Goal: Transaction & Acquisition: Obtain resource

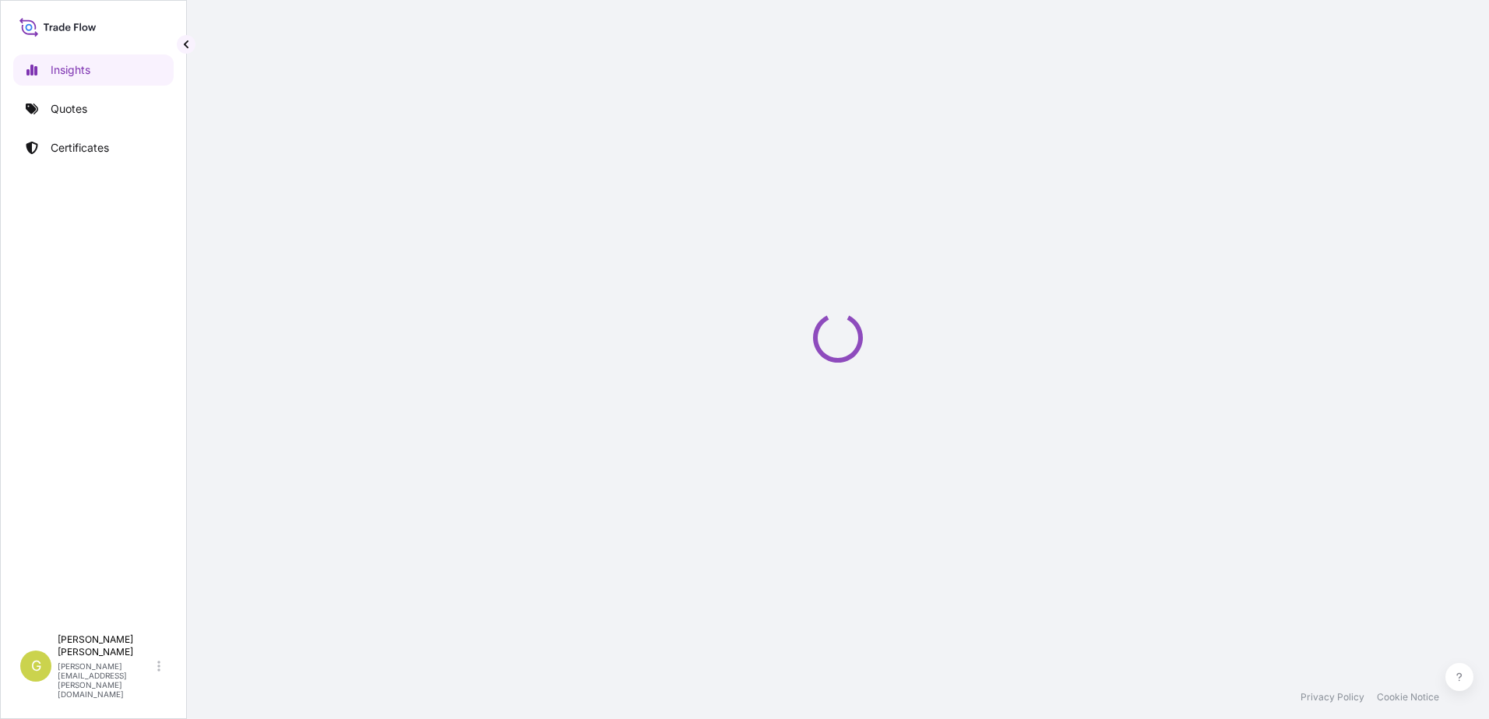
select select "2025"
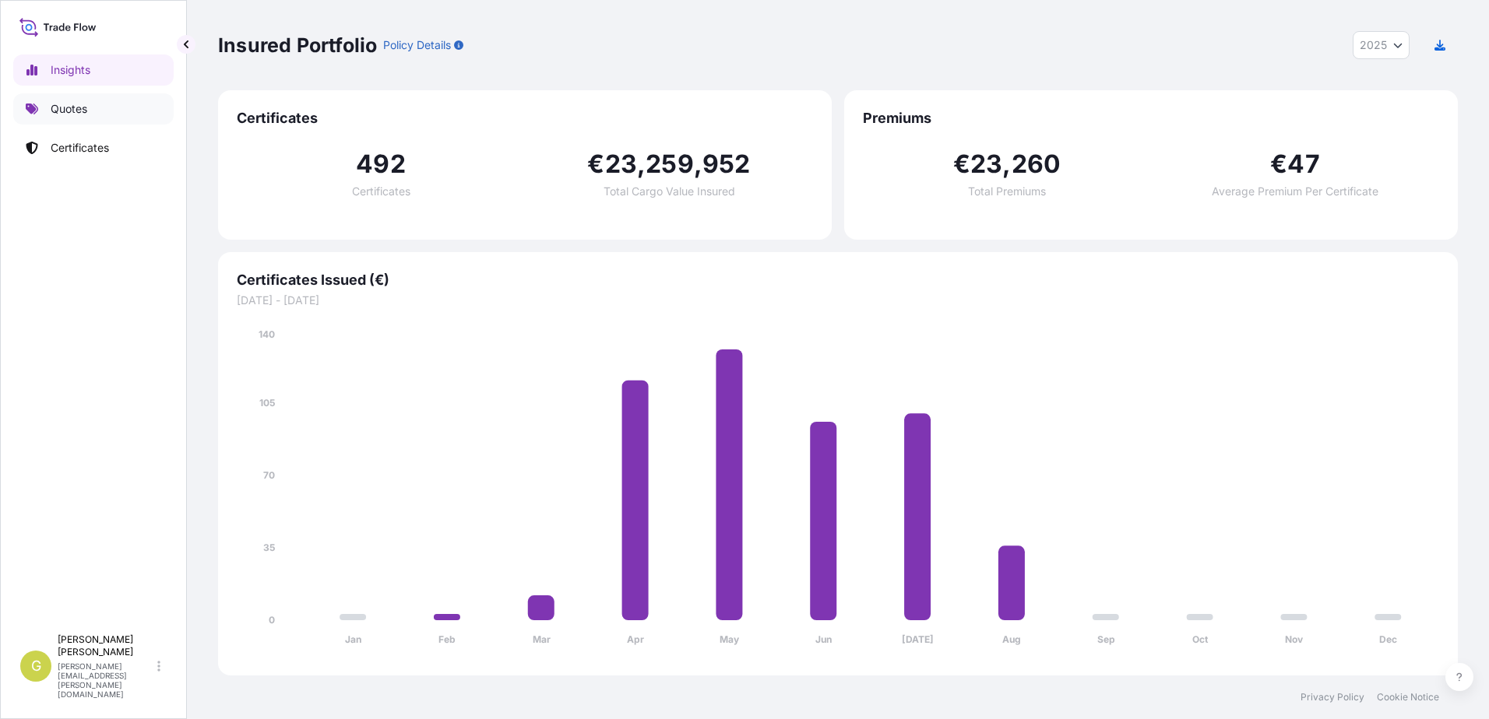
click at [87, 113] on p "Quotes" at bounding box center [69, 109] width 37 height 16
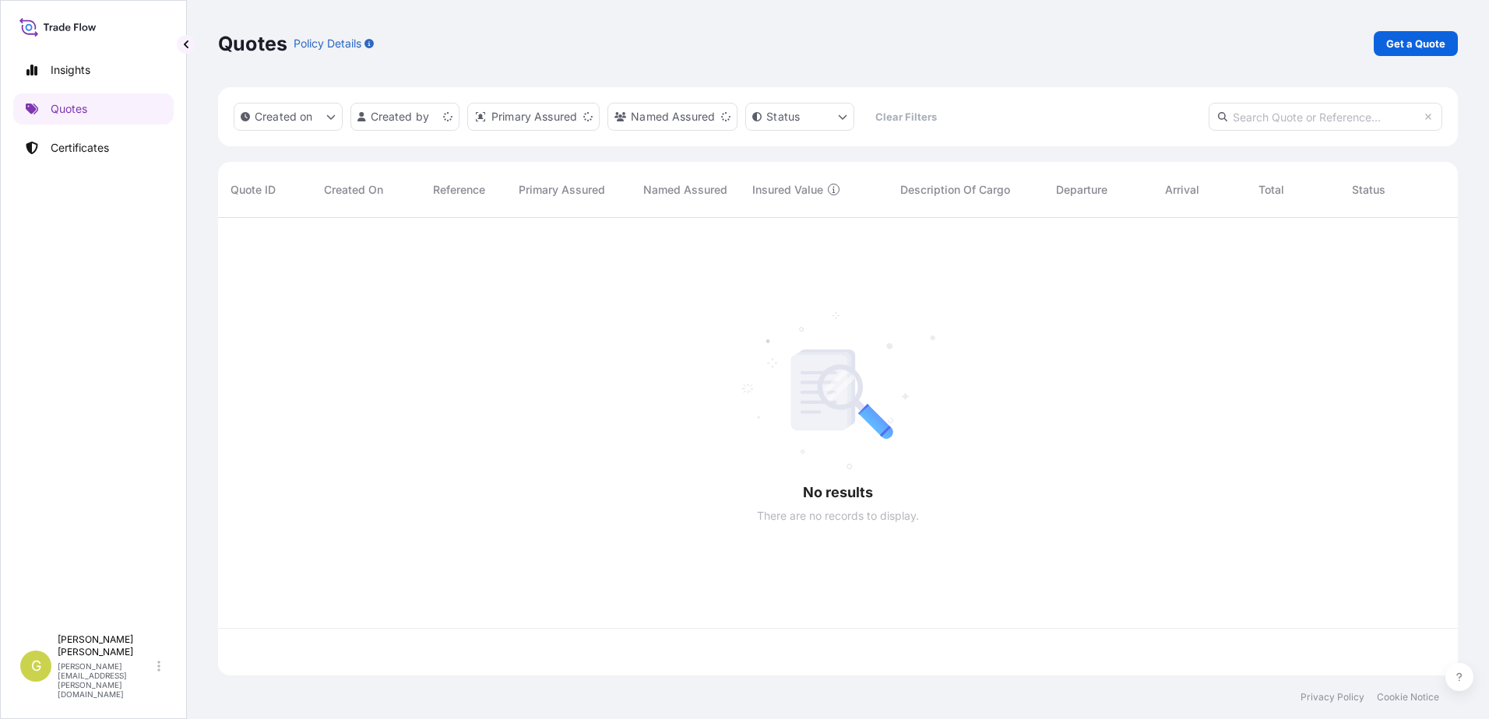
scroll to position [455, 1228]
click at [1393, 51] on p "Get a Quote" at bounding box center [1415, 44] width 59 height 16
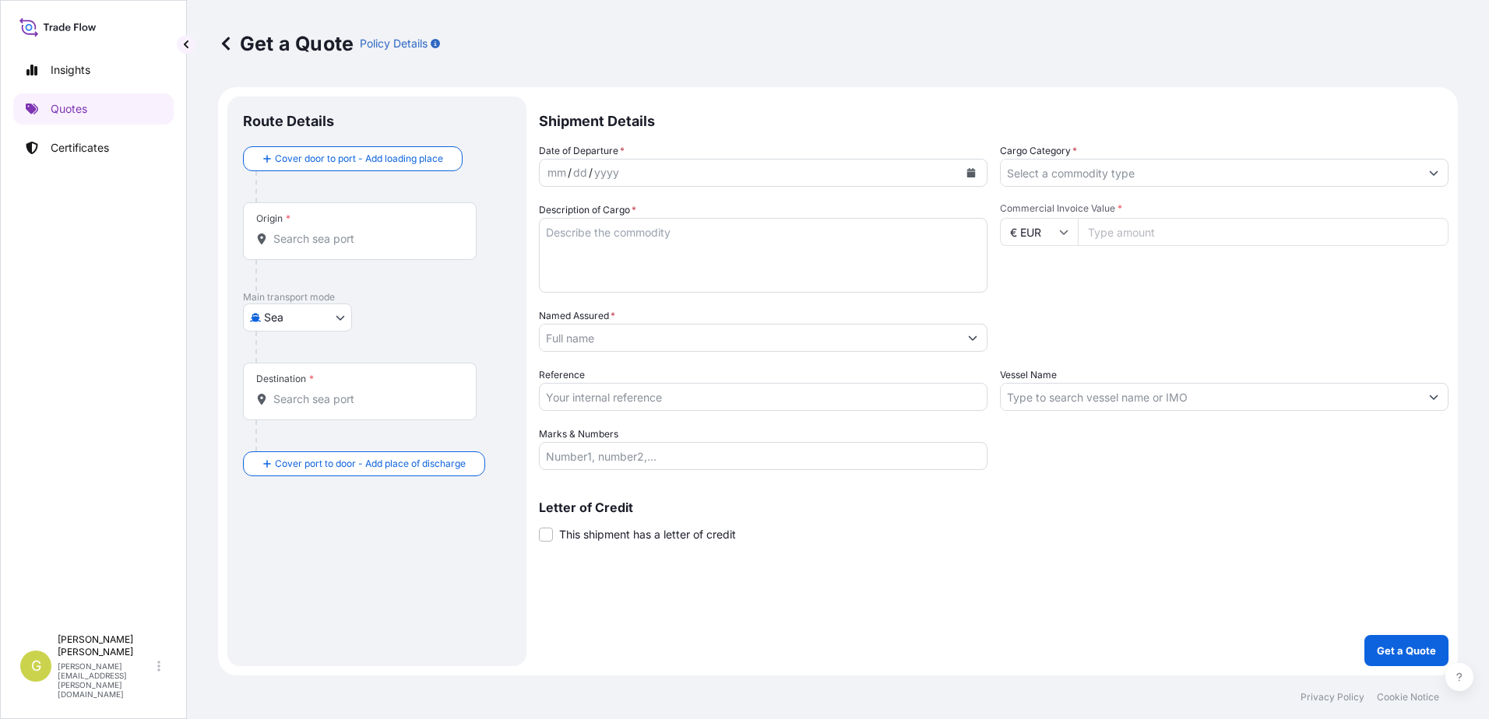
click at [307, 304] on body "Insights Quotes Certificates G [PERSON_NAME] [PERSON_NAME][EMAIL_ADDRESS][PERSO…" at bounding box center [744, 359] width 1489 height 719
click at [293, 360] on div "Air" at bounding box center [297, 358] width 97 height 28
select select "Air"
click at [332, 227] on div "Origin *" at bounding box center [360, 238] width 234 height 58
click at [332, 237] on input "Origin *" at bounding box center [365, 245] width 184 height 16
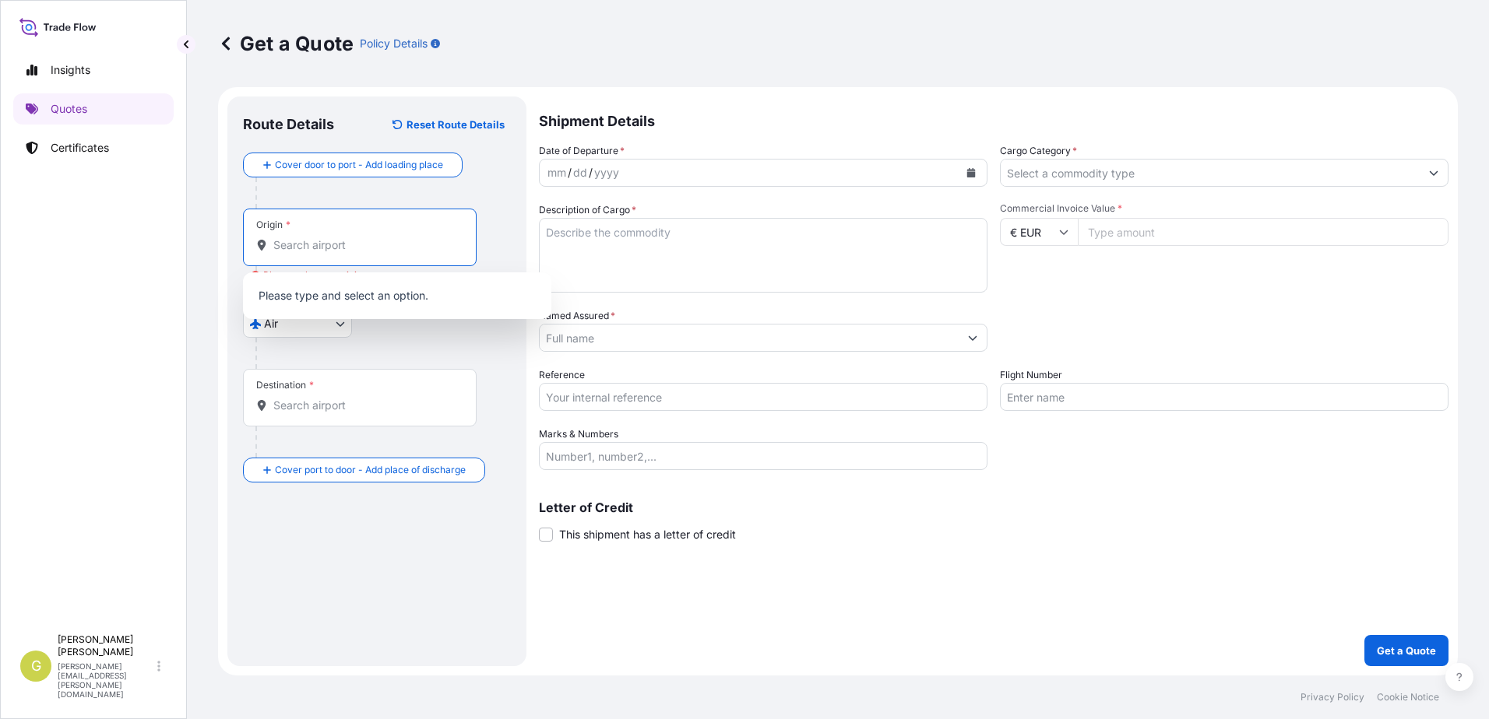
click at [290, 251] on input "Origin * Please select an origin" at bounding box center [365, 245] width 184 height 16
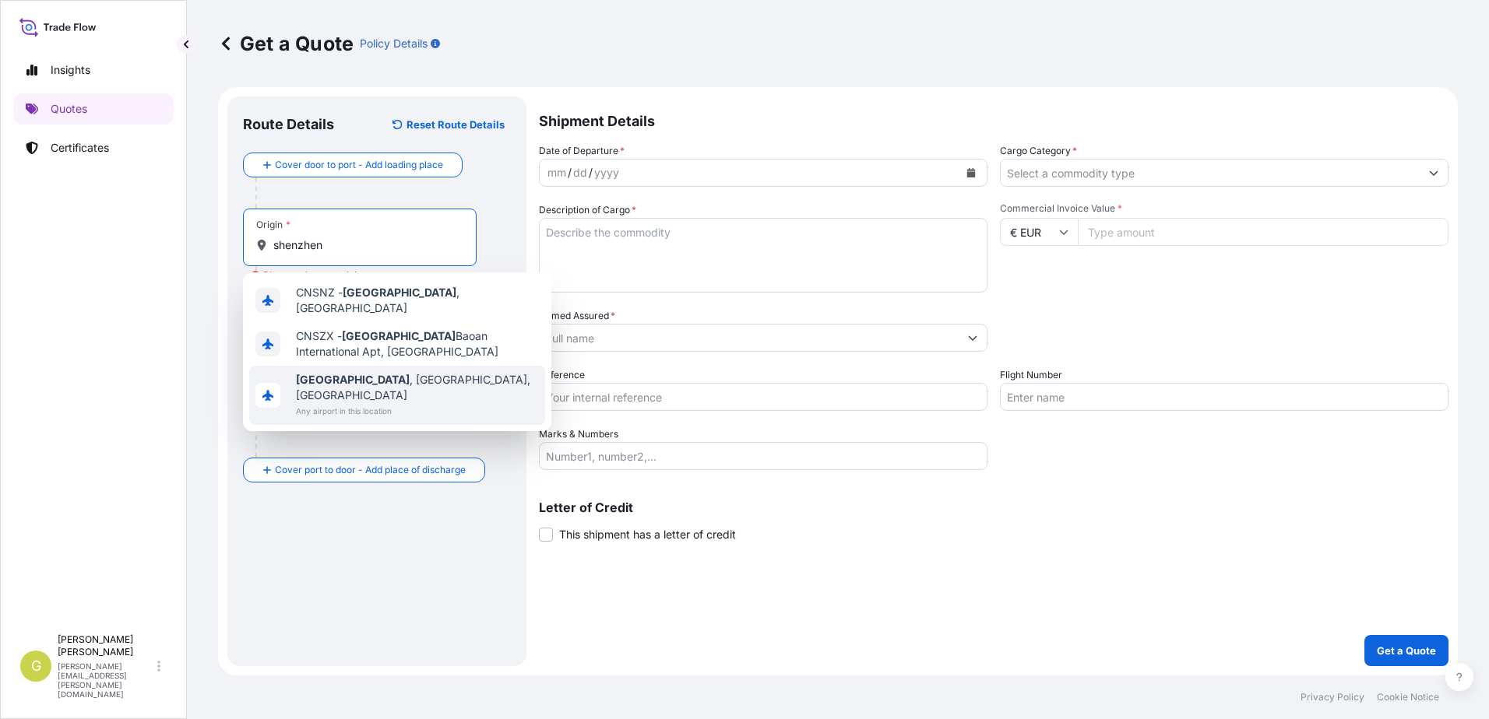
click at [354, 403] on span "Any airport in this location" at bounding box center [417, 411] width 243 height 16
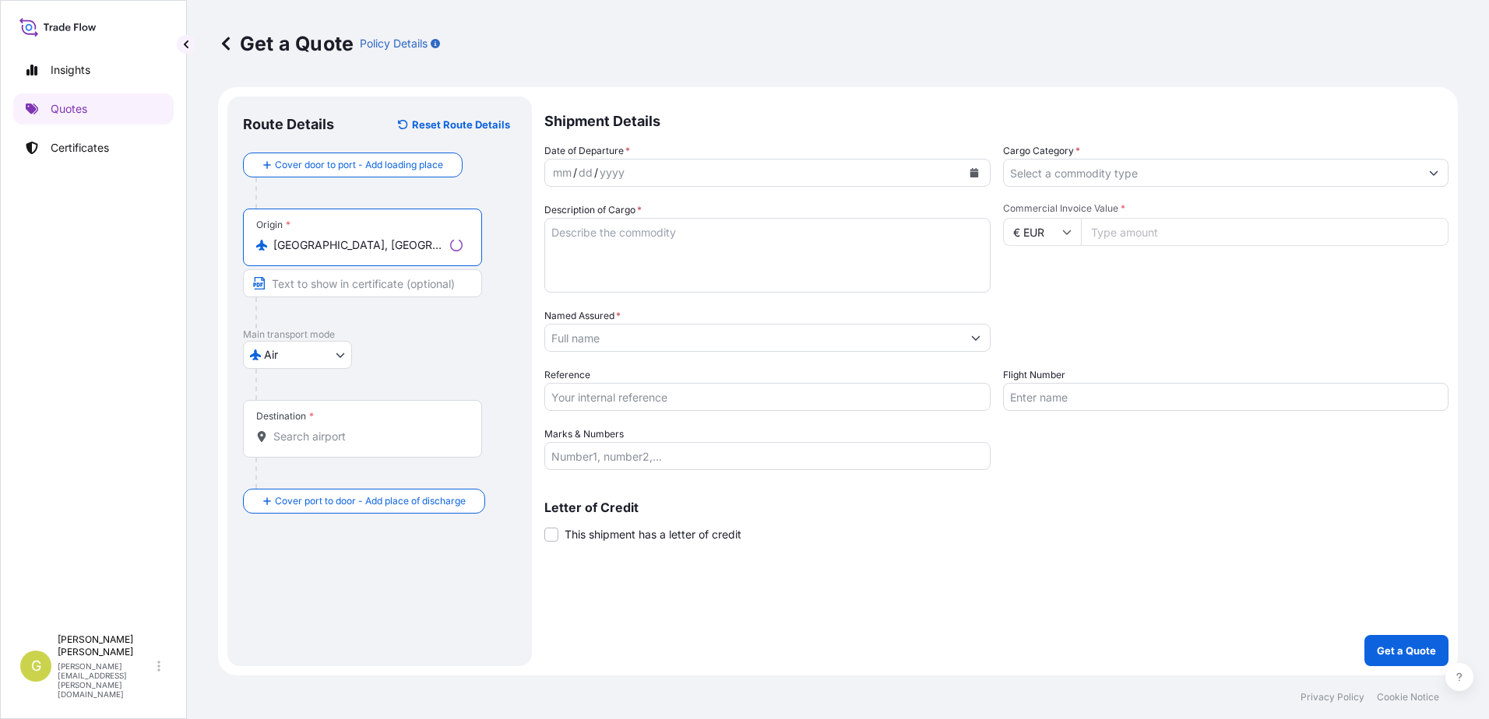
type input "[GEOGRAPHIC_DATA], [GEOGRAPHIC_DATA], [GEOGRAPHIC_DATA]"
click at [318, 287] on input "Text to appear on certificate" at bounding box center [362, 283] width 239 height 28
type input "[GEOGRAPHIC_DATA], [GEOGRAPHIC_DATA]"
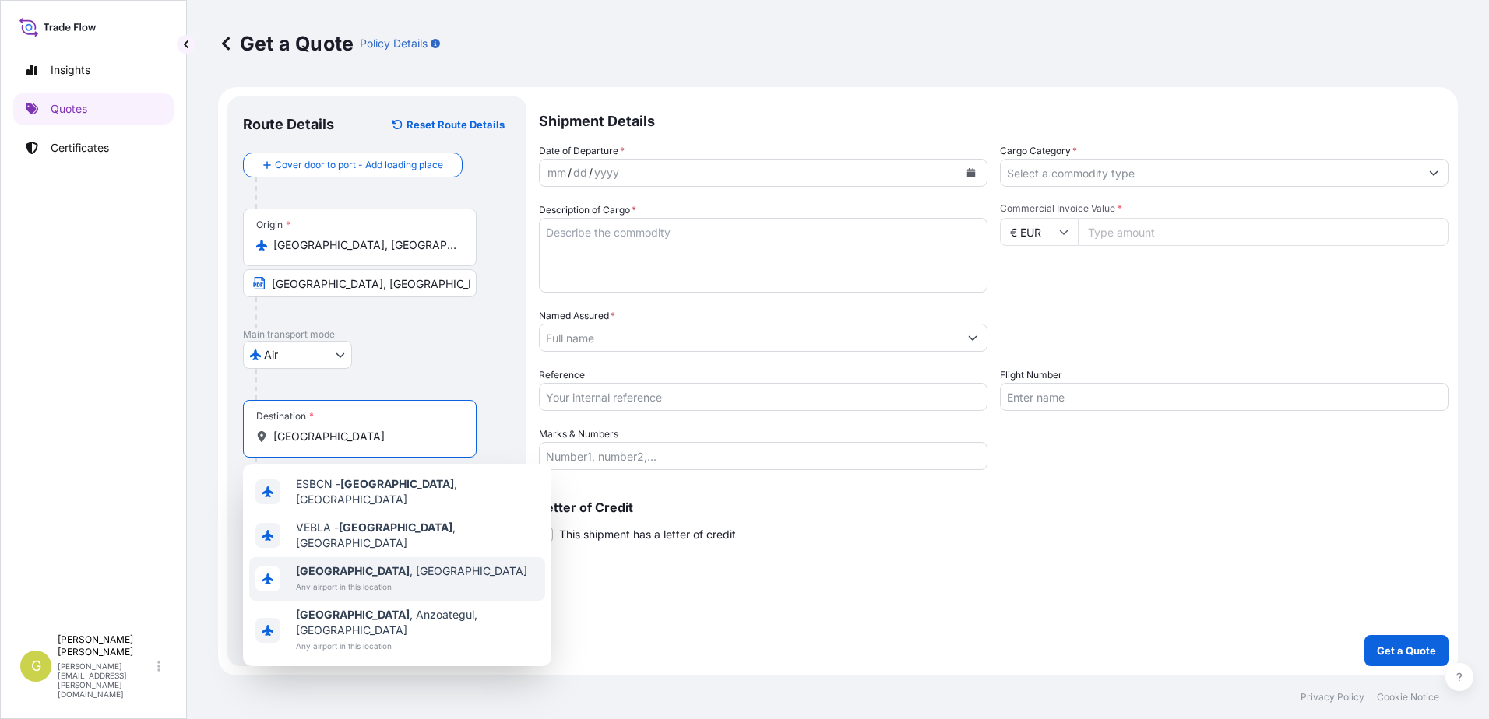
click at [339, 579] on span "Any airport in this location" at bounding box center [411, 587] width 231 height 16
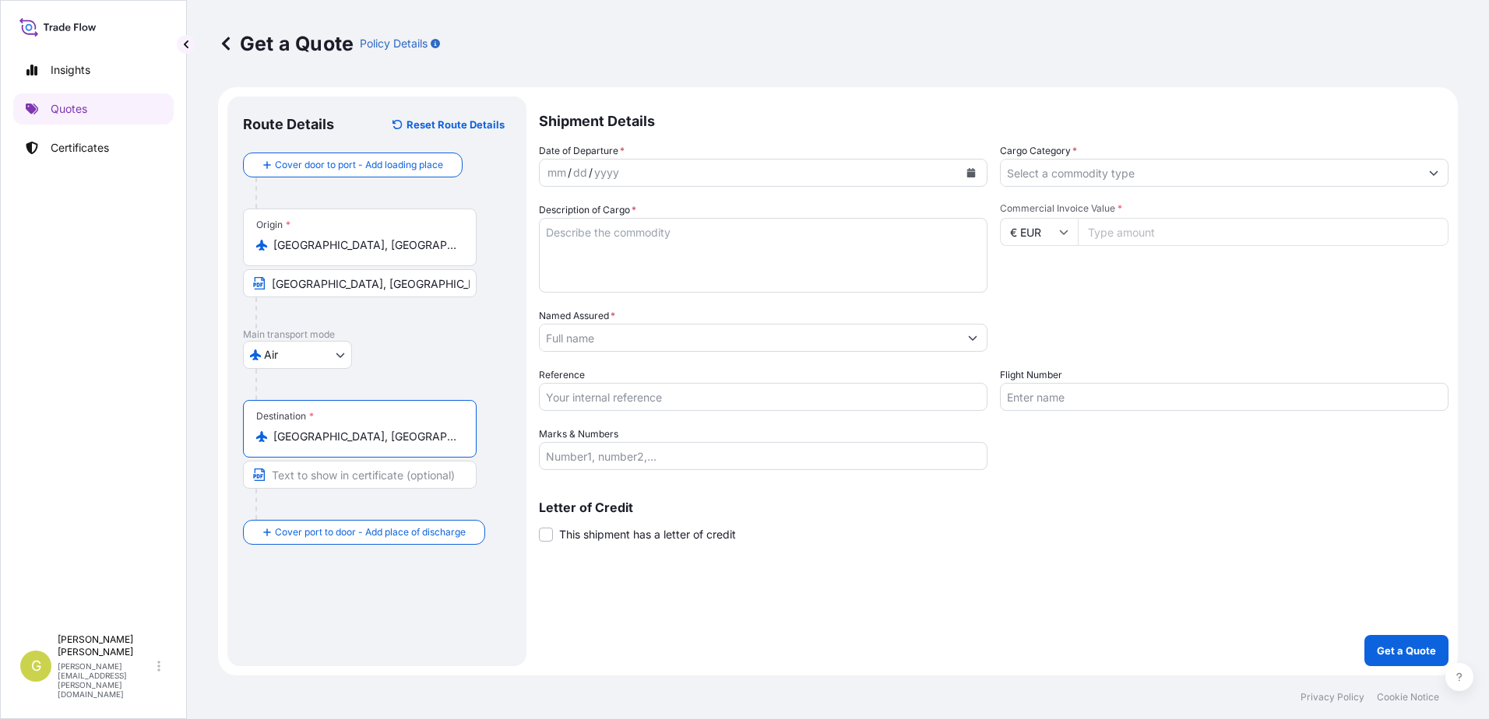
type input "[GEOGRAPHIC_DATA], [GEOGRAPHIC_DATA]"
click at [969, 171] on icon "Calendar" at bounding box center [971, 172] width 9 height 9
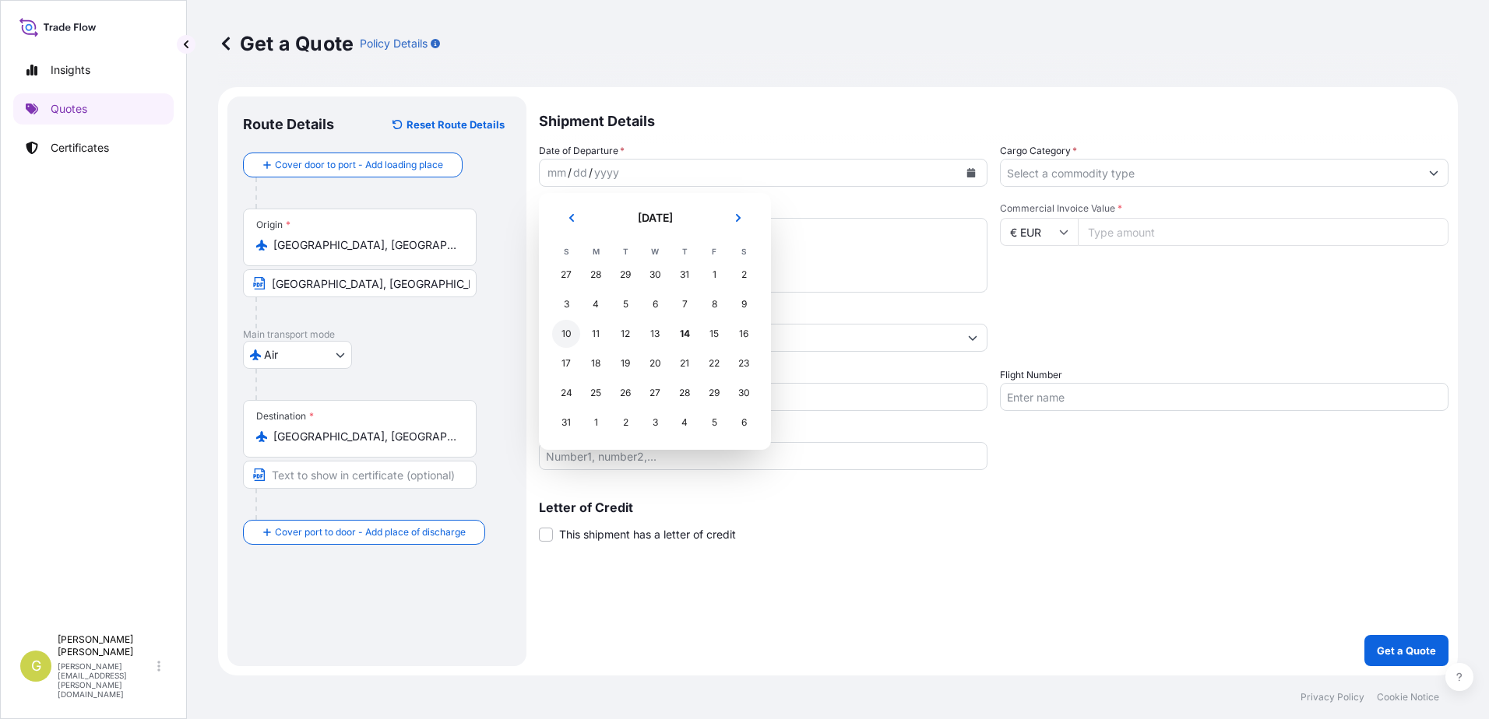
click at [574, 335] on div "10" at bounding box center [566, 334] width 28 height 28
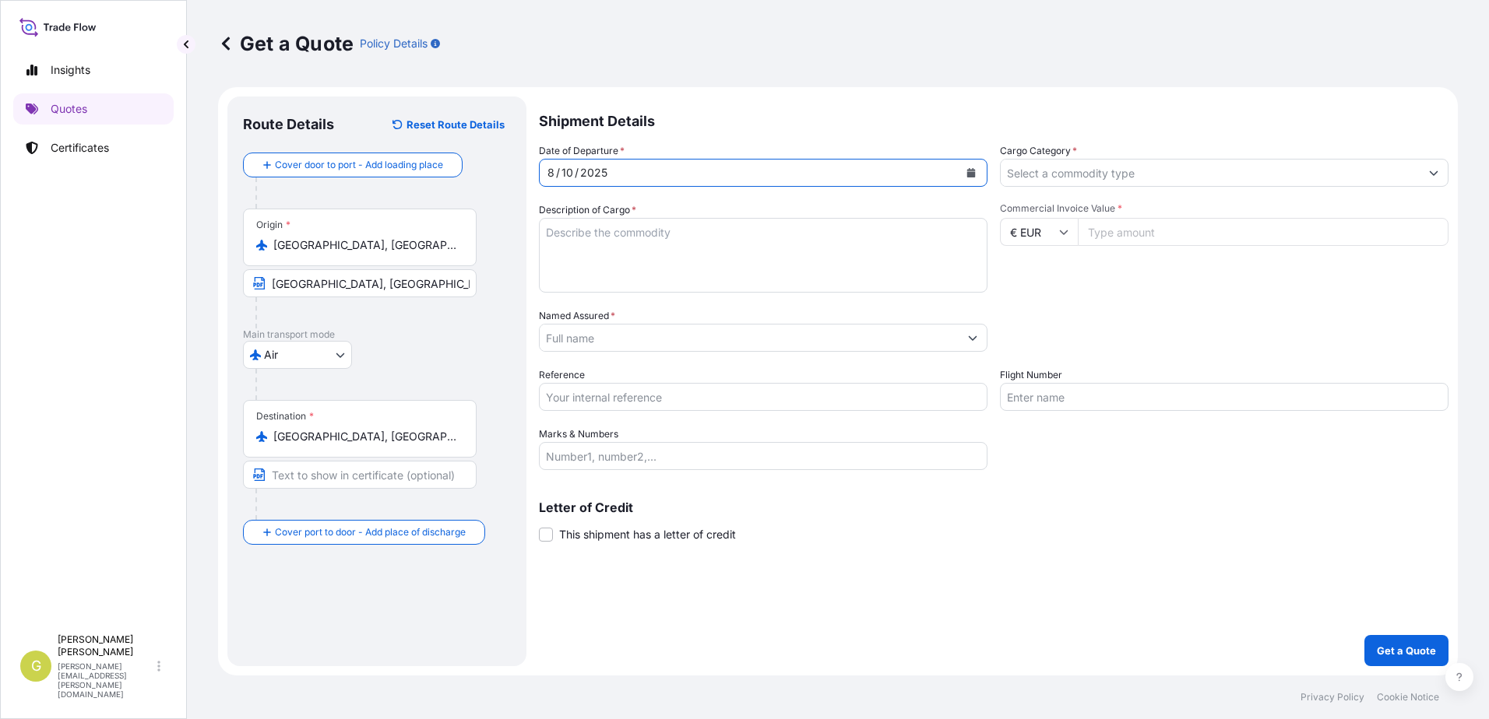
click at [1062, 174] on input "Cargo Category *" at bounding box center [1210, 173] width 419 height 28
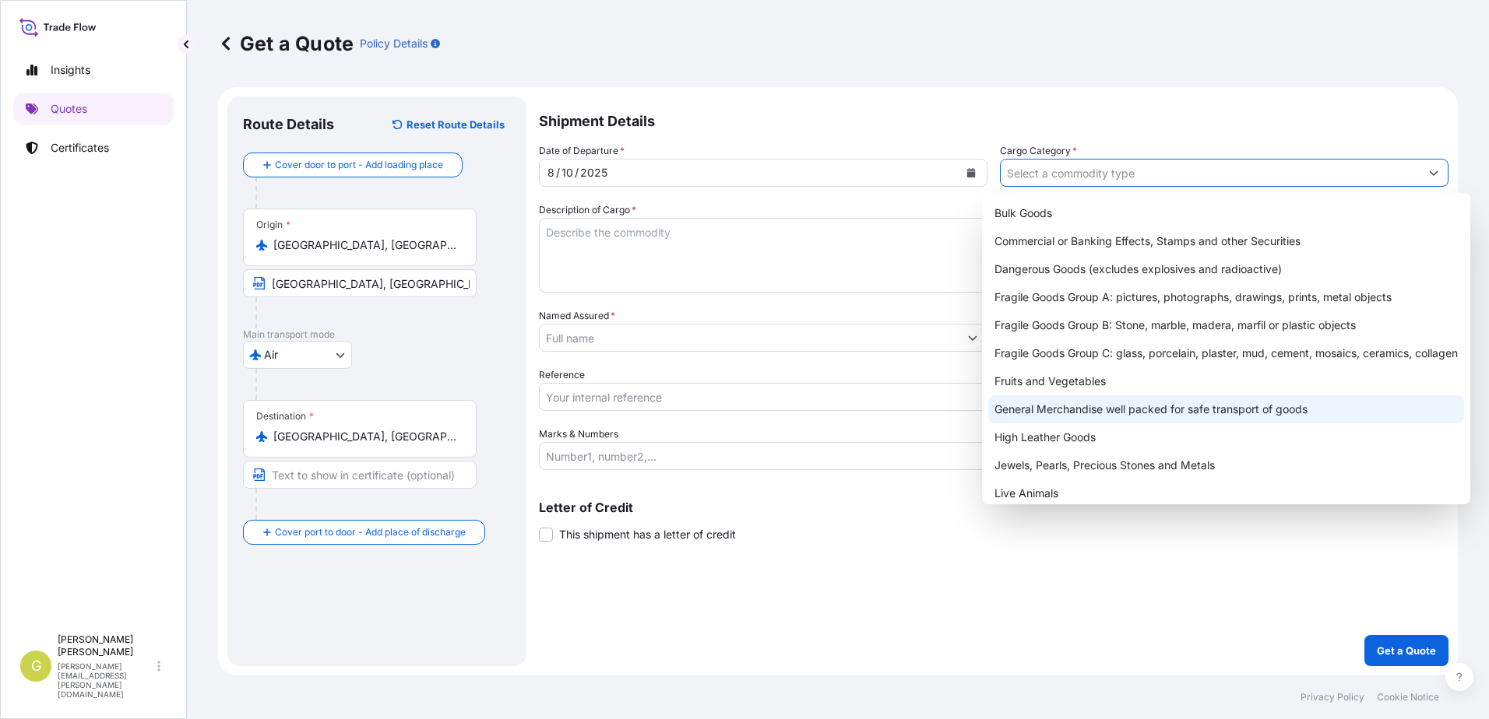
click at [1061, 403] on div "General Merchandise well packed for safe transport of goods" at bounding box center [1226, 410] width 476 height 28
type input "General Merchandise well packed for safe transport of goods"
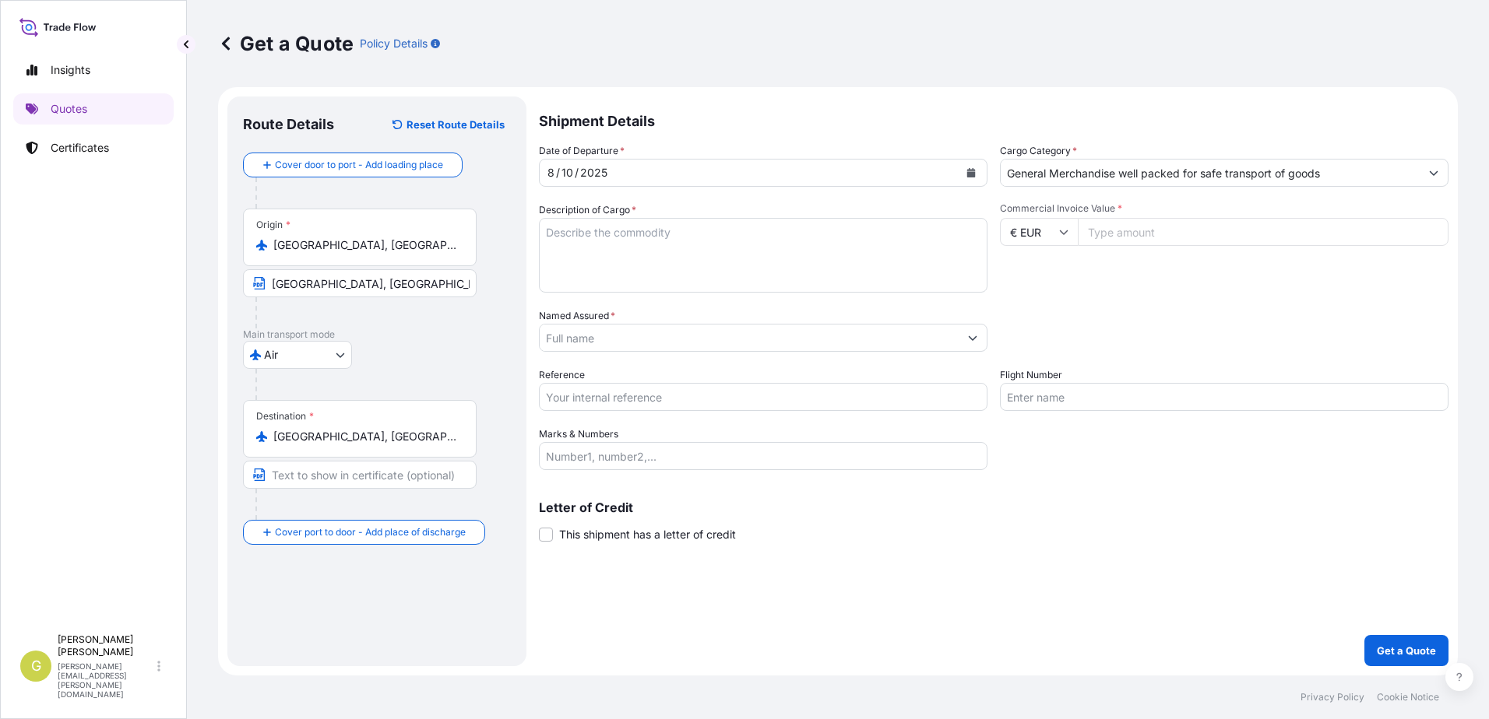
click at [607, 253] on textarea "Description of Cargo *" at bounding box center [763, 255] width 449 height 75
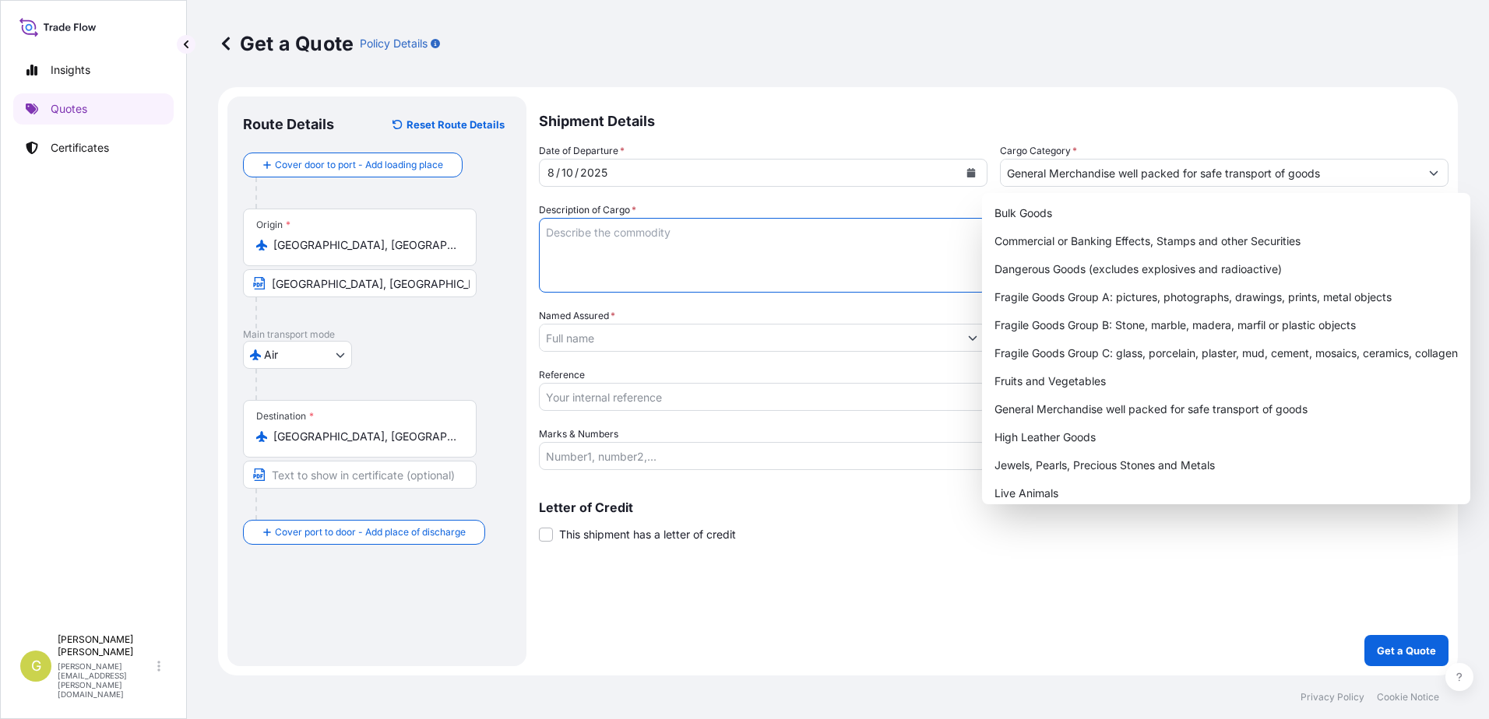
paste textarea "Hydrocolloid blister plasters,42 x 68mm"
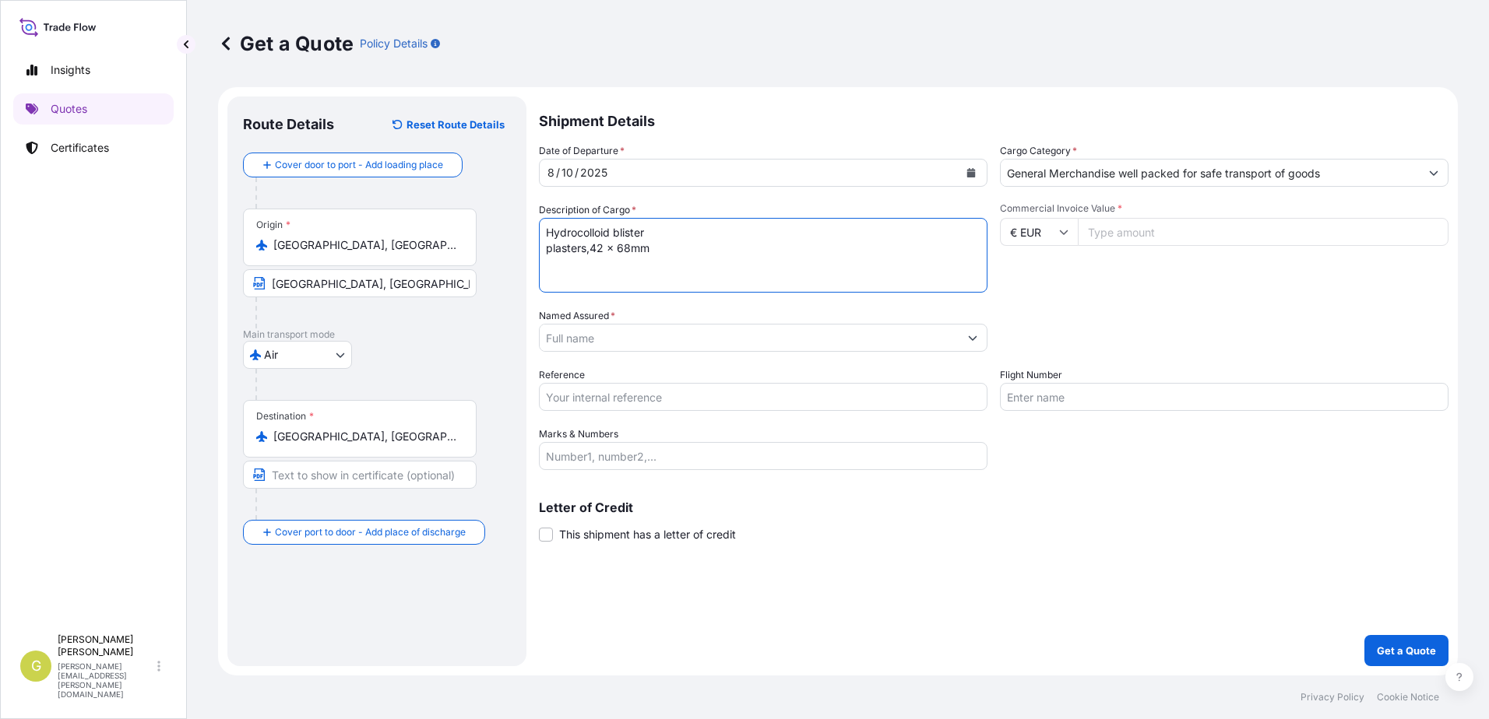
type textarea "Hydrocolloid blister plasters,42 x 68mm"
click at [1149, 241] on input "Commercial Invoice Value *" at bounding box center [1263, 232] width 371 height 28
type input "6"
type input "9498.72"
click at [697, 333] on input "Named Assured *" at bounding box center [749, 338] width 419 height 28
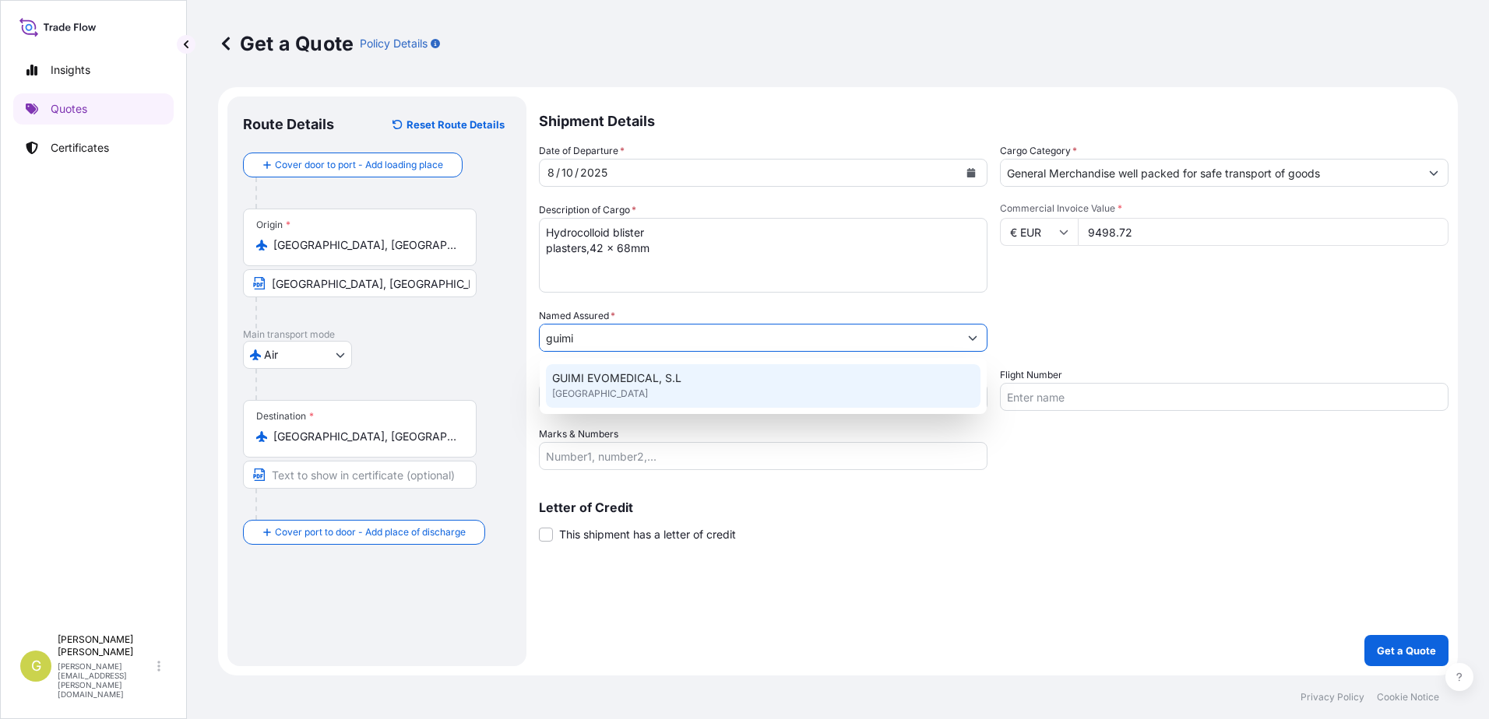
click at [599, 374] on span "GUIMI EVOMEDICAL, S.L" at bounding box center [616, 379] width 129 height 16
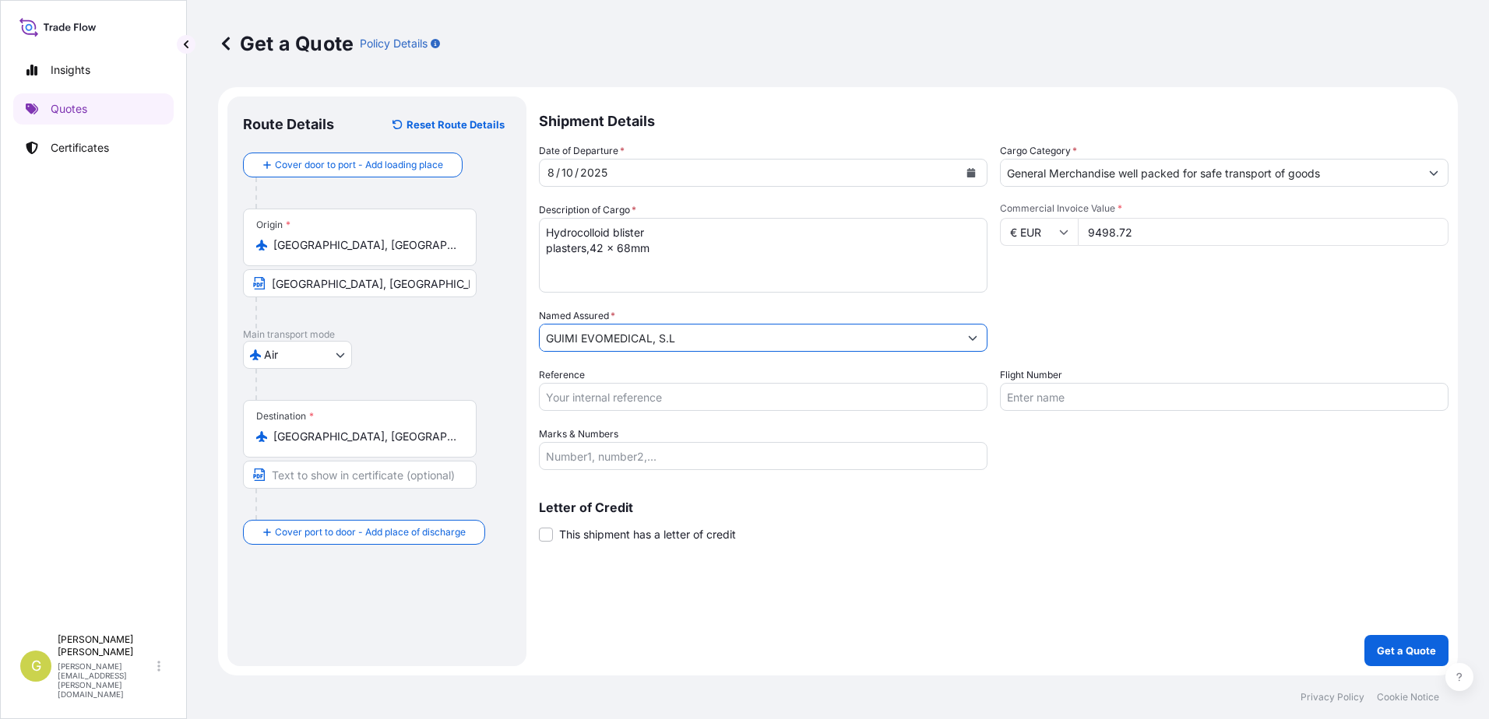
type input "GUIMI EVOMEDICAL, S.L"
click at [592, 396] on input "Reference" at bounding box center [763, 397] width 449 height 28
type input "54506"
click at [1104, 408] on input "Flight Number" at bounding box center [1224, 397] width 449 height 28
paste input "CA1314"
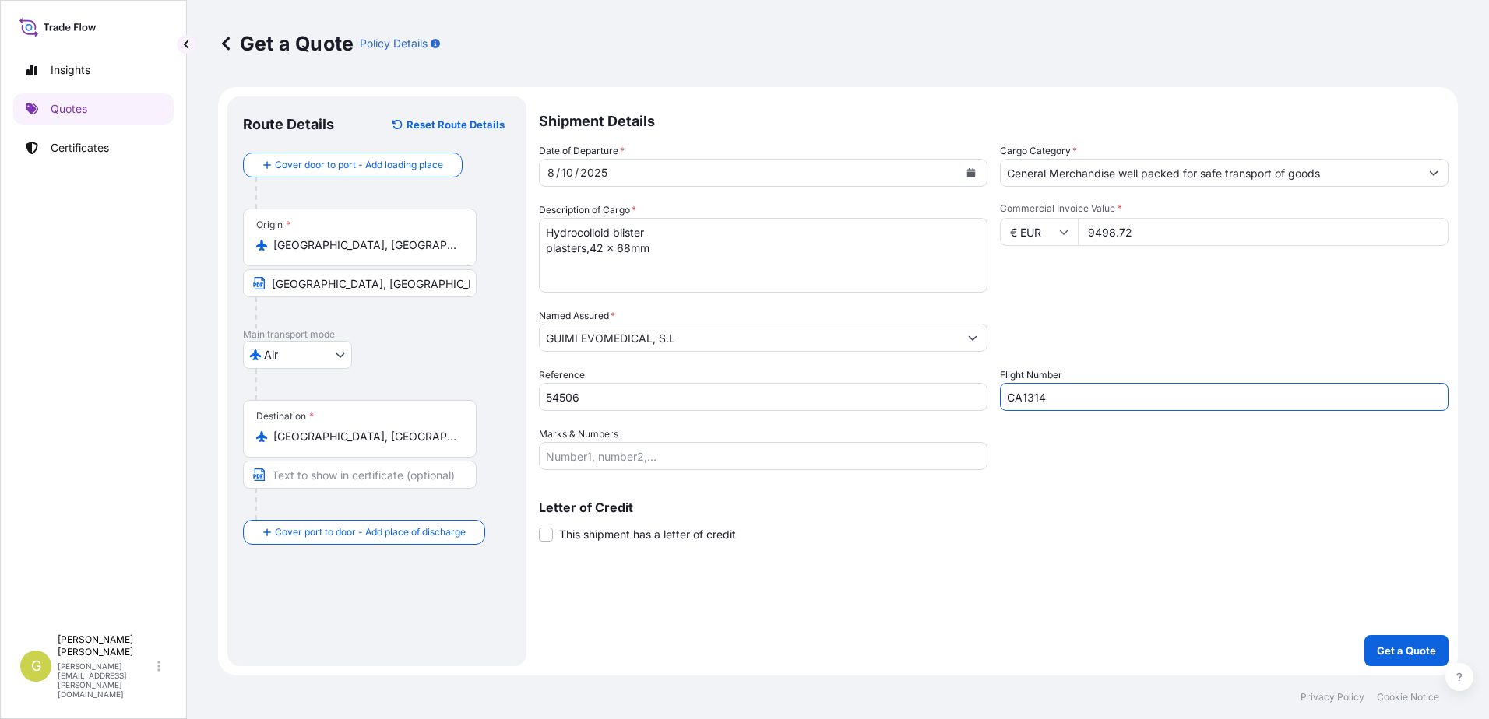
type input "CA1314"
click at [794, 446] on input "Marks & Numbers" at bounding box center [763, 456] width 449 height 28
click at [621, 538] on span "This shipment has a letter of credit" at bounding box center [647, 535] width 177 height 16
click at [539, 526] on input "This shipment has a letter of credit" at bounding box center [539, 526] width 0 height 0
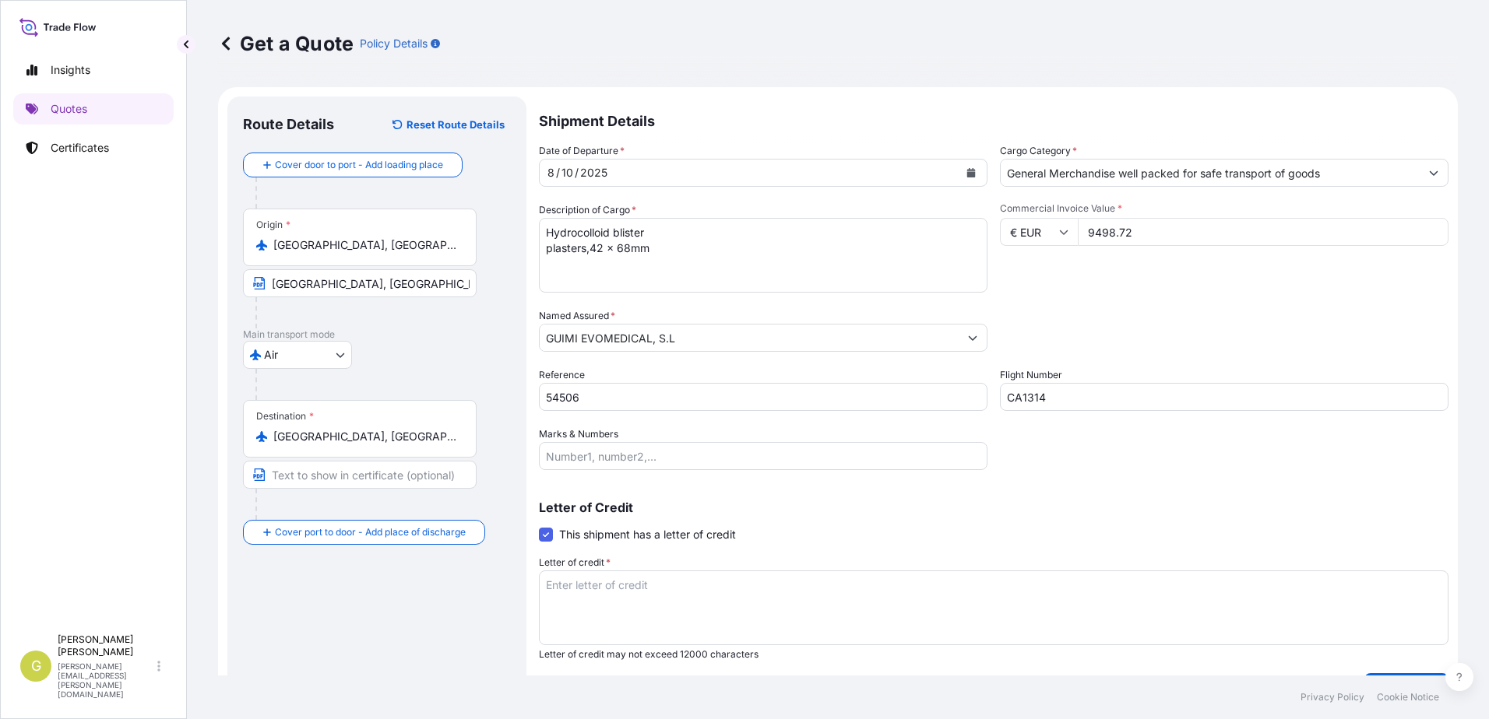
click at [626, 582] on textarea "Letter of credit *" at bounding box center [993, 608] width 909 height 75
paste textarea "GUIMI EVOMEDICAL, S.L [STREET_ADDRESS]"
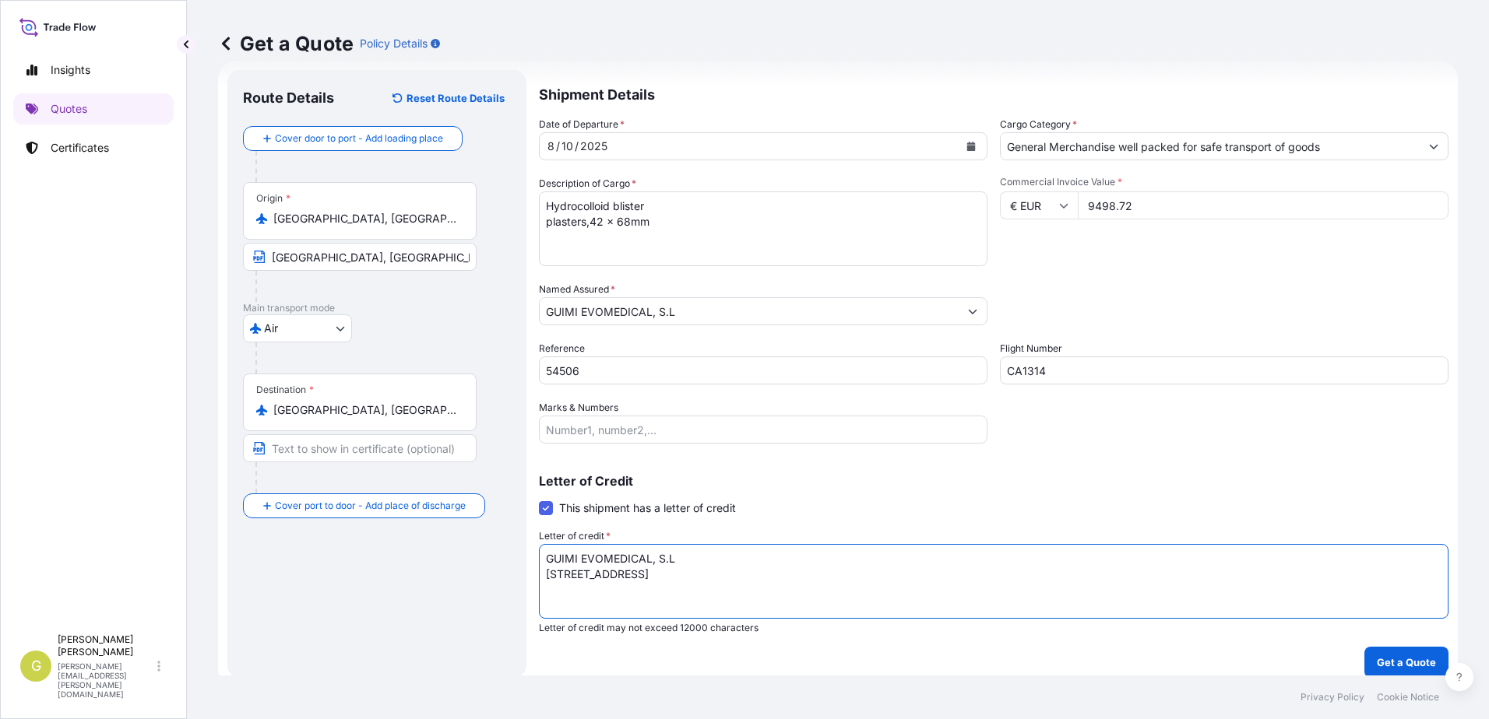
scroll to position [38, 0]
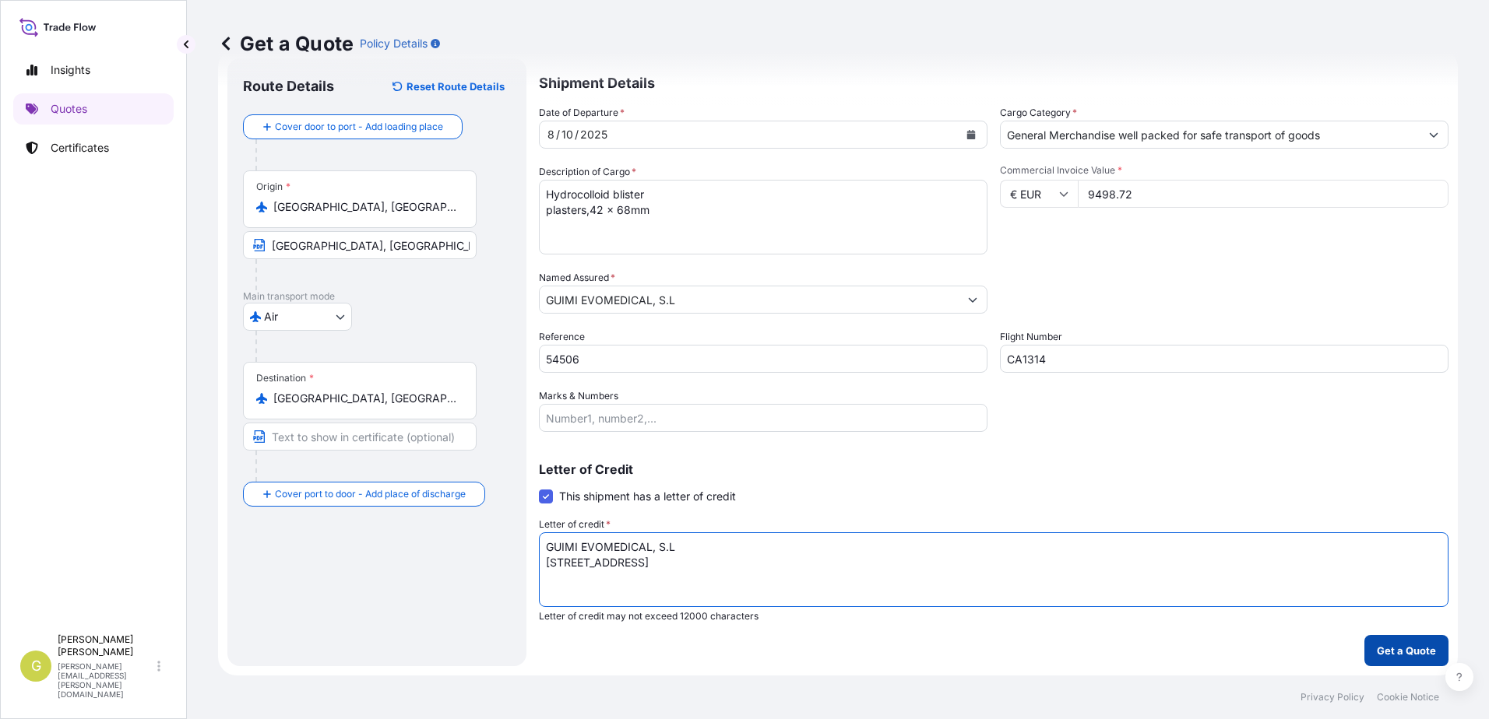
type textarea "GUIMI EVOMEDICAL, S.L [STREET_ADDRESS]"
click at [1420, 655] on p "Get a Quote" at bounding box center [1406, 651] width 59 height 16
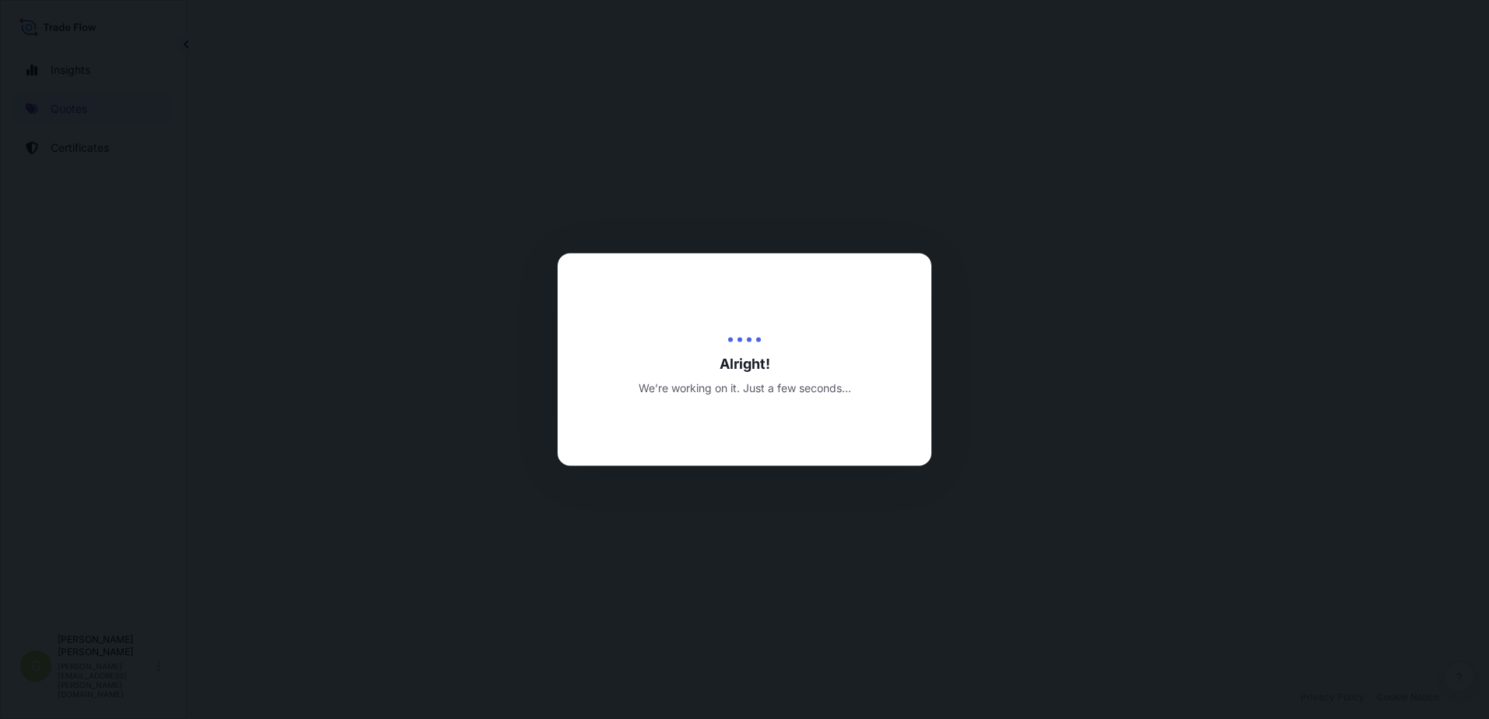
select select "Air"
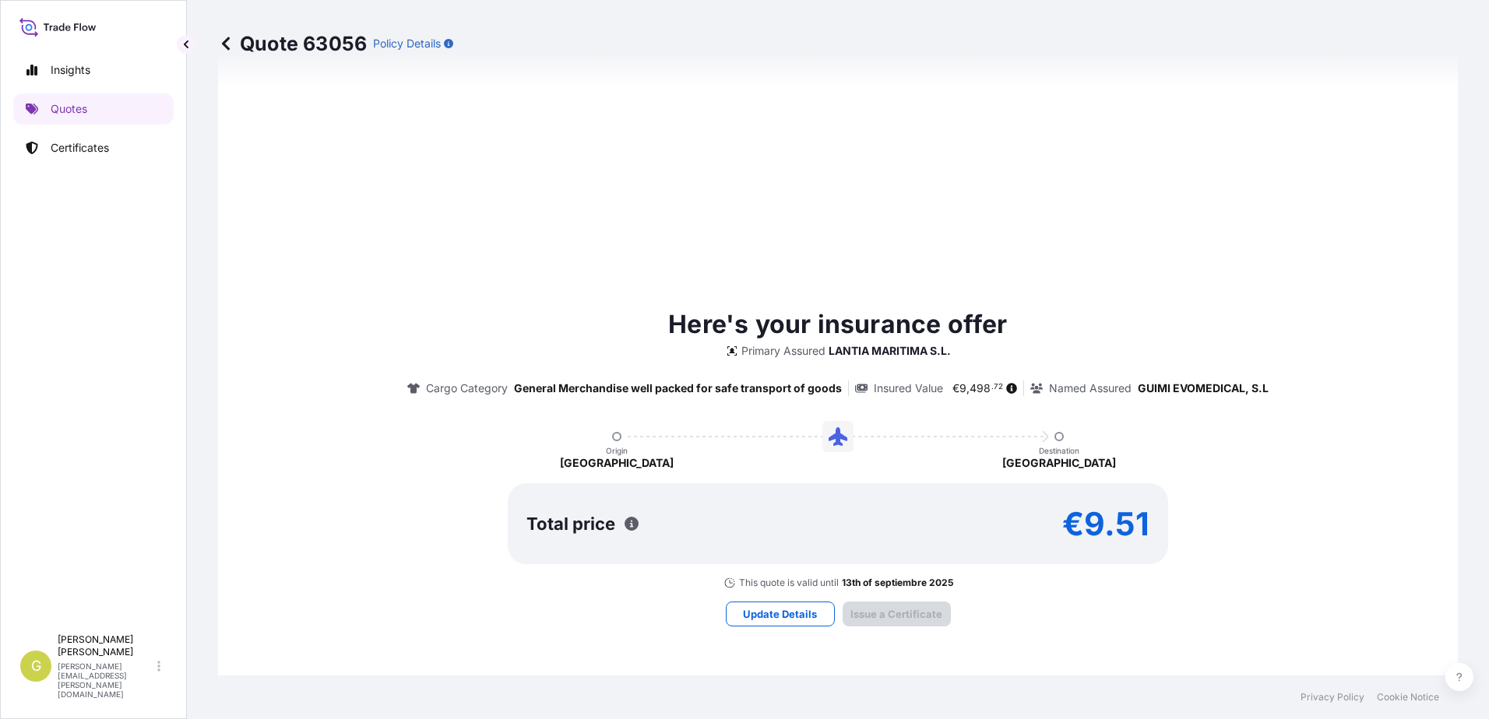
type input "[DATE]"
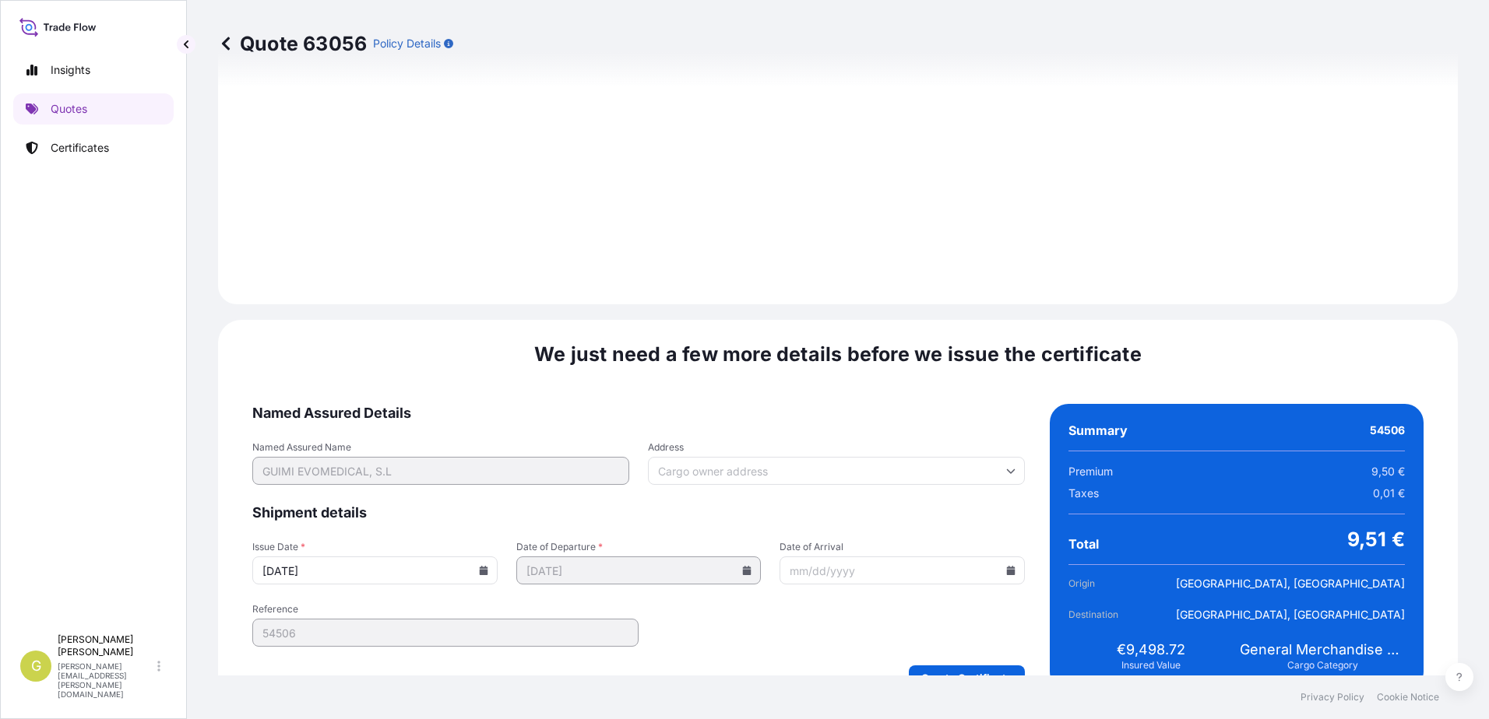
scroll to position [1861, 0]
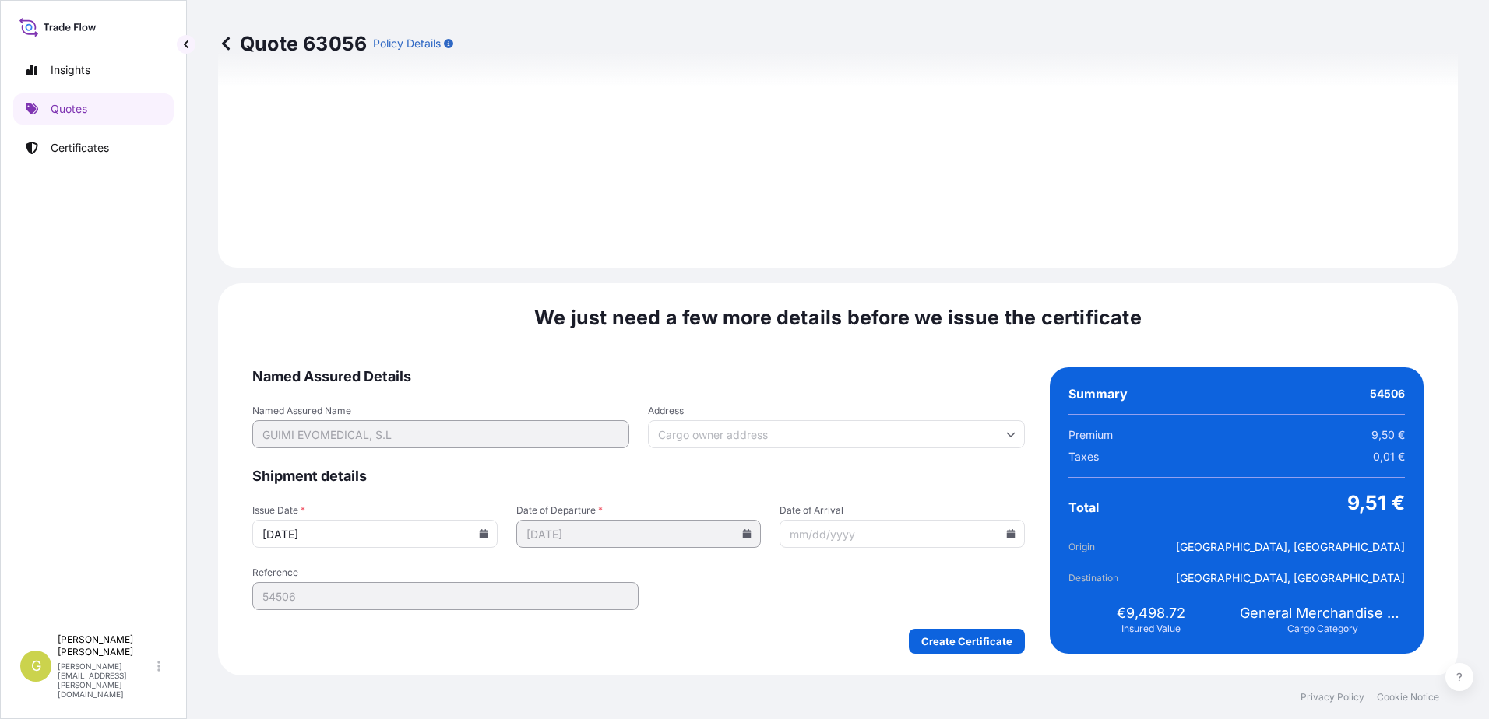
click at [934, 627] on form "Named Assured Details Named Assured Name GUIMI EVOMEDICAL, S.L Address Shipment…" at bounding box center [638, 511] width 772 height 287
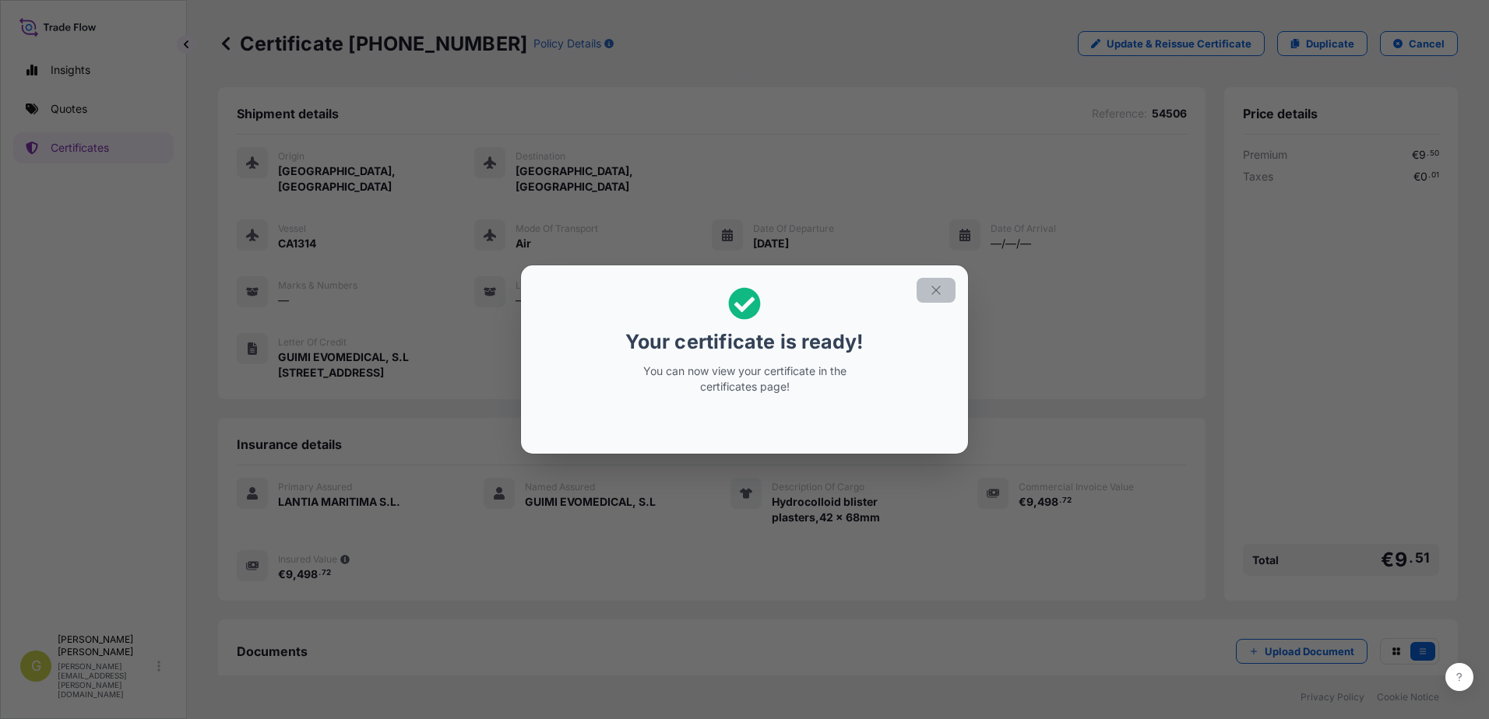
click at [937, 291] on icon "button" at bounding box center [936, 290] width 14 height 14
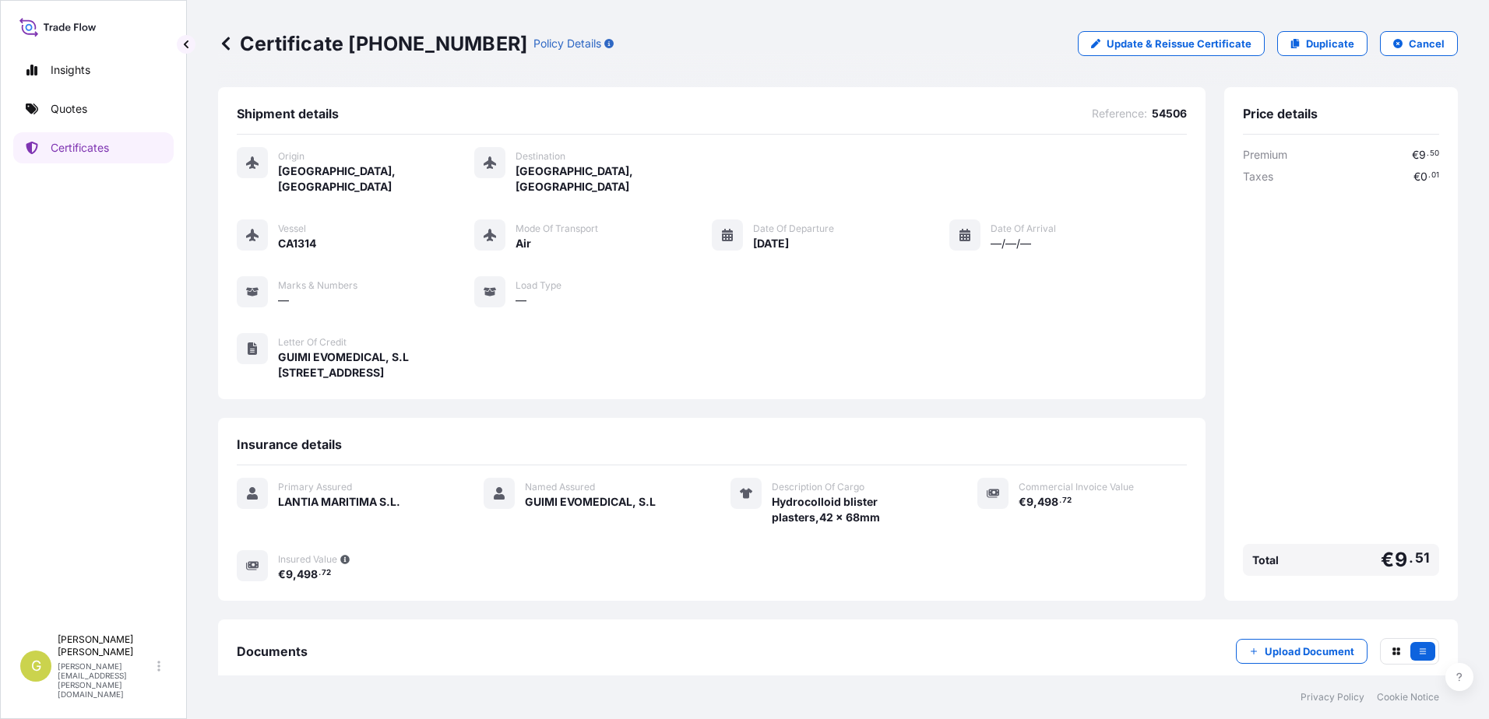
scroll to position [74, 0]
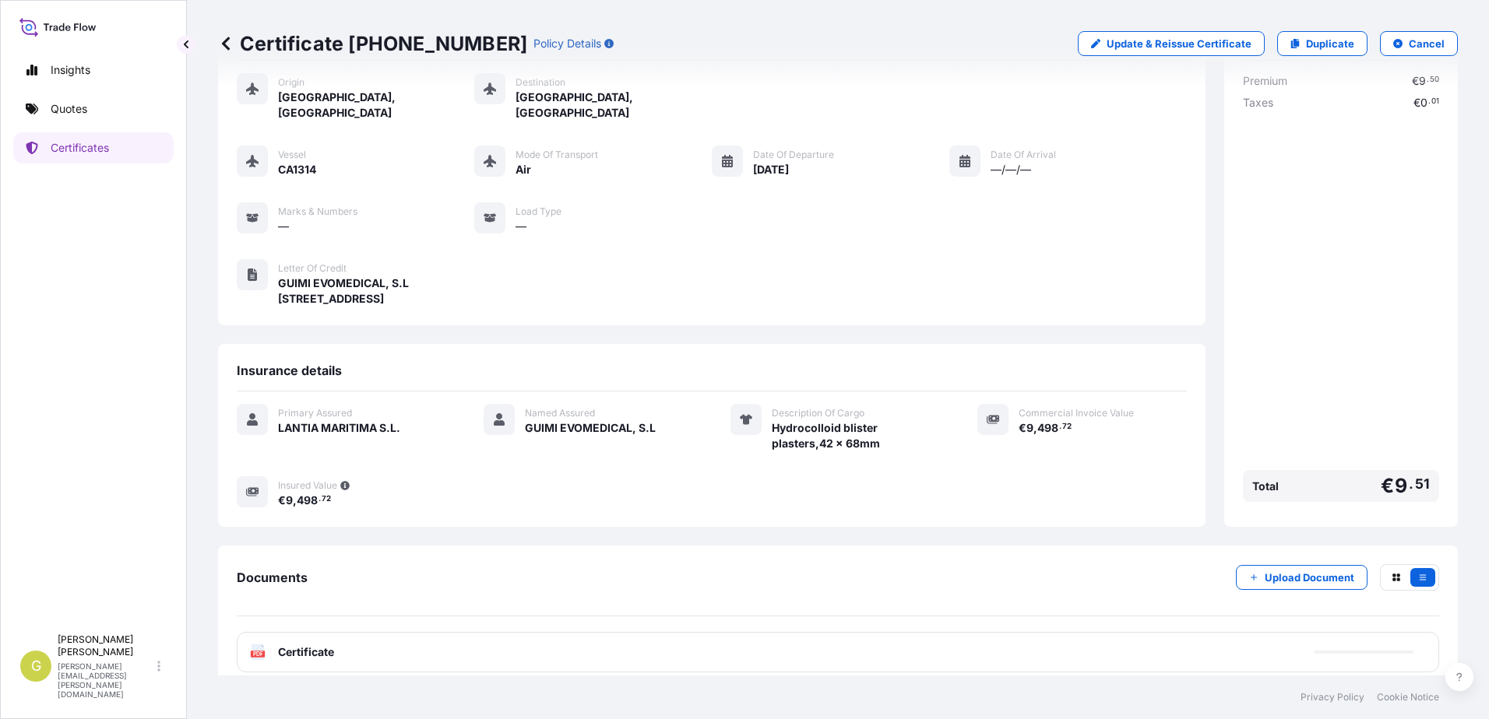
click at [293, 645] on span "Certificate" at bounding box center [306, 653] width 56 height 16
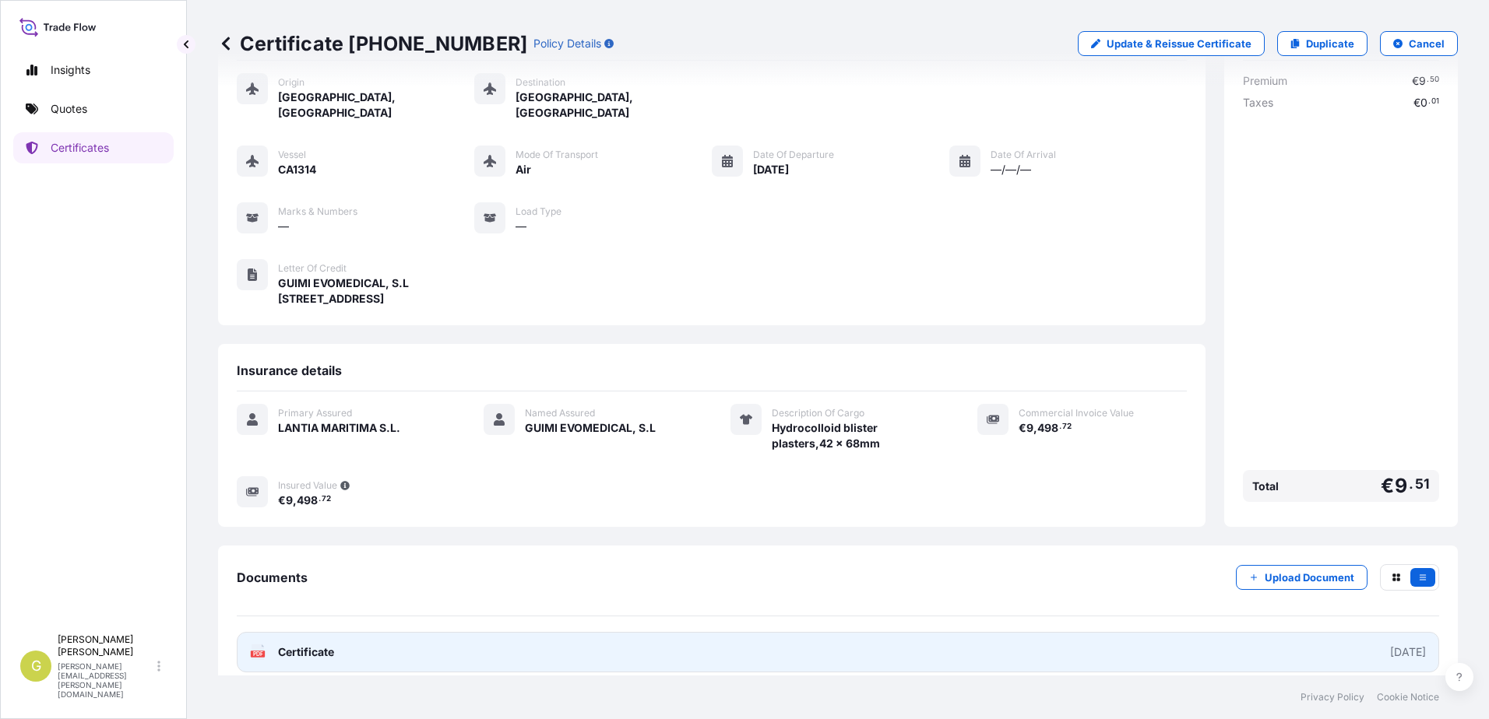
click at [534, 638] on link "PDF Certificate [DATE]" at bounding box center [838, 652] width 1202 height 40
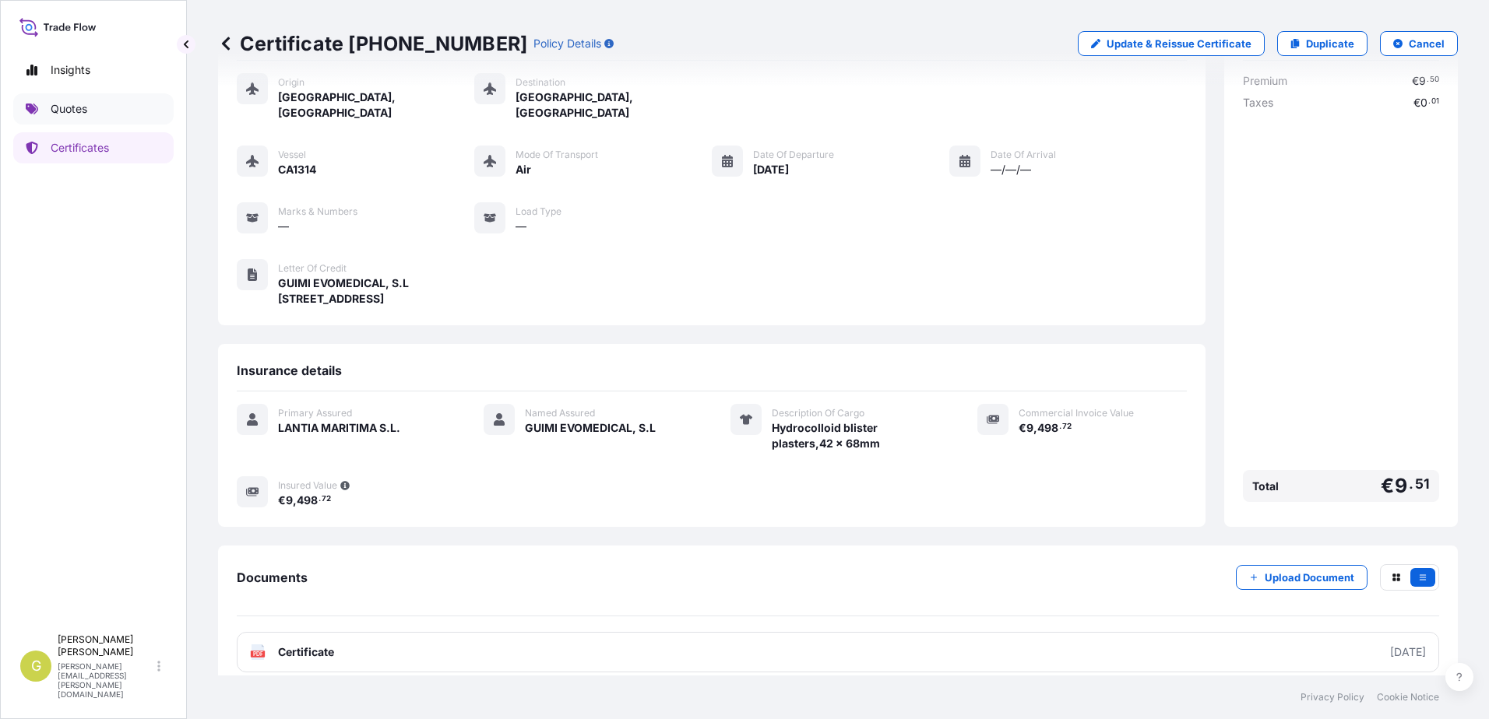
click at [111, 106] on link "Quotes" at bounding box center [93, 108] width 160 height 31
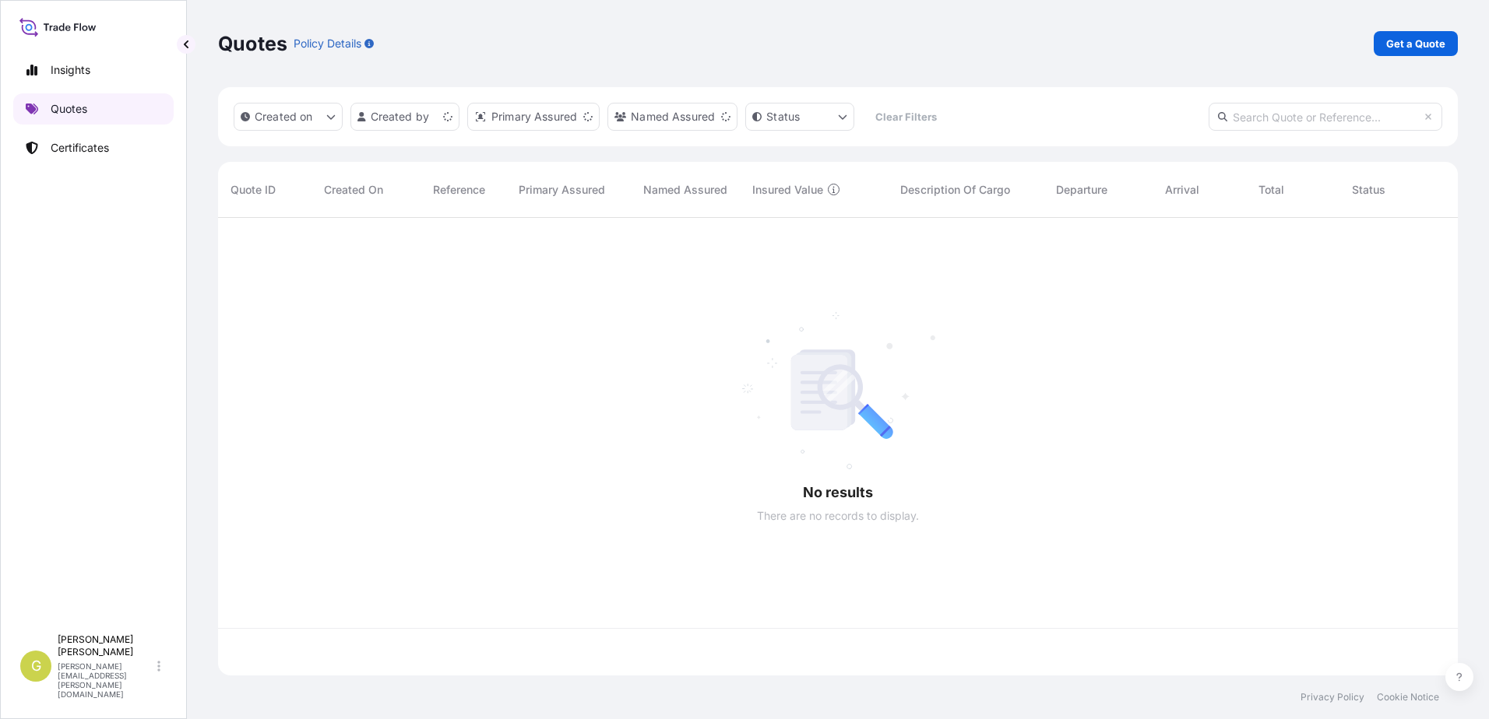
scroll to position [455, 1228]
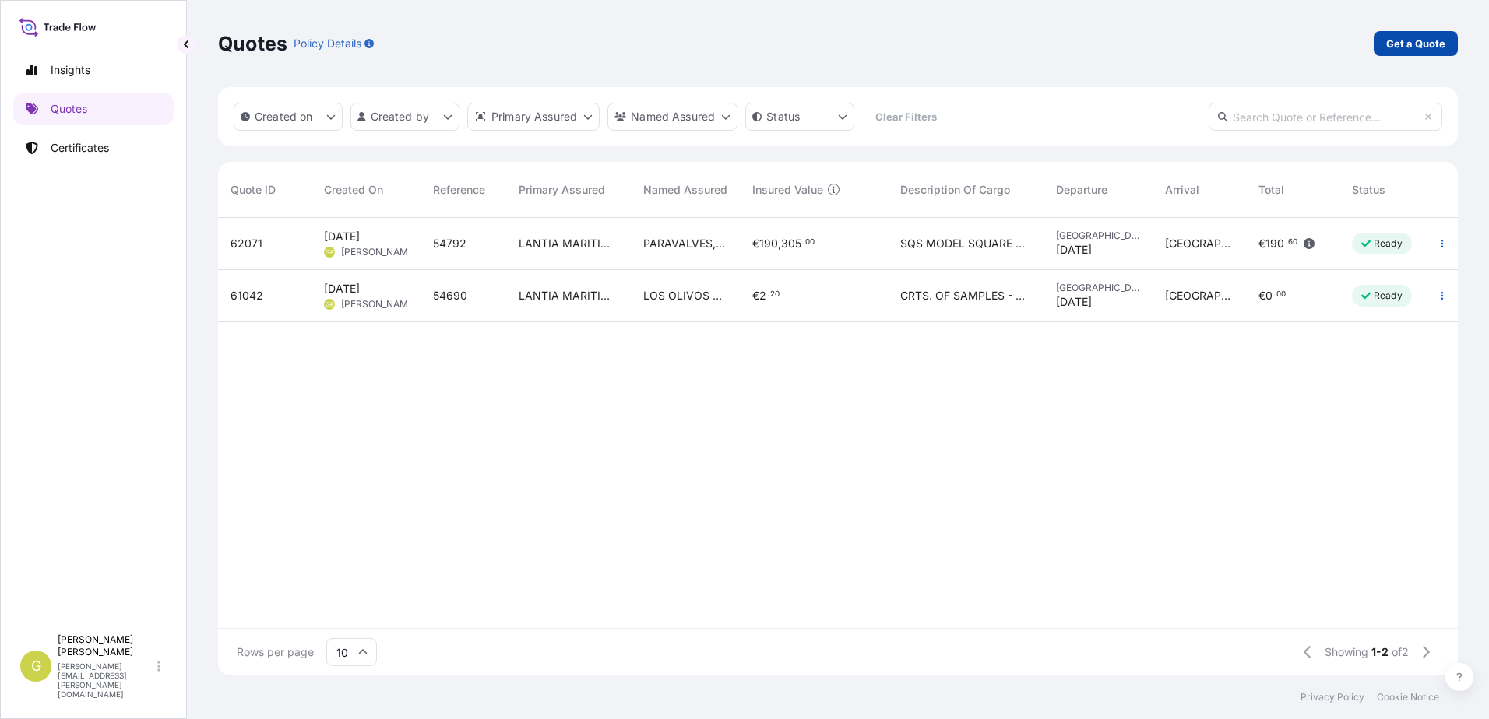
click at [1387, 47] on p "Get a Quote" at bounding box center [1415, 44] width 59 height 16
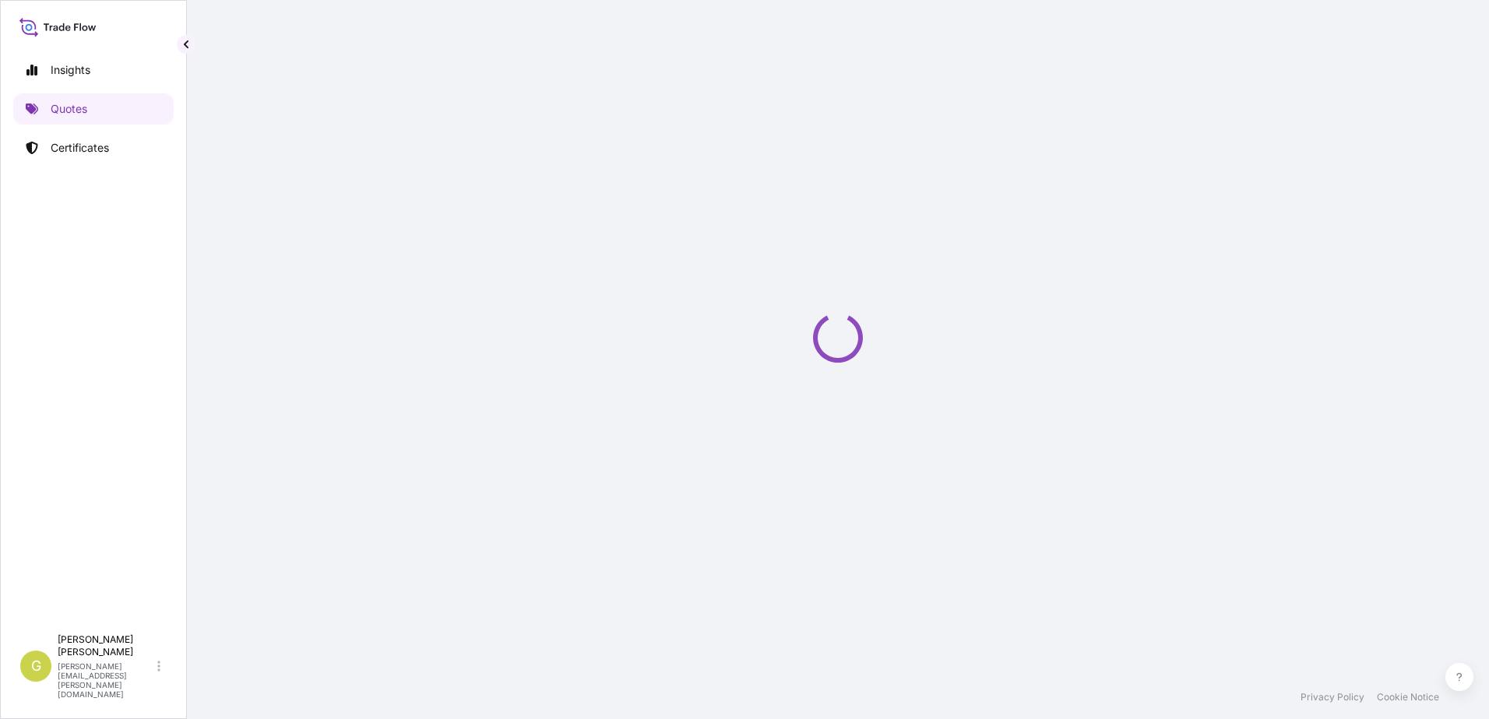
select select "Sea"
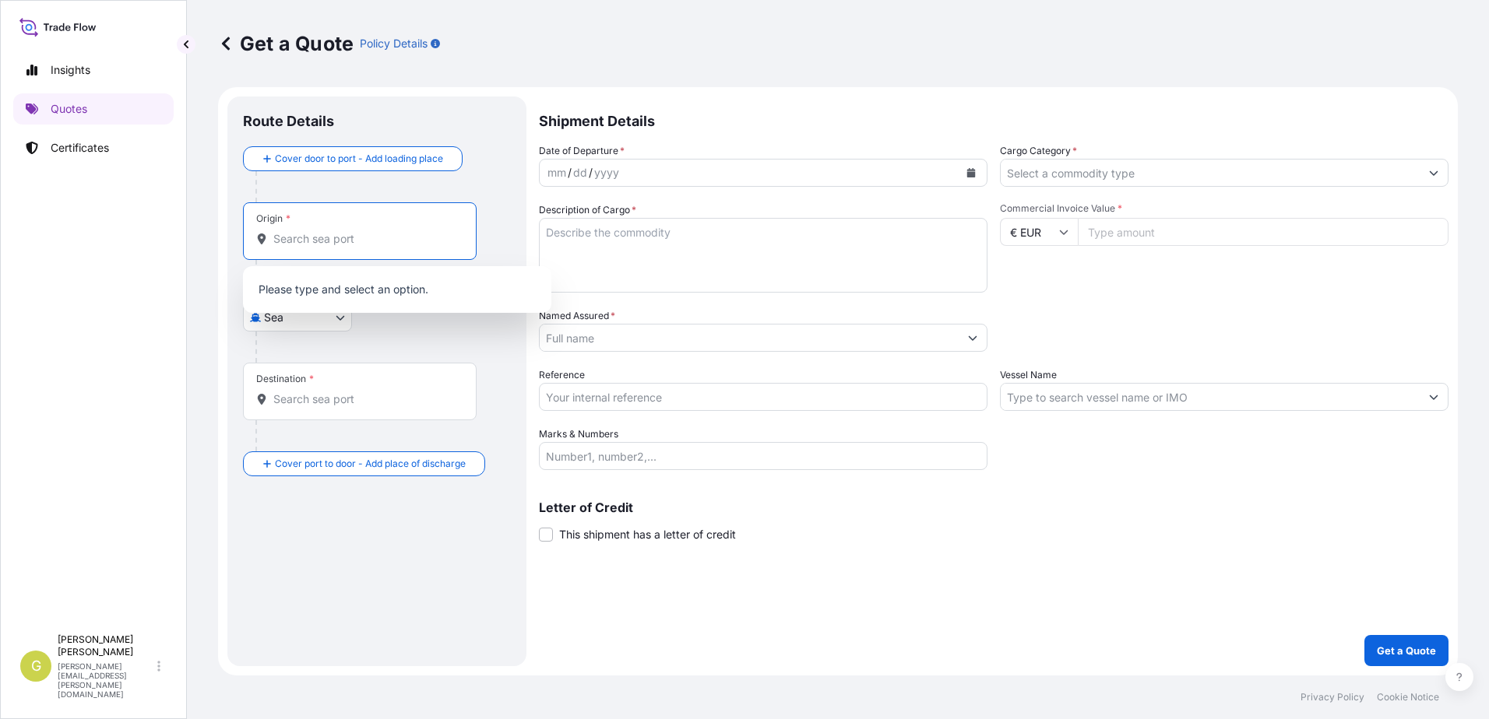
click at [305, 243] on input "Origin *" at bounding box center [365, 239] width 184 height 16
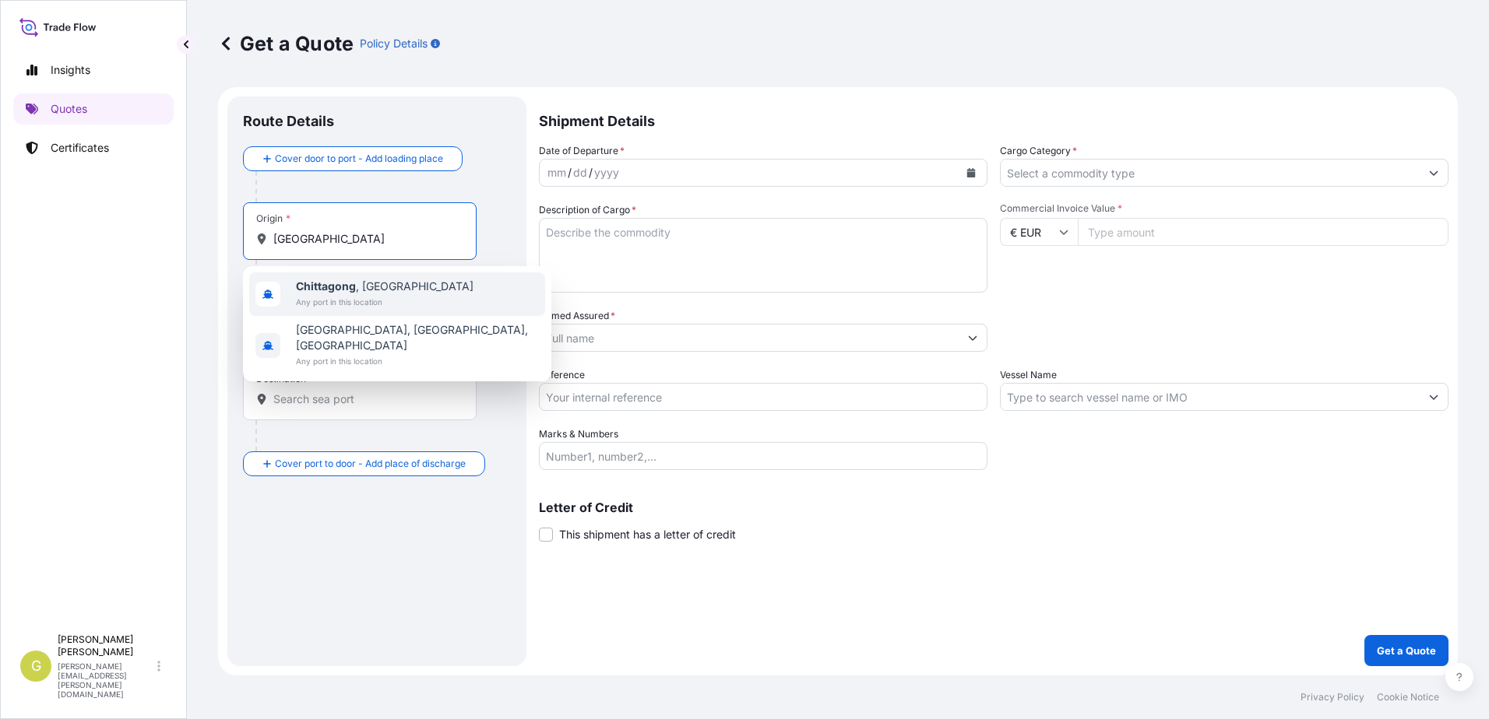
click at [325, 287] on b "Chittagong" at bounding box center [326, 286] width 60 height 13
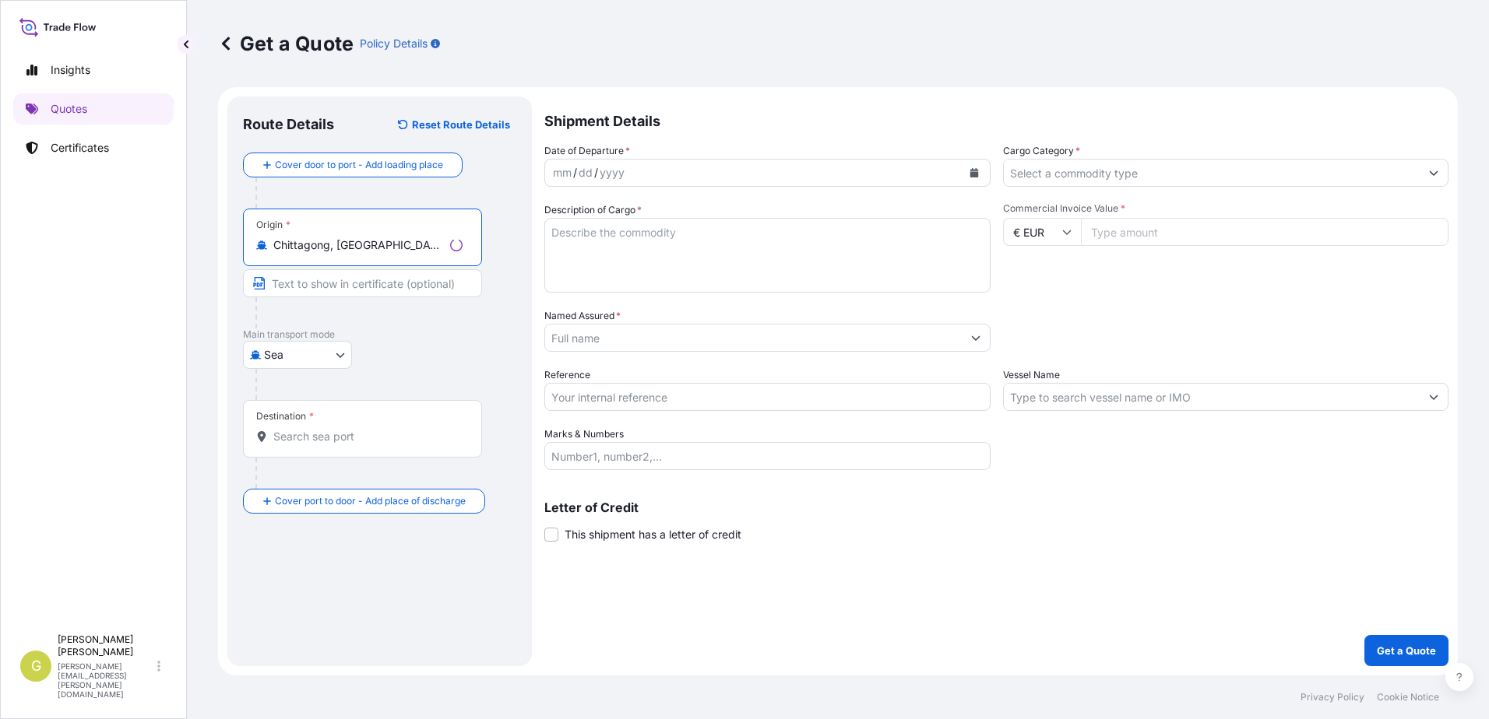
type input "Chittagong, [GEOGRAPHIC_DATA]"
click at [329, 434] on input "Destination *" at bounding box center [367, 437] width 189 height 16
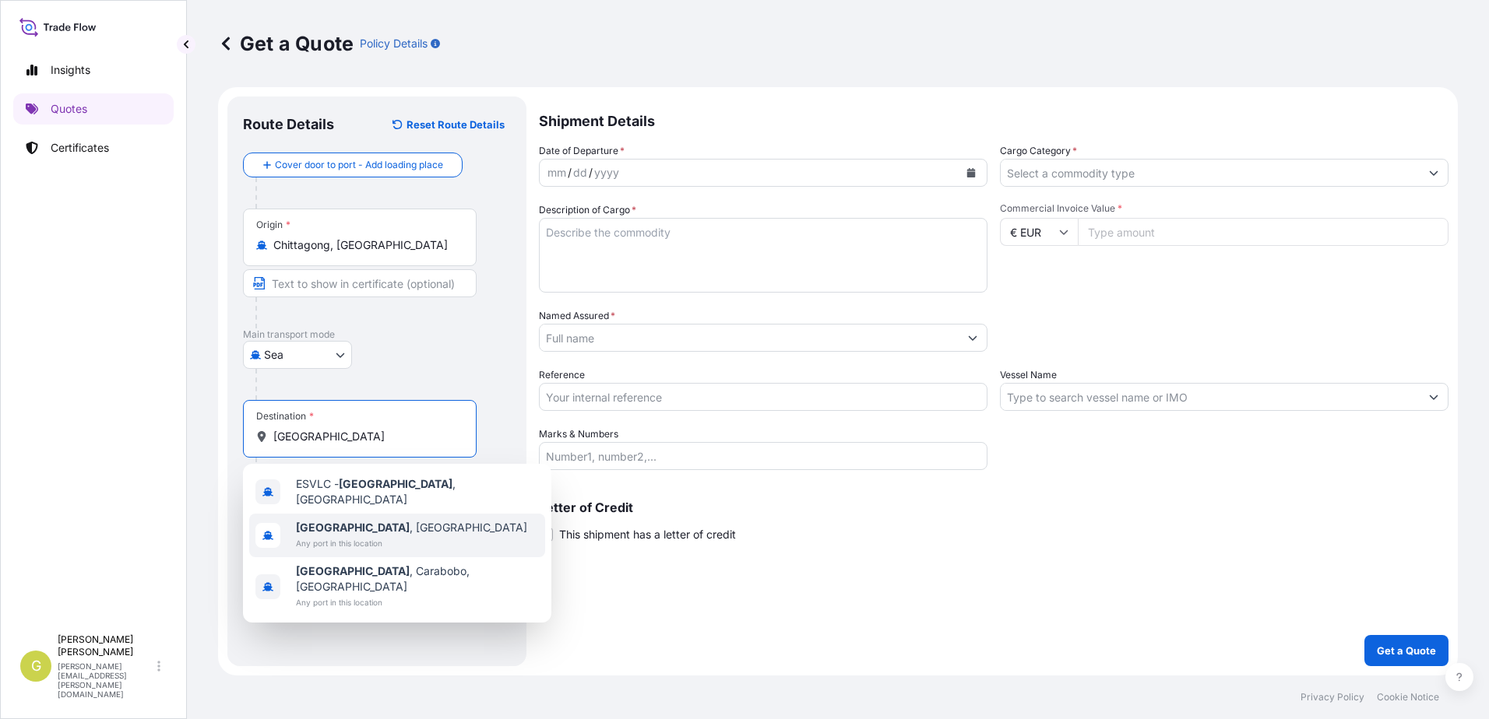
click at [339, 529] on span "[GEOGRAPHIC_DATA] , [GEOGRAPHIC_DATA]" at bounding box center [411, 528] width 231 height 16
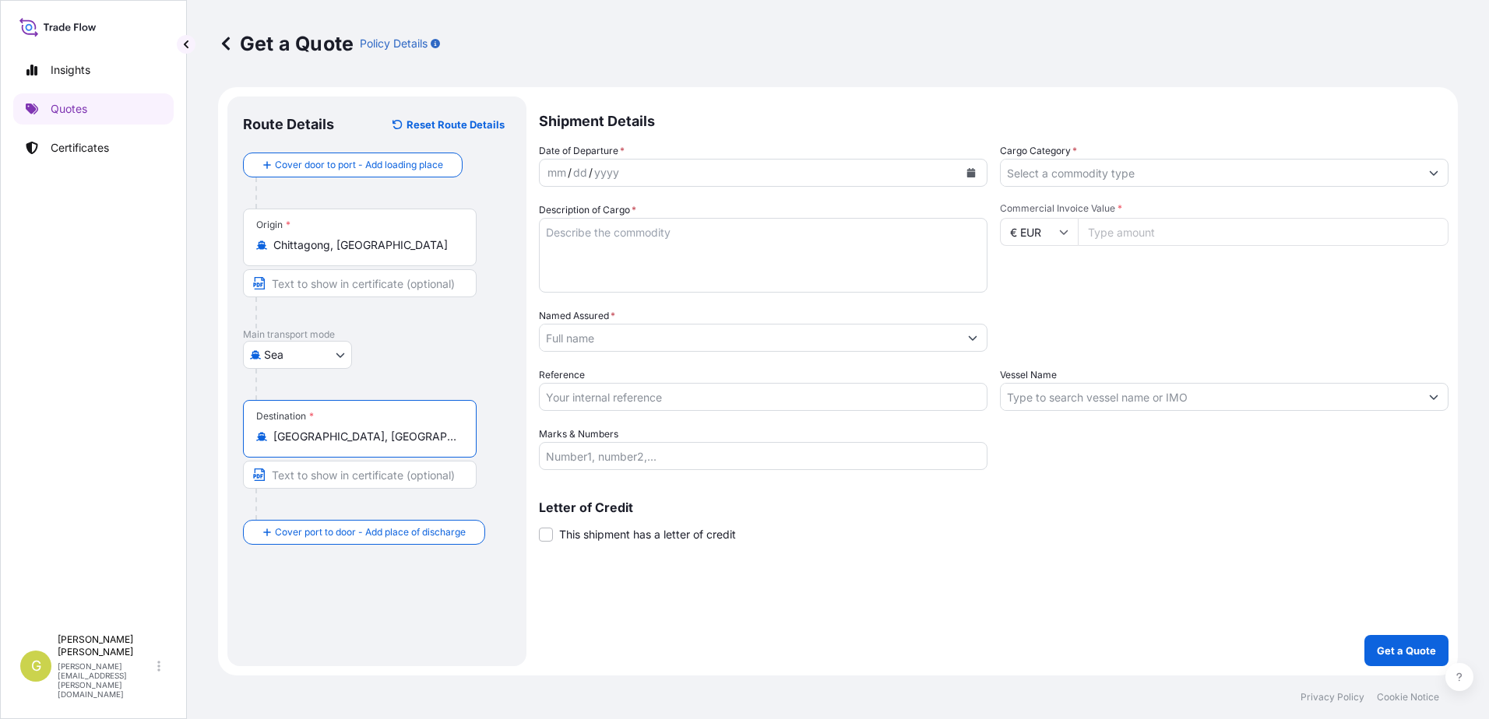
type input "[GEOGRAPHIC_DATA], [GEOGRAPHIC_DATA]"
click at [973, 166] on button "Calendar" at bounding box center [971, 172] width 25 height 25
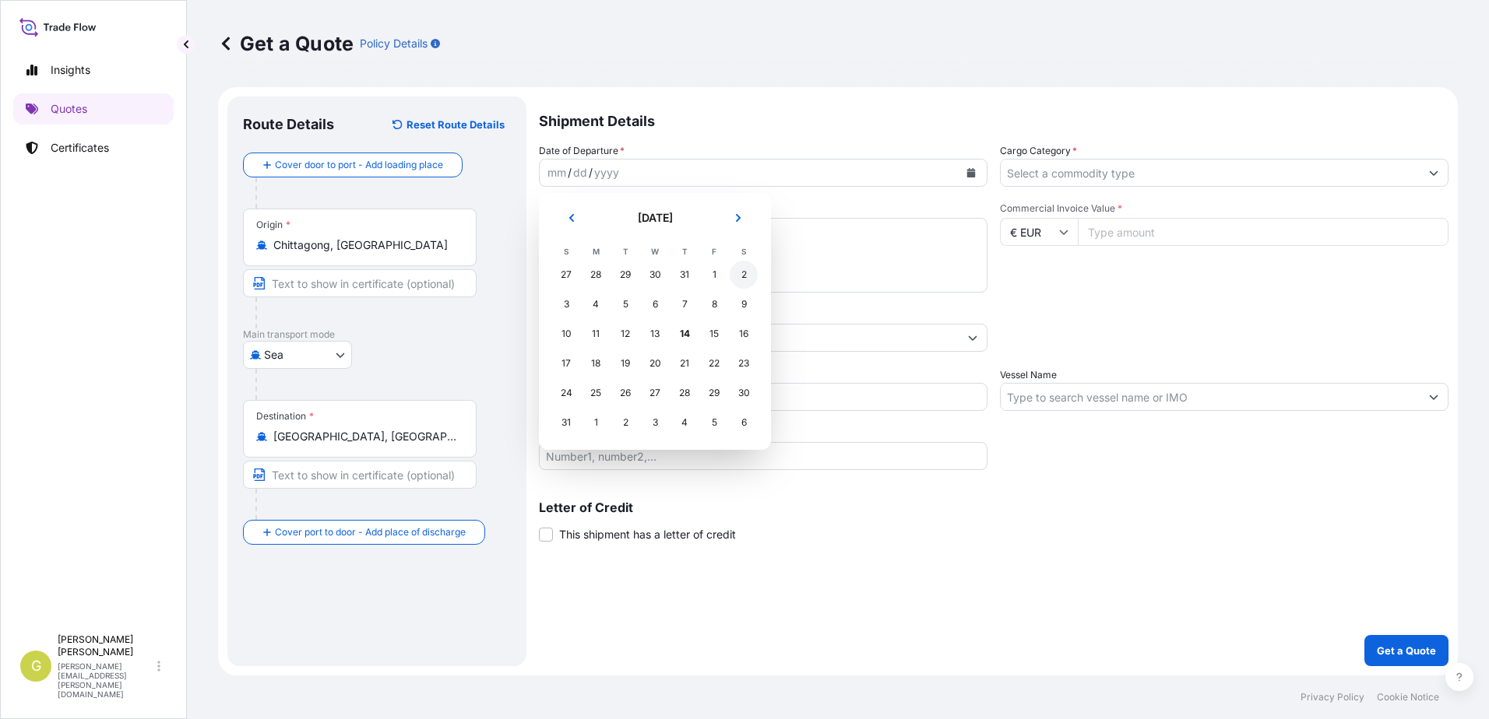
click at [742, 273] on div "2" at bounding box center [744, 275] width 28 height 28
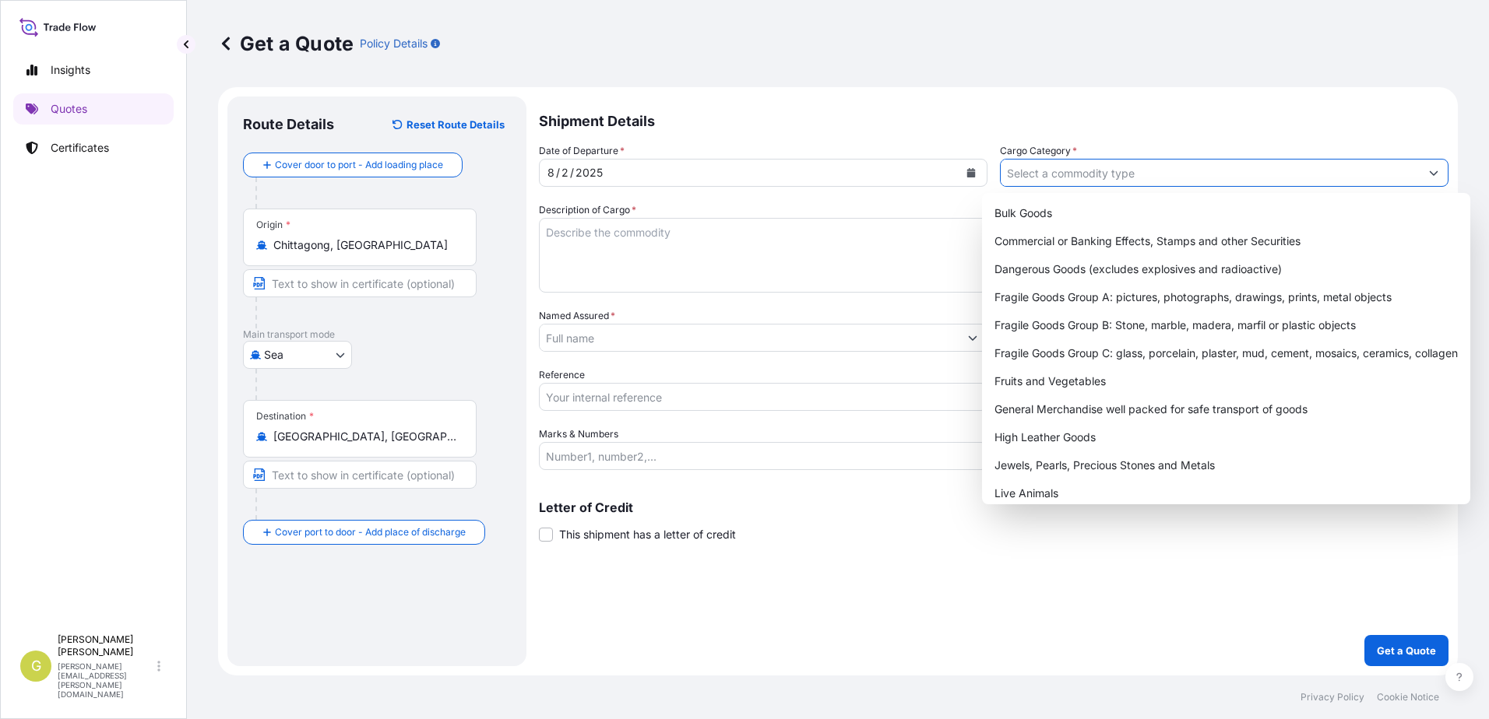
click at [1047, 176] on input "Cargo Category *" at bounding box center [1210, 173] width 419 height 28
click at [1078, 403] on div "General Merchandise well packed for safe transport of goods" at bounding box center [1226, 410] width 476 height 28
type input "General Merchandise well packed for safe transport of goods"
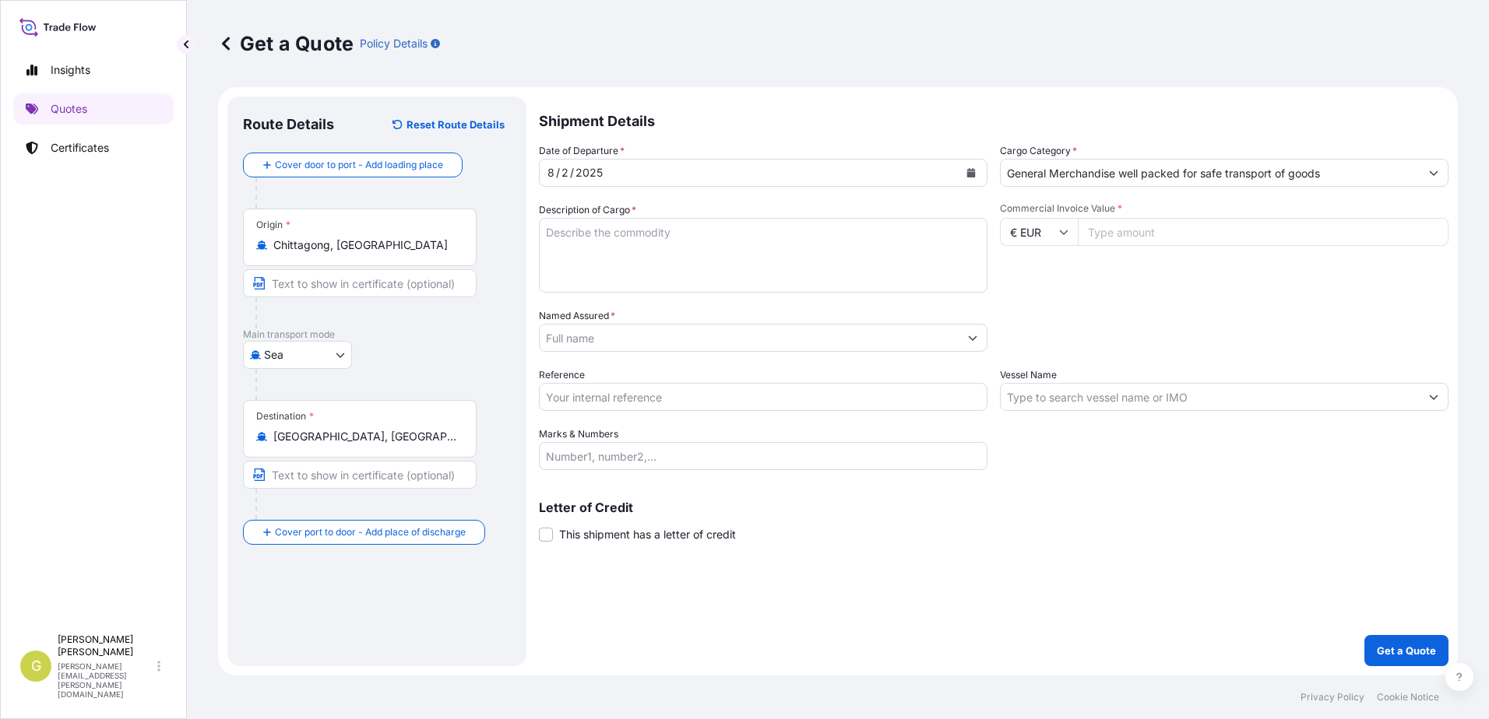
click at [708, 265] on textarea "Description of Cargo *" at bounding box center [763, 255] width 449 height 75
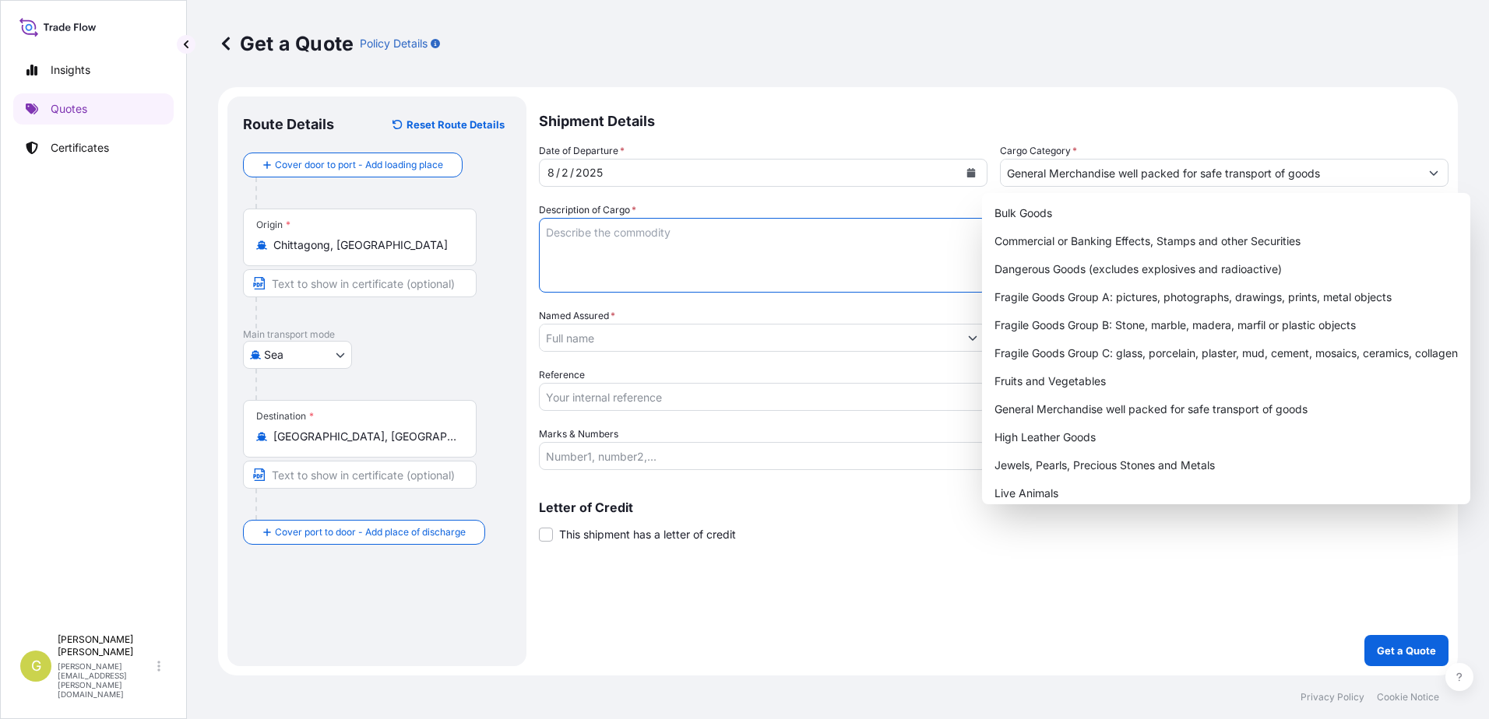
paste textarea "DIVERSIFIED ROUND SEAGRASS BASKET"
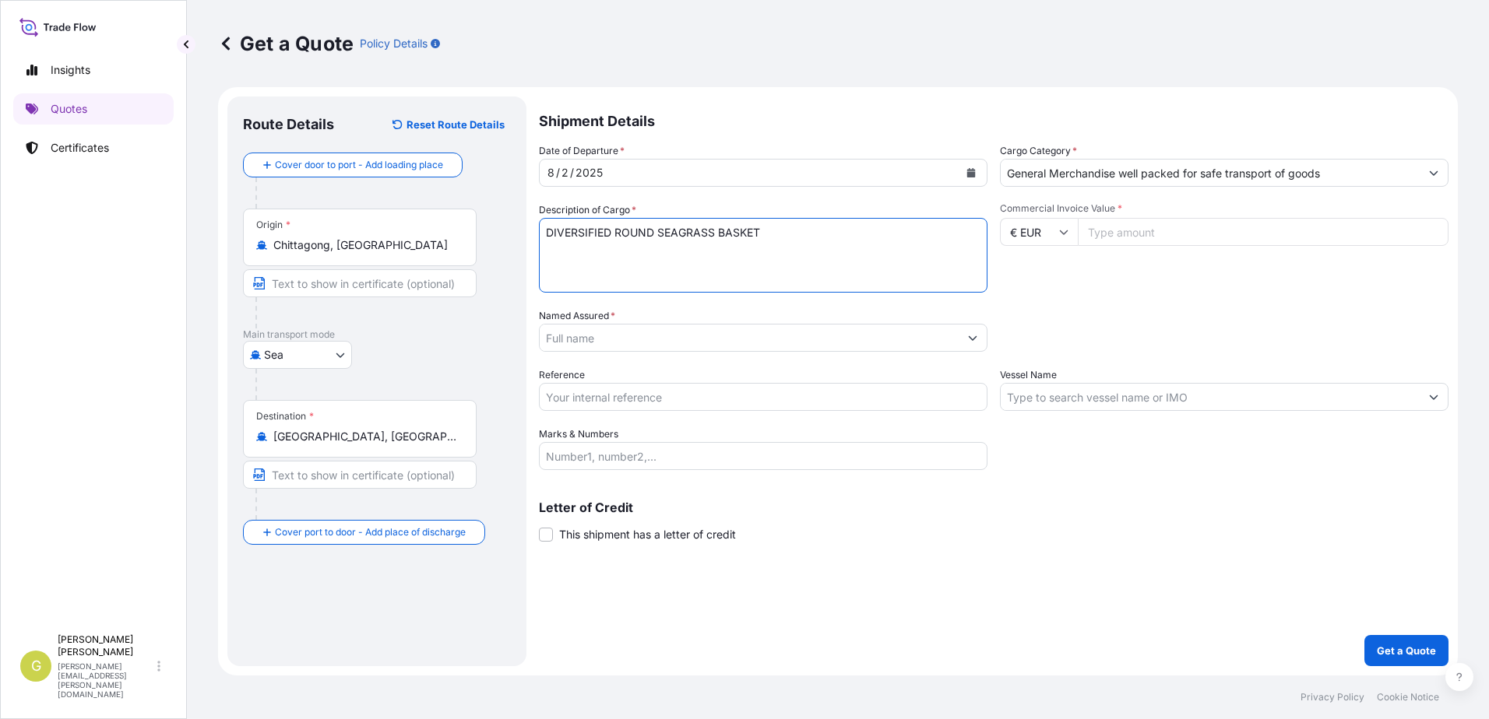
type textarea "DIVERSIFIED ROUND SEAGRASS BASKET"
click at [1107, 234] on input "Commercial Invoice Value *" at bounding box center [1263, 232] width 371 height 28
type input "10397.68"
click at [721, 343] on input "Named Assured *" at bounding box center [749, 338] width 419 height 28
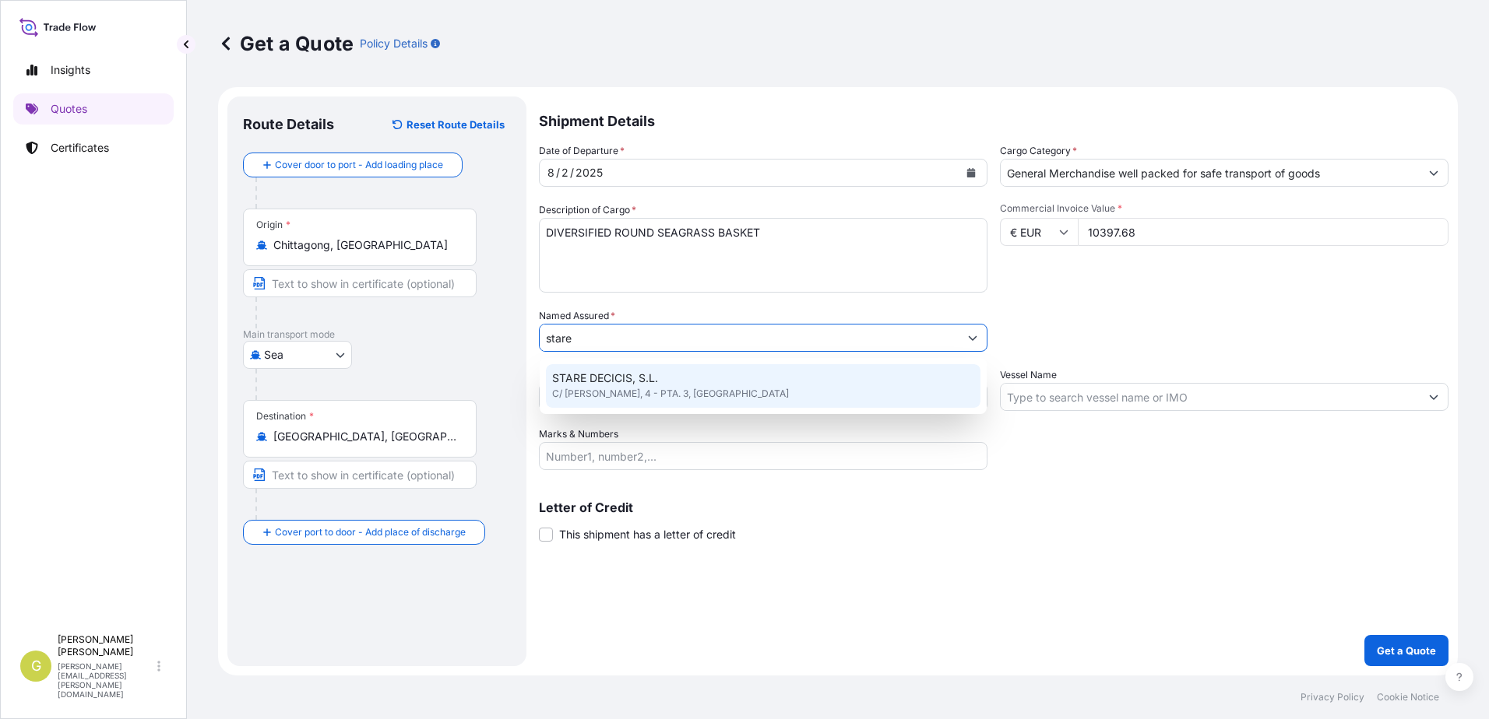
click at [629, 397] on span "C/ [PERSON_NAME], 4 - PTA. 3, [GEOGRAPHIC_DATA]" at bounding box center [670, 394] width 237 height 16
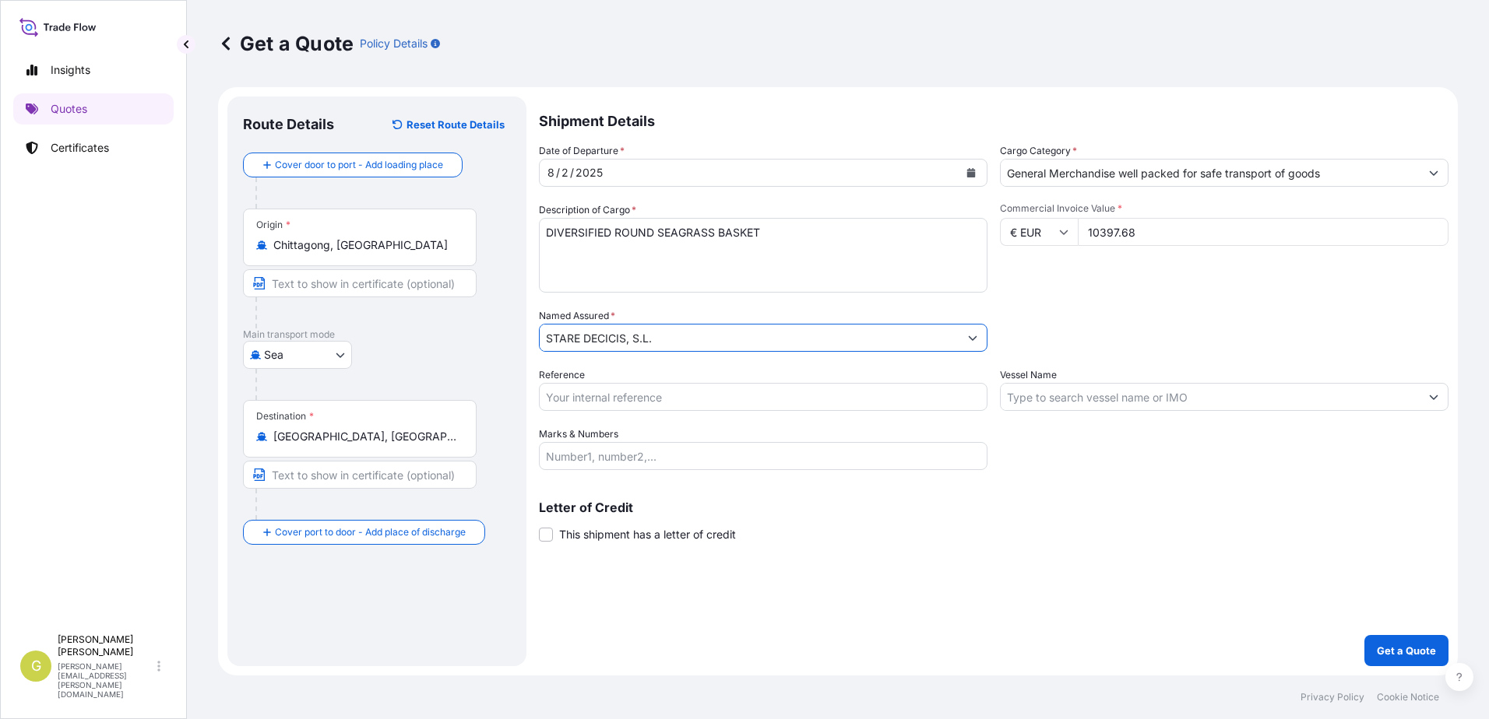
type input "STARE DECICIS, S.L."
click at [621, 402] on input "Reference" at bounding box center [763, 397] width 449 height 28
type input "54000"
click at [1052, 403] on input "Vessel Name" at bounding box center [1210, 397] width 419 height 28
paste input "MSC [PERSON_NAME]"
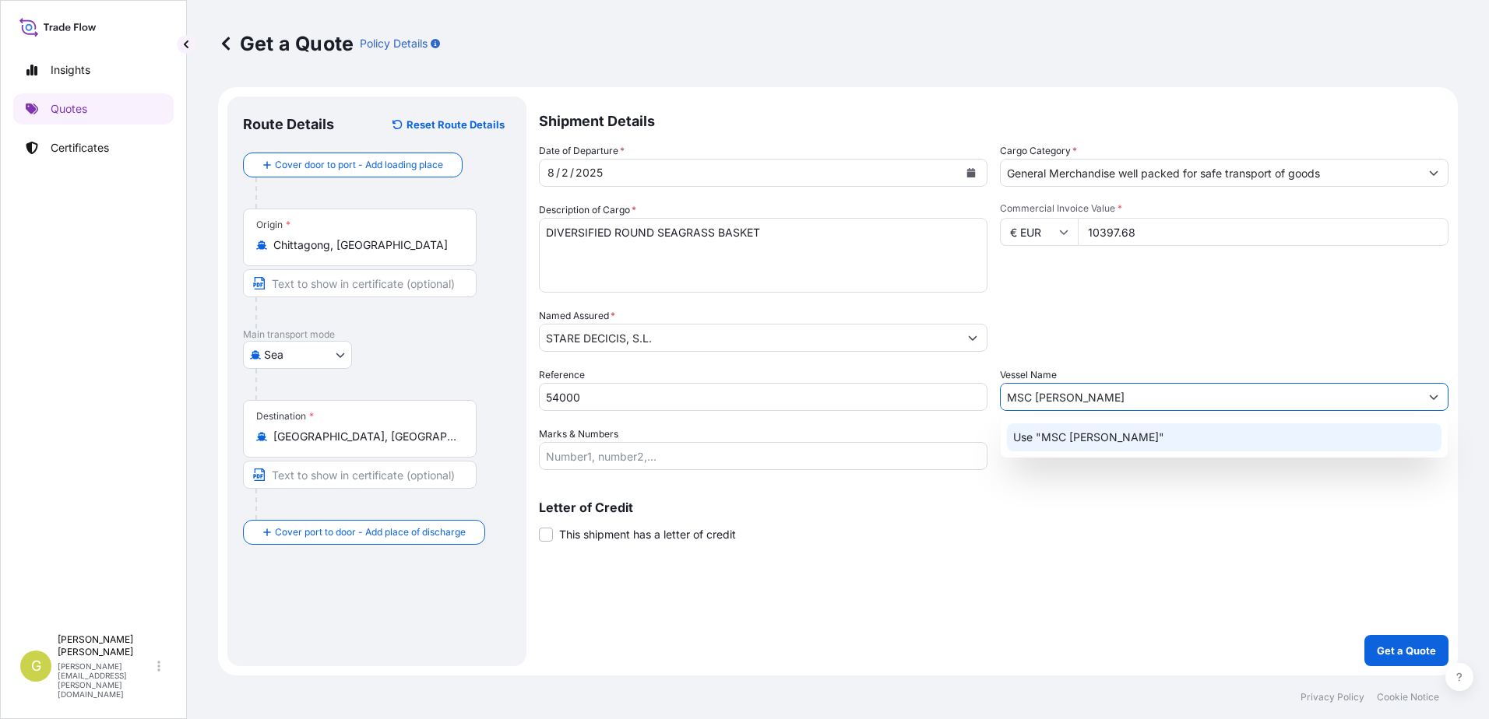
click at [1057, 441] on p "Use "MSC [PERSON_NAME]"" at bounding box center [1088, 438] width 151 height 16
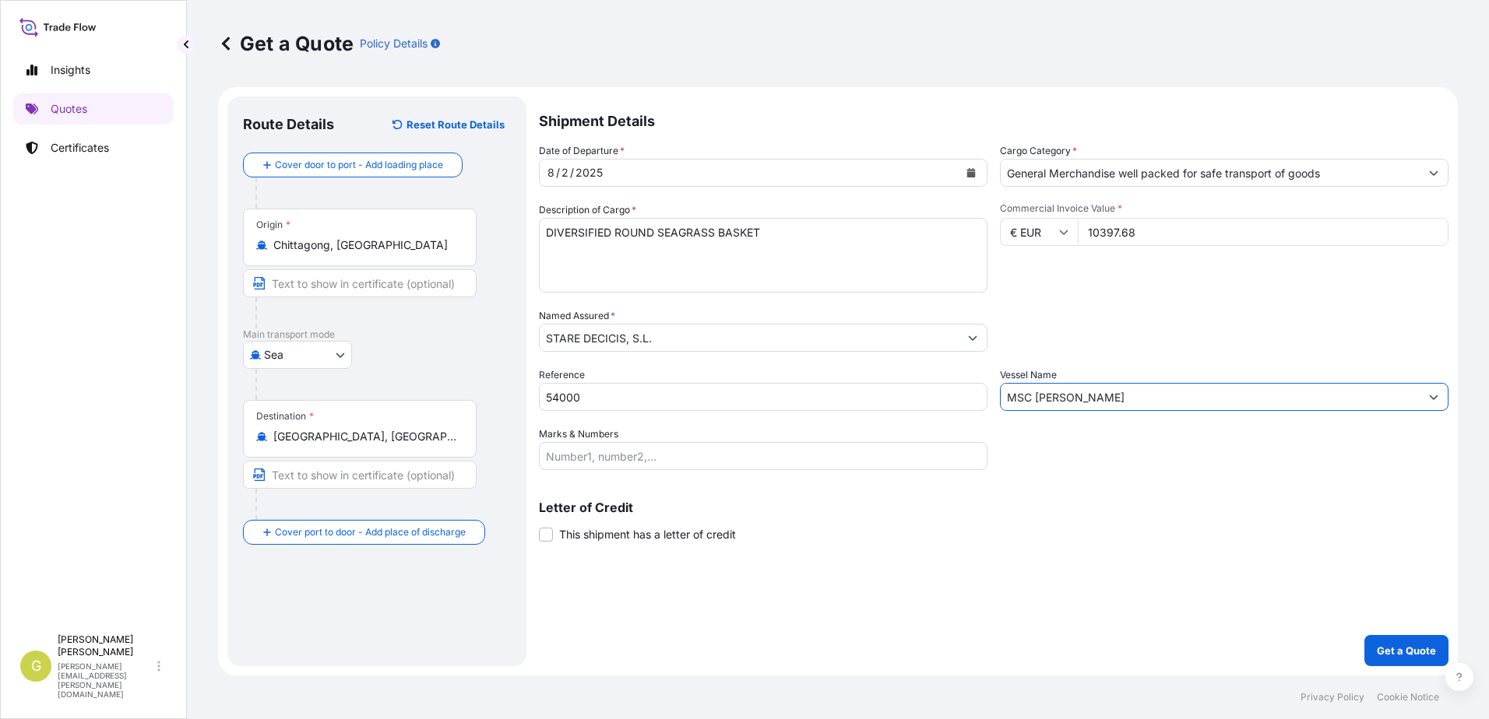
type input "MSC [PERSON_NAME]"
click at [707, 457] on input "Marks & Numbers" at bounding box center [763, 456] width 449 height 28
click at [601, 534] on span "This shipment has a letter of credit" at bounding box center [647, 535] width 177 height 16
click at [539, 526] on input "This shipment has a letter of credit" at bounding box center [539, 526] width 0 height 0
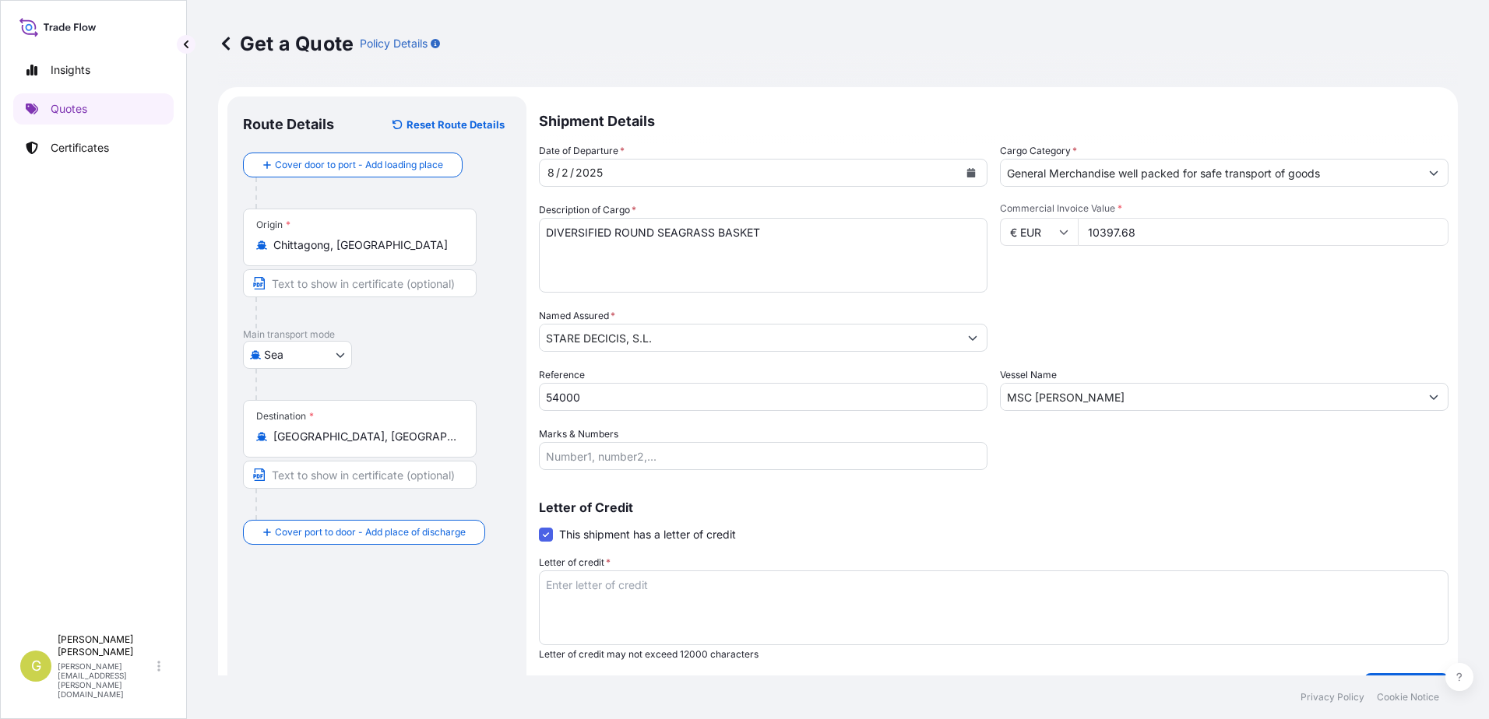
click at [638, 568] on div "Letter of credit * Letter of credit may not exceed 12000 characters" at bounding box center [993, 608] width 909 height 106
drag, startPoint x: 646, startPoint y: 589, endPoint x: 663, endPoint y: 585, distance: 18.5
click at [646, 589] on textarea "Letter of credit *" at bounding box center [993, 608] width 909 height 75
paste textarea "STARE DECICIS S.L. C/ [PERSON_NAME], 4 - PTA. 3"
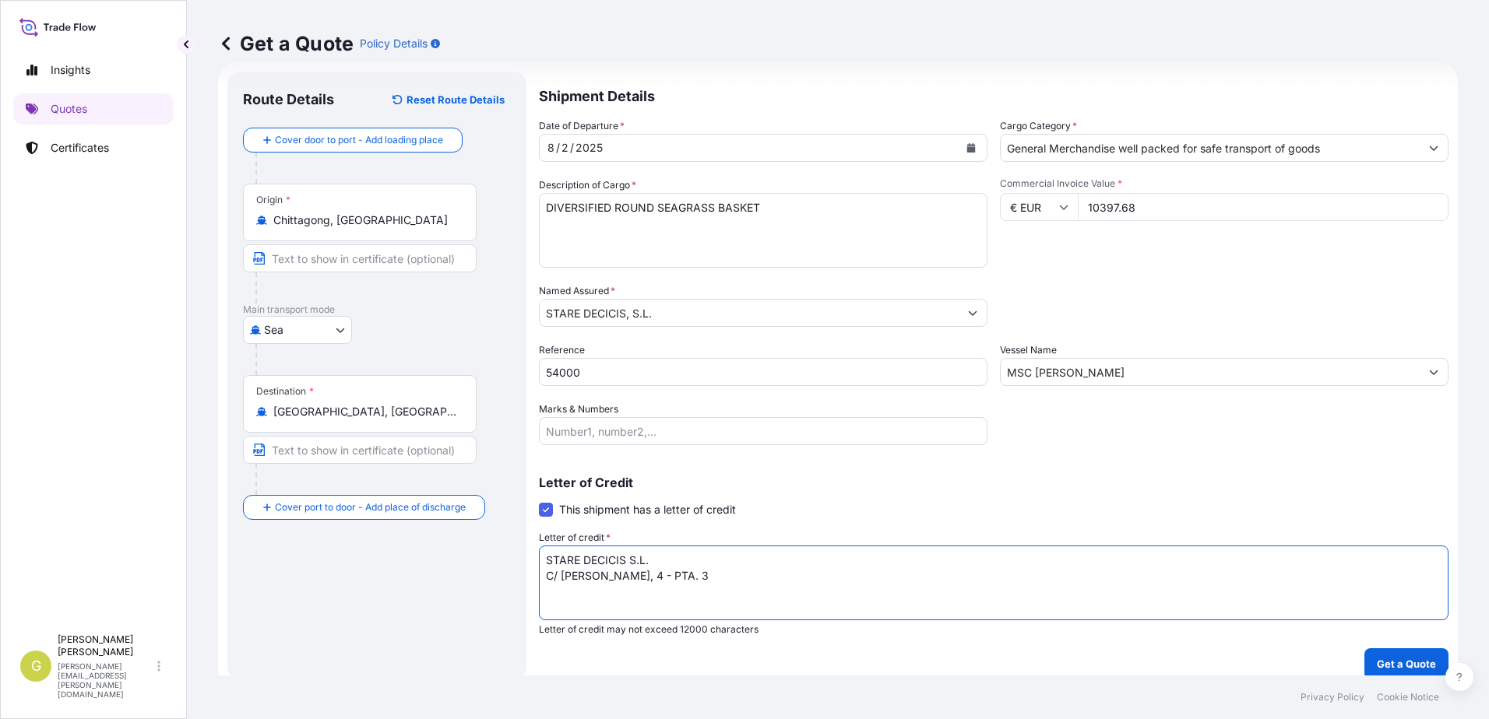
scroll to position [38, 0]
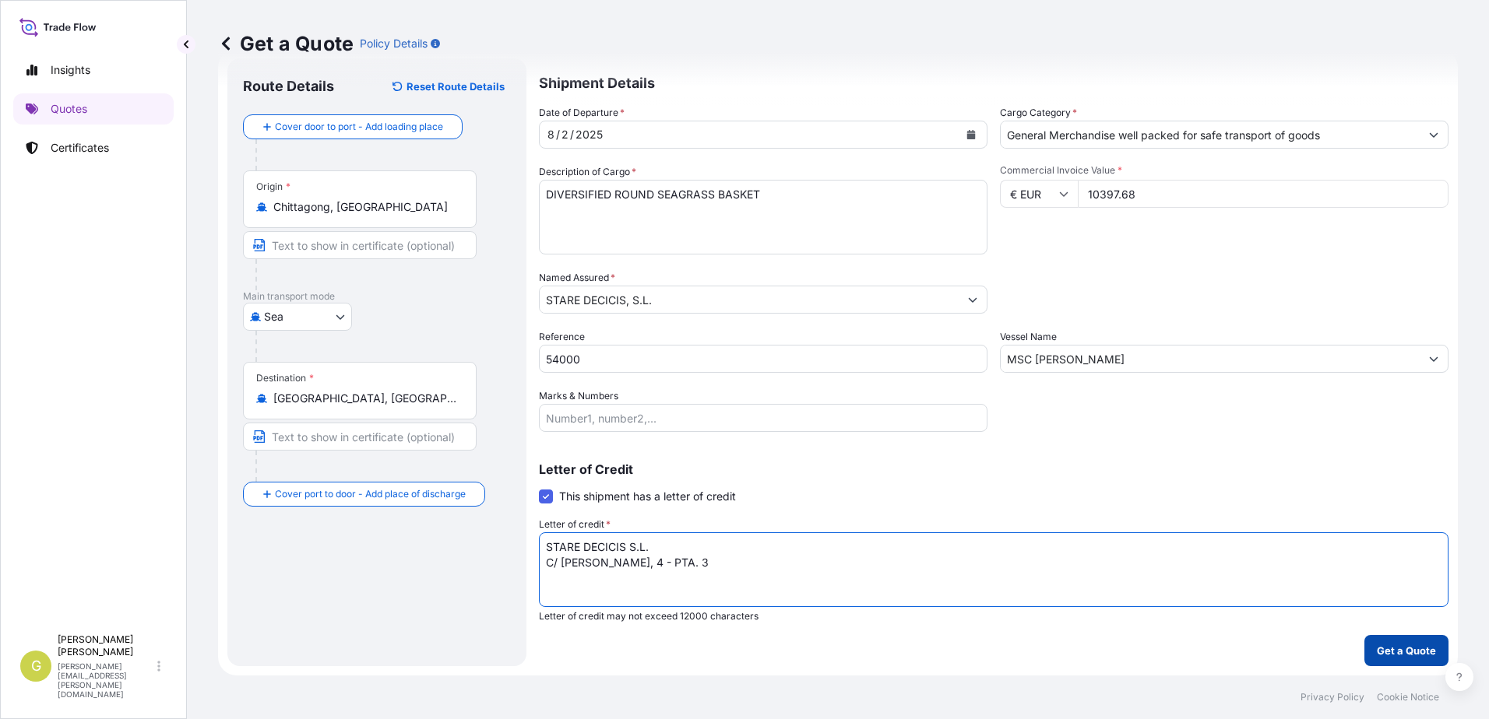
type textarea "STARE DECICIS S.L. C/ [PERSON_NAME], 4 - PTA. 3"
click at [1398, 638] on button "Get a Quote" at bounding box center [1406, 650] width 84 height 31
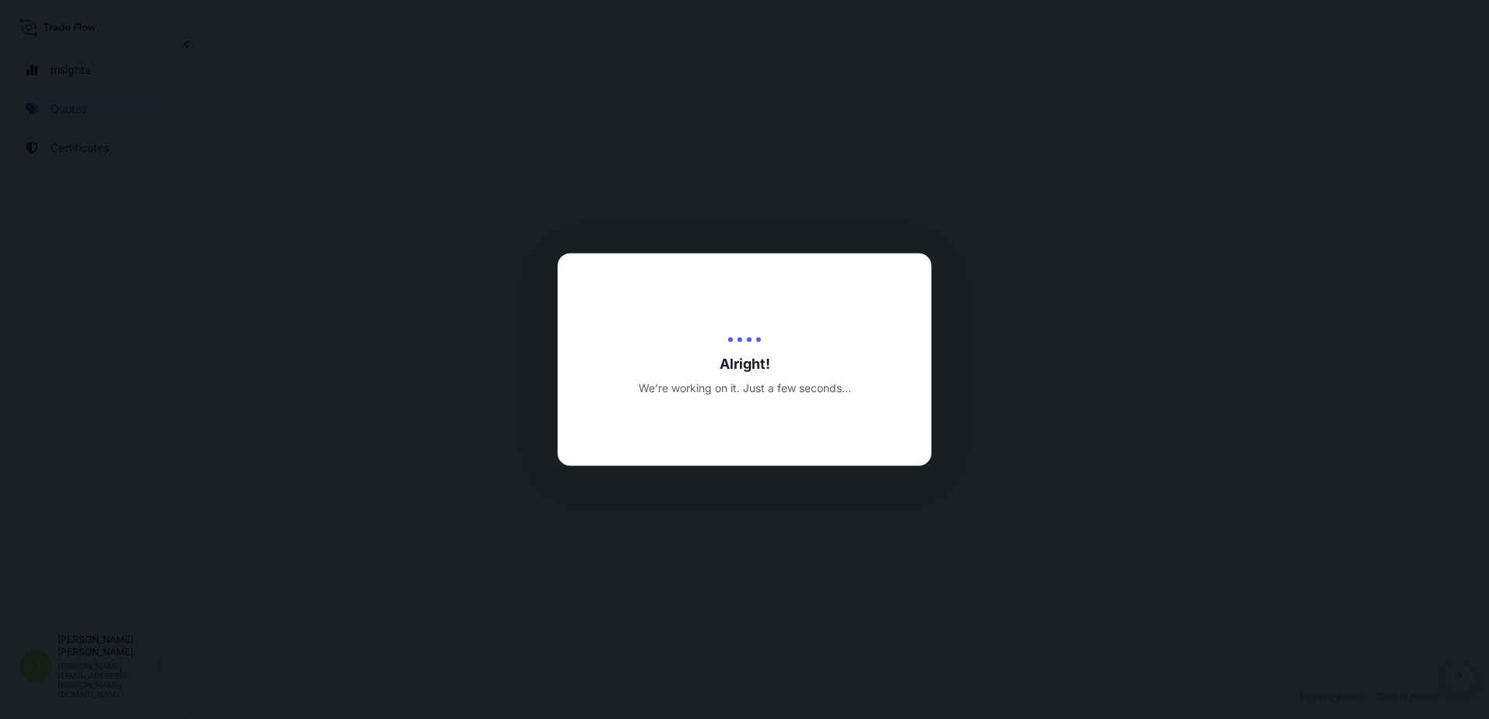
select select "Sea"
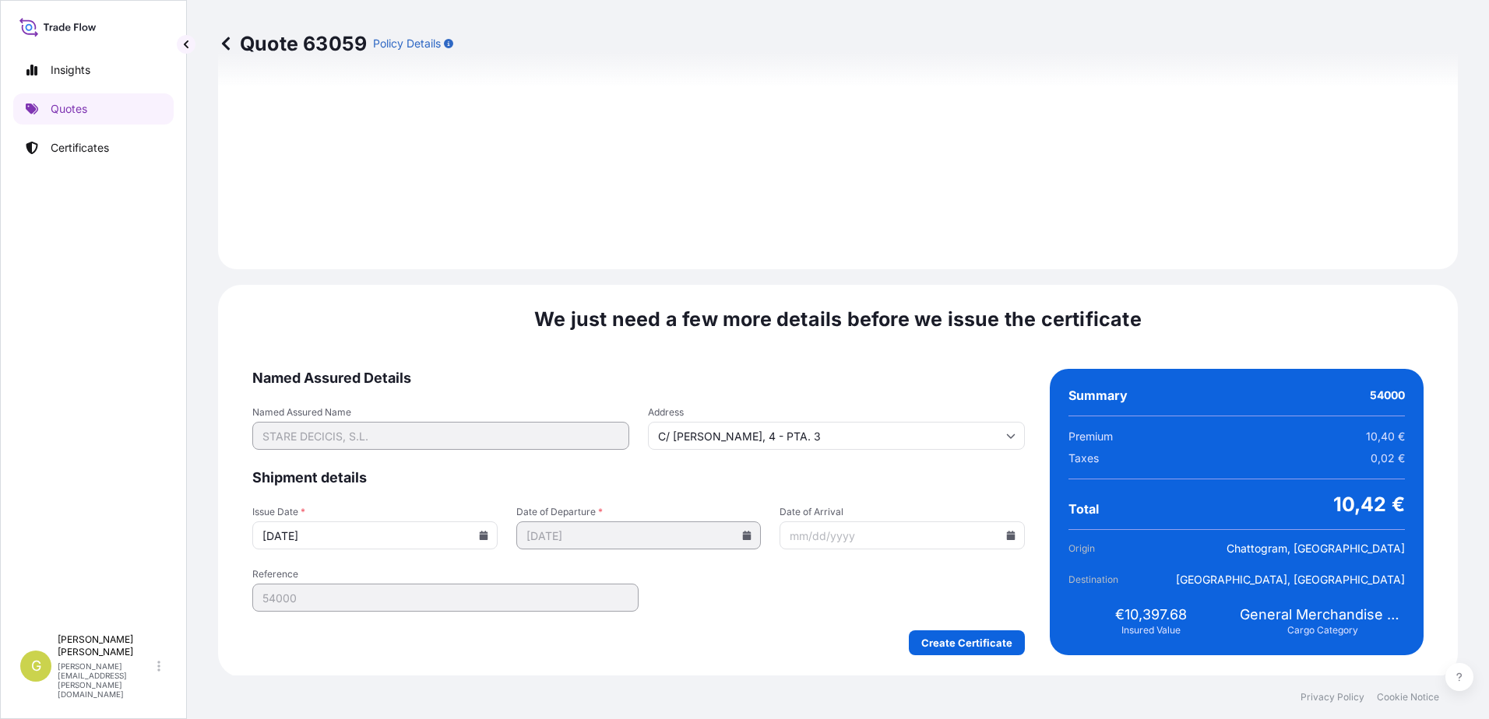
scroll to position [1861, 0]
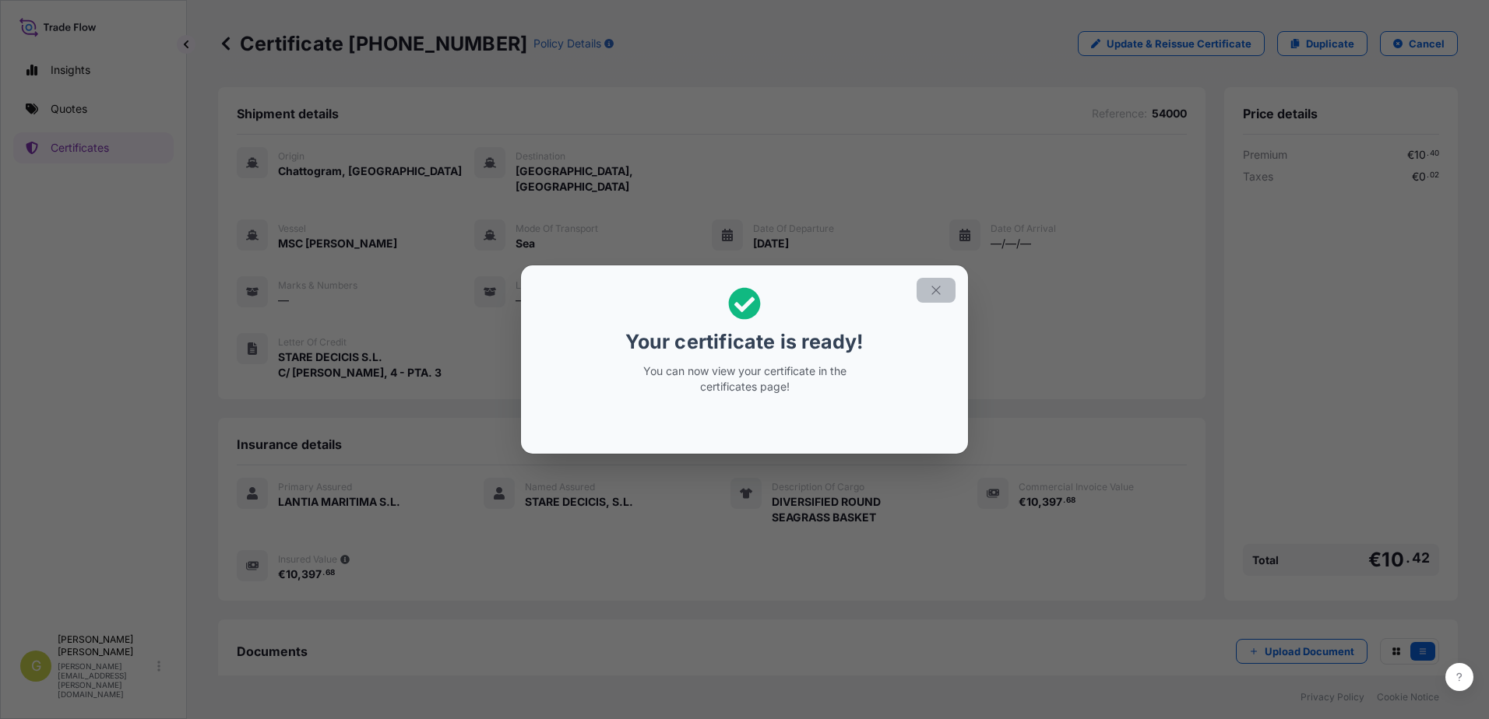
click at [938, 293] on icon "button" at bounding box center [935, 290] width 9 height 9
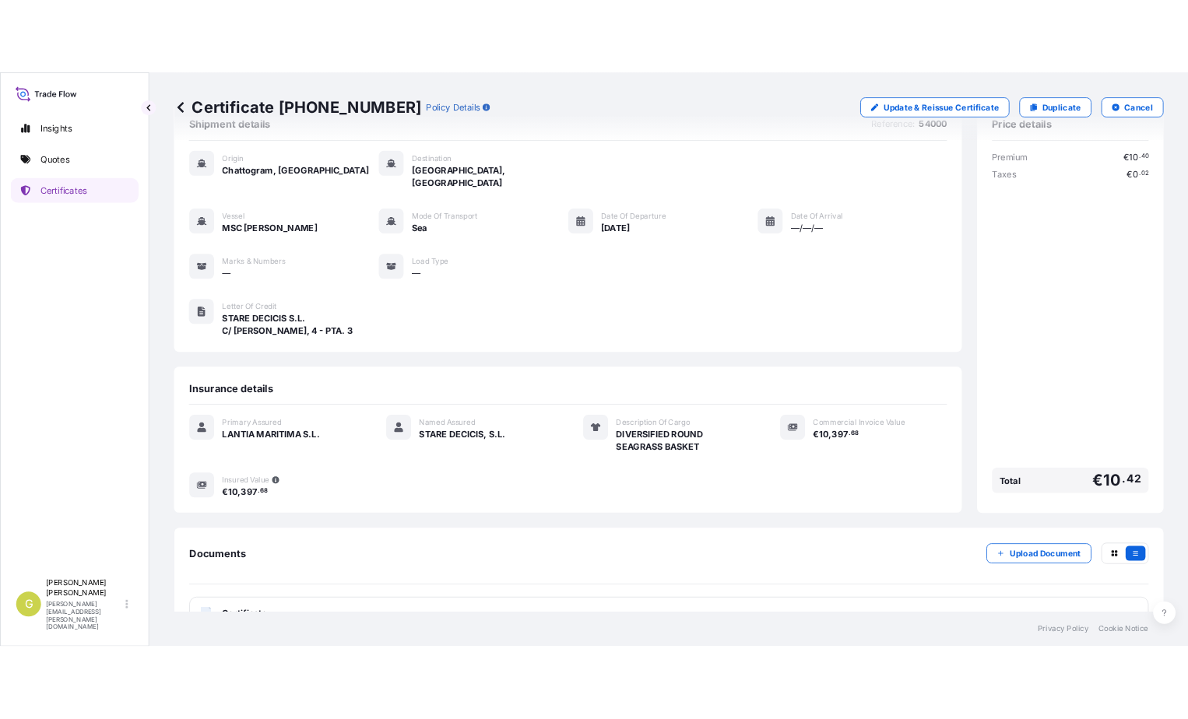
scroll to position [74, 0]
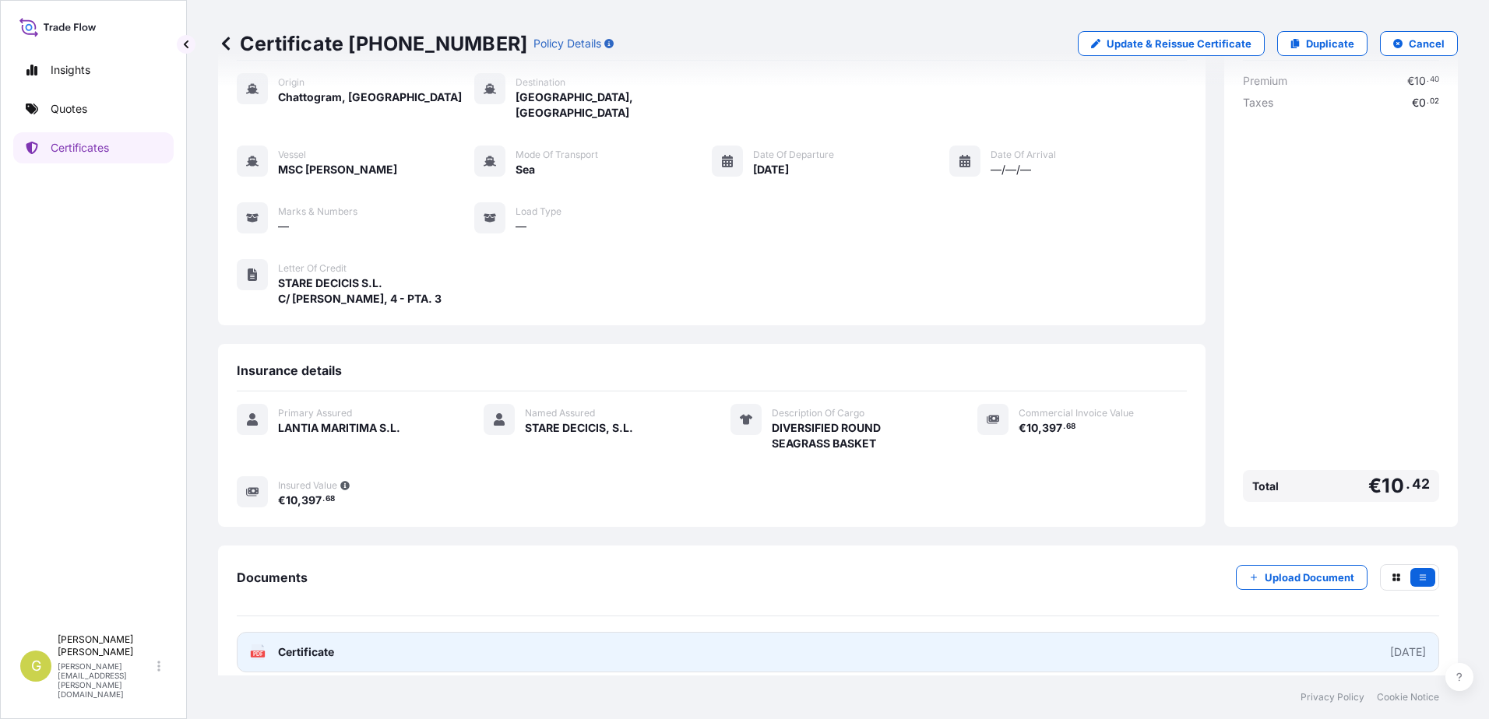
click at [312, 632] on link "PDF Certificate [DATE]" at bounding box center [838, 652] width 1202 height 40
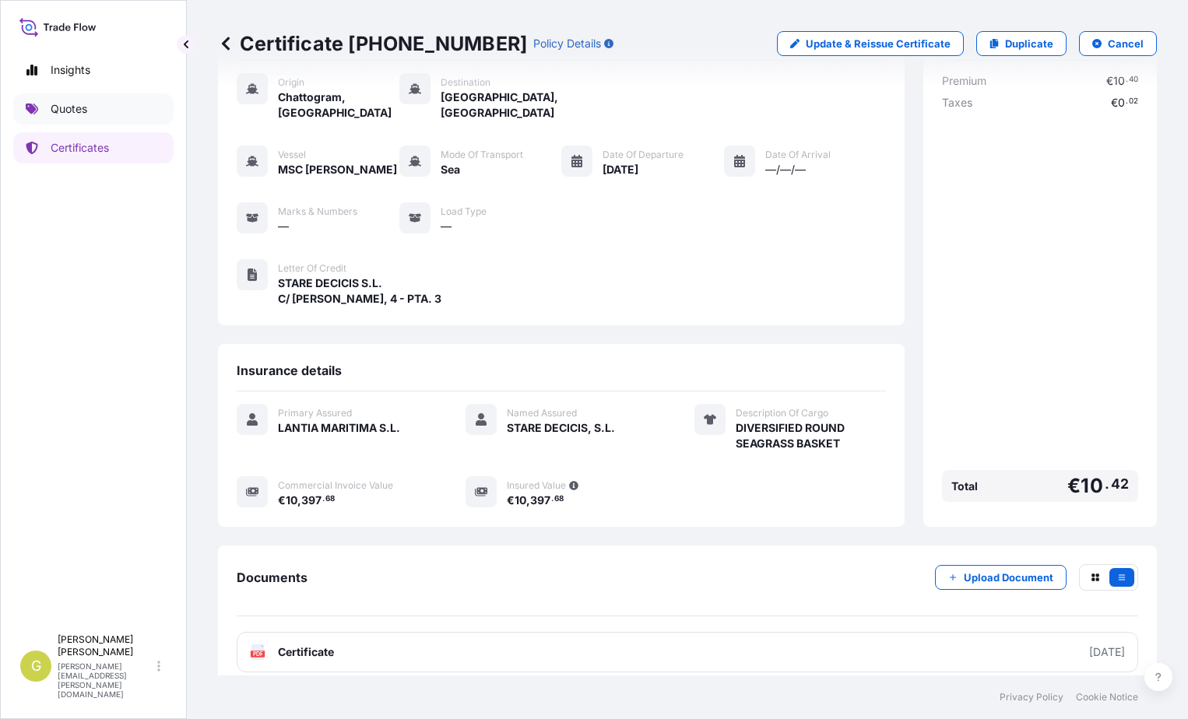
click at [75, 111] on p "Quotes" at bounding box center [69, 109] width 37 height 16
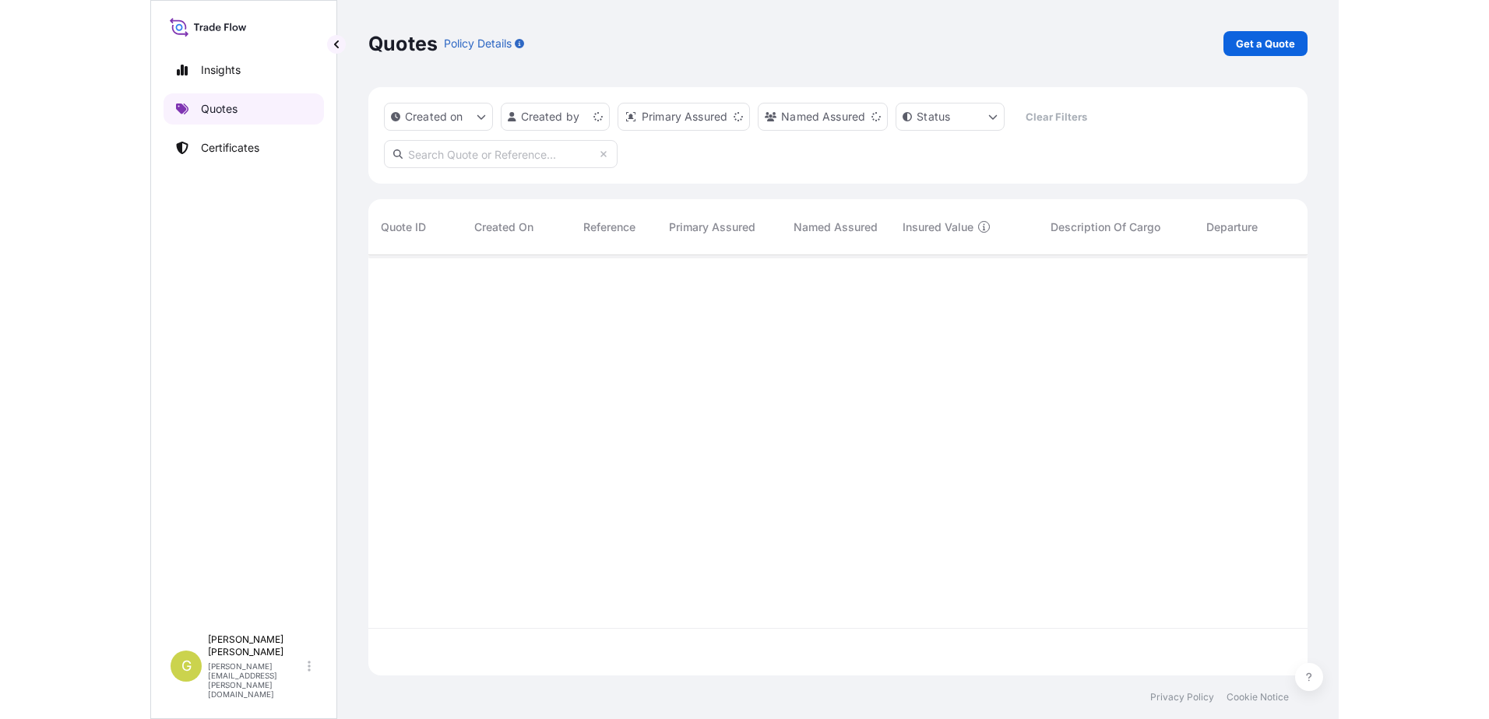
scroll to position [417, 927]
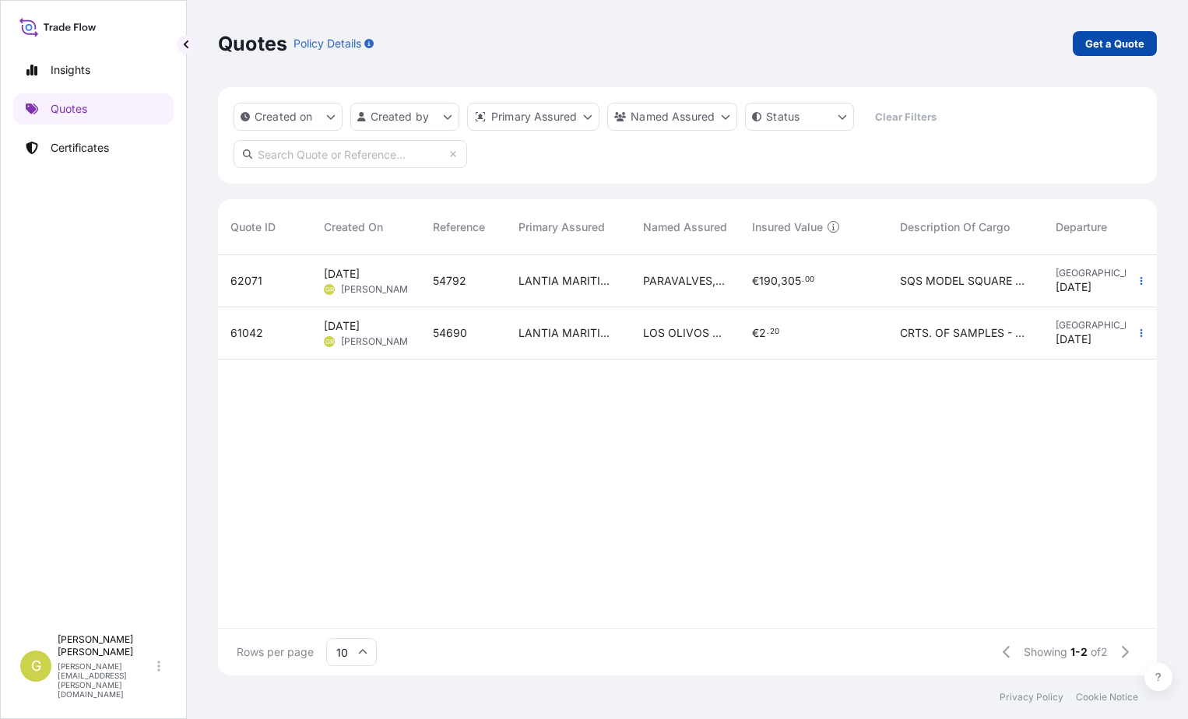
click at [1096, 41] on p "Get a Quote" at bounding box center [1114, 44] width 59 height 16
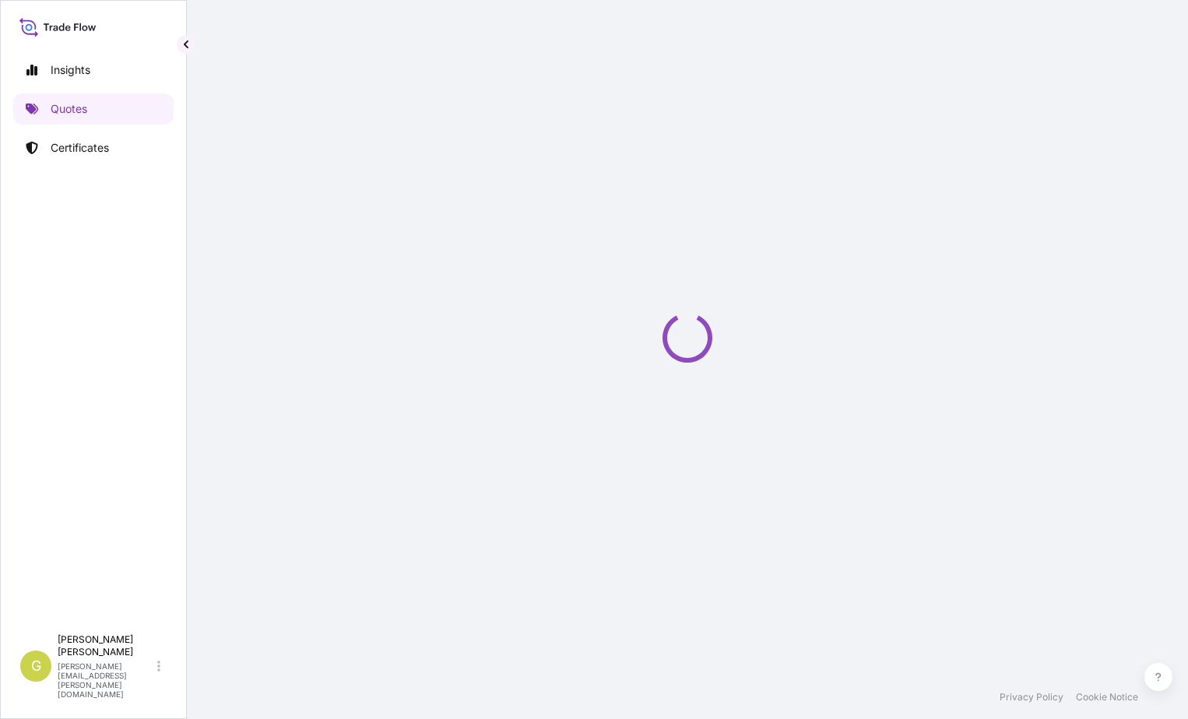
select select "Sea"
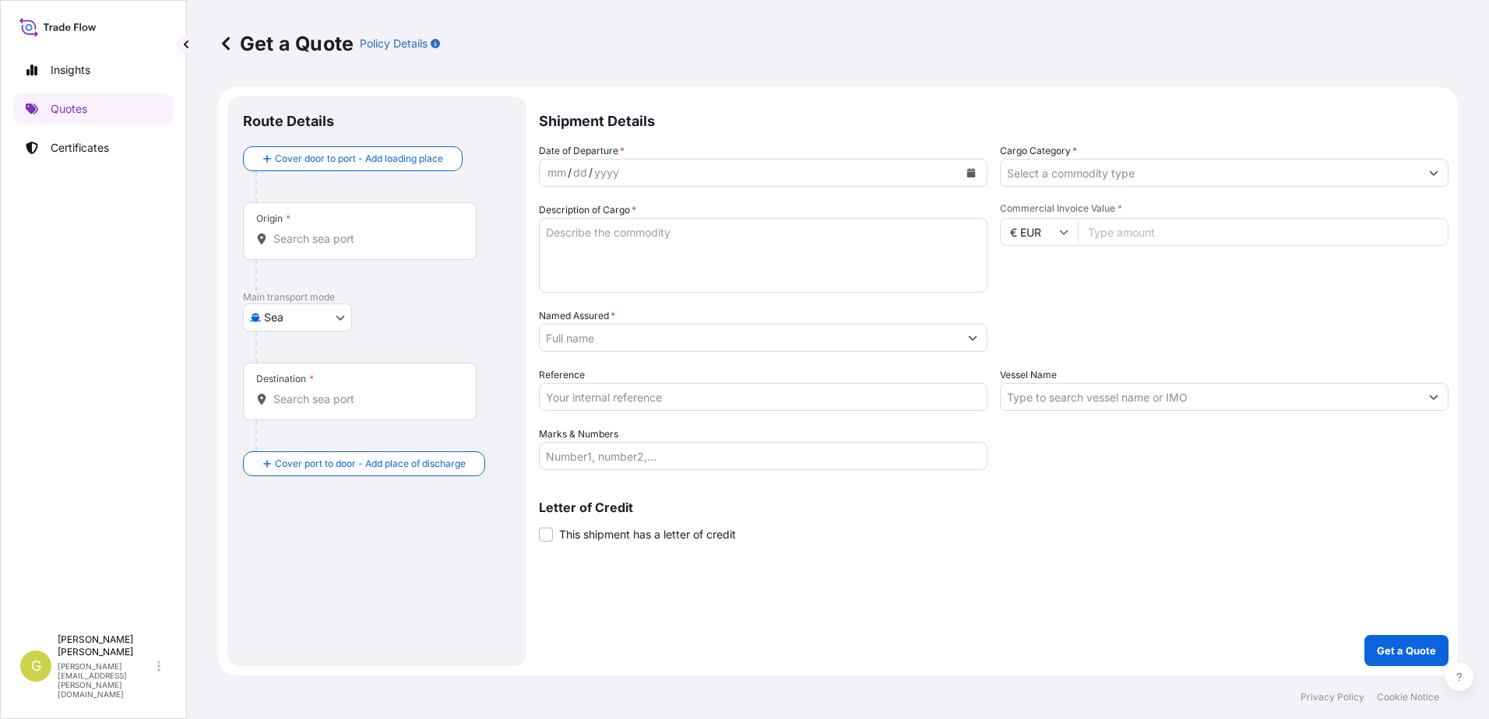
click at [312, 238] on input "Origin *" at bounding box center [365, 239] width 184 height 16
click at [322, 326] on body "0 options available. Insights Quotes Certificates G [PERSON_NAME] [PERSON_NAME]…" at bounding box center [744, 359] width 1489 height 719
click at [306, 355] on div "Air" at bounding box center [297, 358] width 97 height 28
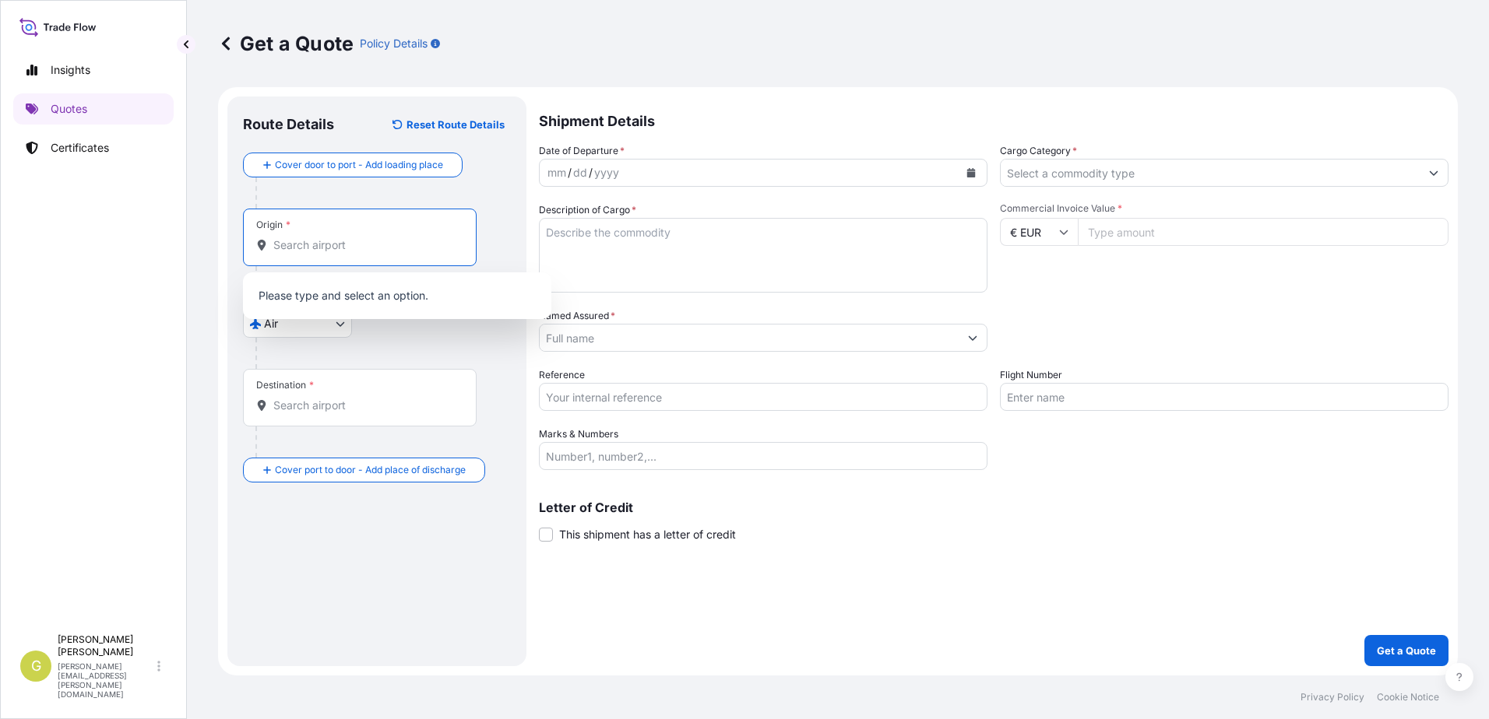
click at [345, 239] on input "Origin *" at bounding box center [365, 245] width 184 height 16
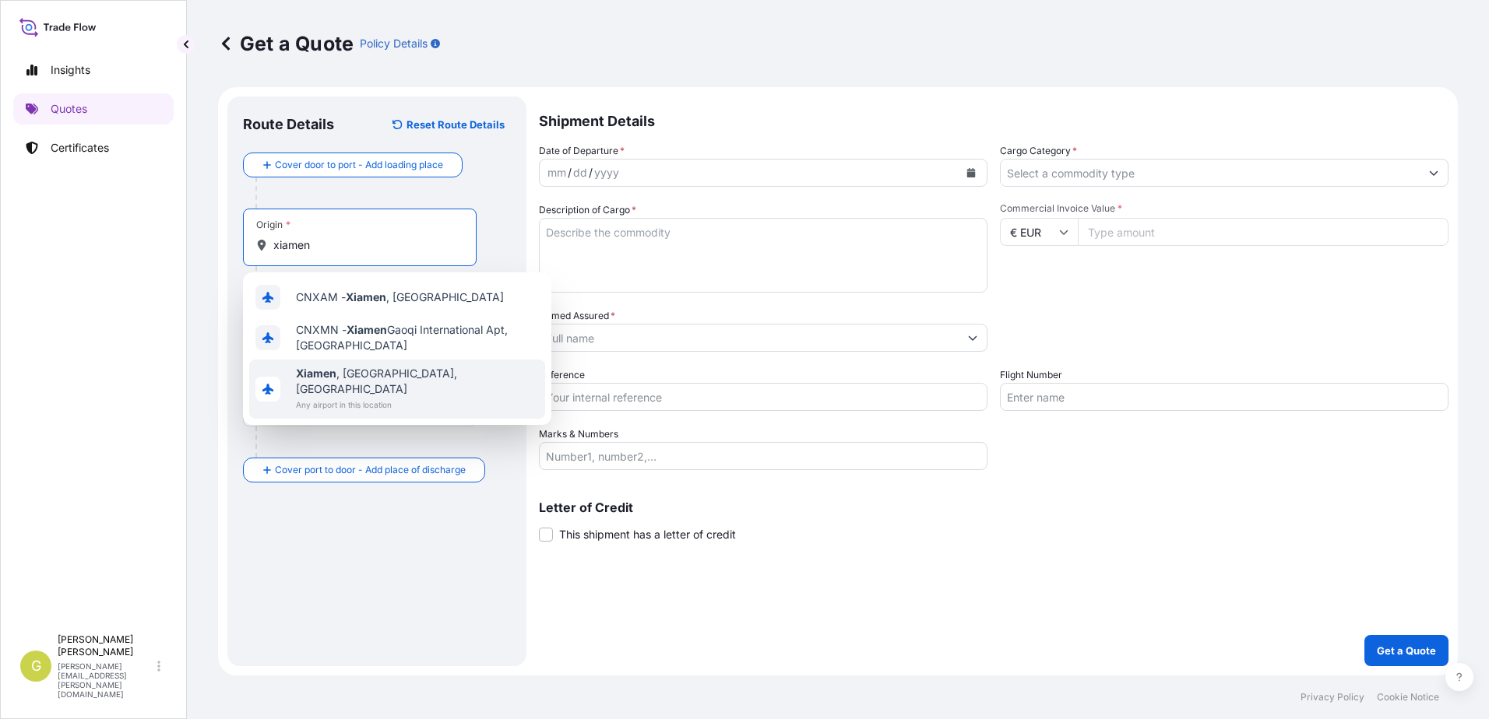
click at [358, 397] on span "Any airport in this location" at bounding box center [417, 405] width 243 height 16
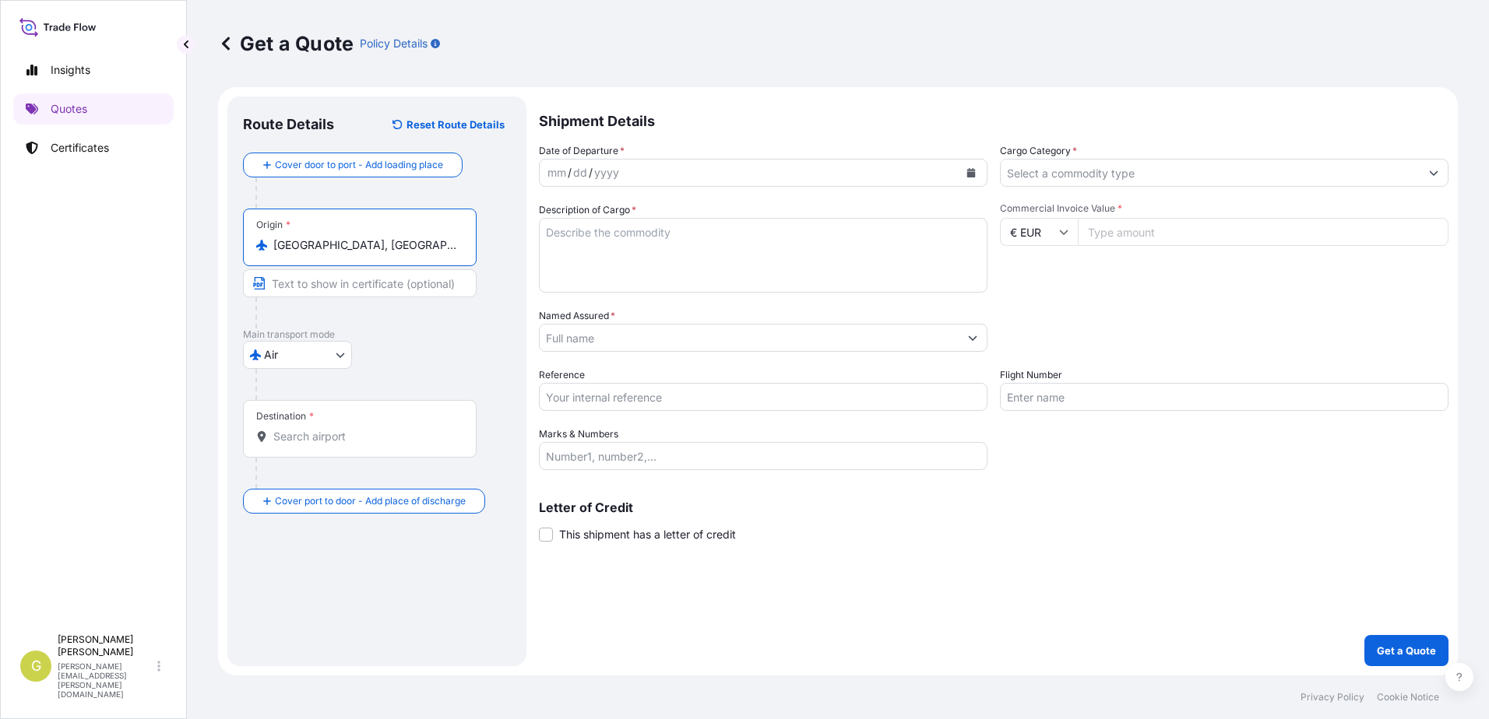
type input "[GEOGRAPHIC_DATA], [GEOGRAPHIC_DATA], [GEOGRAPHIC_DATA]"
click at [330, 443] on input "Destination *" at bounding box center [365, 437] width 184 height 16
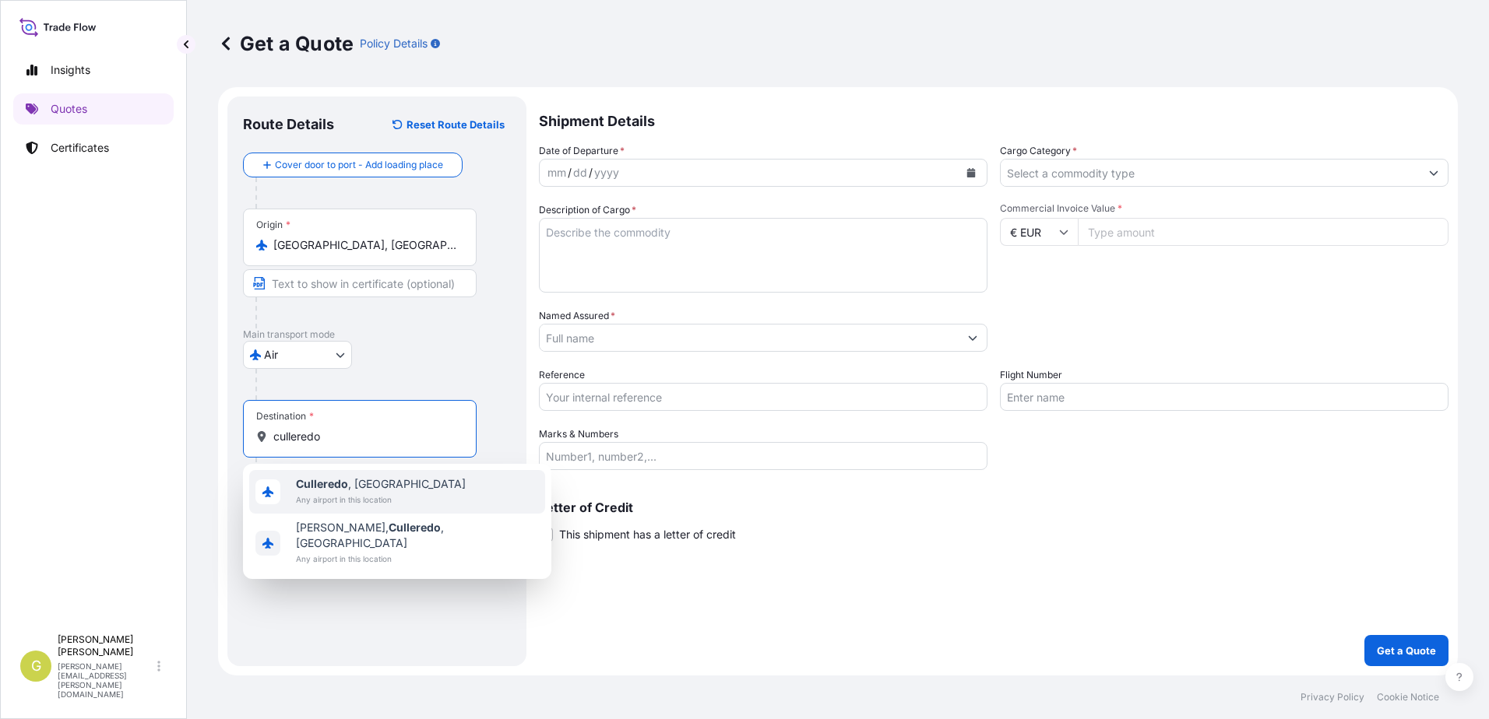
click at [378, 500] on span "Any airport in this location" at bounding box center [381, 500] width 170 height 16
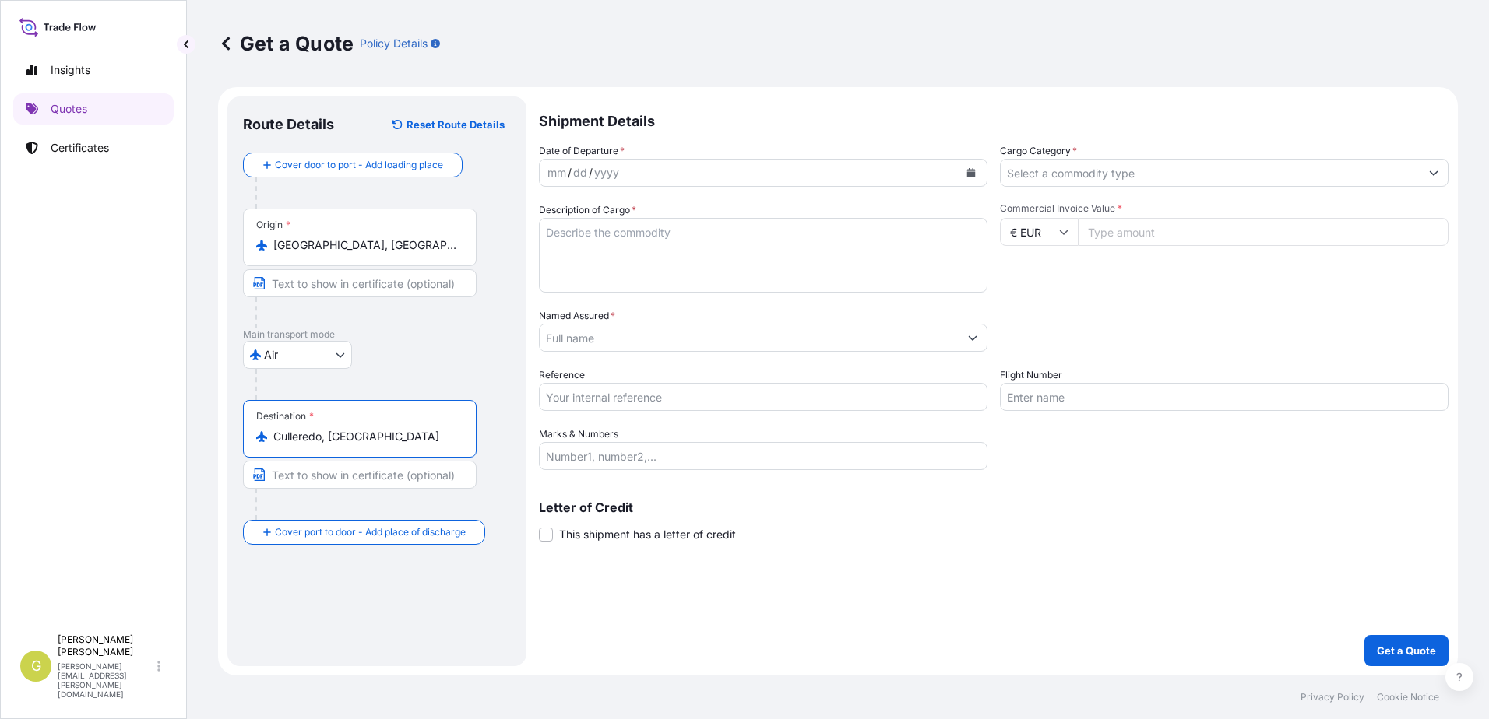
type input "Culleredo, [GEOGRAPHIC_DATA]"
click at [973, 169] on icon "Calendar" at bounding box center [971, 172] width 9 height 9
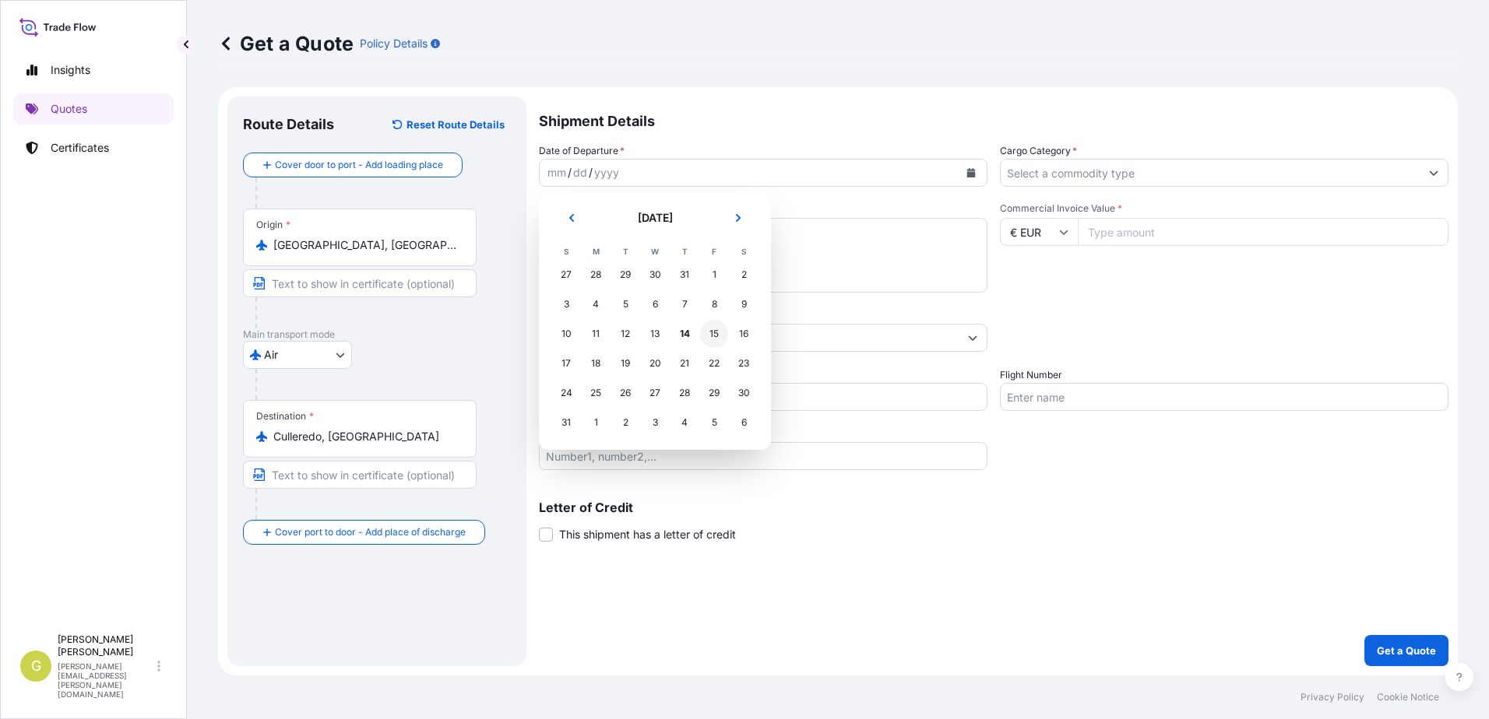
click at [718, 339] on div "15" at bounding box center [714, 334] width 28 height 28
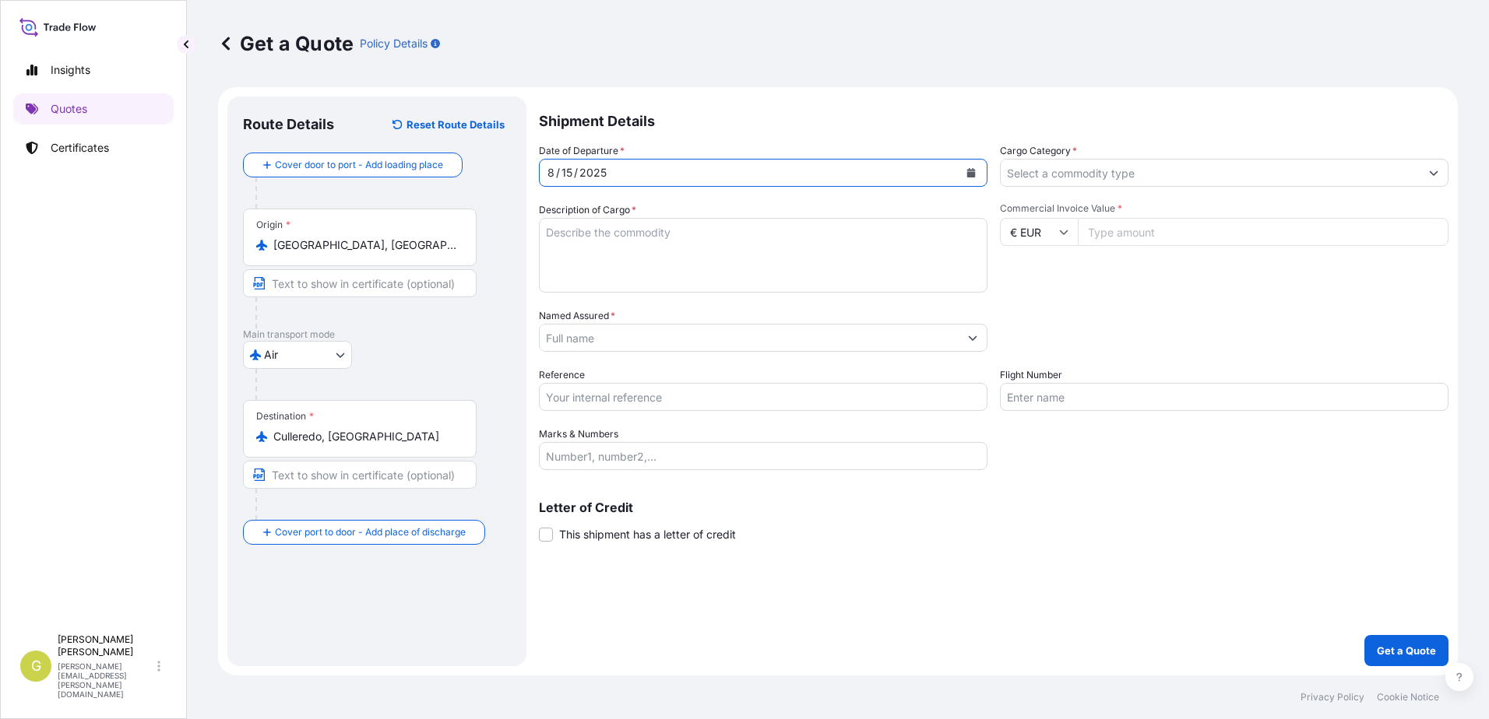
click at [1186, 177] on input "Cargo Category *" at bounding box center [1210, 173] width 419 height 28
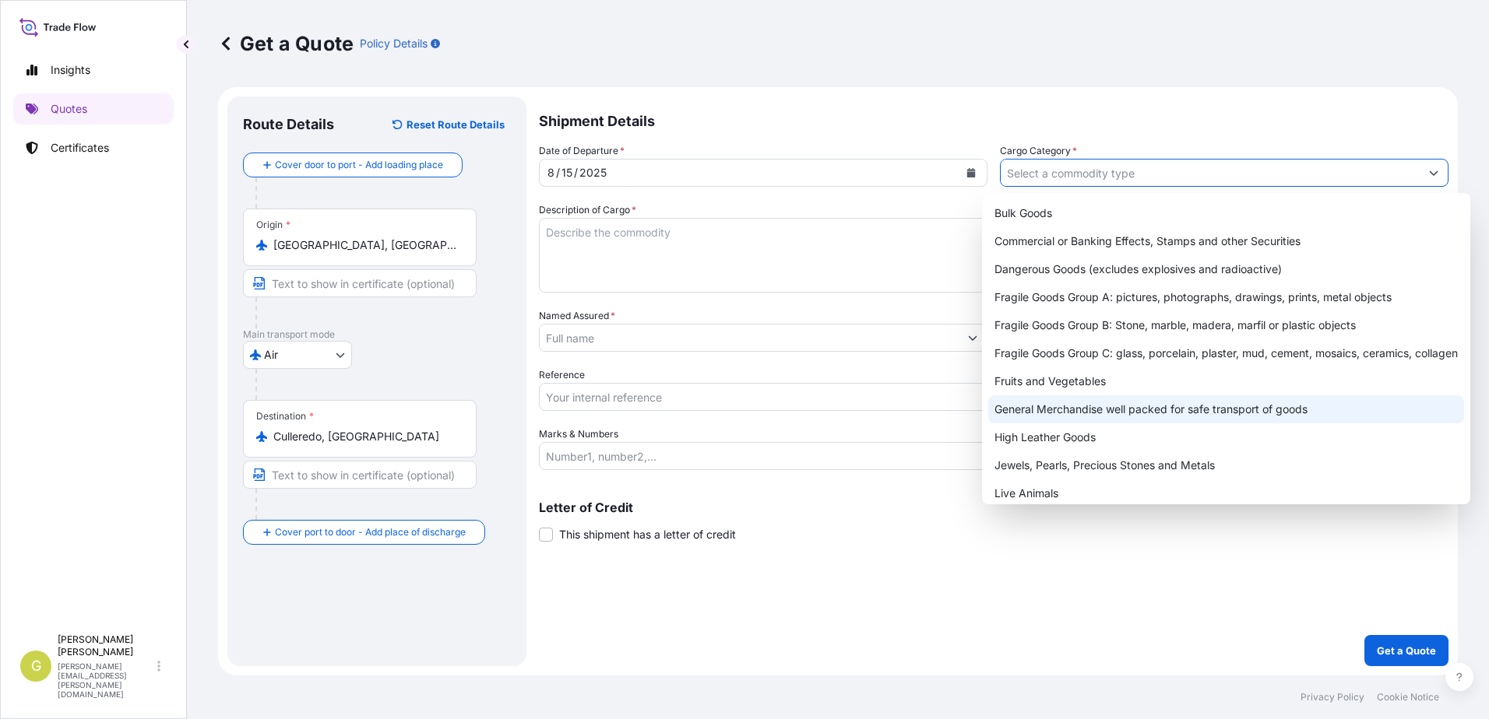
click at [1083, 411] on div "General Merchandise well packed for safe transport of goods" at bounding box center [1226, 410] width 476 height 28
type input "General Merchandise well packed for safe transport of goods"
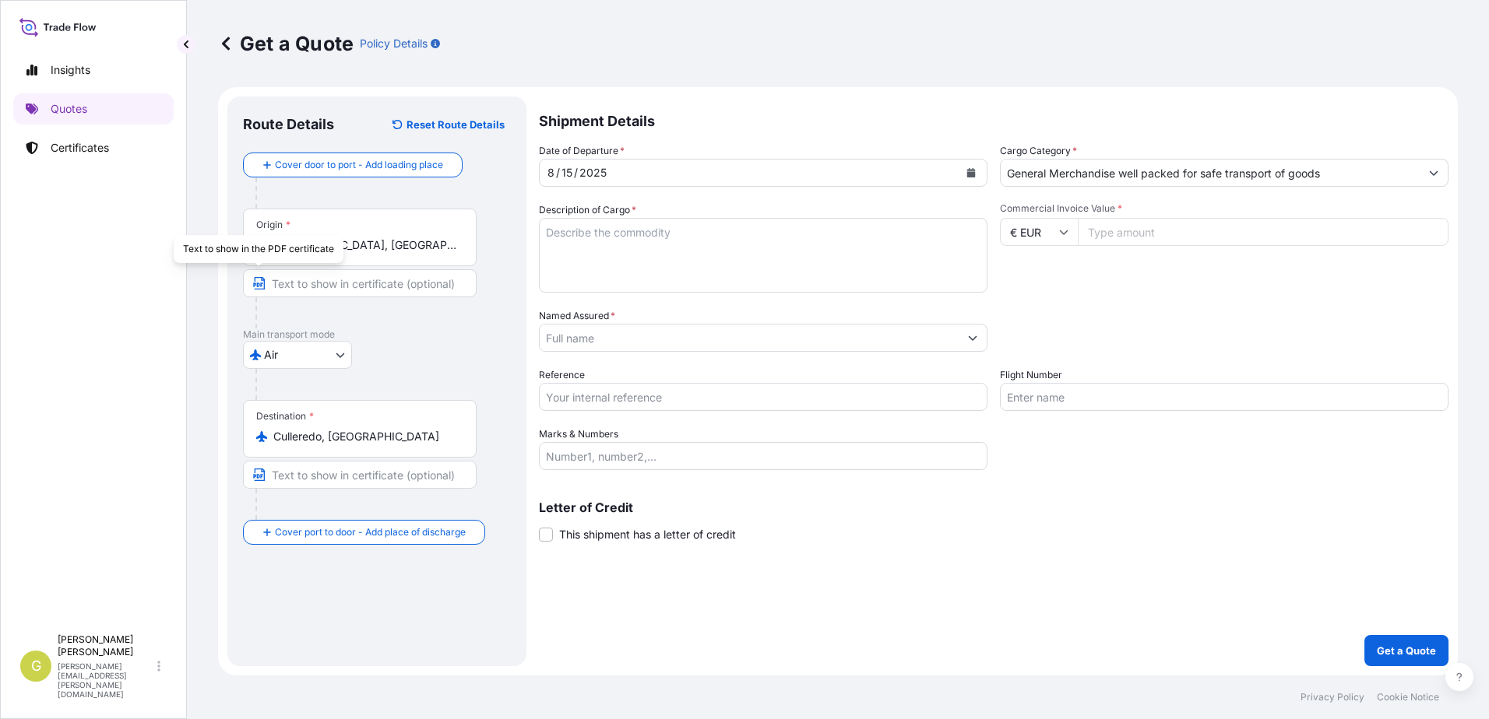
click at [648, 262] on textarea "Description of Cargo *" at bounding box center [763, 255] width 449 height 75
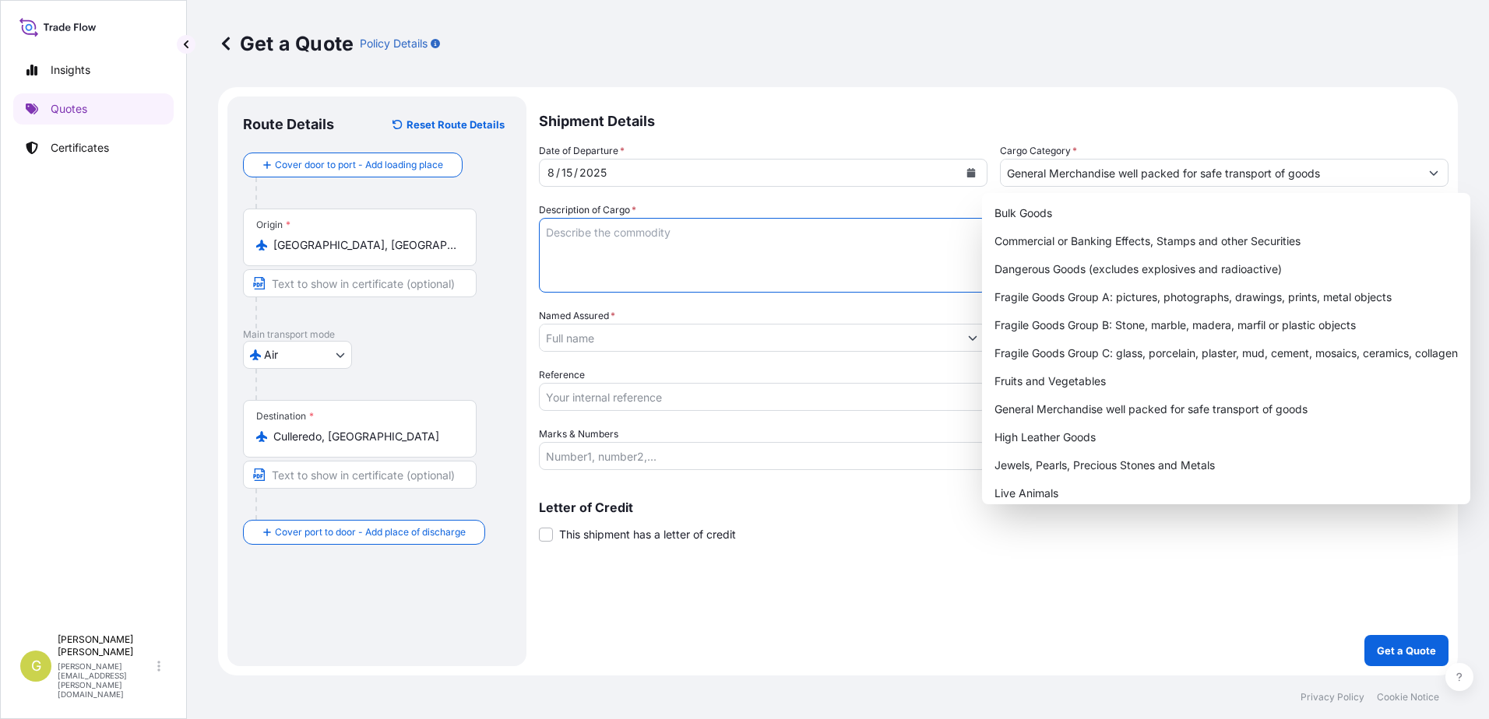
paste textarea "MANNEQUINS"
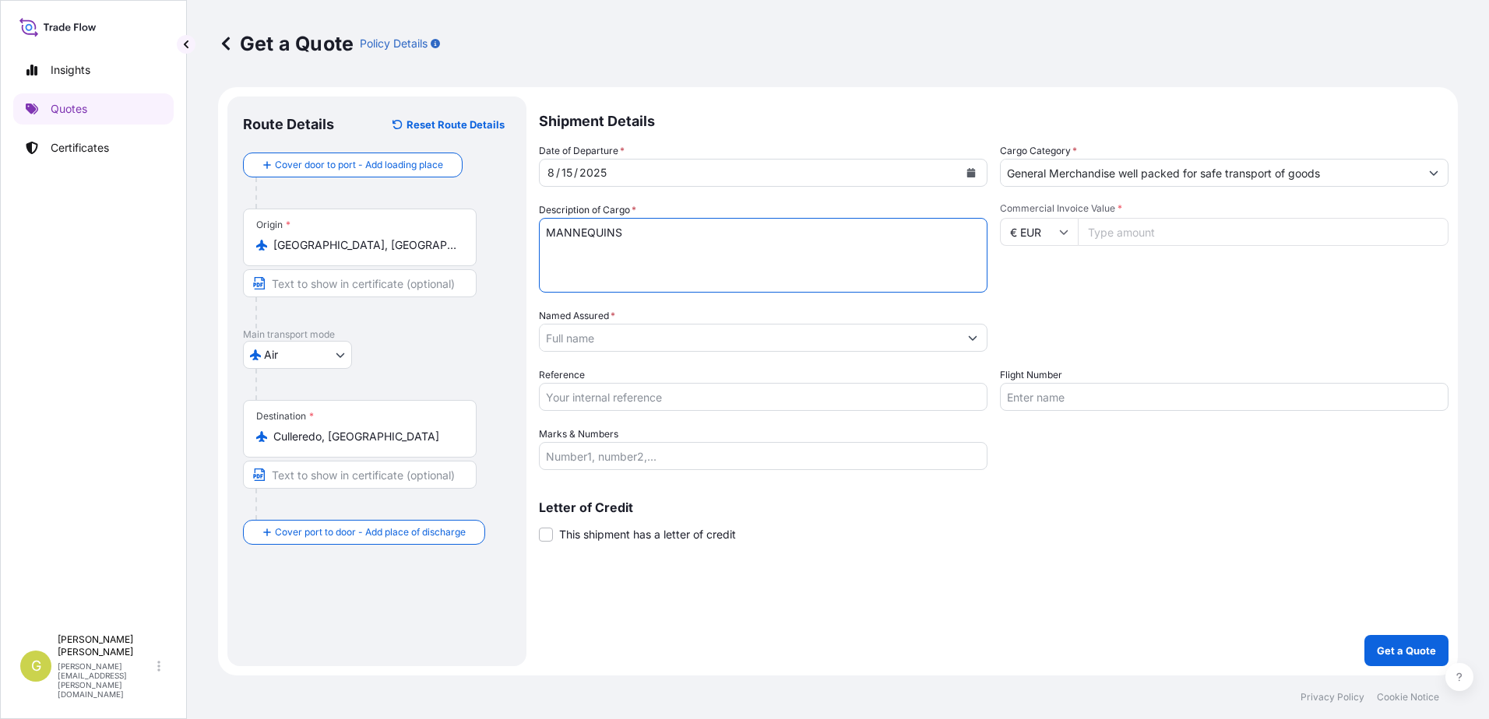
type textarea "MANNEQUINS"
click at [1121, 232] on input "Commercial Invoice Value *" at bounding box center [1263, 232] width 371 height 28
click at [1058, 236] on input "€ EUR" at bounding box center [1039, 232] width 78 height 28
click at [1039, 337] on div "$ USD" at bounding box center [1038, 340] width 65 height 30
type input "$ USD"
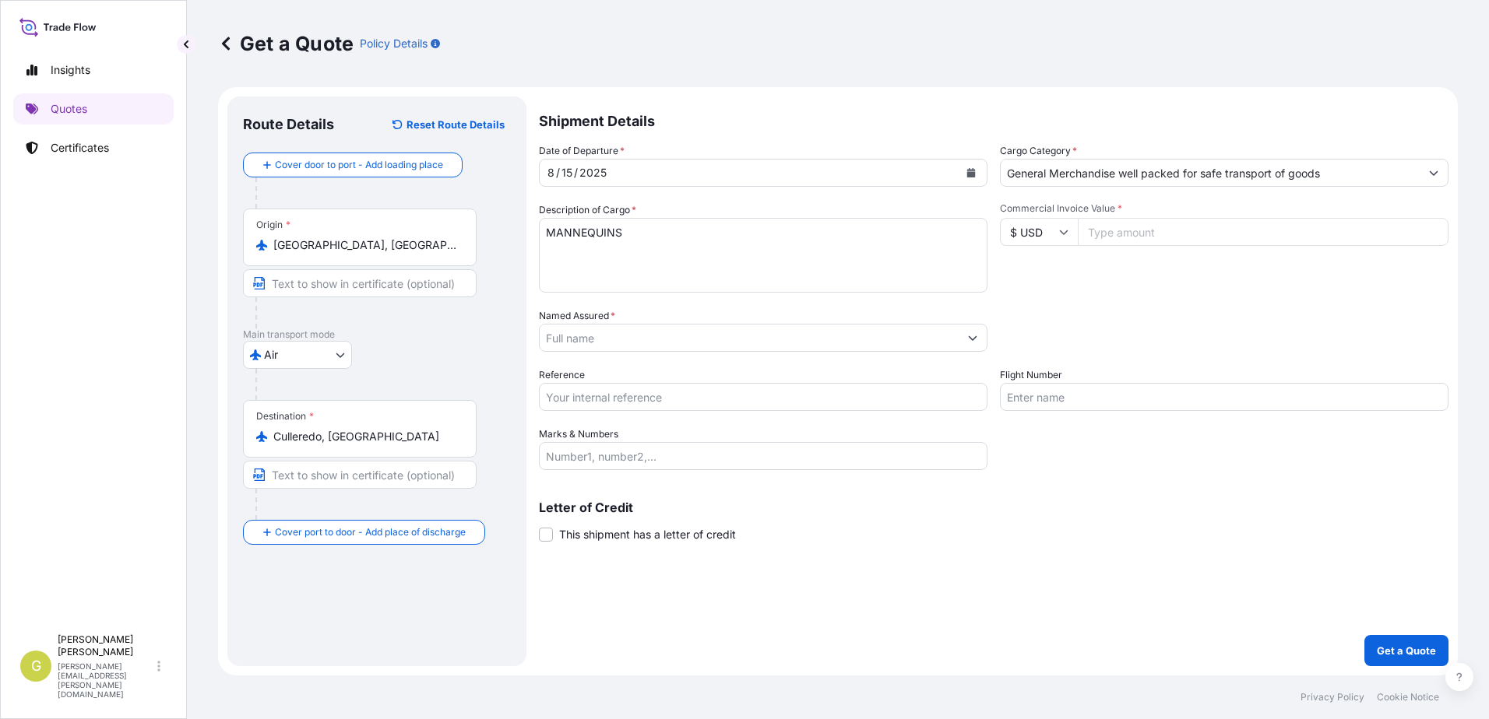
click at [1132, 246] on div "Commercial Invoice Value * $ USD" at bounding box center [1224, 247] width 449 height 90
click at [1136, 239] on input "Commercial Invoice Value *" at bounding box center [1263, 232] width 371 height 28
type input "938"
click at [755, 335] on input "Named Assured *" at bounding box center [749, 338] width 419 height 28
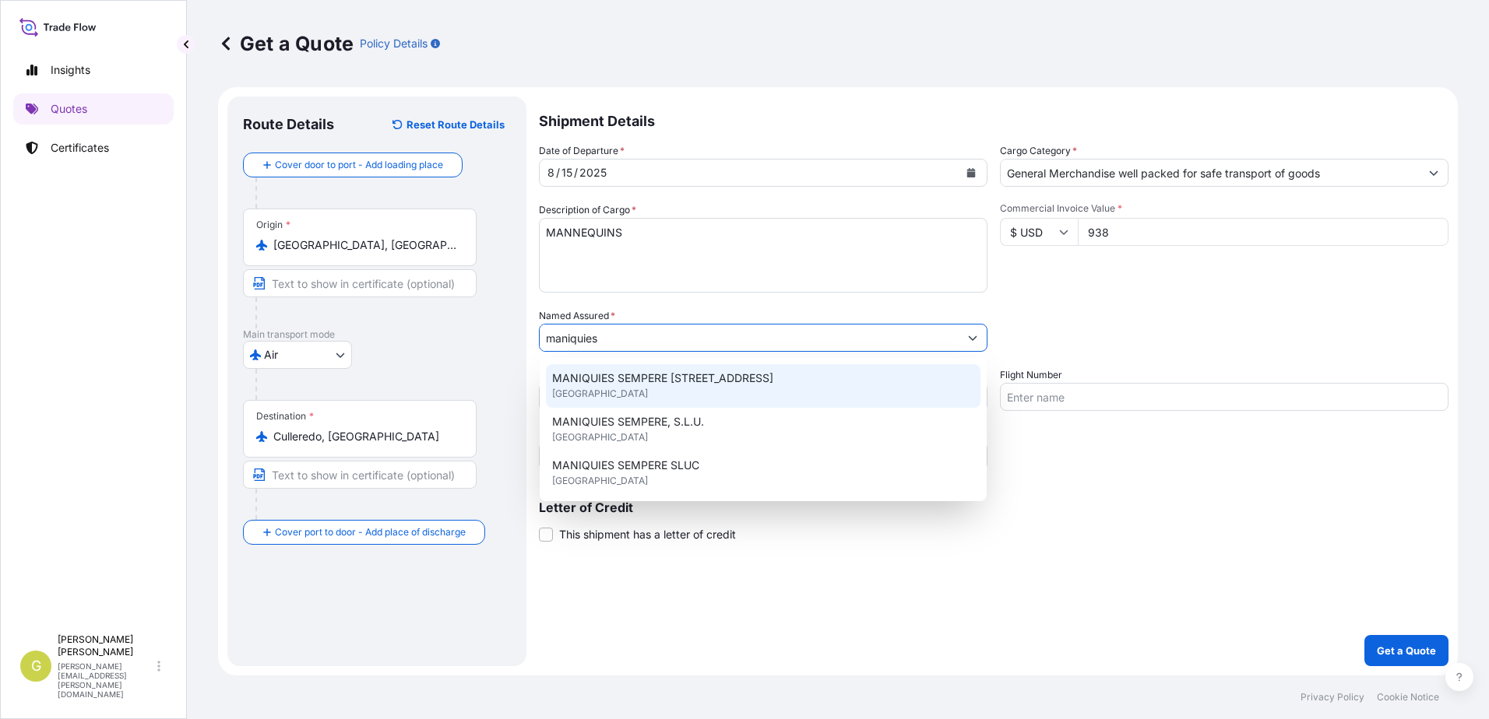
click at [745, 388] on div "MANIQUIES SEMPERE [STREET_ADDRESS]" at bounding box center [763, 386] width 434 height 44
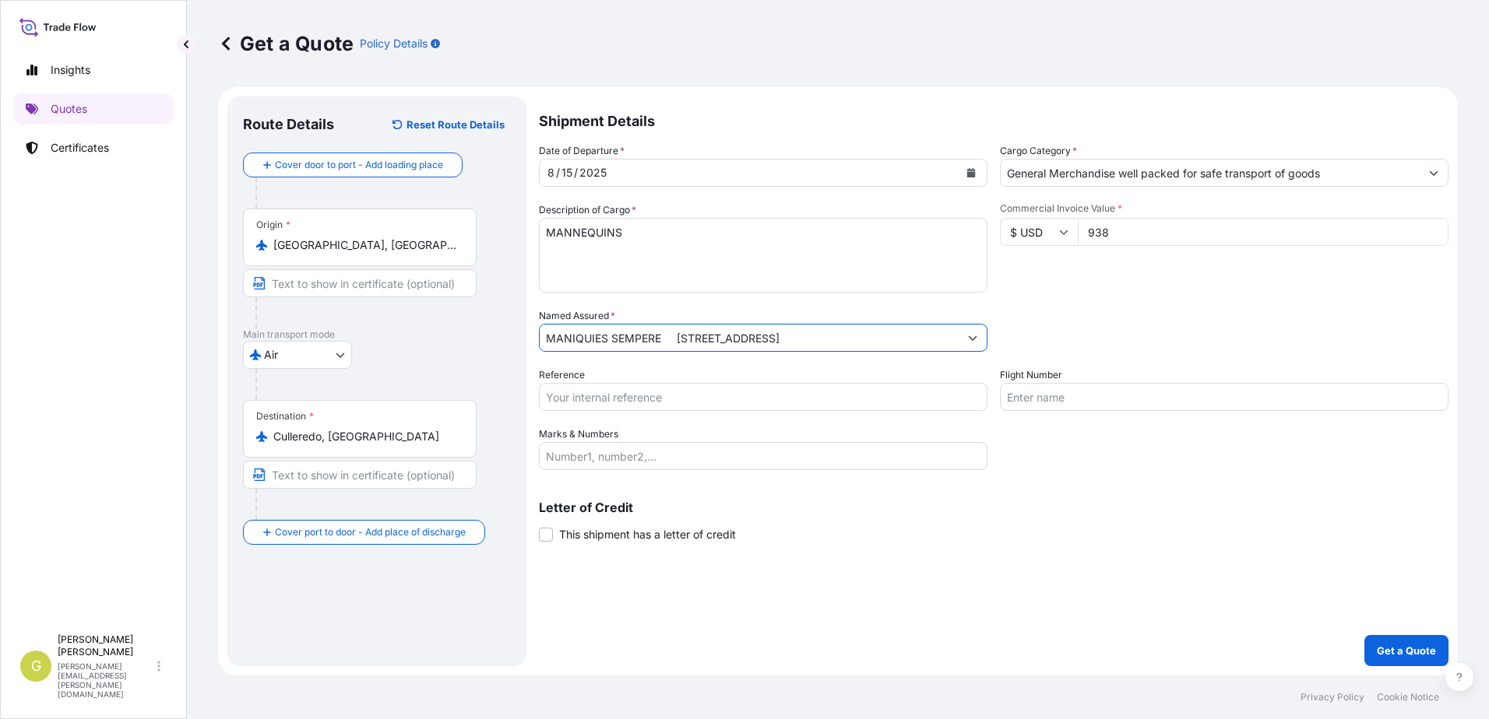
type input "MANIQUIES SEMPERE [STREET_ADDRESS]"
click at [681, 399] on input "Reference" at bounding box center [763, 397] width 449 height 28
click at [834, 402] on input "Reference" at bounding box center [763, 397] width 449 height 28
type input "54155"
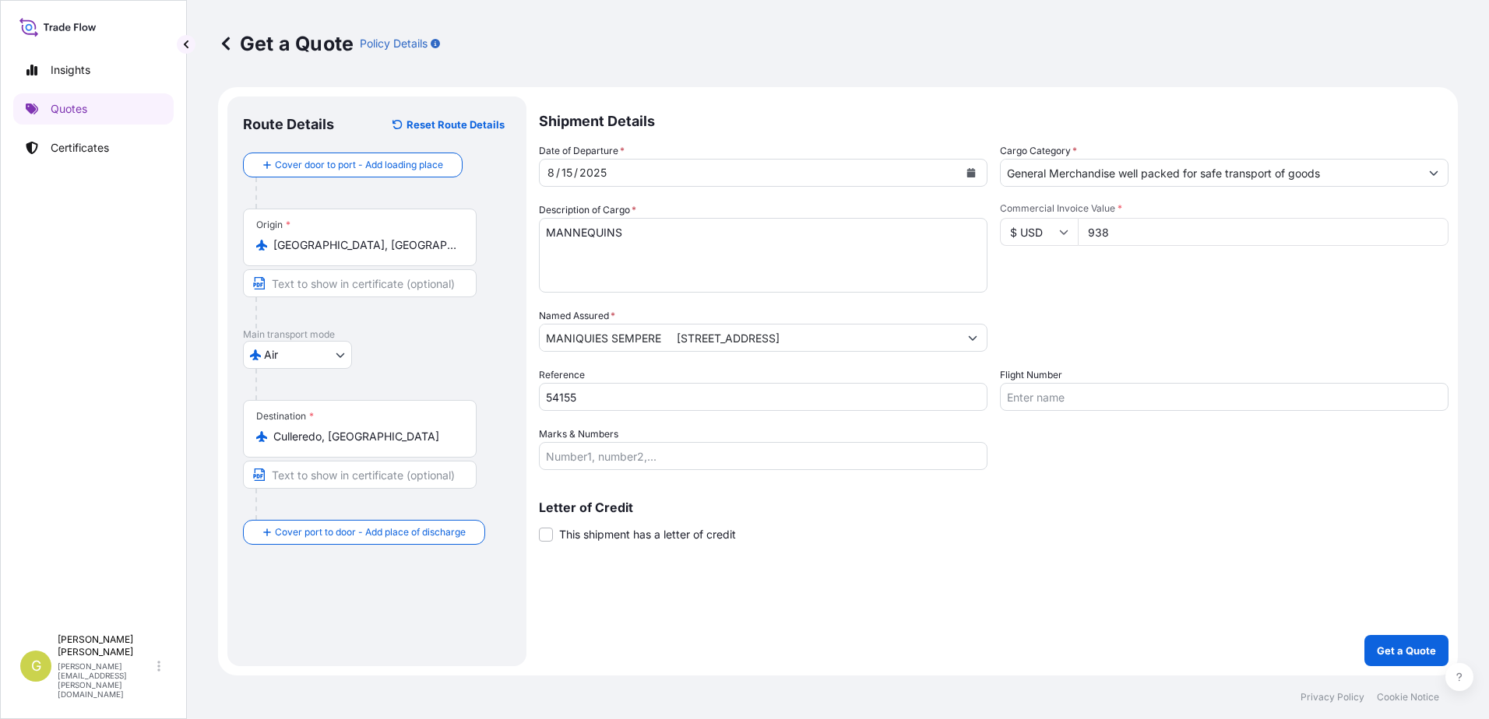
click at [677, 459] on input "Marks & Numbers" at bounding box center [763, 456] width 449 height 28
click at [574, 455] on input "Marks & Numbers" at bounding box center [763, 456] width 449 height 28
click at [625, 455] on input "Marks & Numbers" at bounding box center [763, 456] width 449 height 28
click at [646, 458] on input "Marks & Numbers" at bounding box center [763, 456] width 449 height 28
click at [735, 466] on input "Marks & Numbers" at bounding box center [763, 456] width 449 height 28
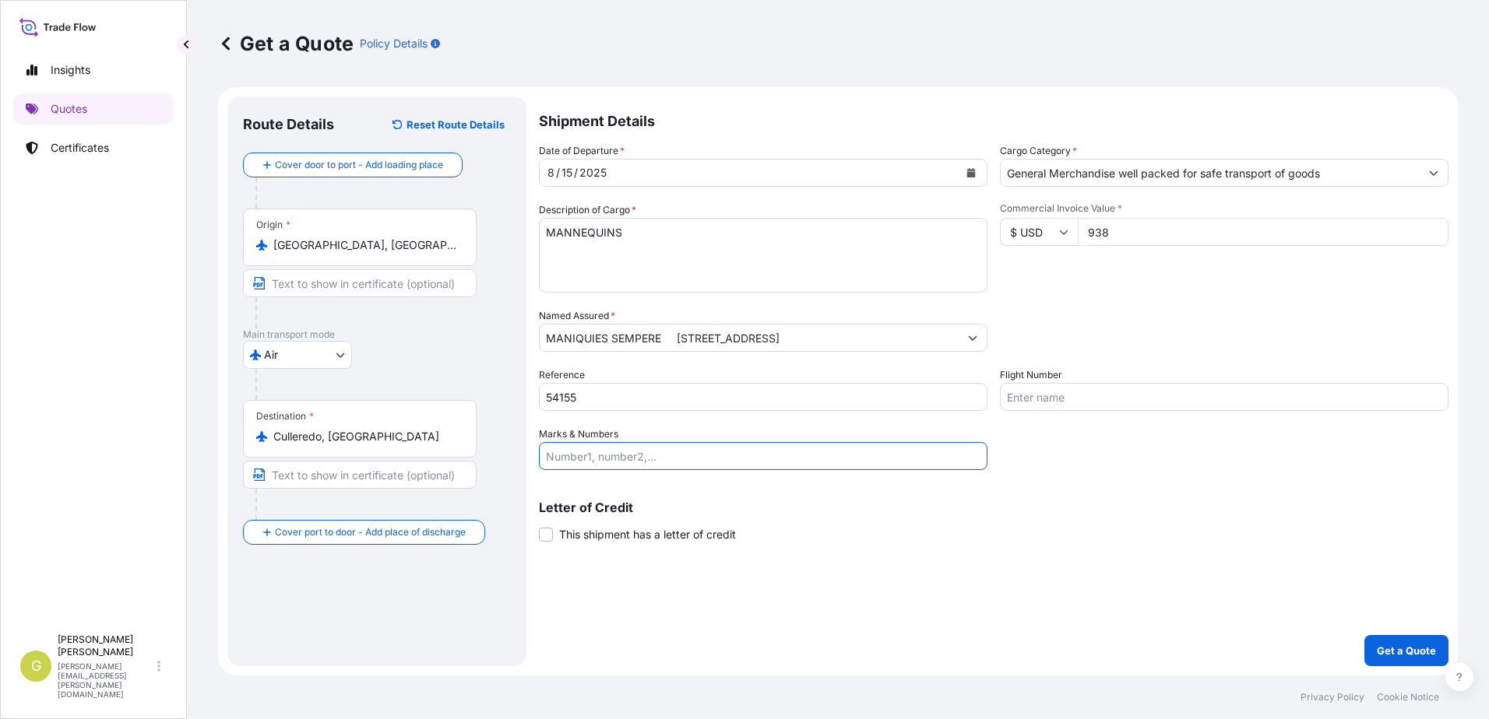
paste input "AWB 112-35054294// 7 box // 100 KGS"
type input "AWB 112-35054294// 7 box // 100 KGS"
click at [1403, 644] on p "Get a Quote" at bounding box center [1406, 651] width 59 height 16
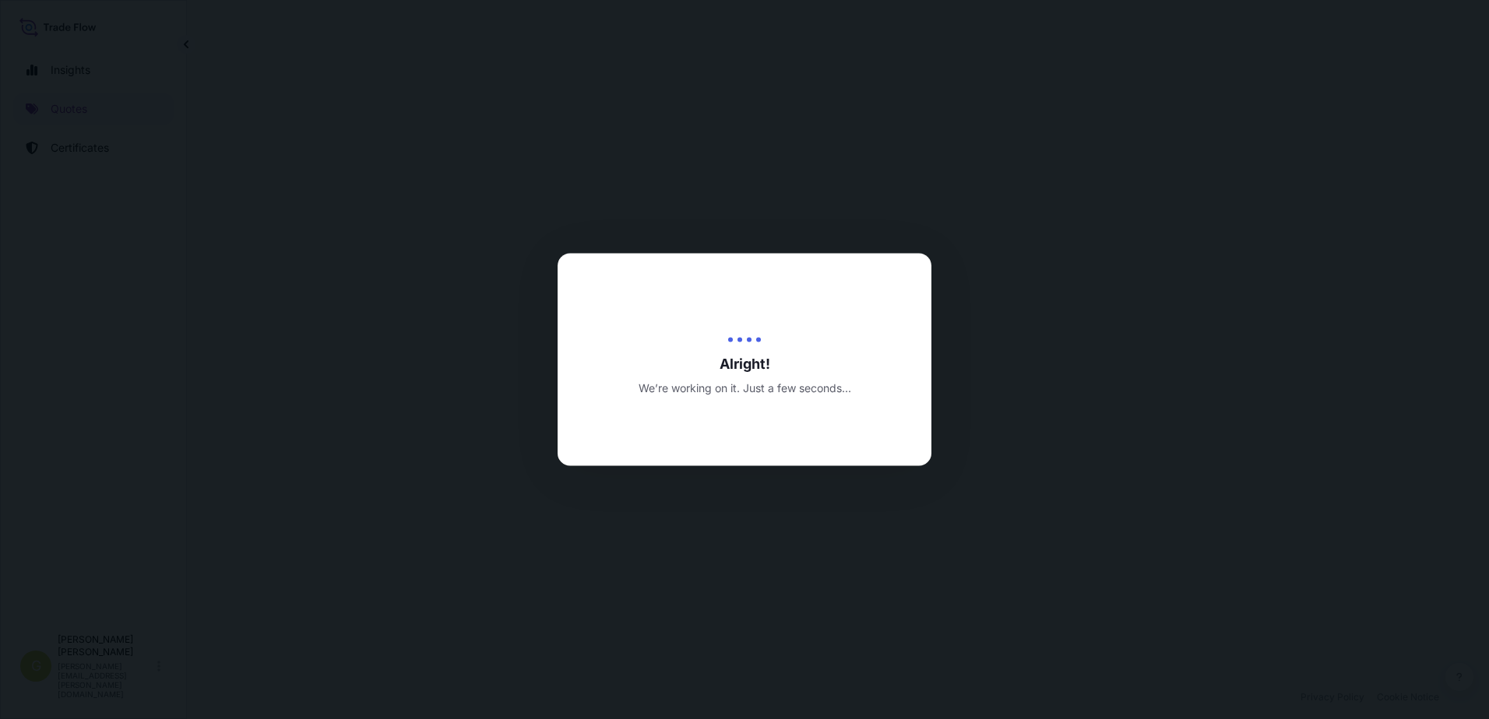
select select "Air"
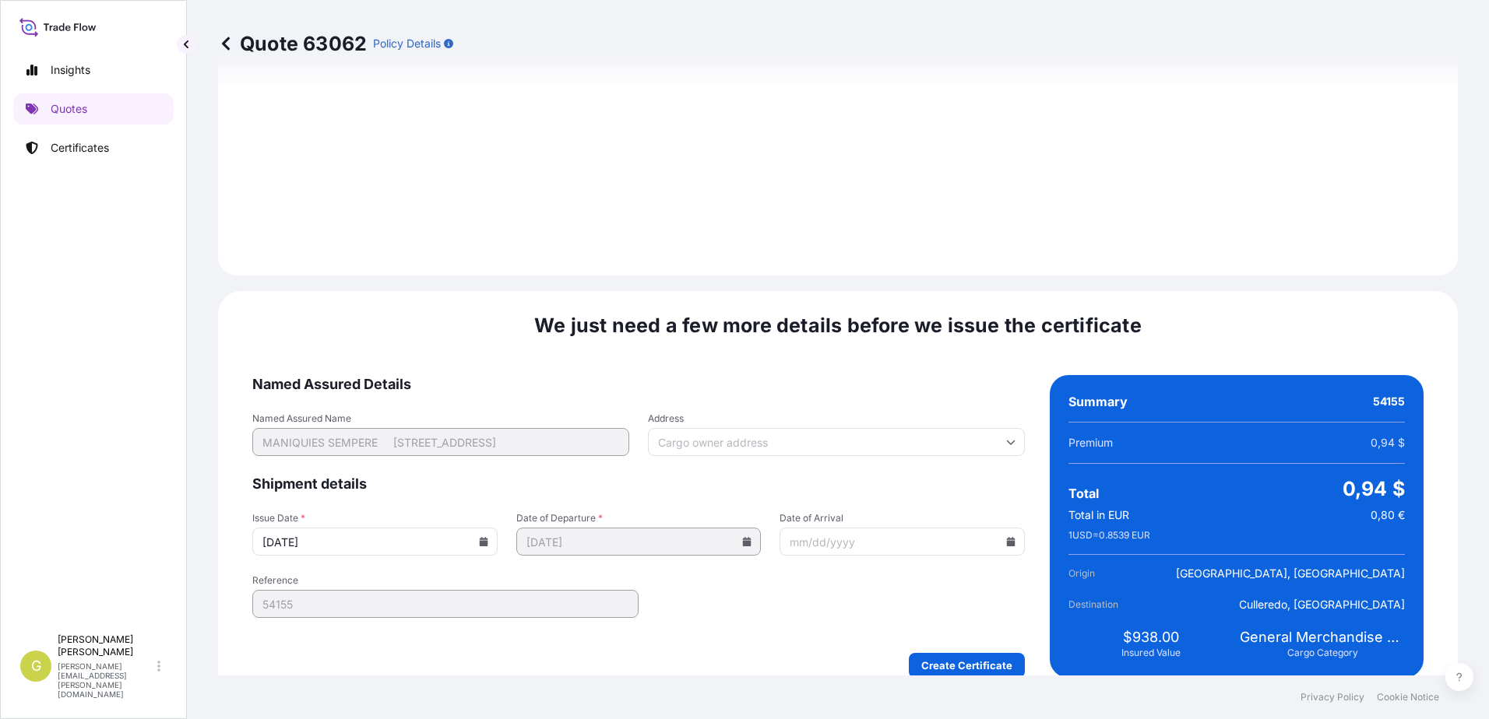
scroll to position [1657, 0]
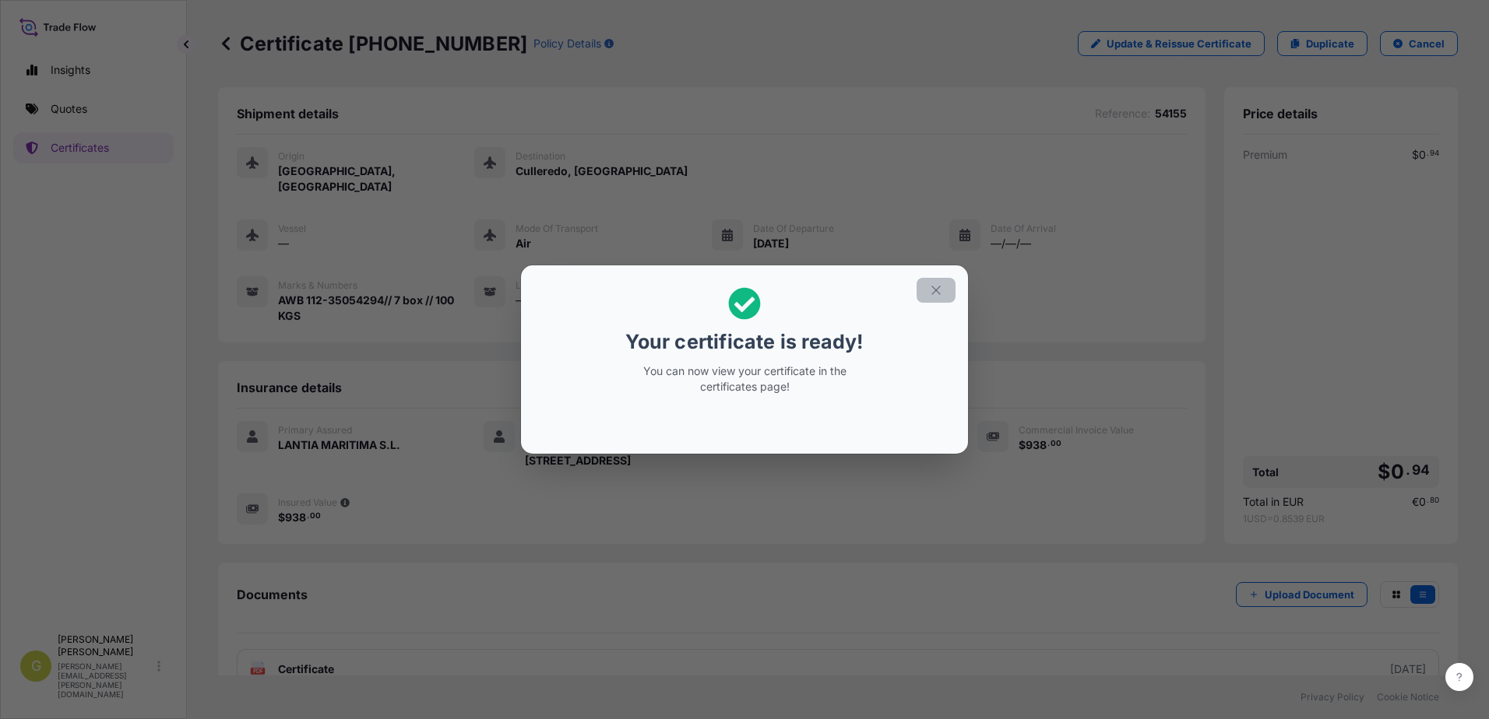
click at [939, 293] on icon "button" at bounding box center [936, 290] width 14 height 14
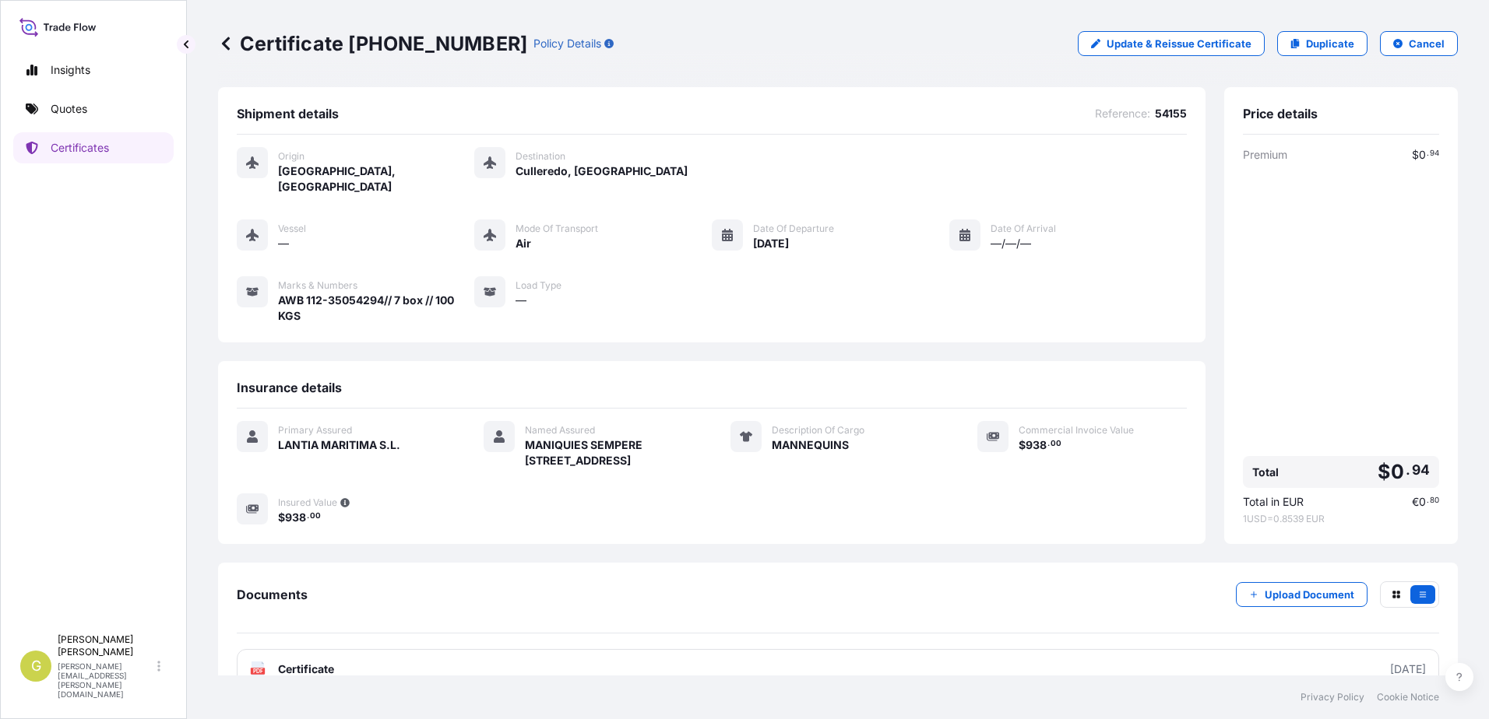
scroll to position [33, 0]
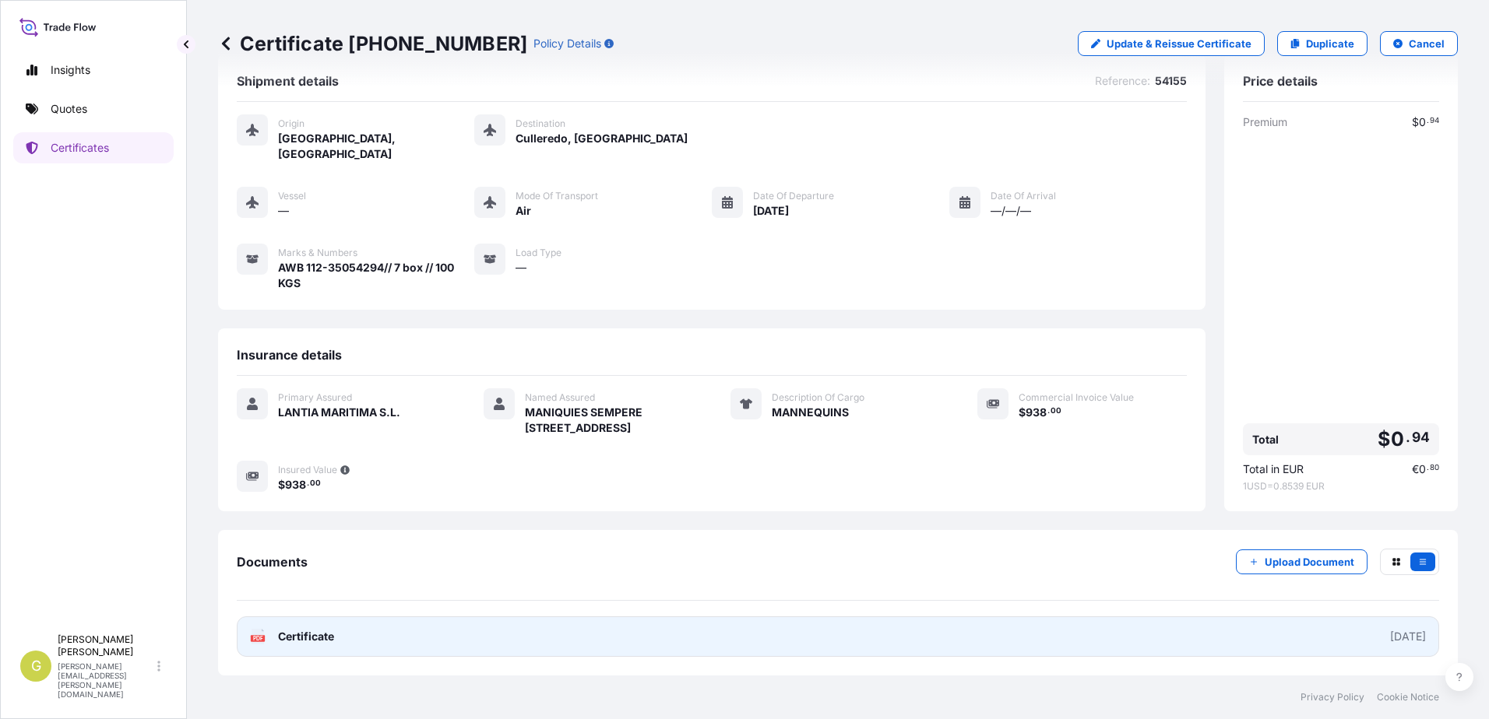
click at [469, 653] on link "PDF Certificate [DATE]" at bounding box center [838, 637] width 1202 height 40
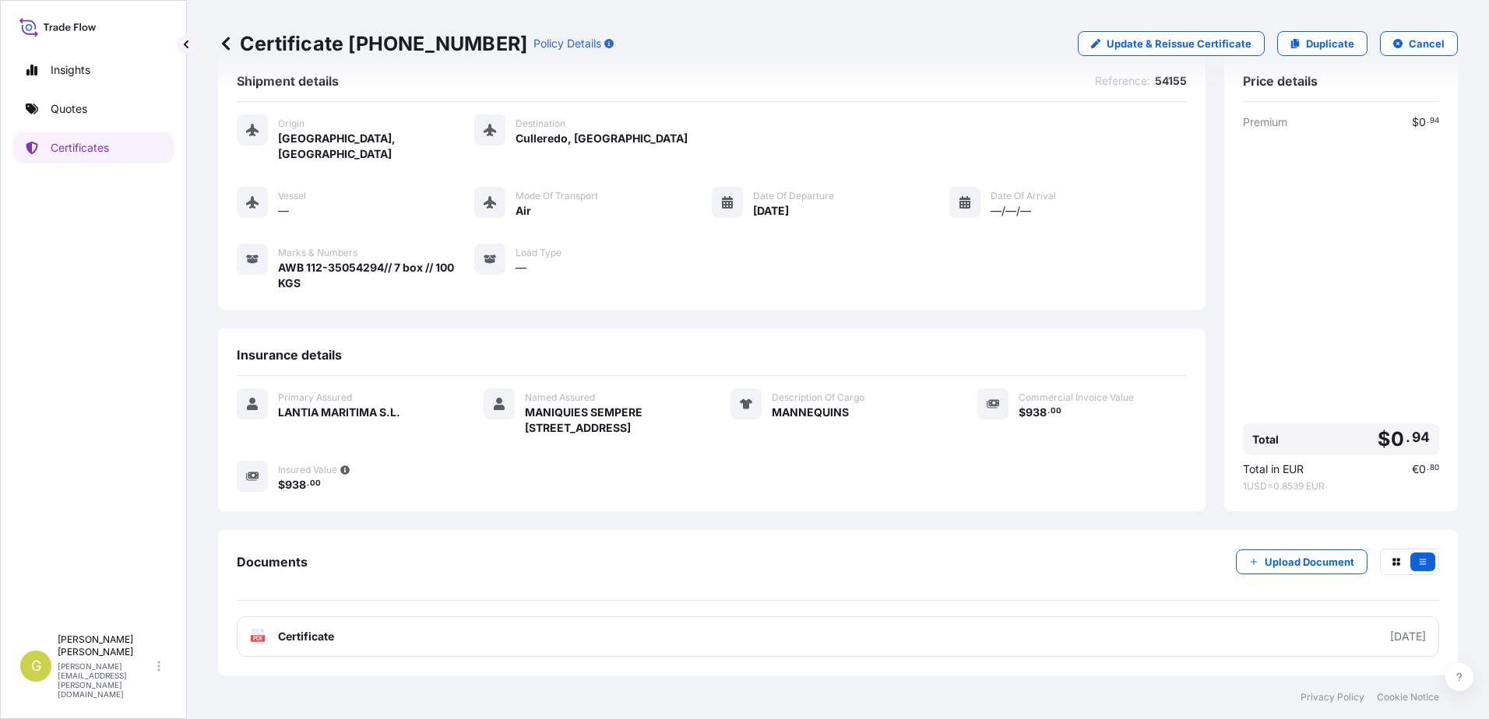
click at [119, 115] on link "Quotes" at bounding box center [93, 108] width 160 height 31
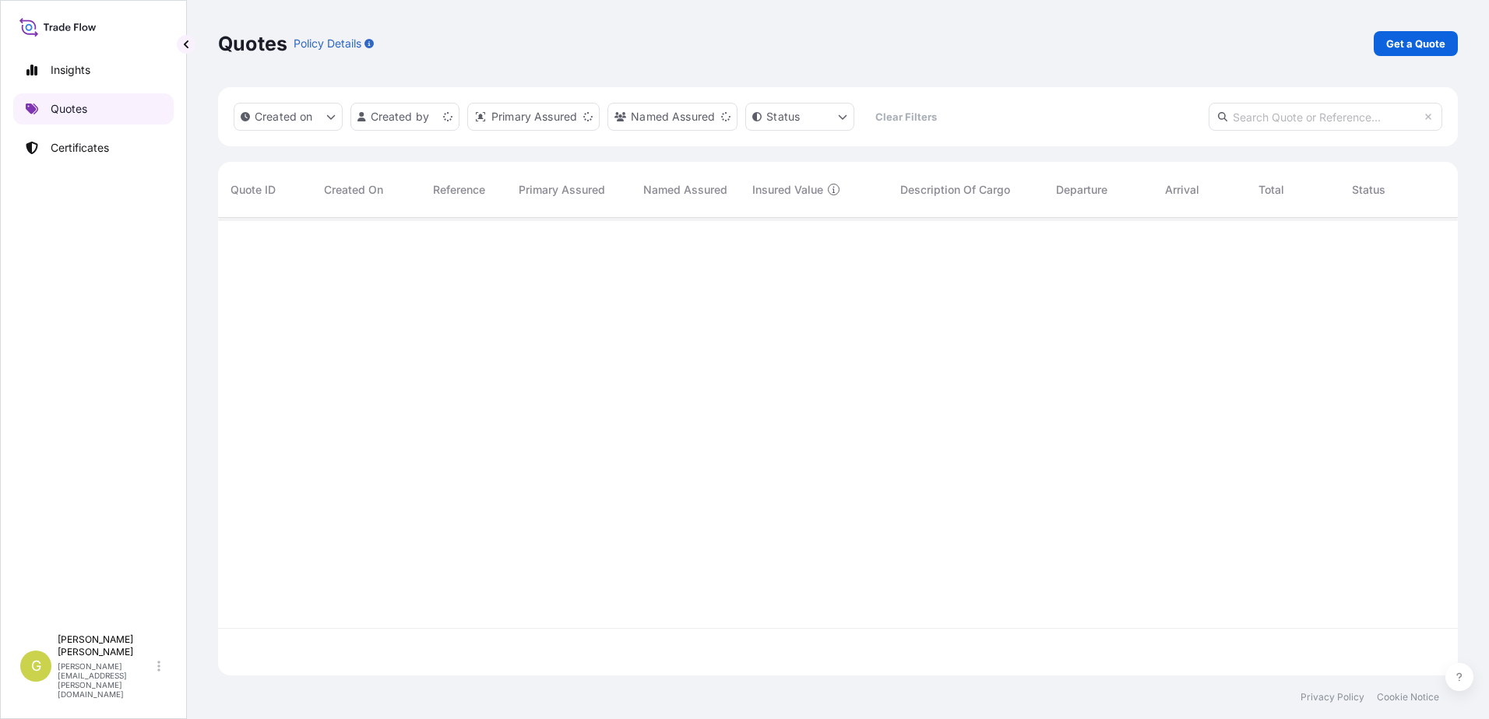
scroll to position [455, 1228]
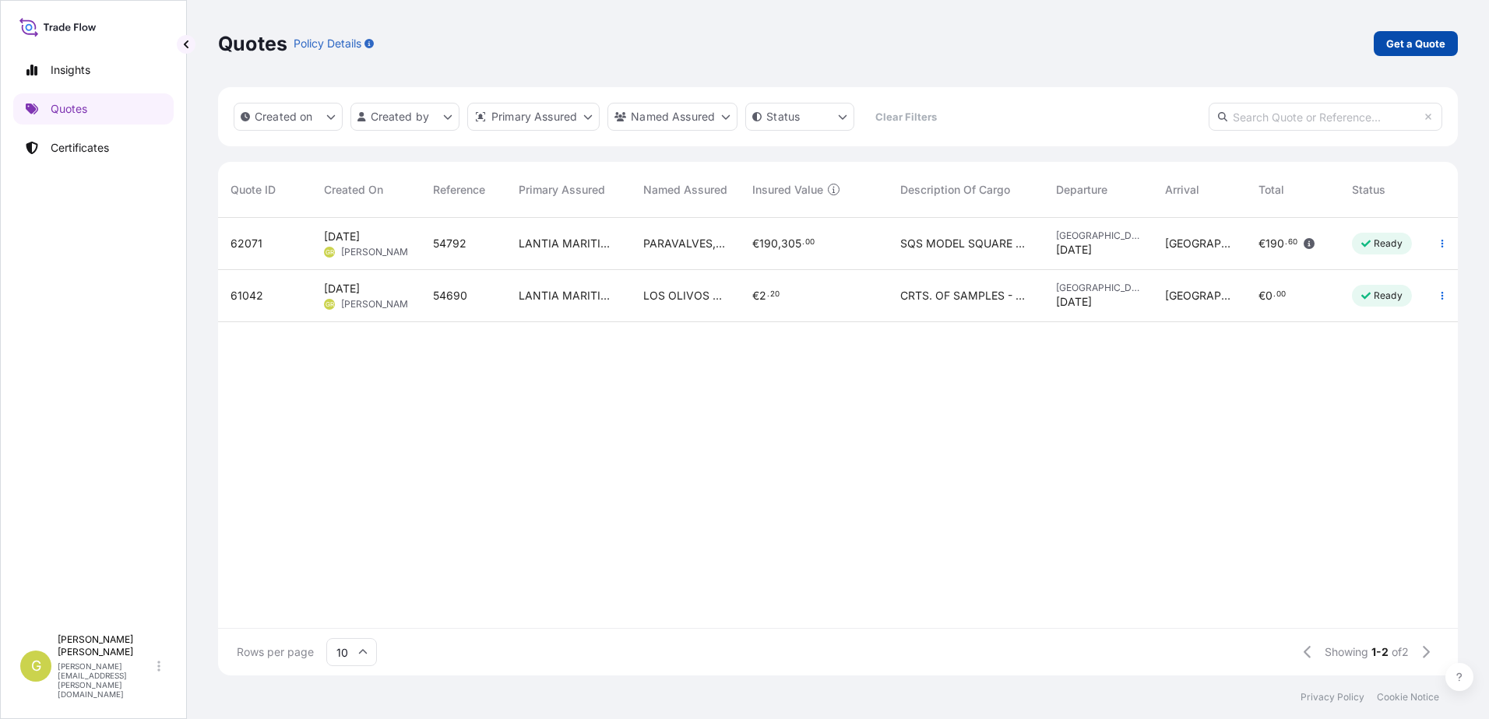
click at [1395, 48] on p "Get a Quote" at bounding box center [1415, 44] width 59 height 16
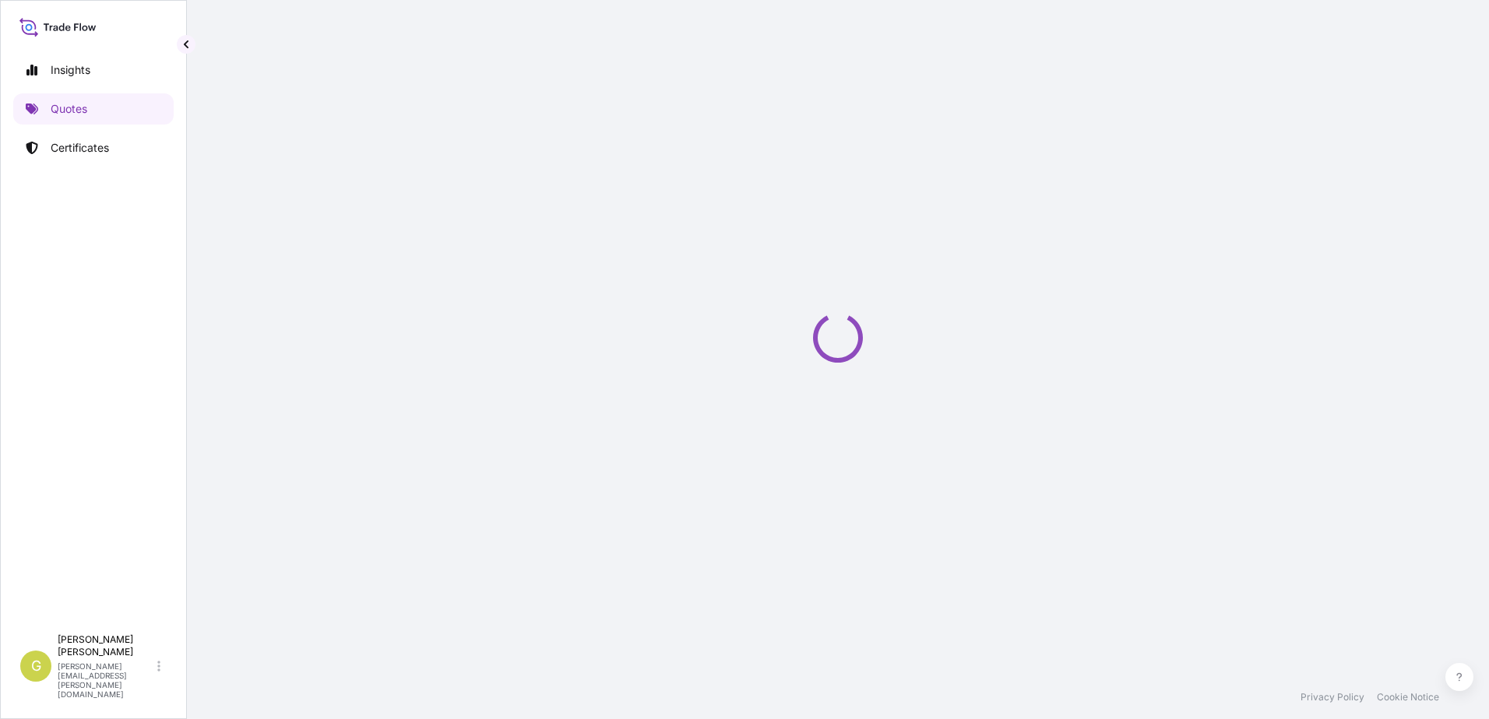
select select "Sea"
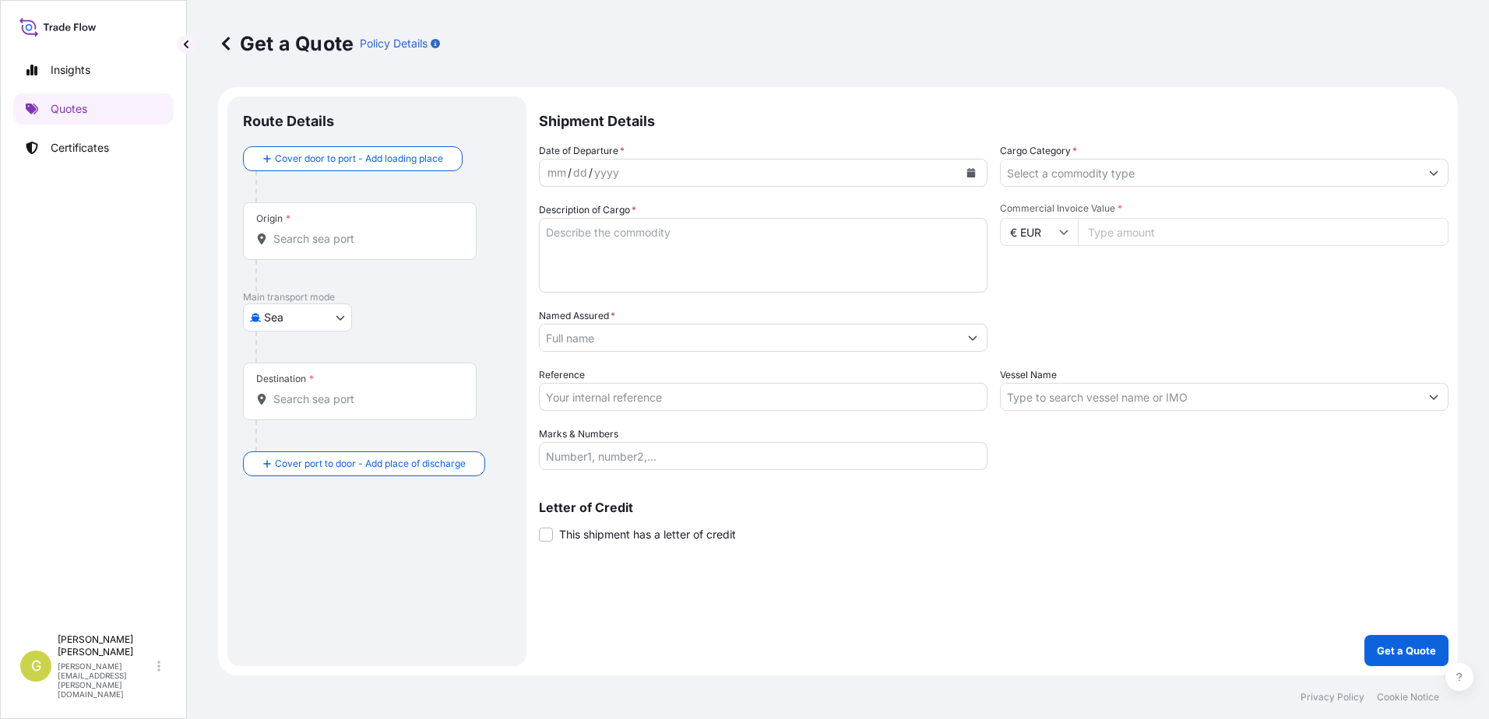
click at [312, 238] on input "Origin *" at bounding box center [365, 239] width 184 height 16
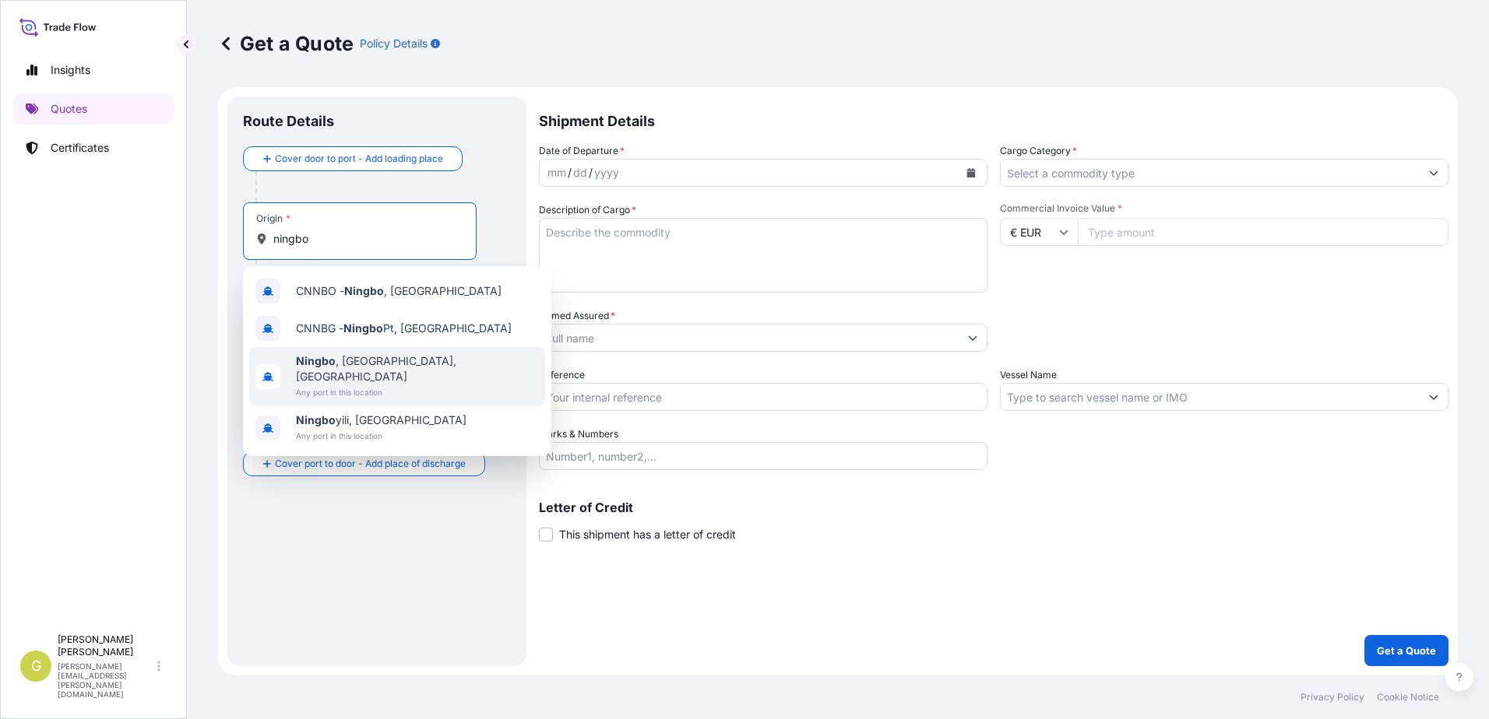
click at [367, 385] on span "Any port in this location" at bounding box center [417, 393] width 243 height 16
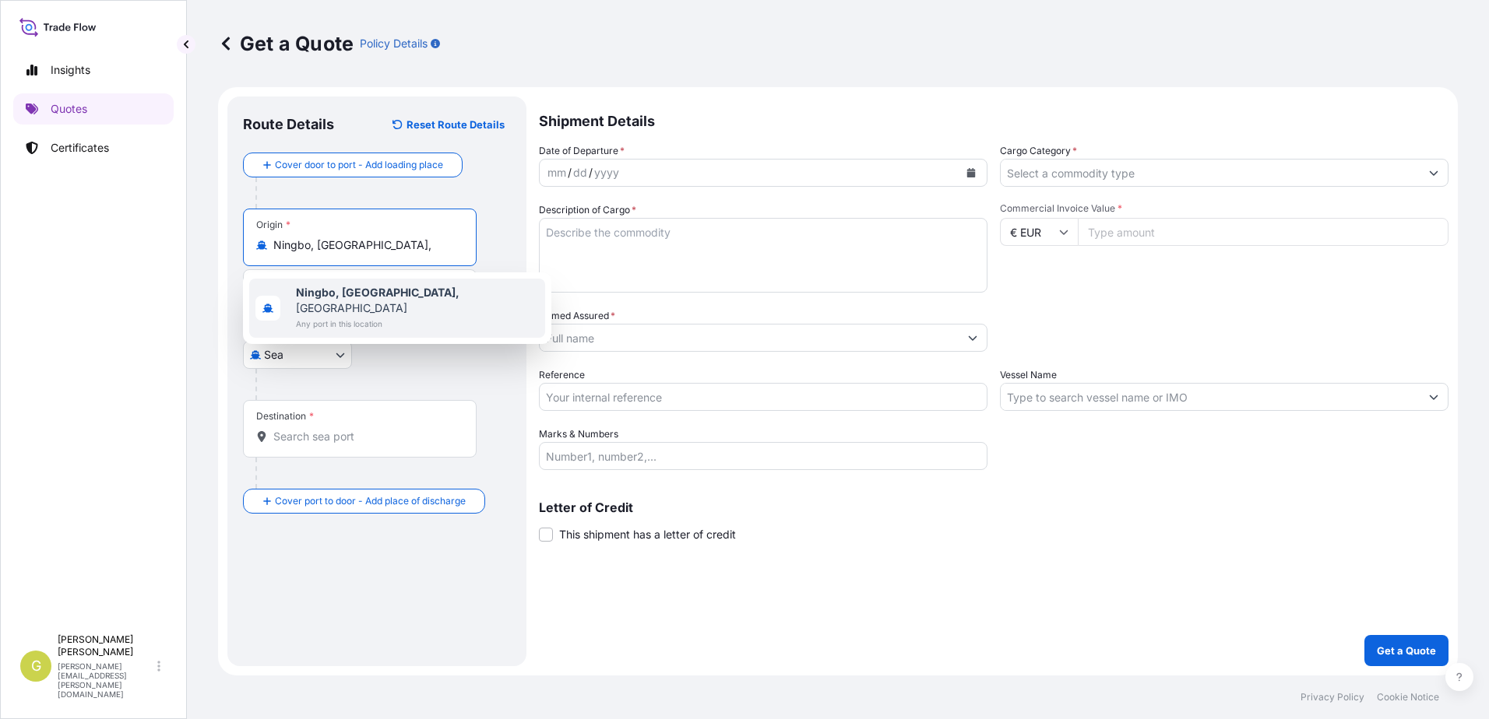
type input "[GEOGRAPHIC_DATA], [GEOGRAPHIC_DATA], [GEOGRAPHIC_DATA]"
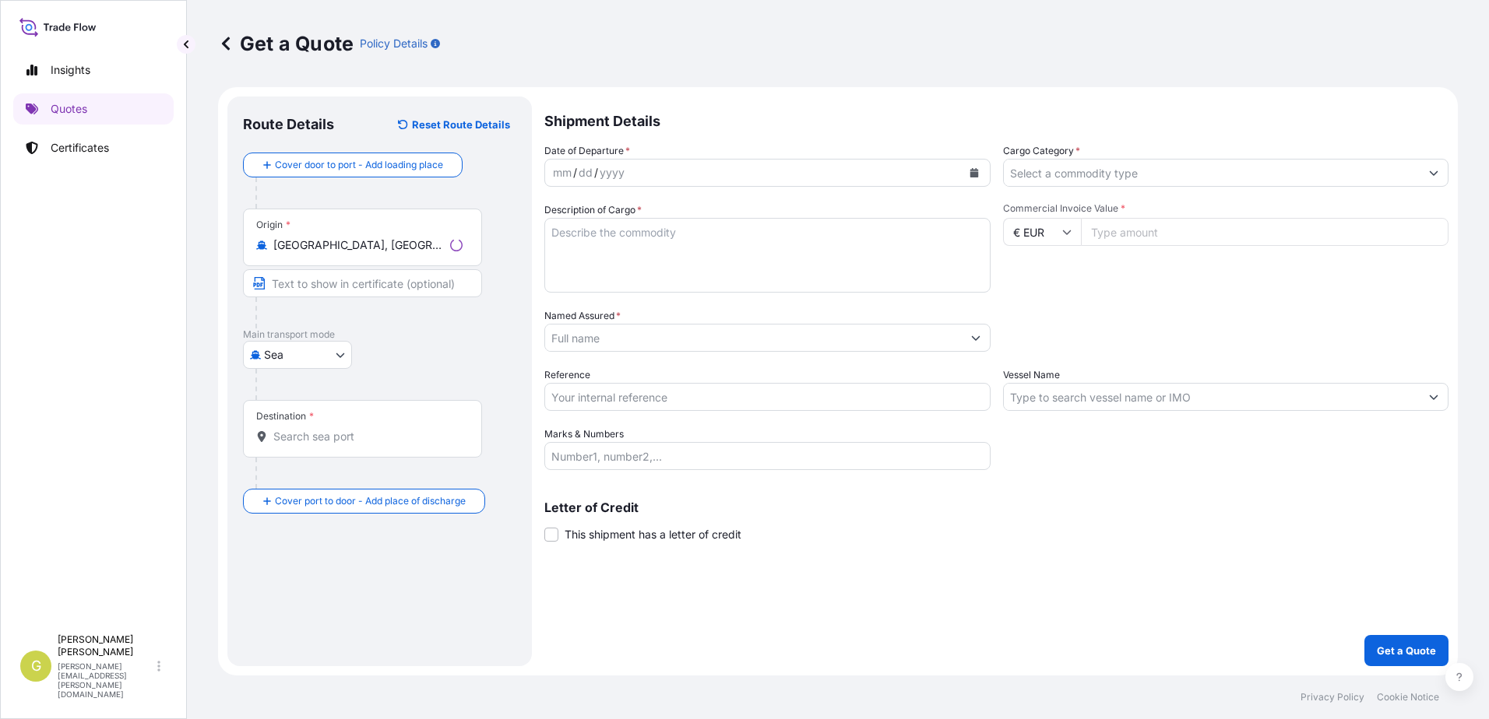
click at [310, 440] on input "Destination *" at bounding box center [367, 437] width 189 height 16
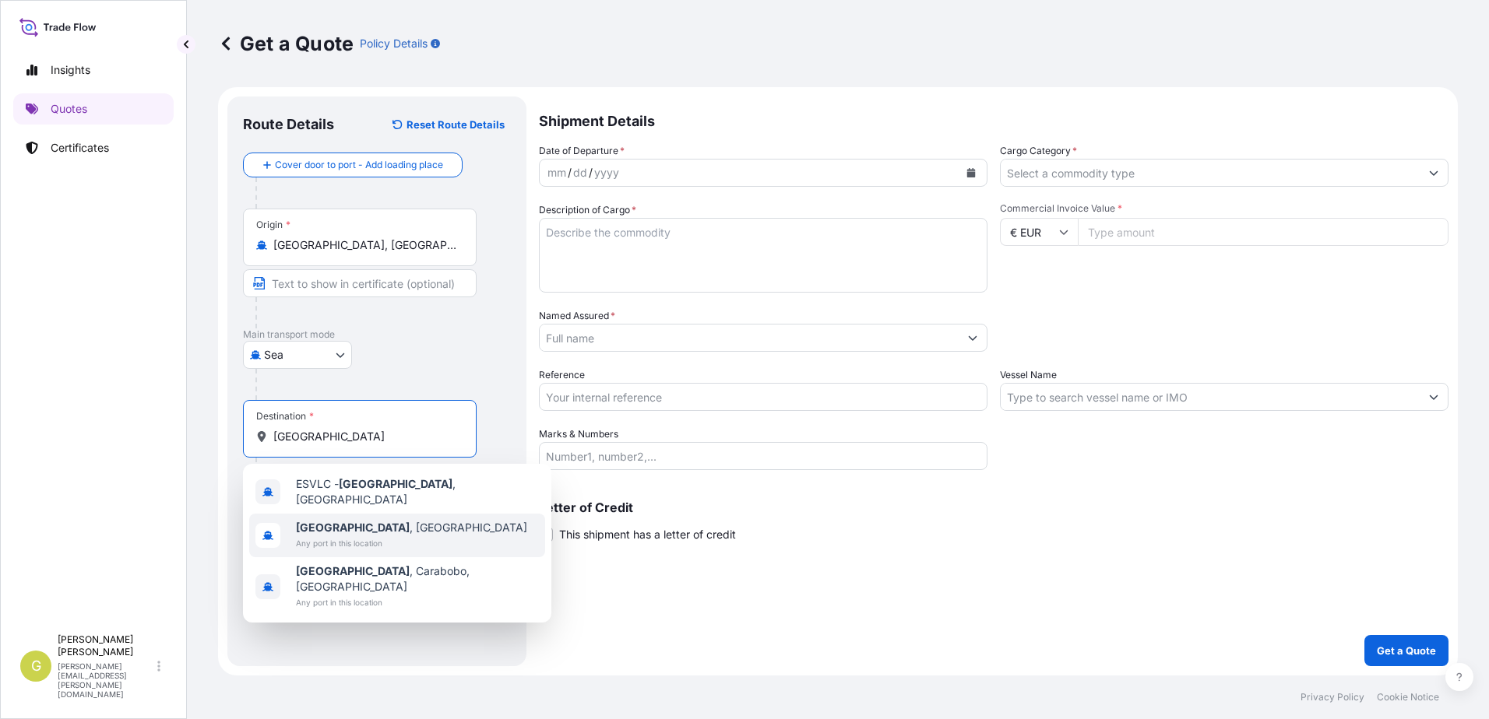
click at [322, 536] on span "Any port in this location" at bounding box center [411, 544] width 231 height 16
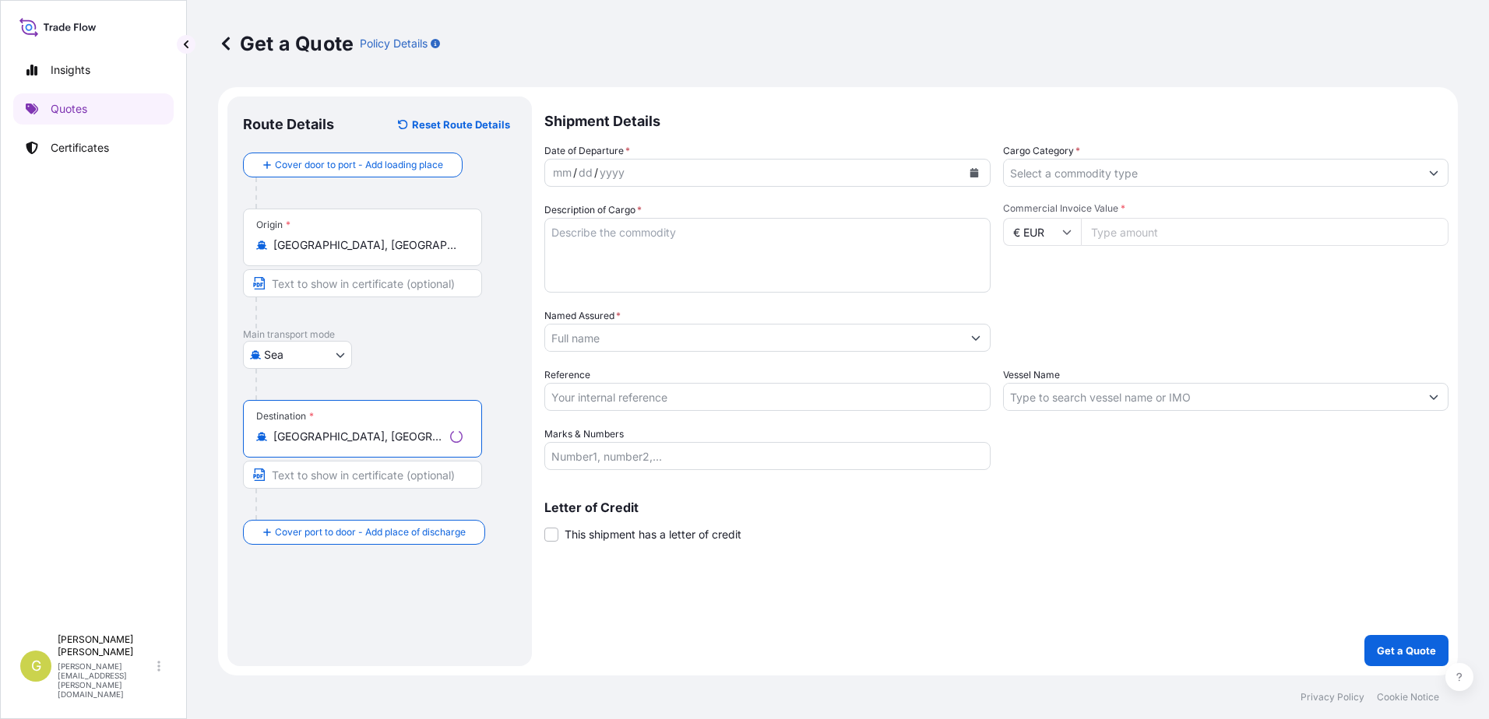
type input "[GEOGRAPHIC_DATA], [GEOGRAPHIC_DATA]"
click at [624, 166] on div "mm / dd / yyyy" at bounding box center [753, 173] width 417 height 28
click at [968, 174] on icon "Calendar" at bounding box center [971, 172] width 9 height 9
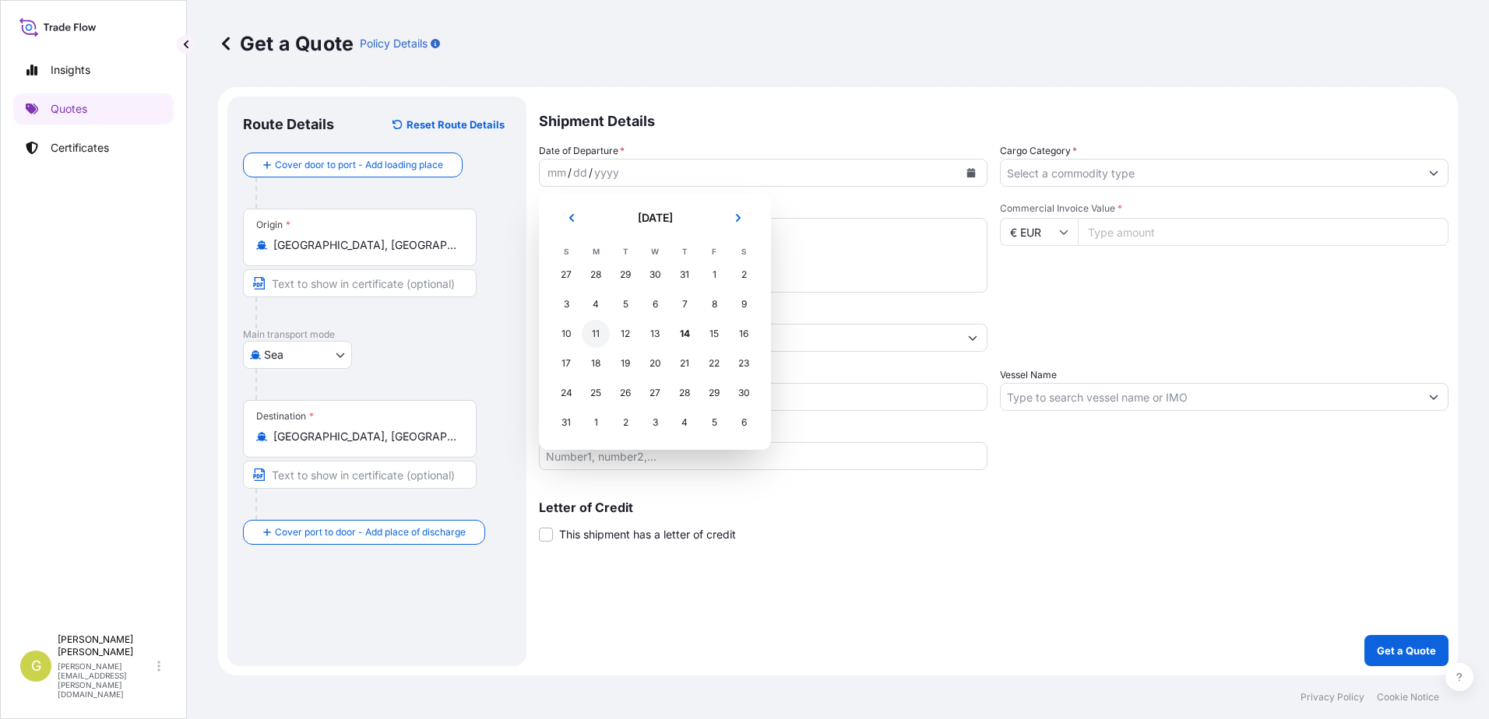
click at [600, 332] on div "11" at bounding box center [596, 334] width 28 height 28
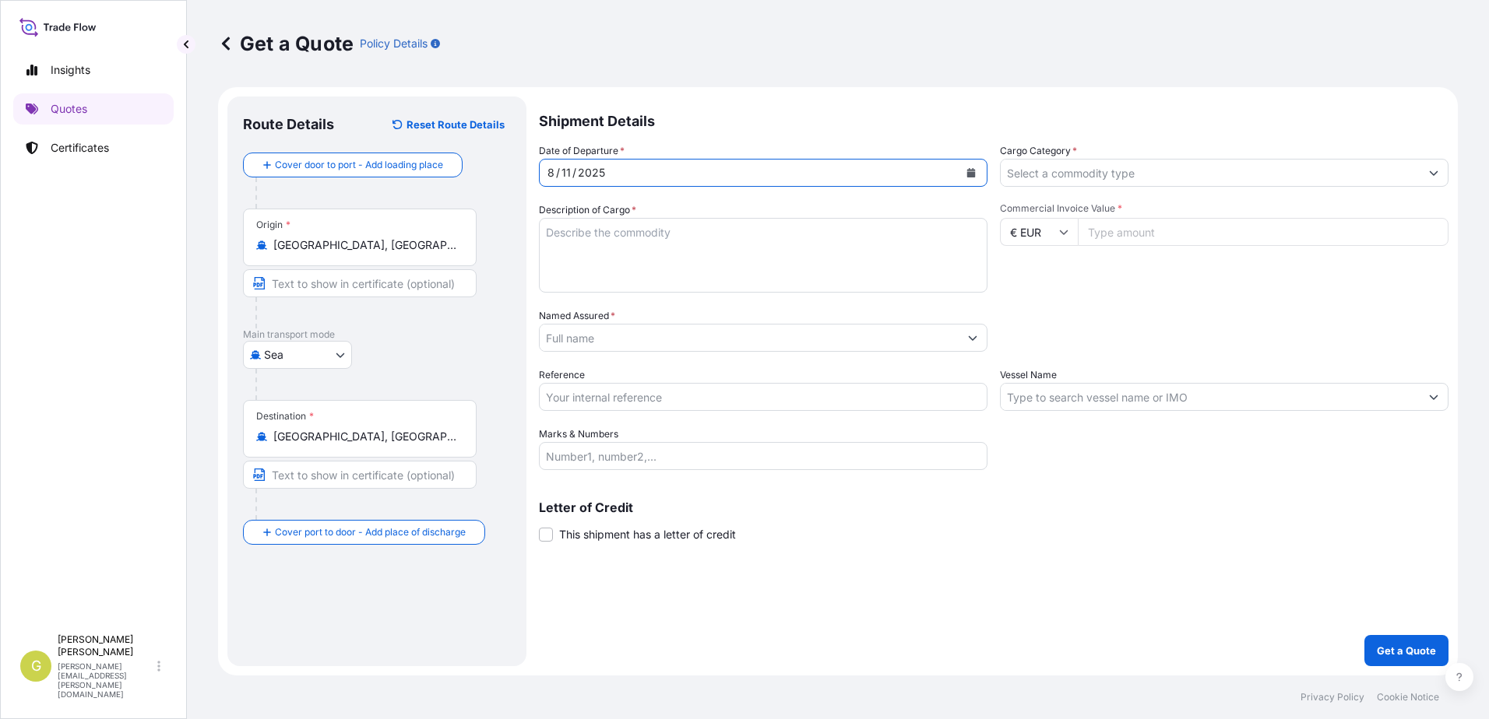
click at [1141, 181] on input "Cargo Category *" at bounding box center [1210, 173] width 419 height 28
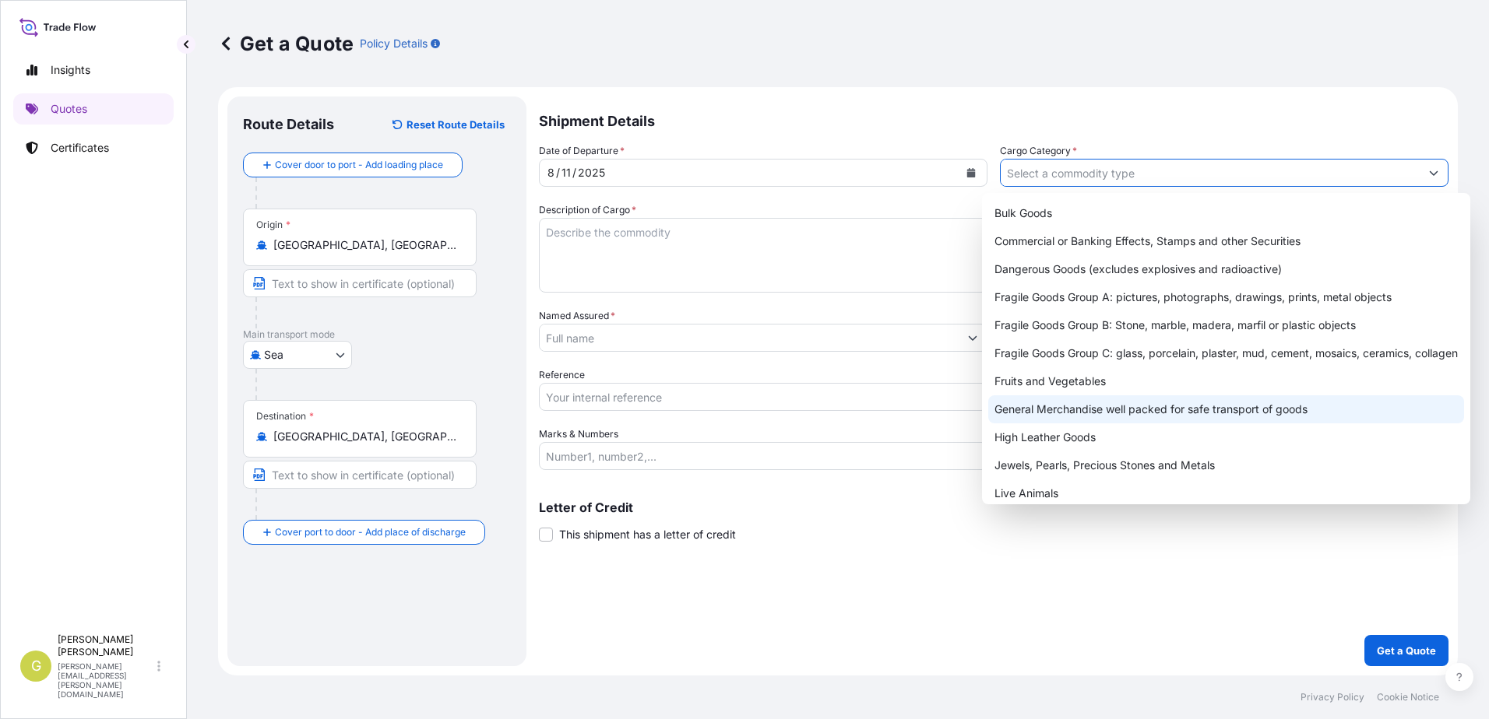
click at [1054, 406] on div "General Merchandise well packed for safe transport of goods" at bounding box center [1226, 410] width 476 height 28
type input "General Merchandise well packed for safe transport of goods"
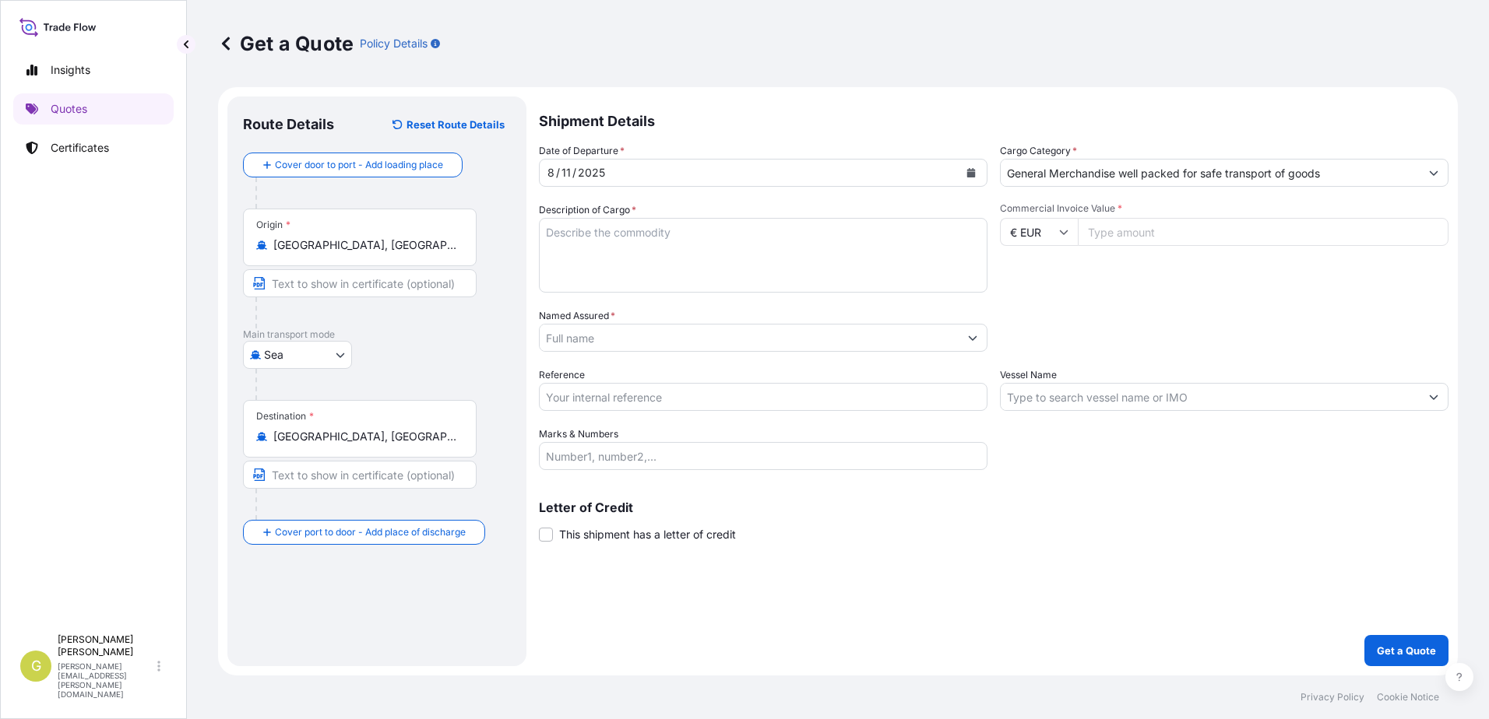
click at [626, 244] on textarea "Description of Cargo *" at bounding box center [763, 255] width 449 height 75
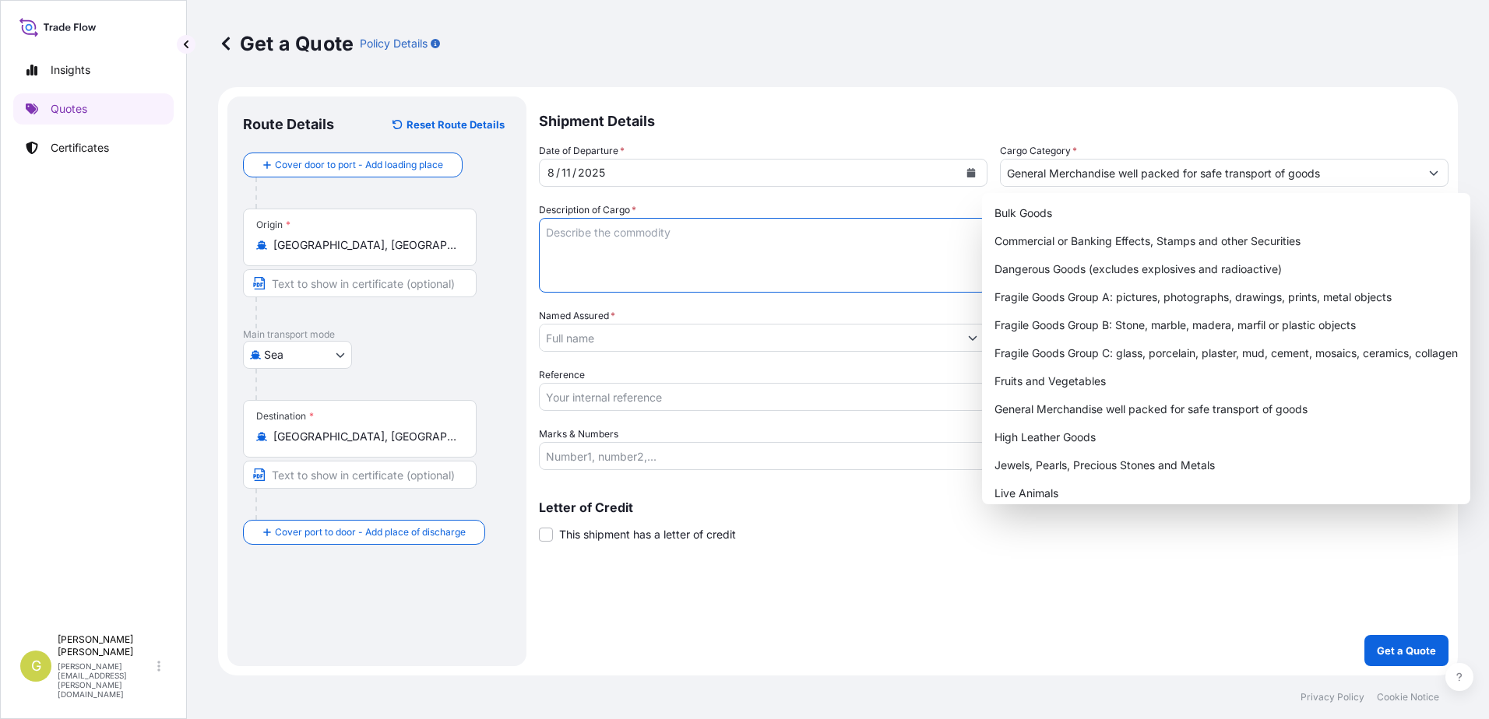
paste textarea "INJECTION MOULD"
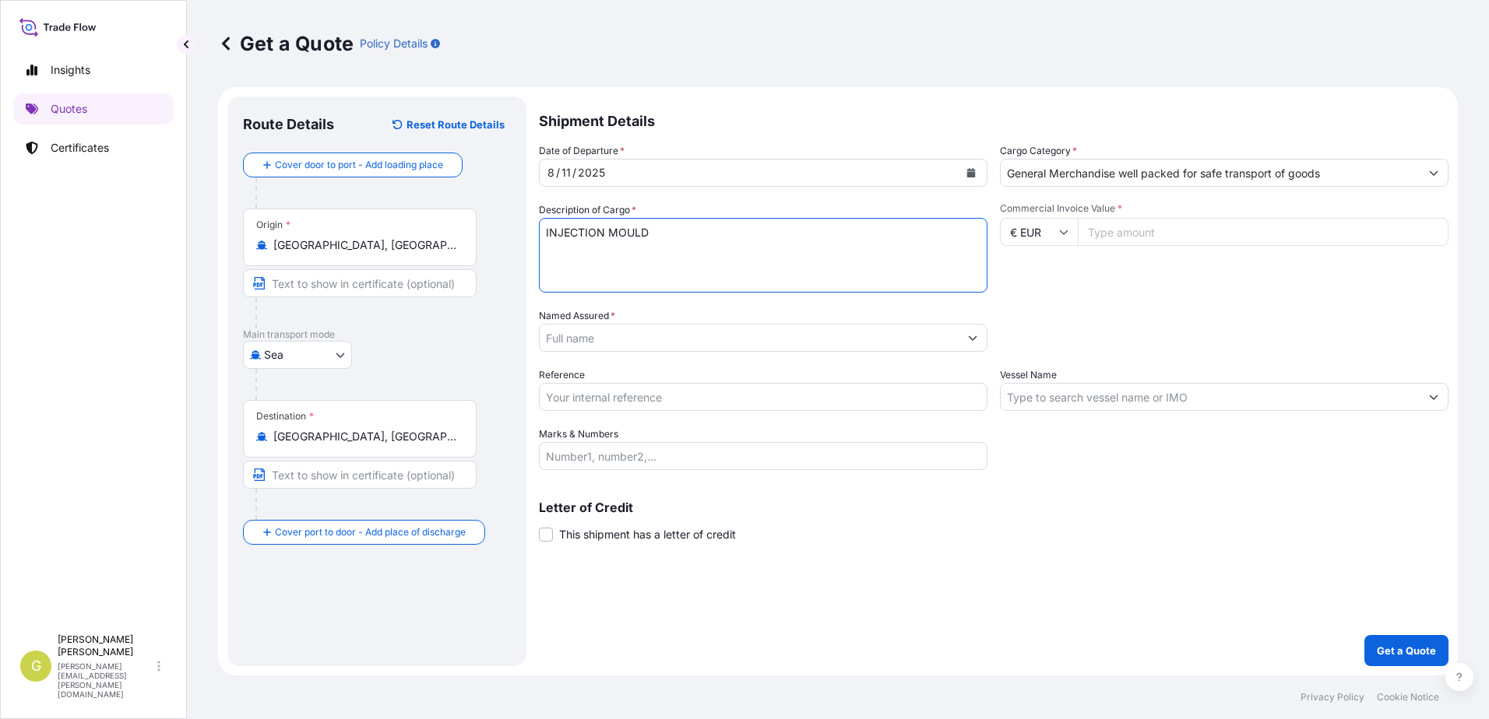
type textarea "INJECTION MOULD"
click at [1207, 237] on input "Commercial Invoice Value *" at bounding box center [1263, 232] width 371 height 28
click at [1054, 232] on input "€ EUR" at bounding box center [1039, 232] width 78 height 28
click at [1043, 329] on div "$ USD" at bounding box center [1038, 340] width 65 height 30
type input "$ USD"
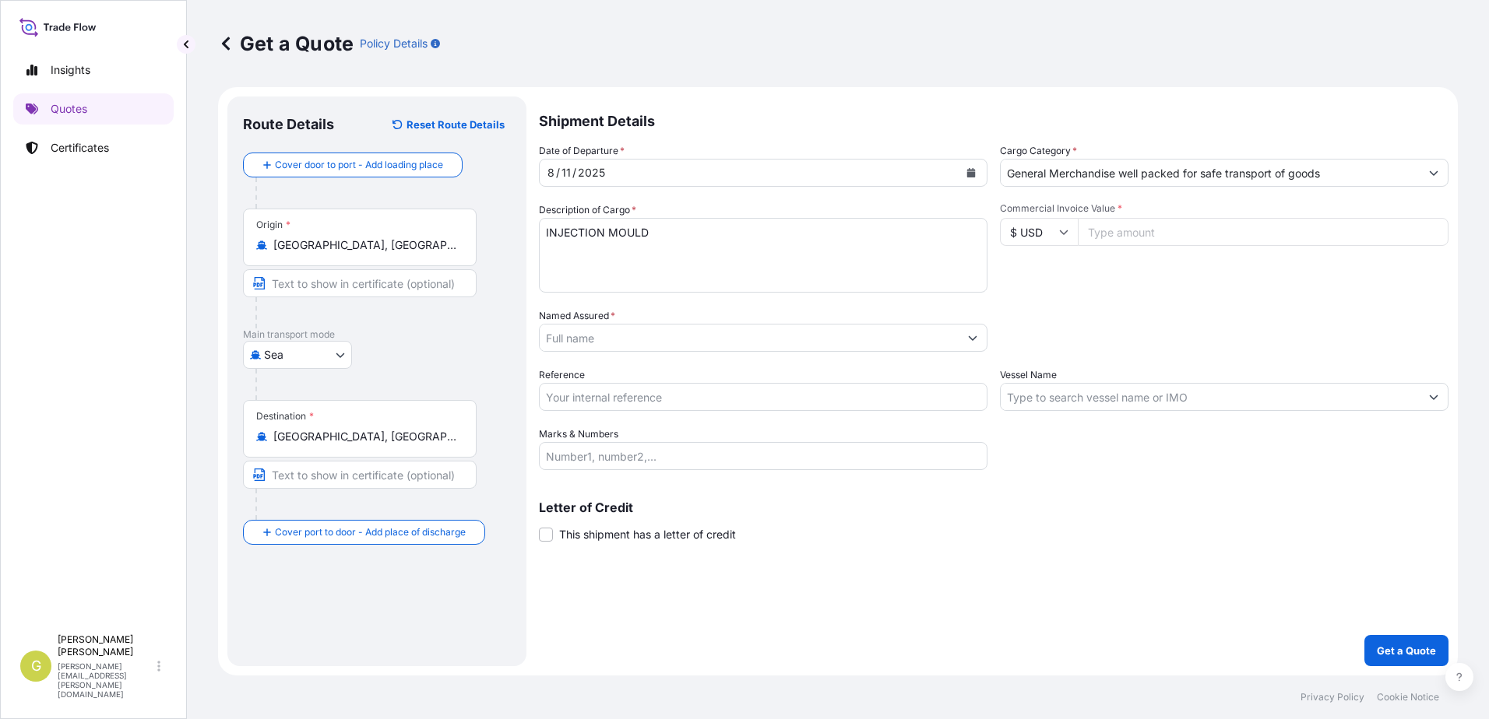
click at [1134, 237] on input "Commercial Invoice Value *" at bounding box center [1263, 232] width 371 height 28
type input "25300"
click at [723, 329] on input "Named Assured *" at bounding box center [749, 338] width 419 height 28
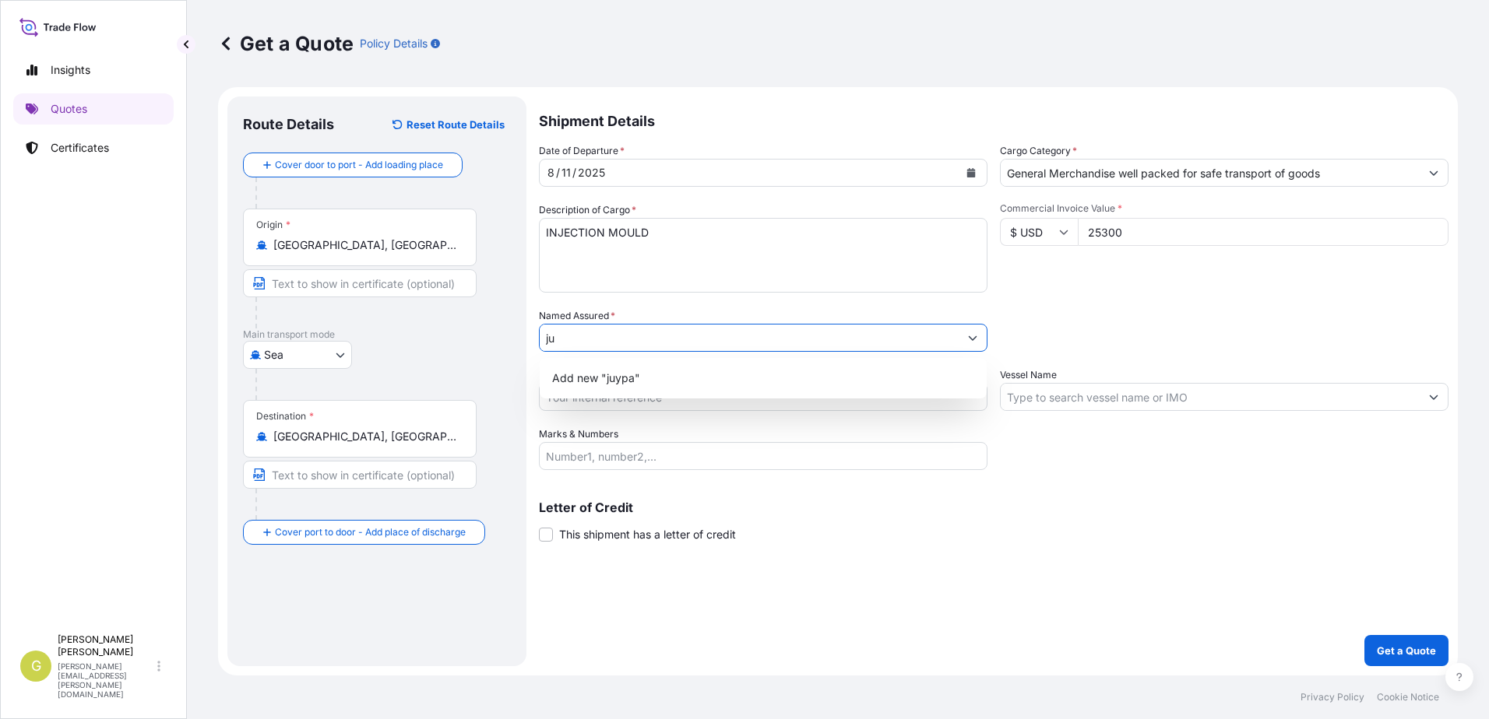
type input "j"
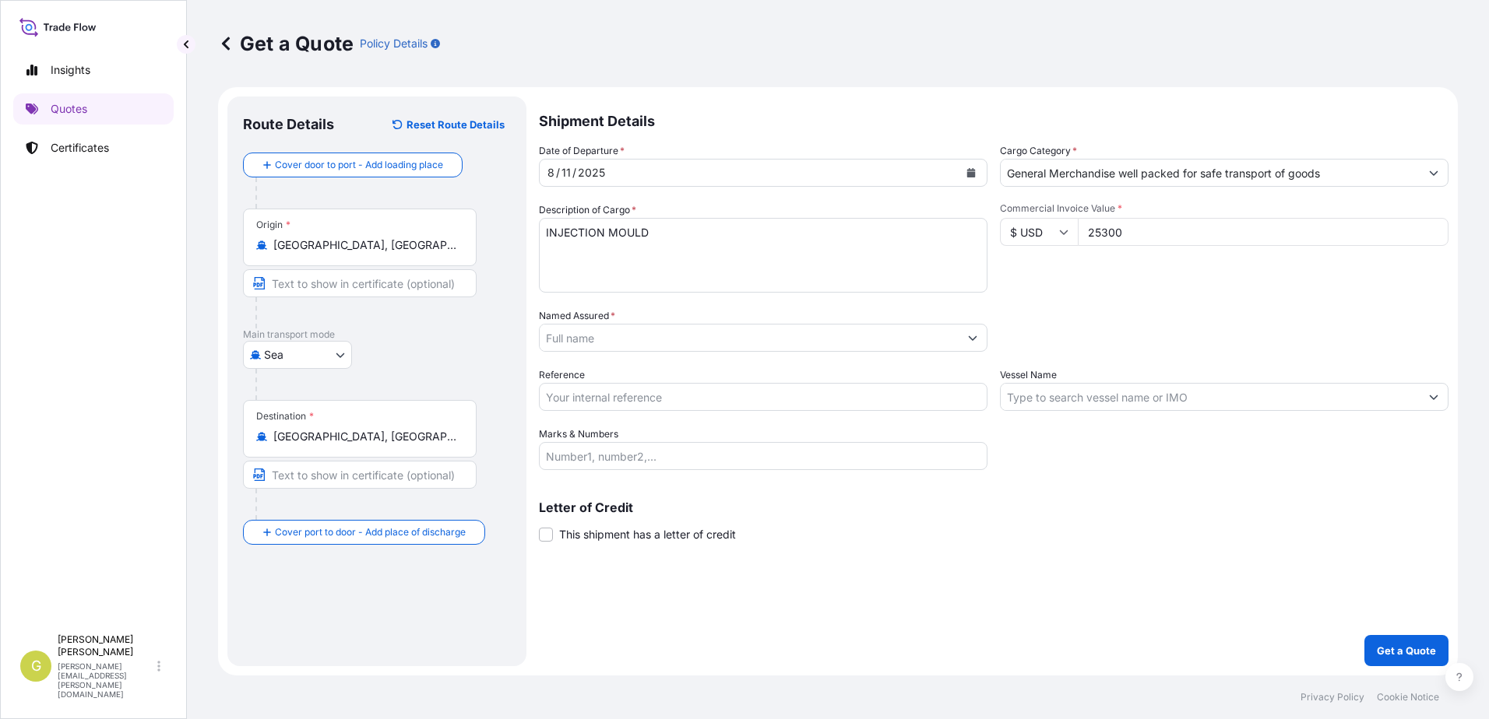
click at [581, 343] on input "Named Assured *" at bounding box center [749, 338] width 419 height 28
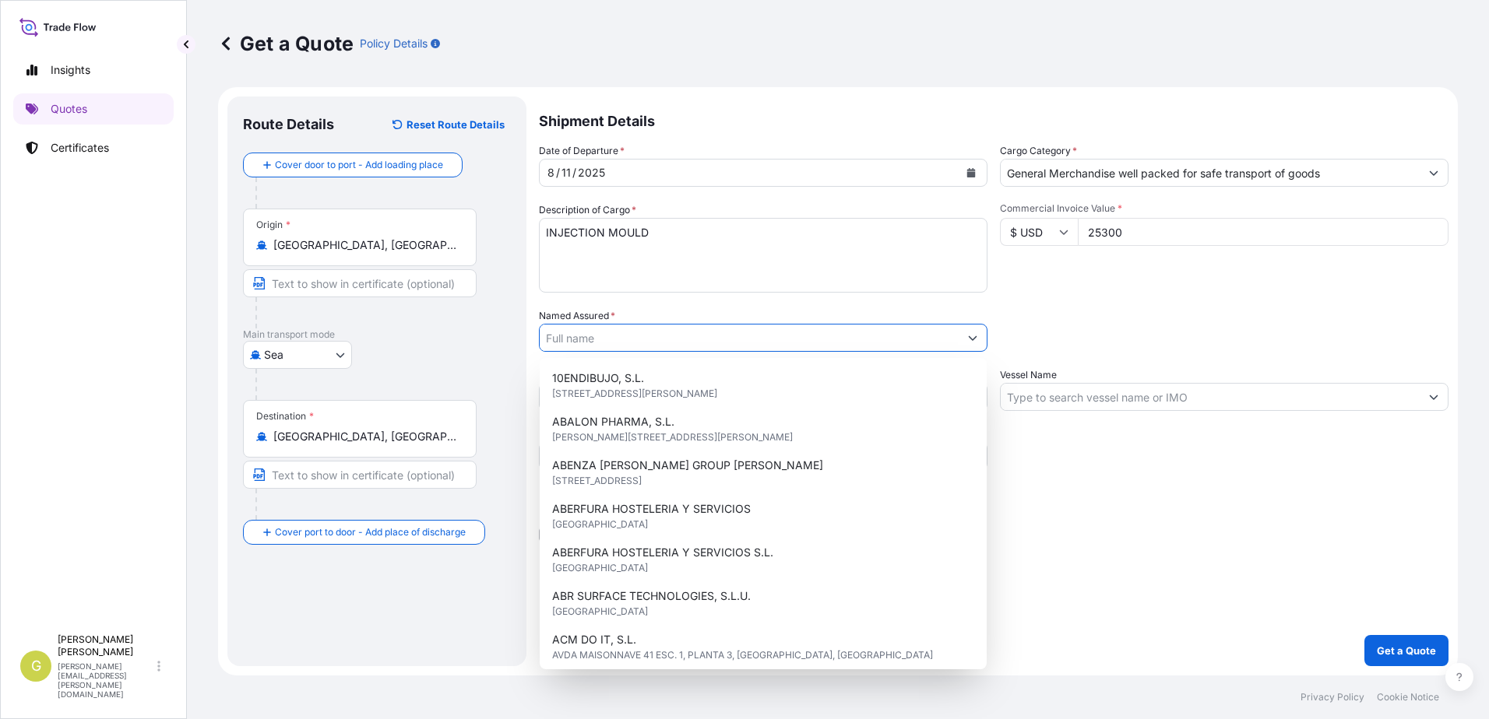
paste input "JUYPAL S.L"
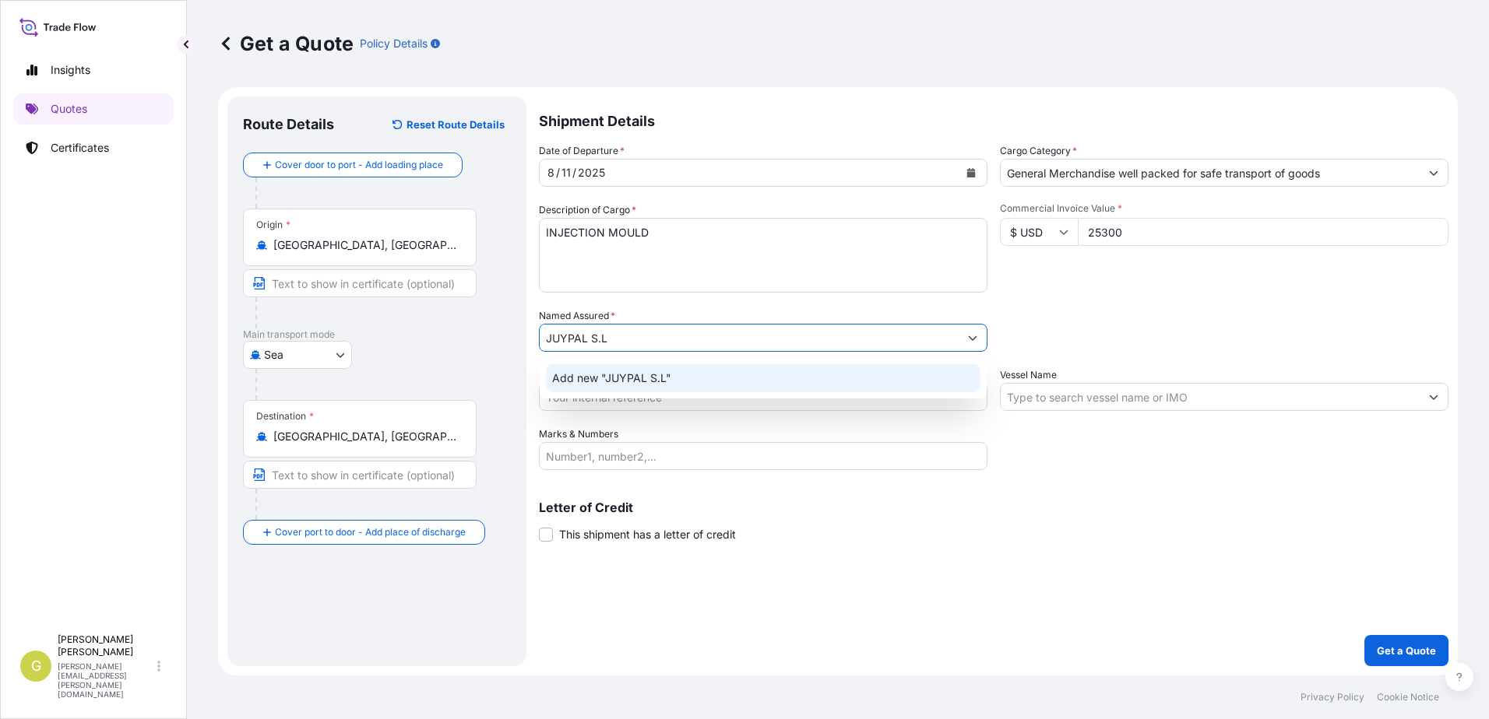
click at [610, 376] on span "Add new "JUYPAL S.L"" at bounding box center [611, 379] width 119 height 16
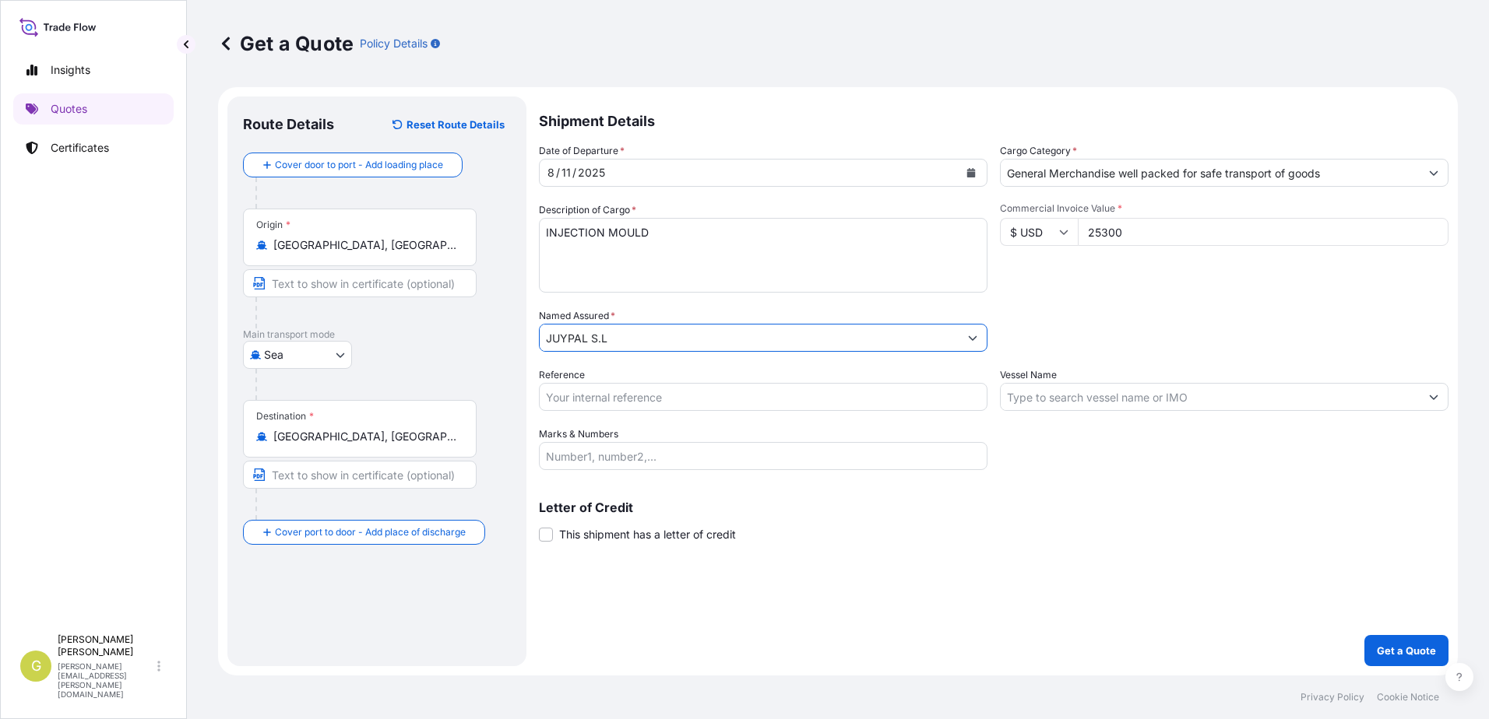
type input "JUYPAL S.L"
click at [610, 396] on input "Reference" at bounding box center [763, 397] width 449 height 28
type input "54501"
click at [1192, 405] on input "Vessel Name" at bounding box center [1210, 397] width 419 height 28
paste input "MSC [PERSON_NAME]"
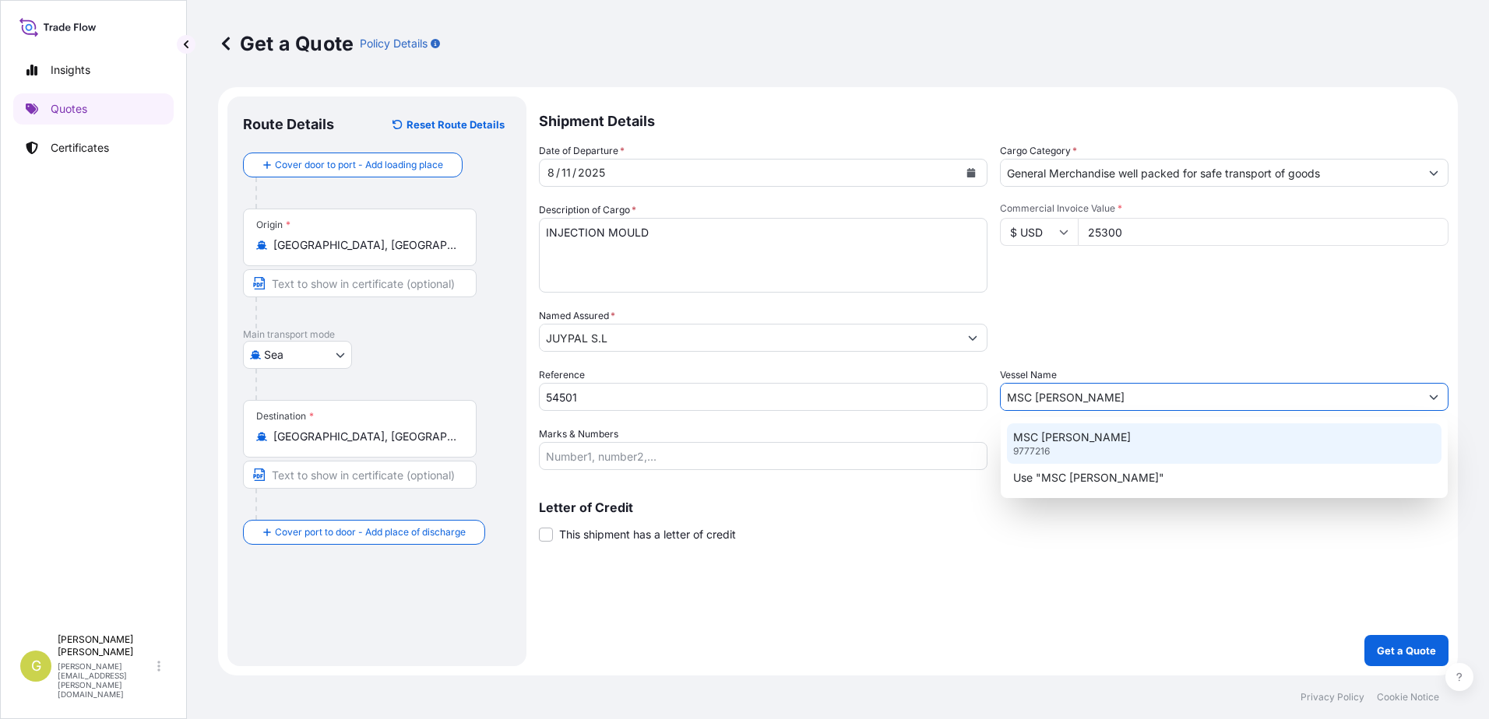
click at [1144, 434] on div "MSC [PERSON_NAME] 9777216" at bounding box center [1224, 444] width 434 height 40
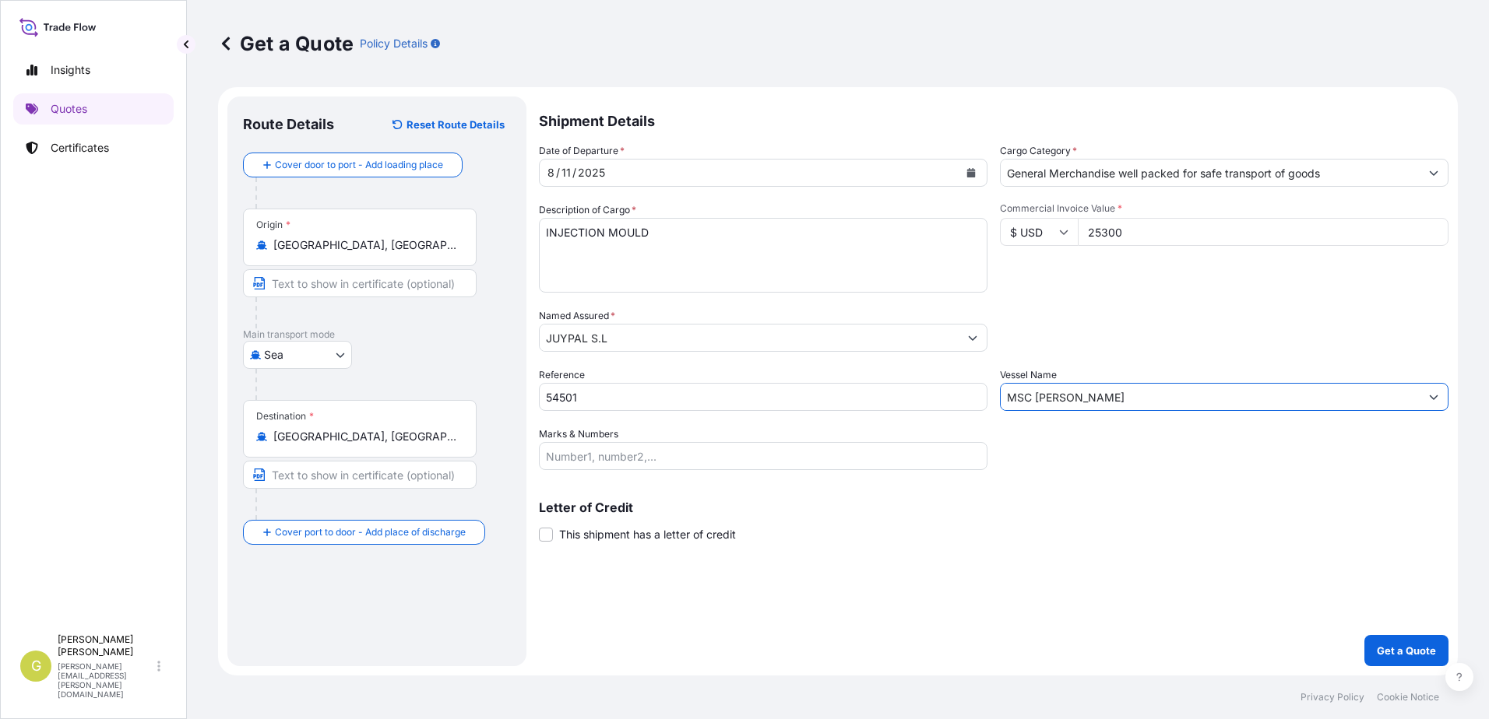
type input "MSC [PERSON_NAME]"
click at [606, 466] on input "Marks & Numbers" at bounding box center [763, 456] width 449 height 28
paste input "SHIPMENT"
drag, startPoint x: 547, startPoint y: 462, endPoint x: 492, endPoint y: 462, distance: 55.3
click at [492, 462] on form "Route Details Reset Route Details Cover door to port - Add loading place Place …" at bounding box center [838, 381] width 1240 height 589
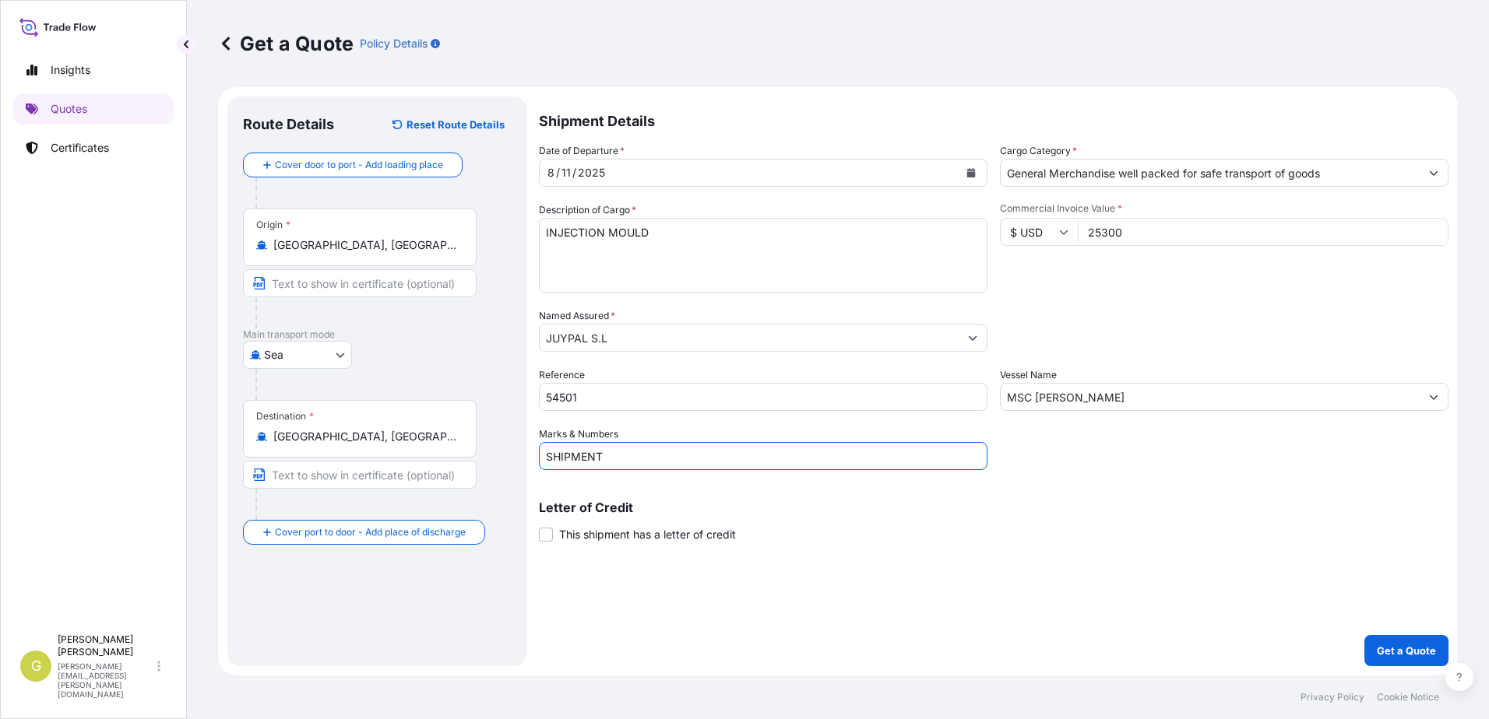
paste input "LCL SHIPMENT - 1 CASE - 1015Kgs"
type input "LCL SHIPMENT - 1 CASE - 1015Kgs"
click at [614, 536] on span "This shipment has a letter of credit" at bounding box center [647, 535] width 177 height 16
click at [539, 526] on input "This shipment has a letter of credit" at bounding box center [539, 526] width 0 height 0
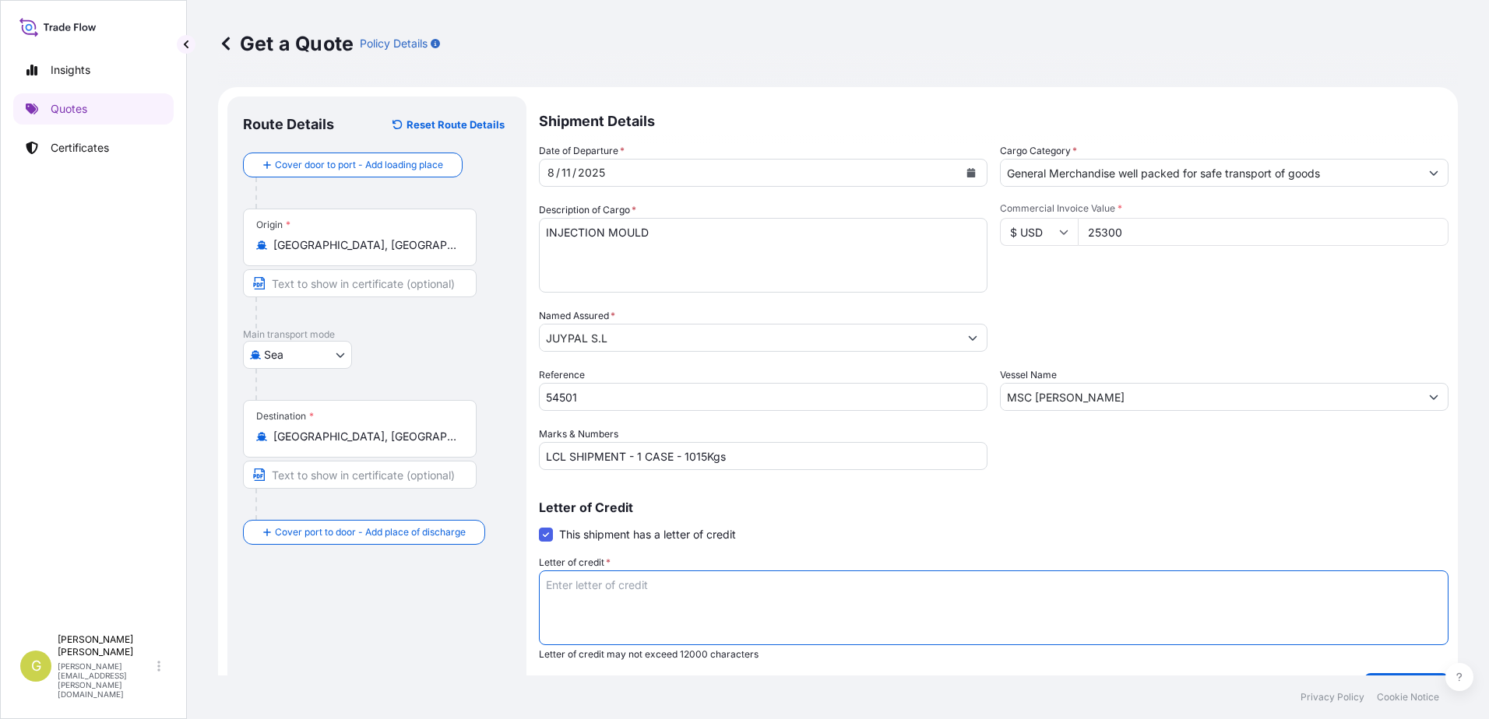
click at [636, 597] on textarea "Letter of credit *" at bounding box center [993, 608] width 909 height 75
paste textarea "JUYPAL S.L. [STREET_ADDRESS]. IND. [GEOGRAPHIC_DATA] 03440 [GEOGRAPHIC_DATA] [G…"
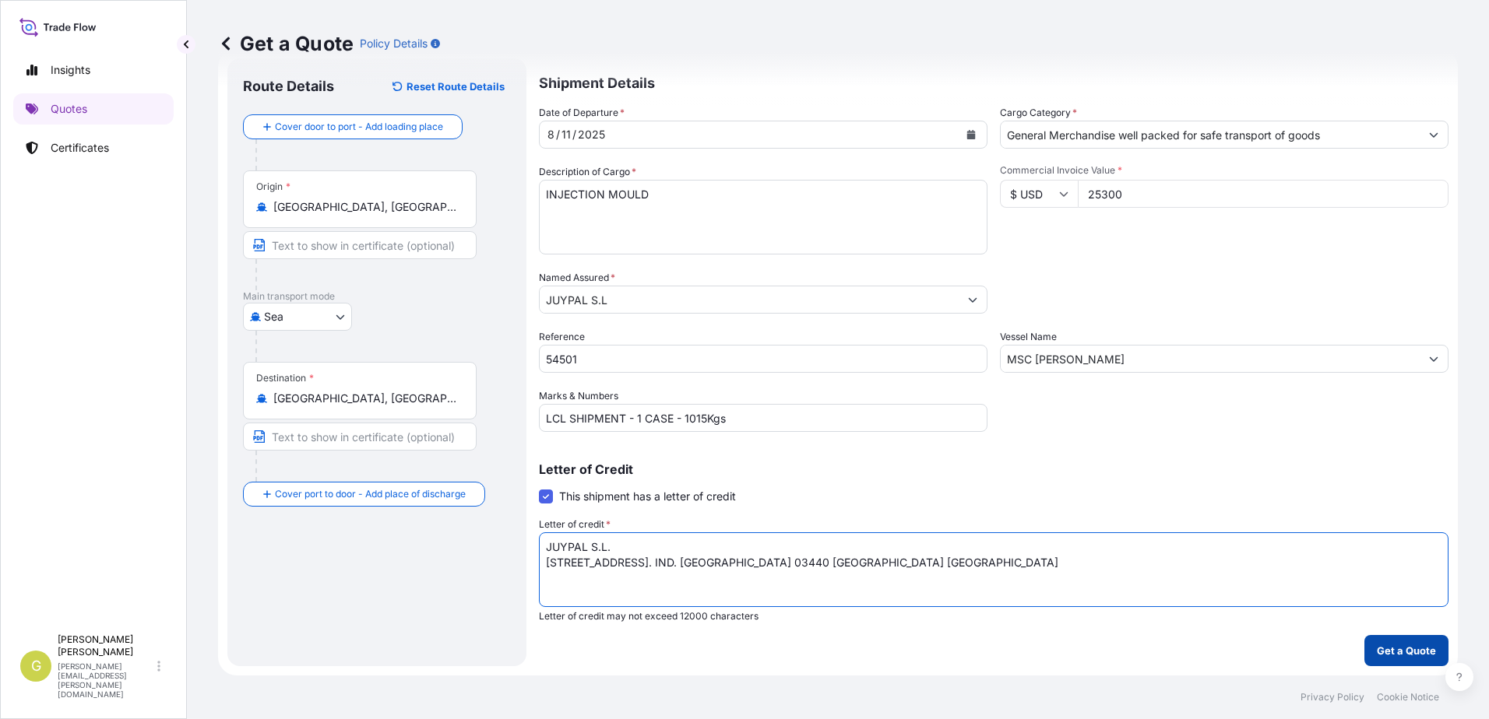
type textarea "JUYPAL S.L. [STREET_ADDRESS]. IND. [GEOGRAPHIC_DATA] 03440 [GEOGRAPHIC_DATA] [G…"
click at [1406, 652] on p "Get a Quote" at bounding box center [1406, 651] width 59 height 16
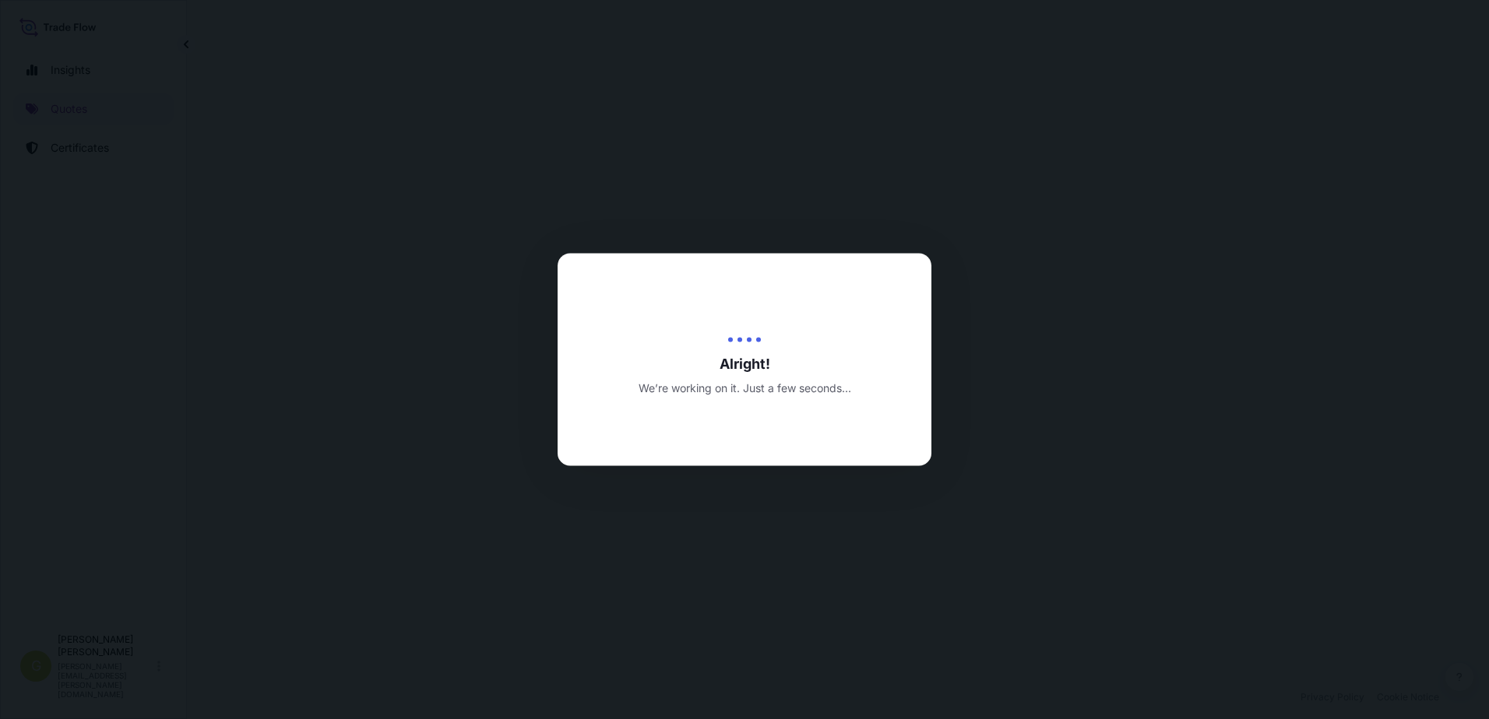
select select "Sea"
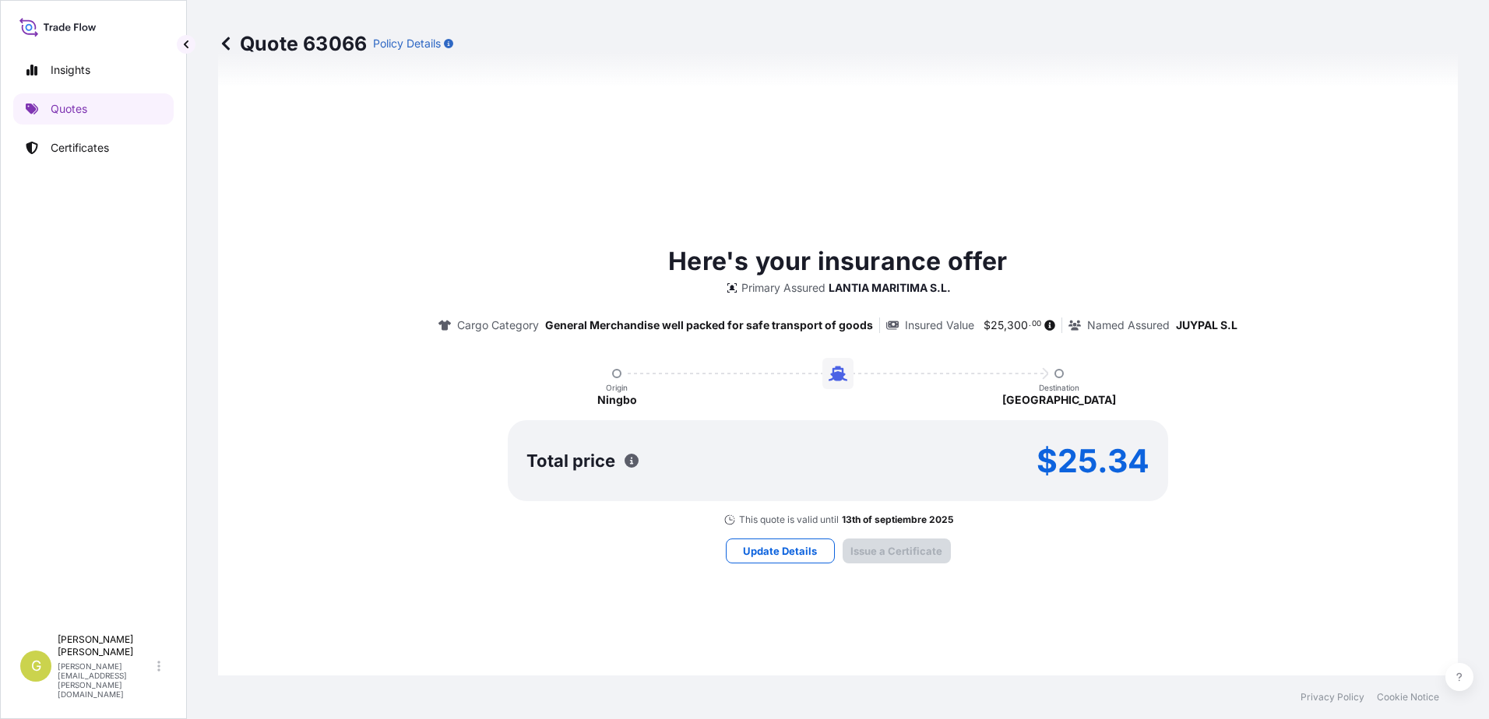
type input "[DATE]"
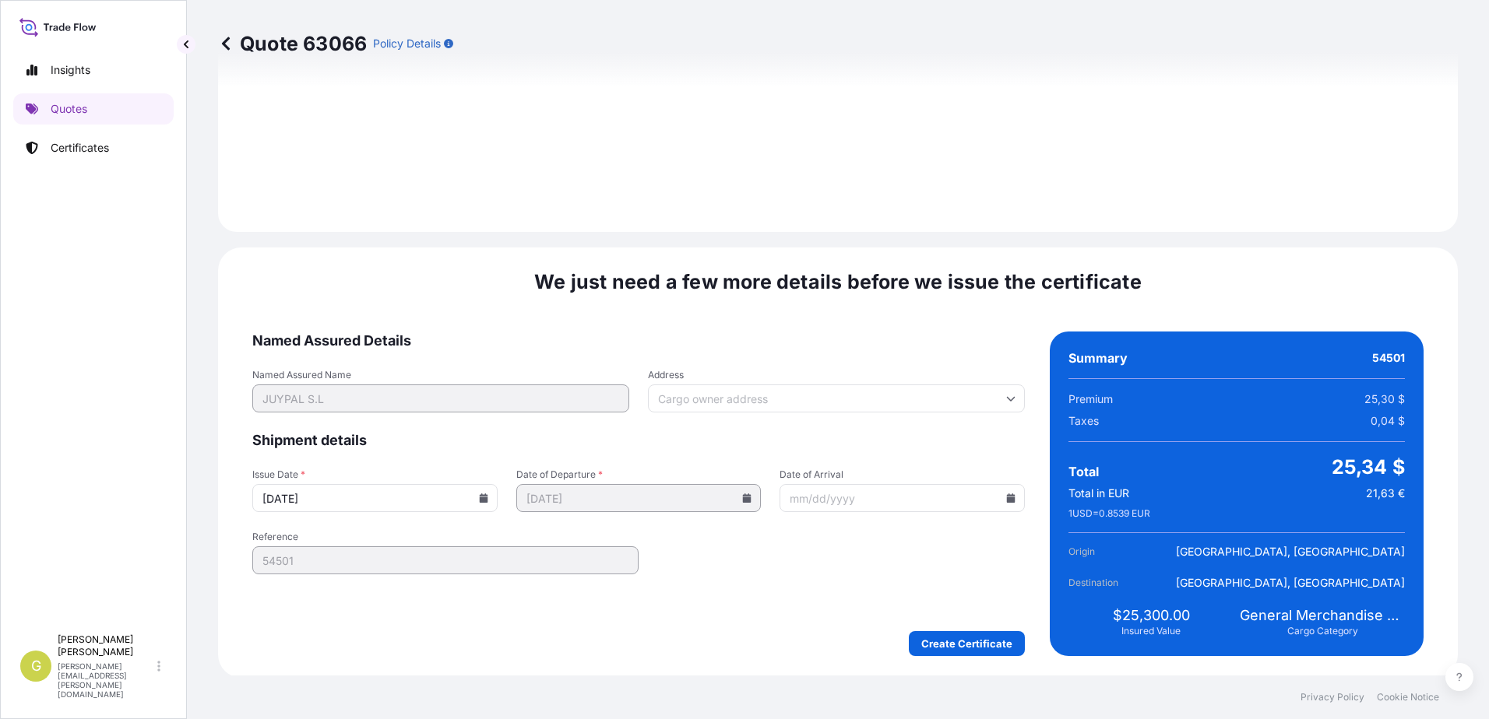
scroll to position [1937, 0]
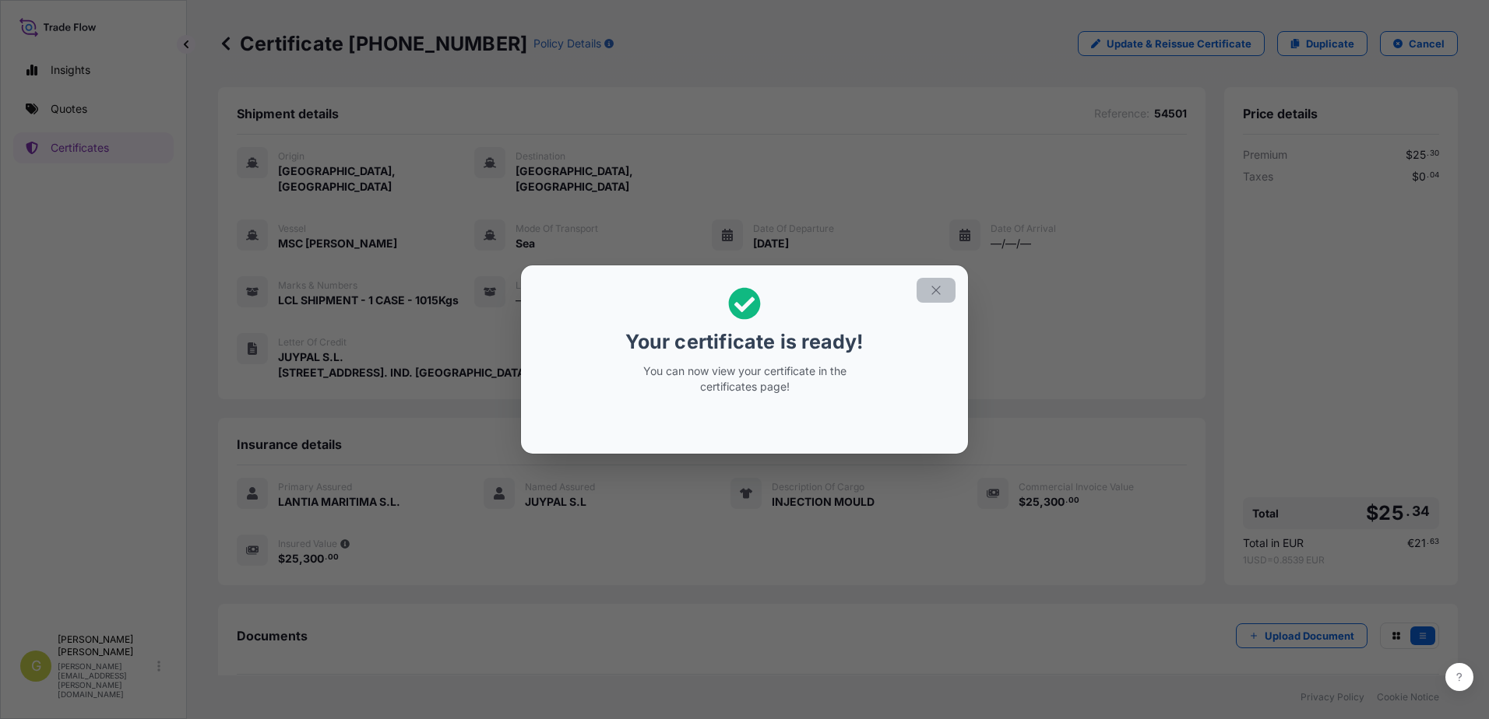
click at [938, 284] on icon "button" at bounding box center [936, 290] width 14 height 14
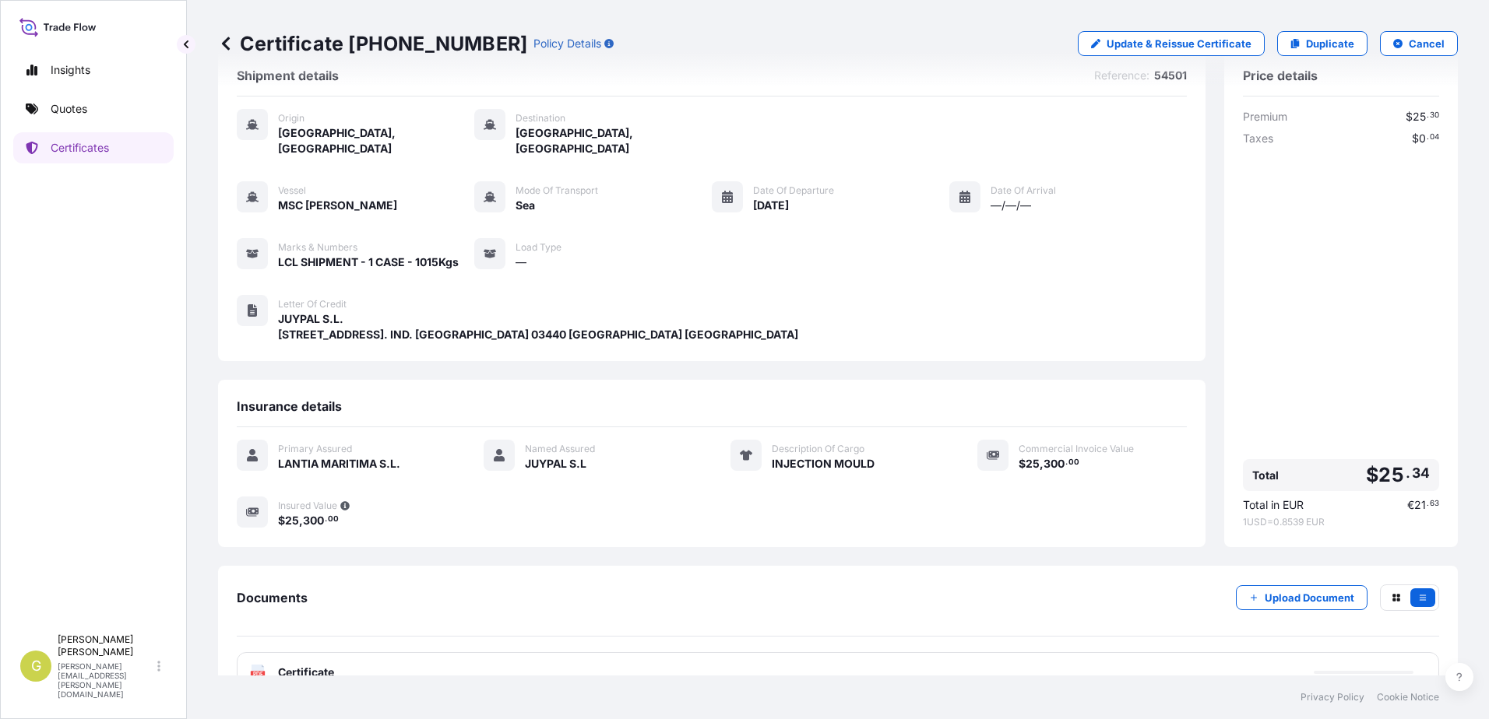
scroll to position [58, 0]
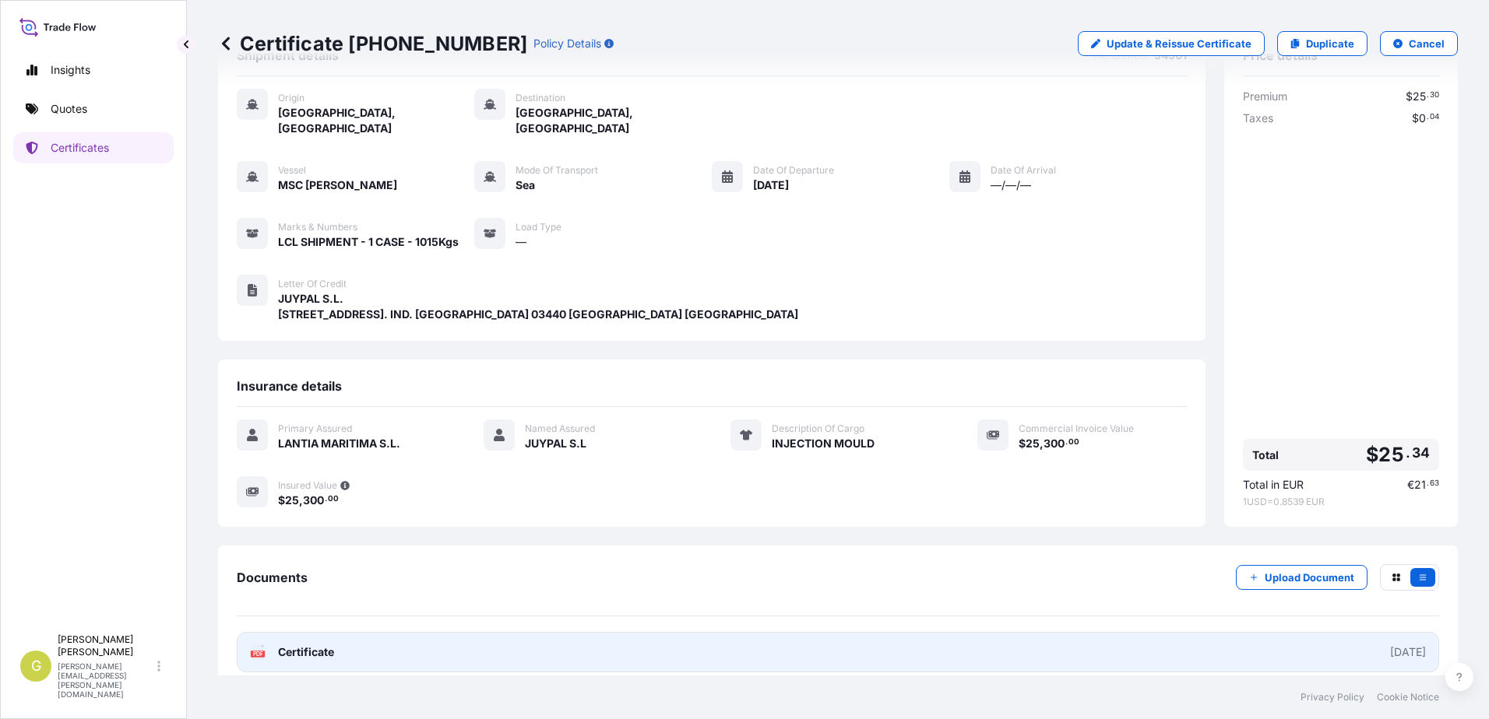
click at [361, 638] on link "PDF Certificate [DATE]" at bounding box center [838, 652] width 1202 height 40
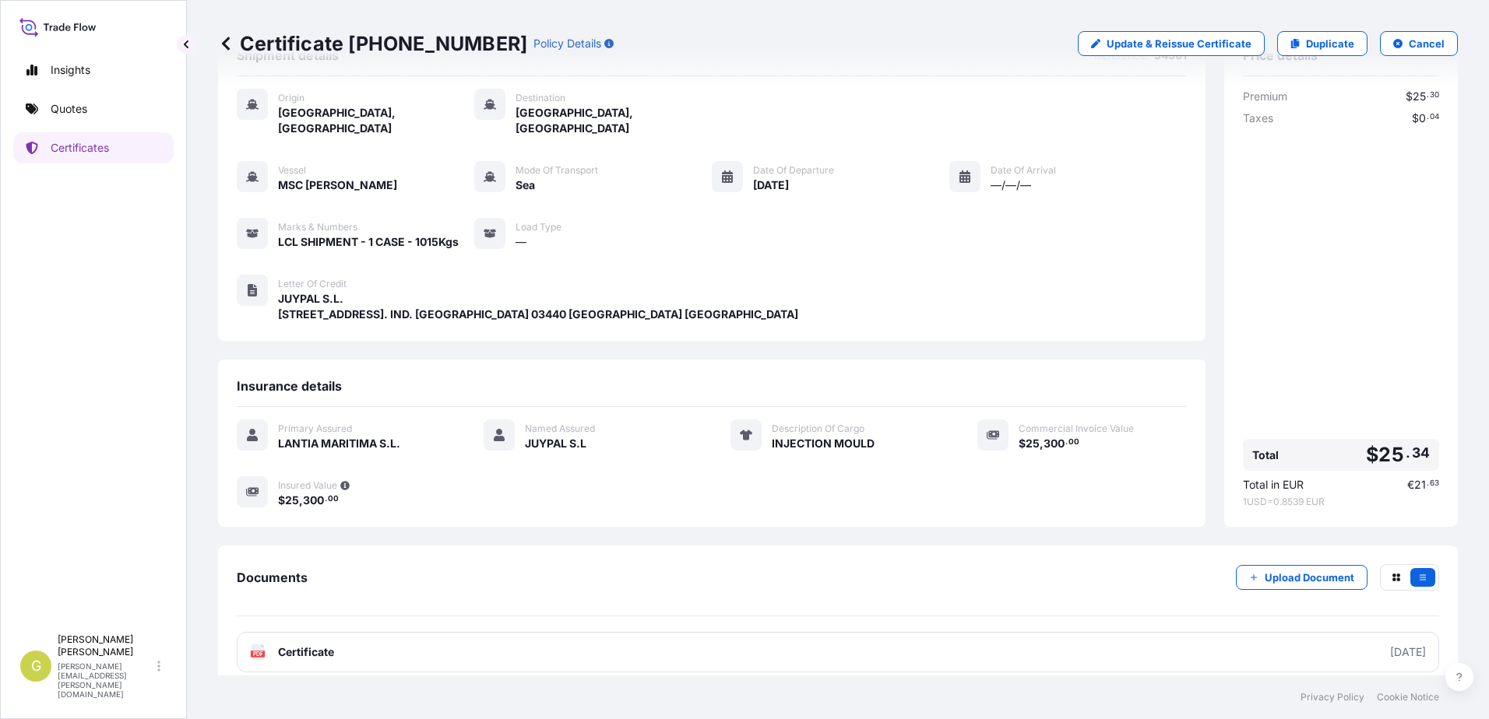
click at [95, 90] on div "Insights Quotes Certificates" at bounding box center [93, 333] width 160 height 586
click at [96, 97] on link "Quotes" at bounding box center [93, 108] width 160 height 31
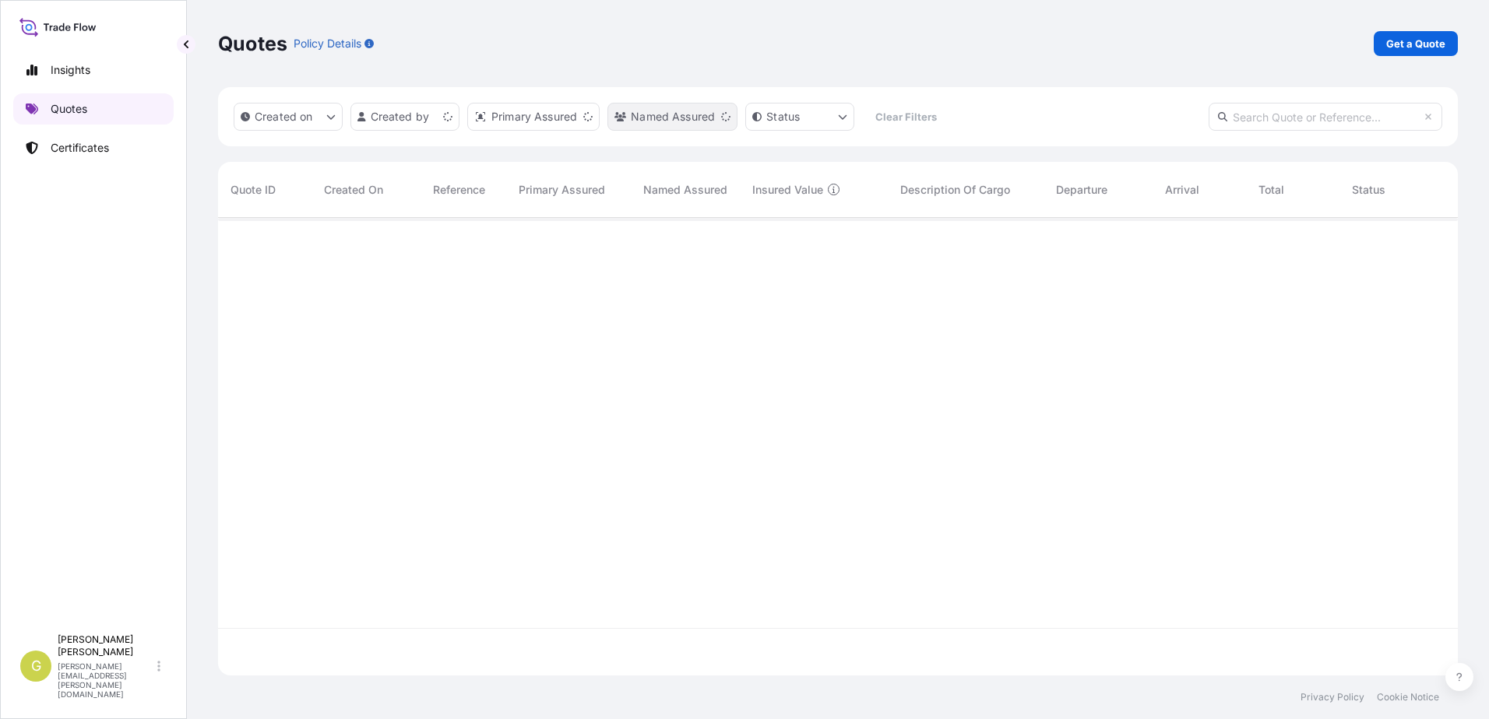
scroll to position [455, 1228]
click at [1419, 47] on p "Get a Quote" at bounding box center [1415, 44] width 59 height 16
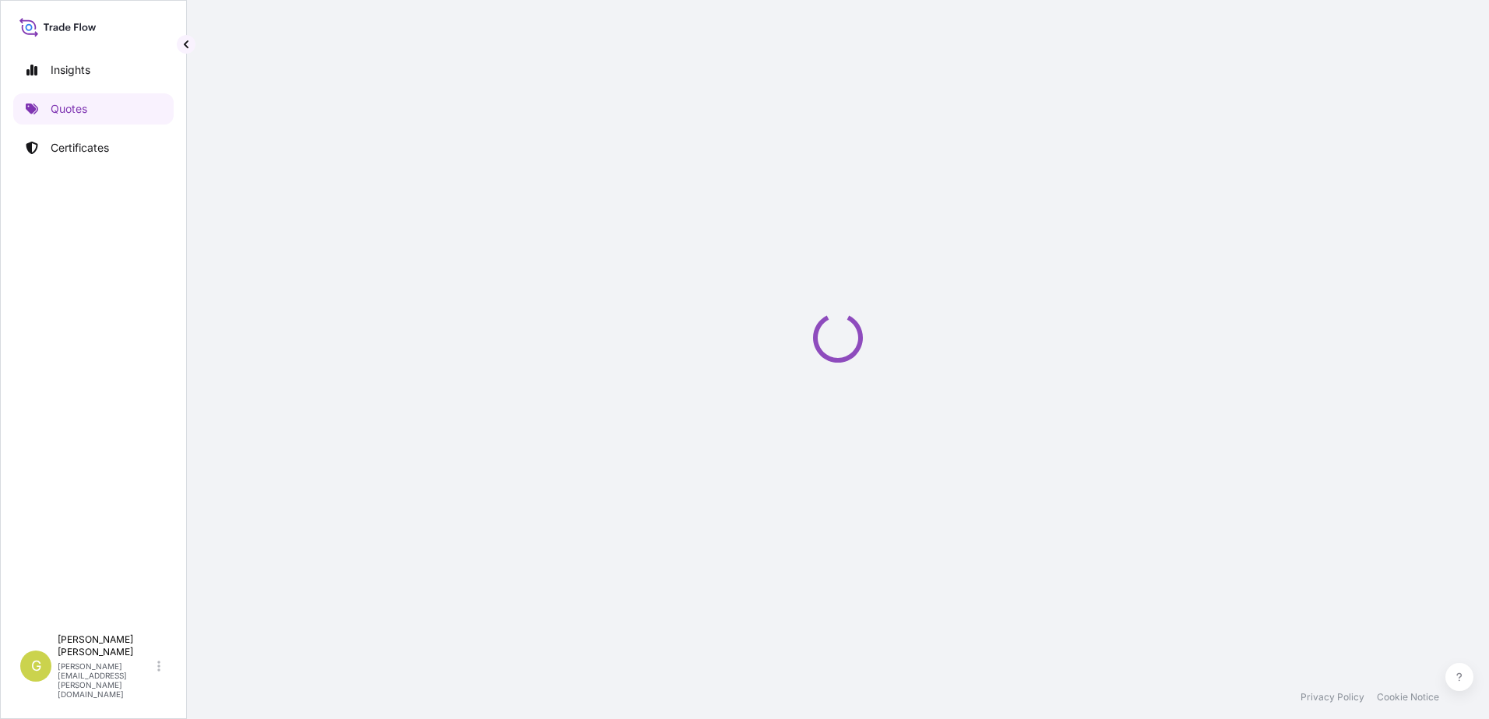
select select "Sea"
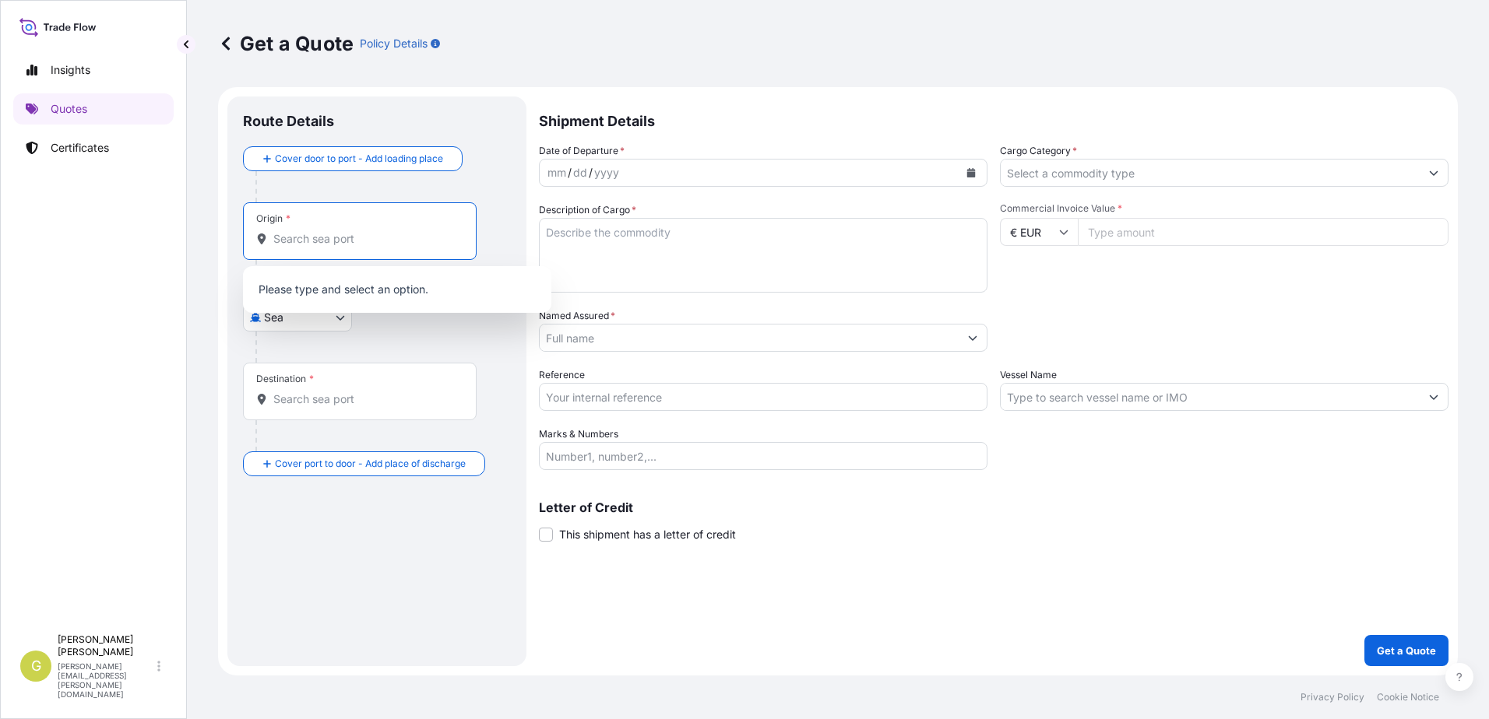
click at [322, 233] on input "Origin *" at bounding box center [365, 239] width 184 height 16
click at [293, 321] on body "0 options available. Insights Quotes Certificates G [PERSON_NAME] [PERSON_NAME]…" at bounding box center [744, 359] width 1489 height 719
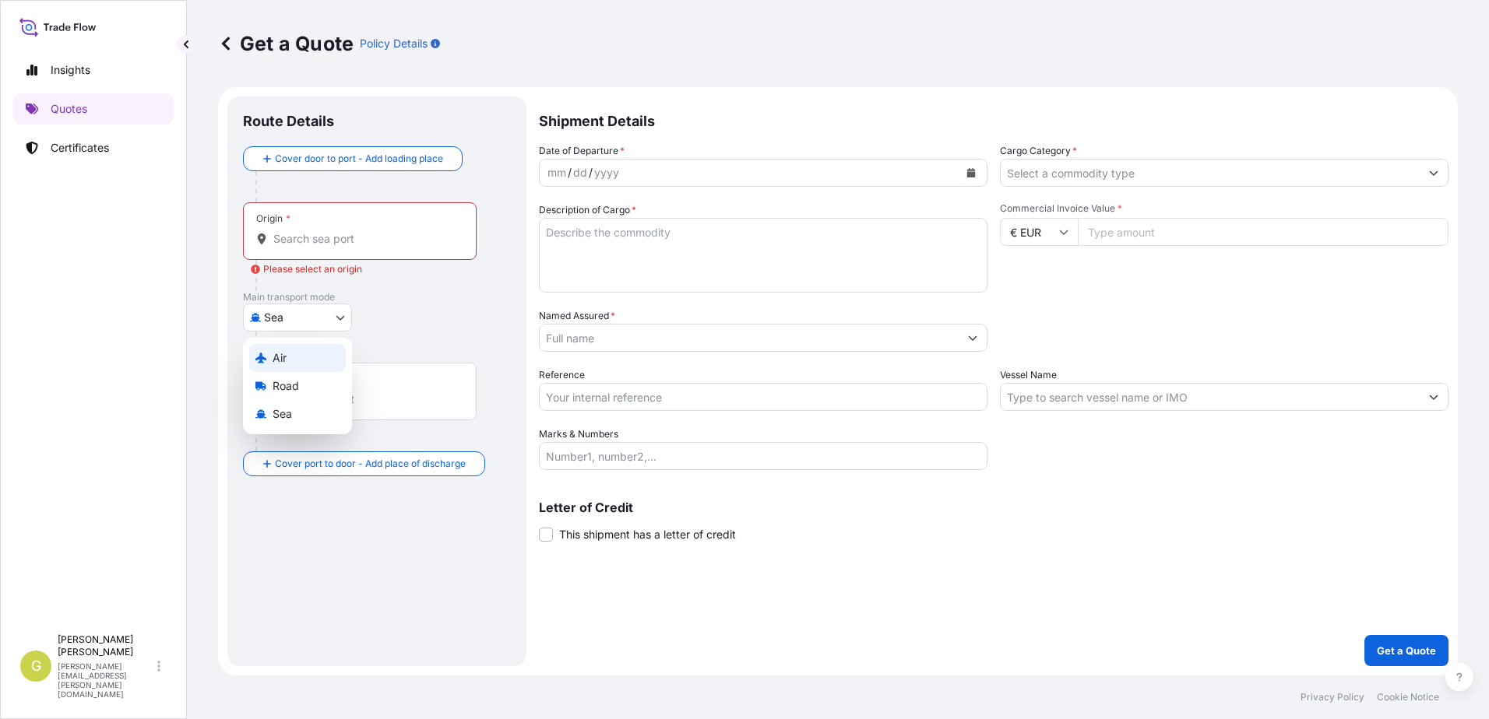
click at [292, 347] on div "Air" at bounding box center [297, 358] width 97 height 28
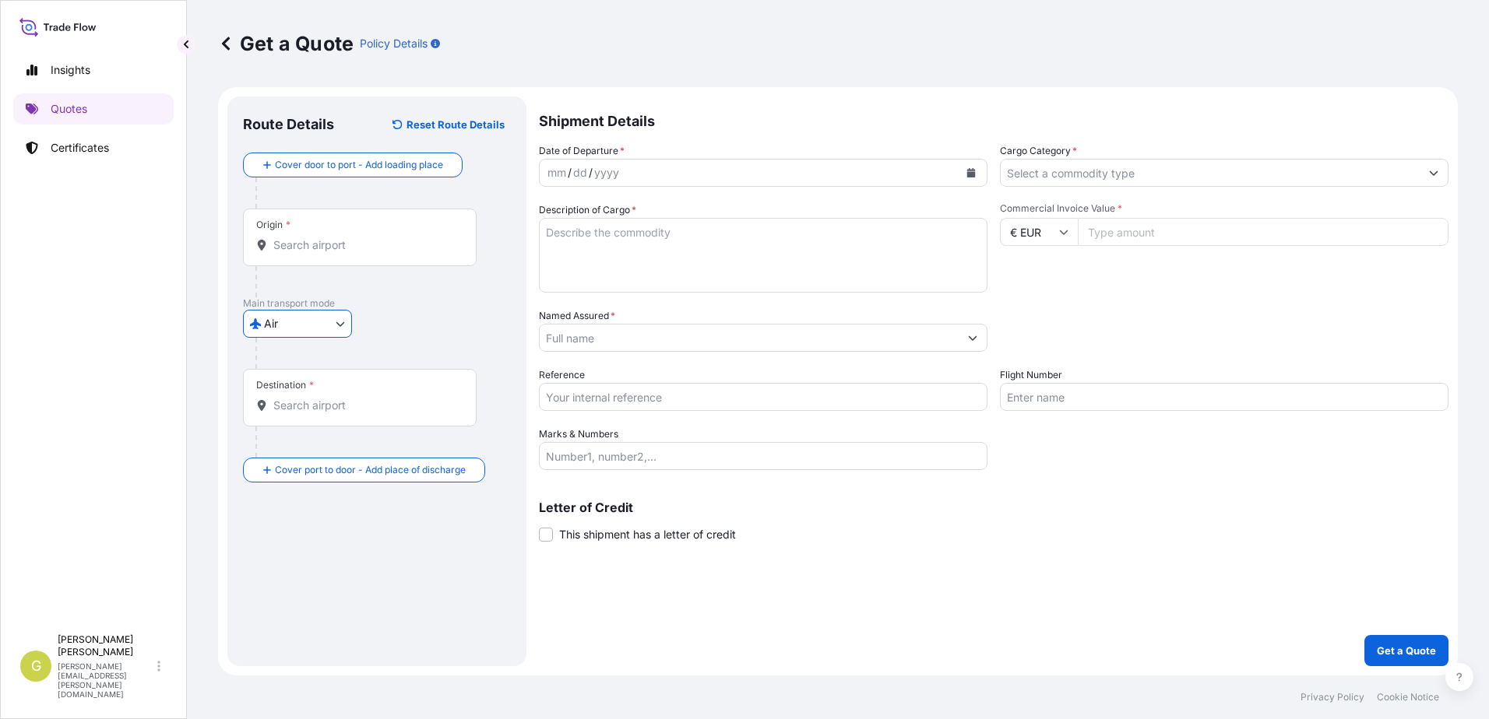
click at [319, 233] on div "Origin *" at bounding box center [360, 238] width 234 height 58
click at [319, 237] on input "Origin *" at bounding box center [365, 245] width 184 height 16
click at [319, 233] on div "Origin *" at bounding box center [360, 238] width 234 height 58
click at [319, 237] on input "Origin * Please select an origin" at bounding box center [365, 245] width 184 height 16
drag, startPoint x: 319, startPoint y: 233, endPoint x: 294, endPoint y: 248, distance: 30.0
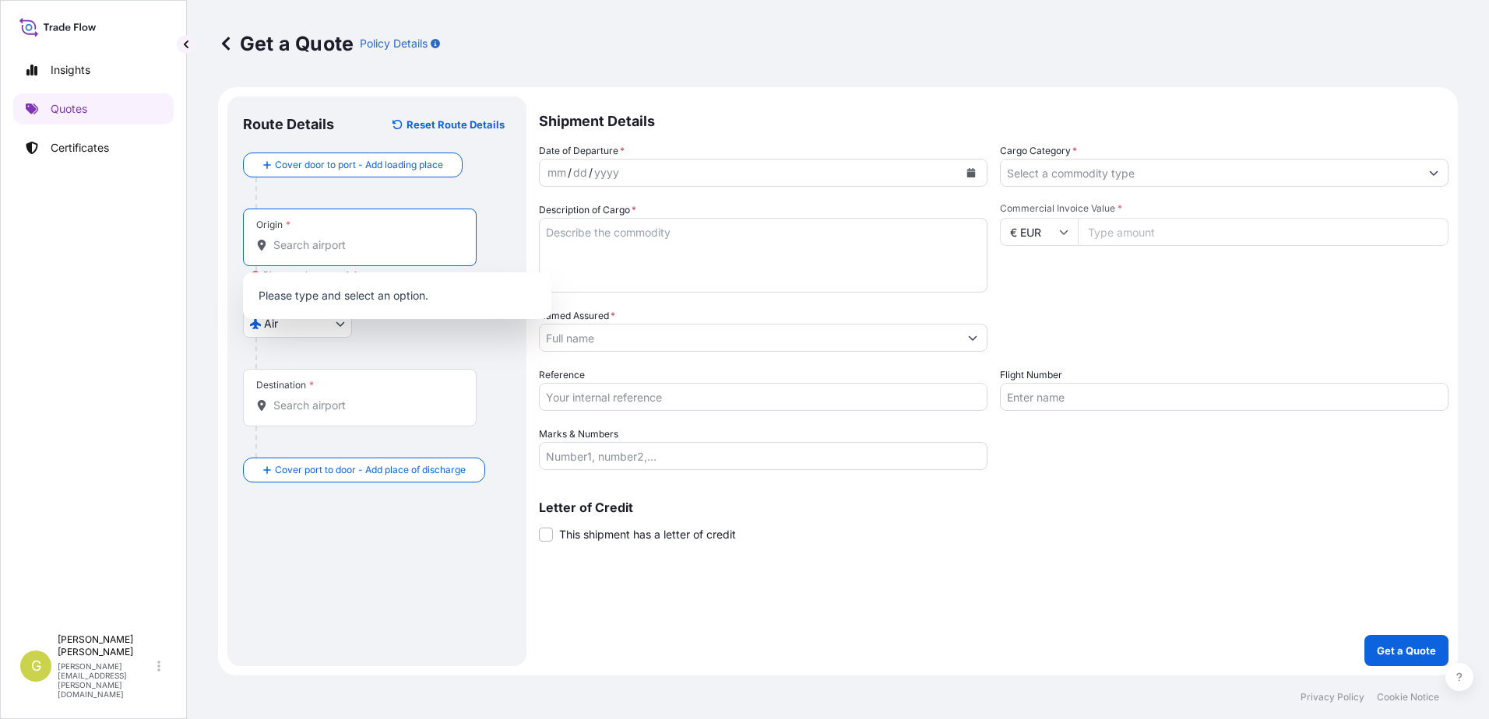
click at [294, 248] on input "Origin * Please select an origin" at bounding box center [365, 245] width 184 height 16
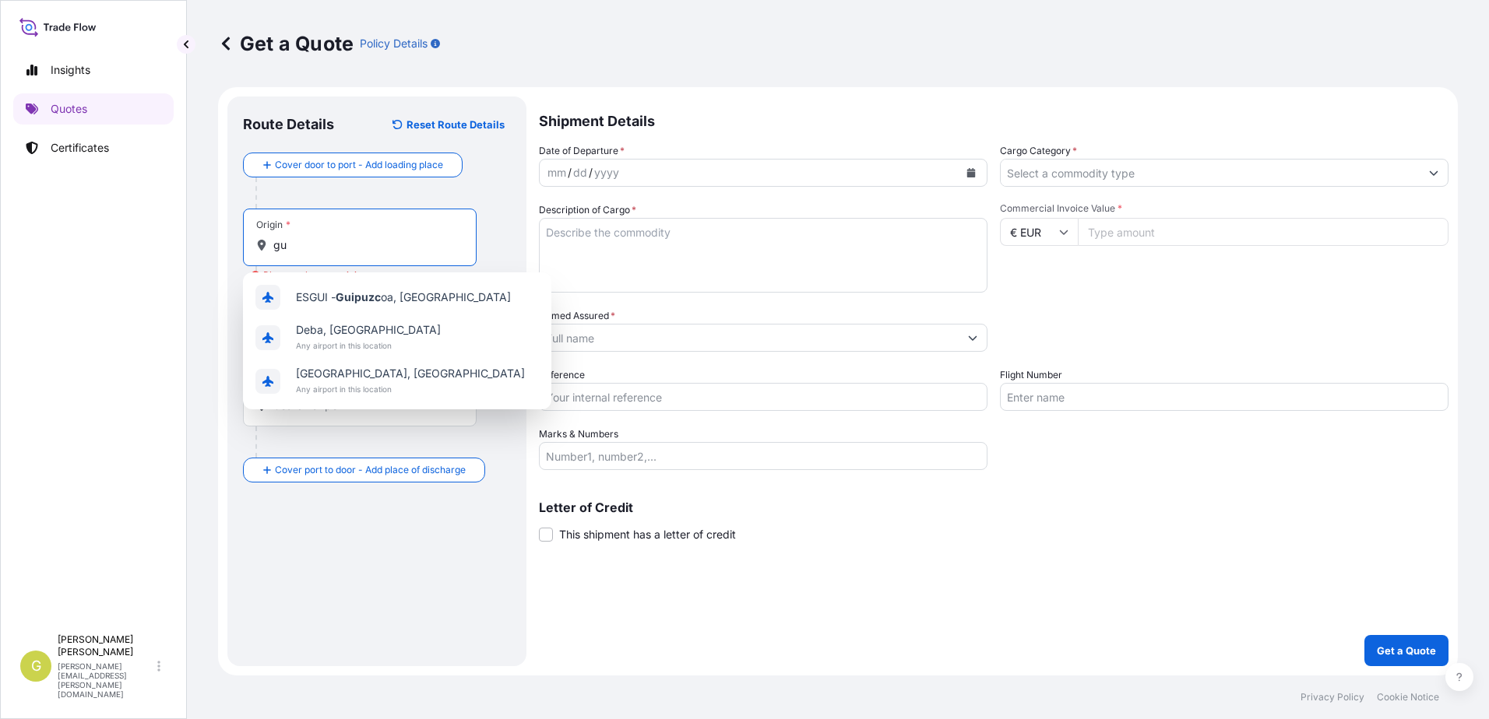
type input "g"
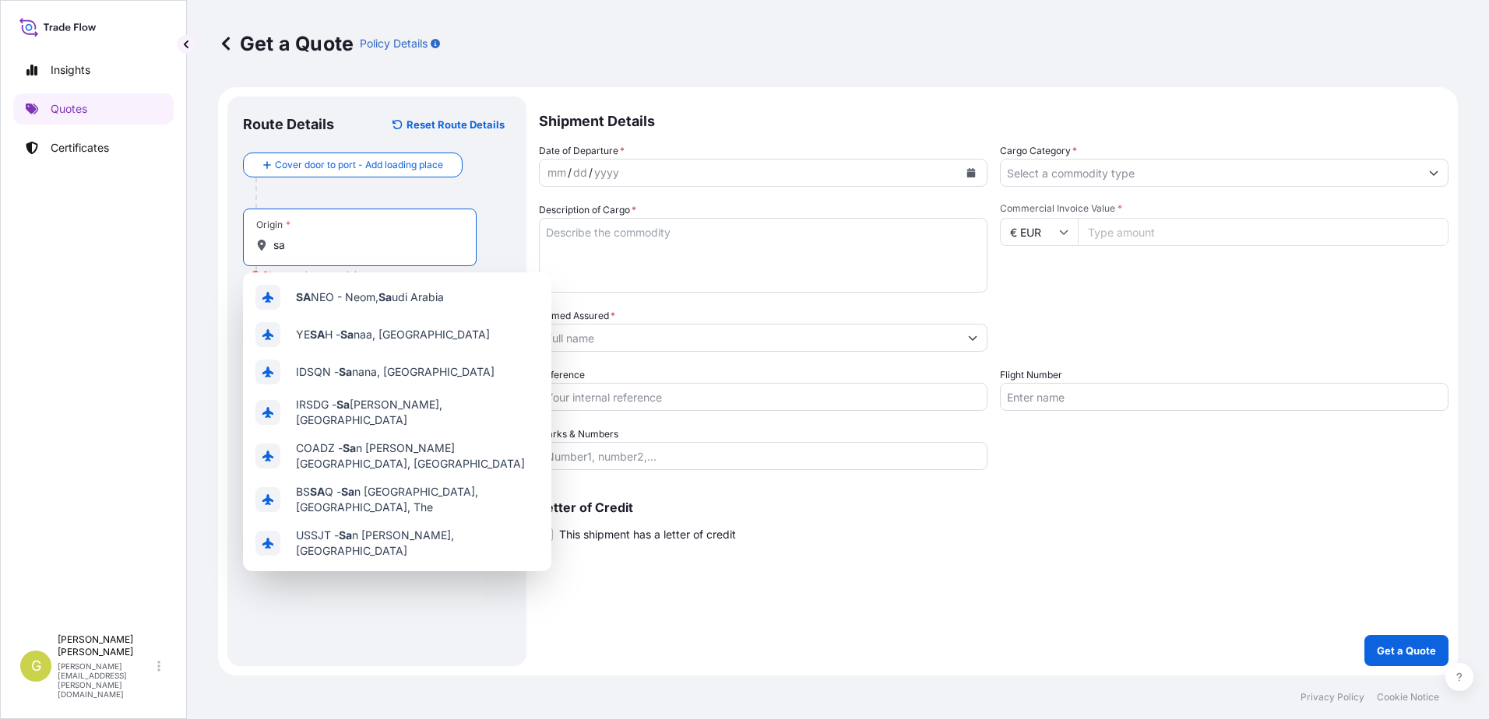
type input "s"
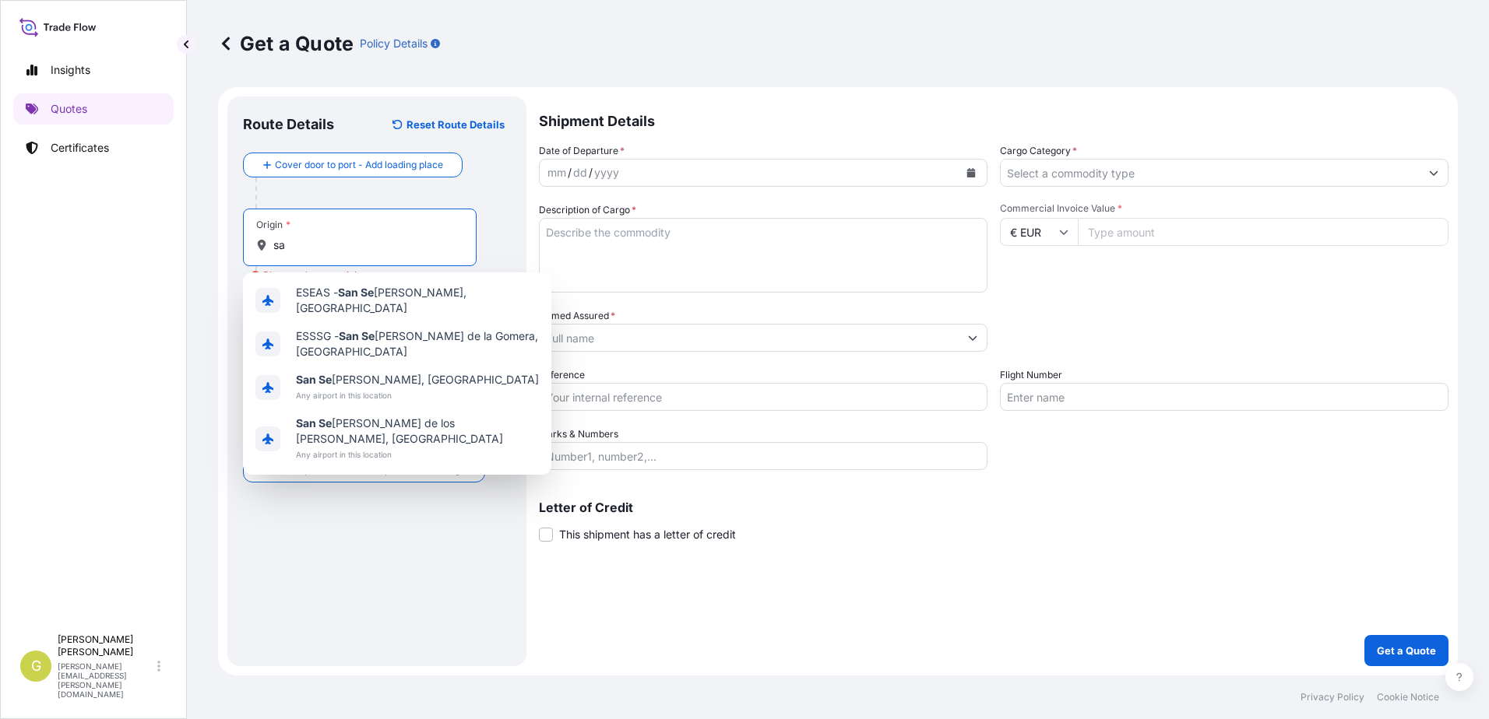
type input "s"
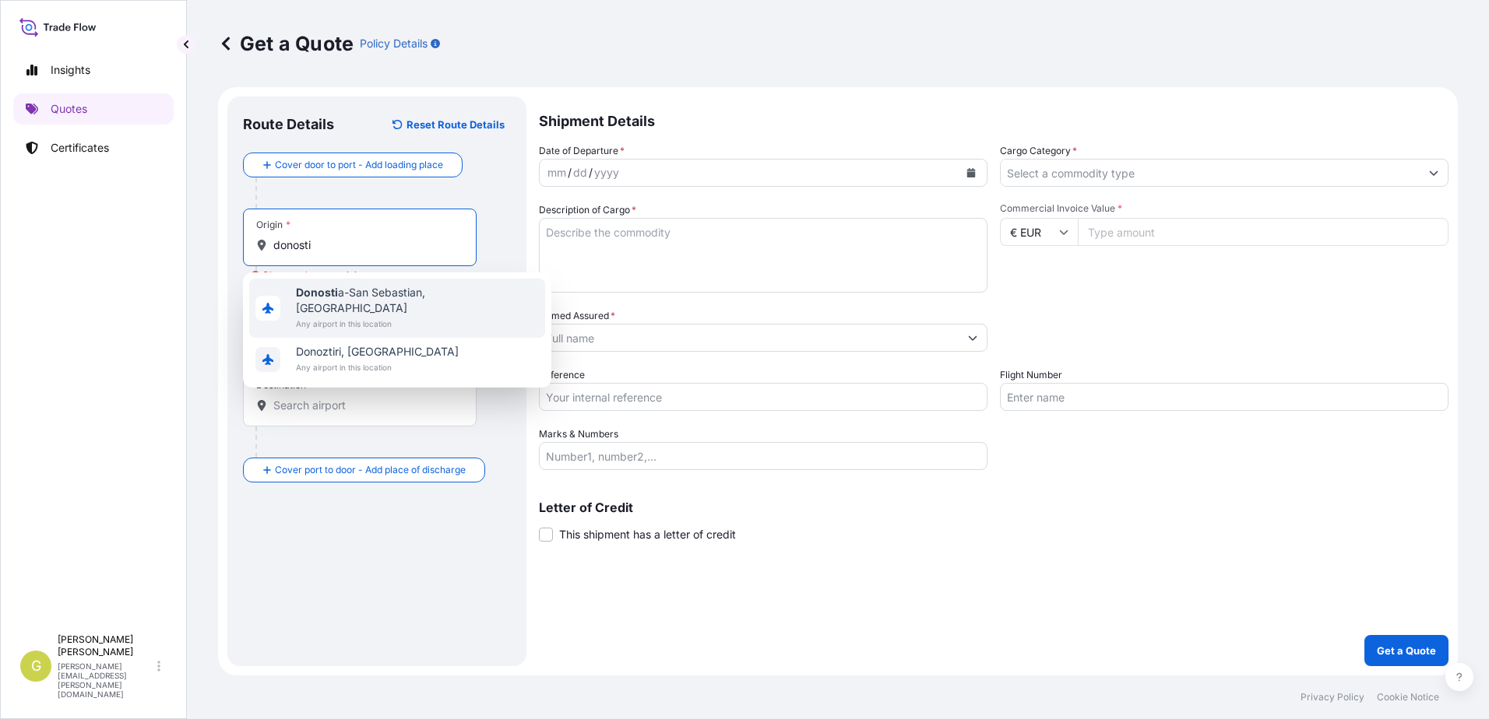
click at [321, 316] on span "Any airport in this location" at bounding box center [417, 324] width 243 height 16
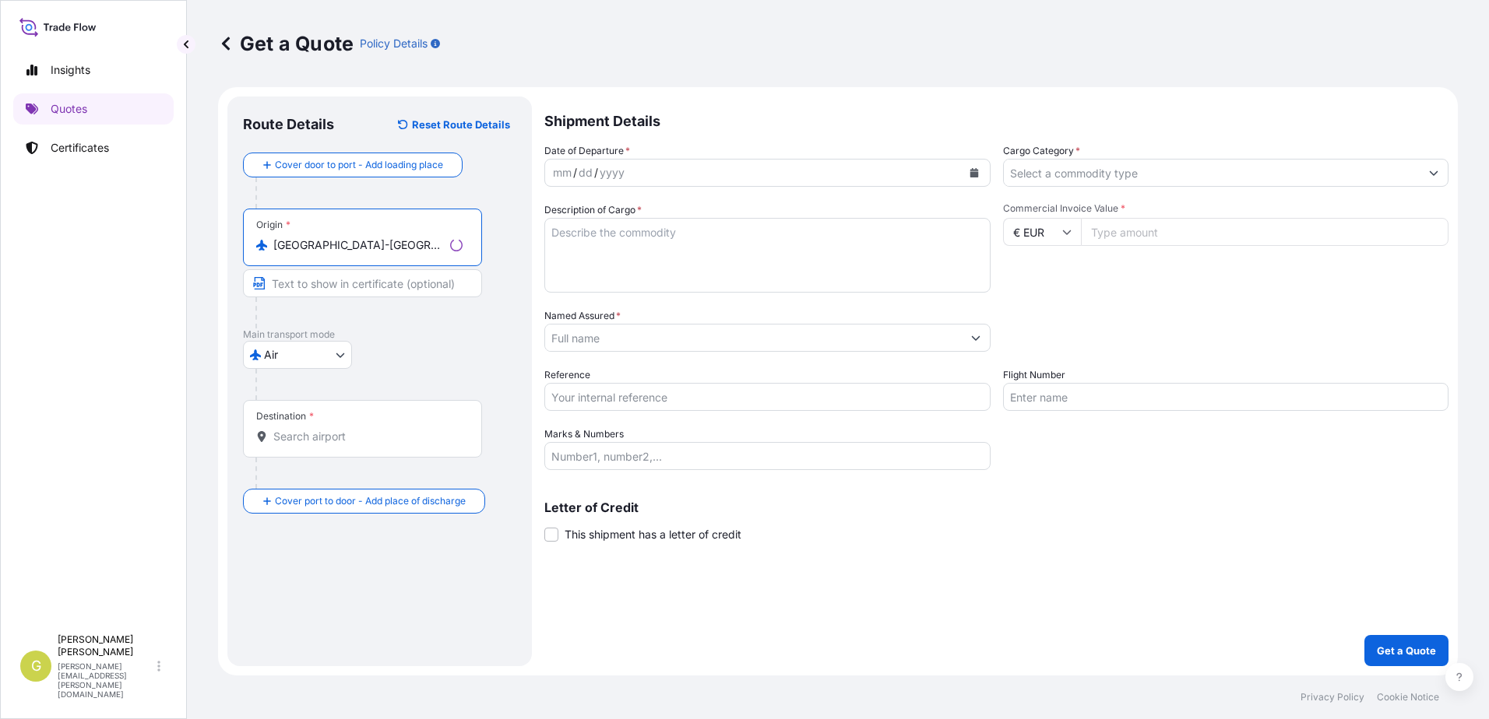
type input "[GEOGRAPHIC_DATA]-[GEOGRAPHIC_DATA], [GEOGRAPHIC_DATA]"
click at [315, 287] on input "Text to appear on certificate" at bounding box center [362, 283] width 239 height 28
type input "Guipuzcoa, [GEOGRAPHIC_DATA]"
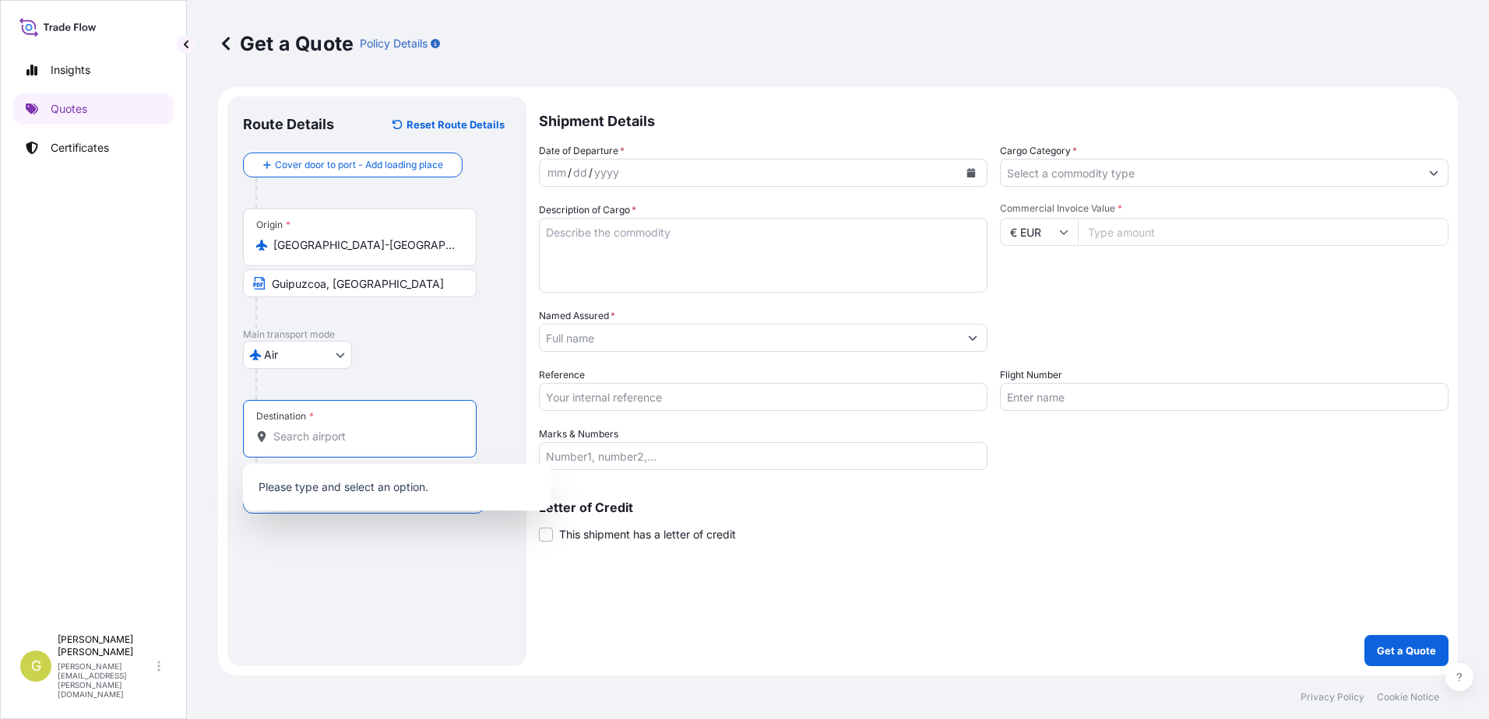
click at [313, 444] on input "Destination *" at bounding box center [365, 437] width 184 height 16
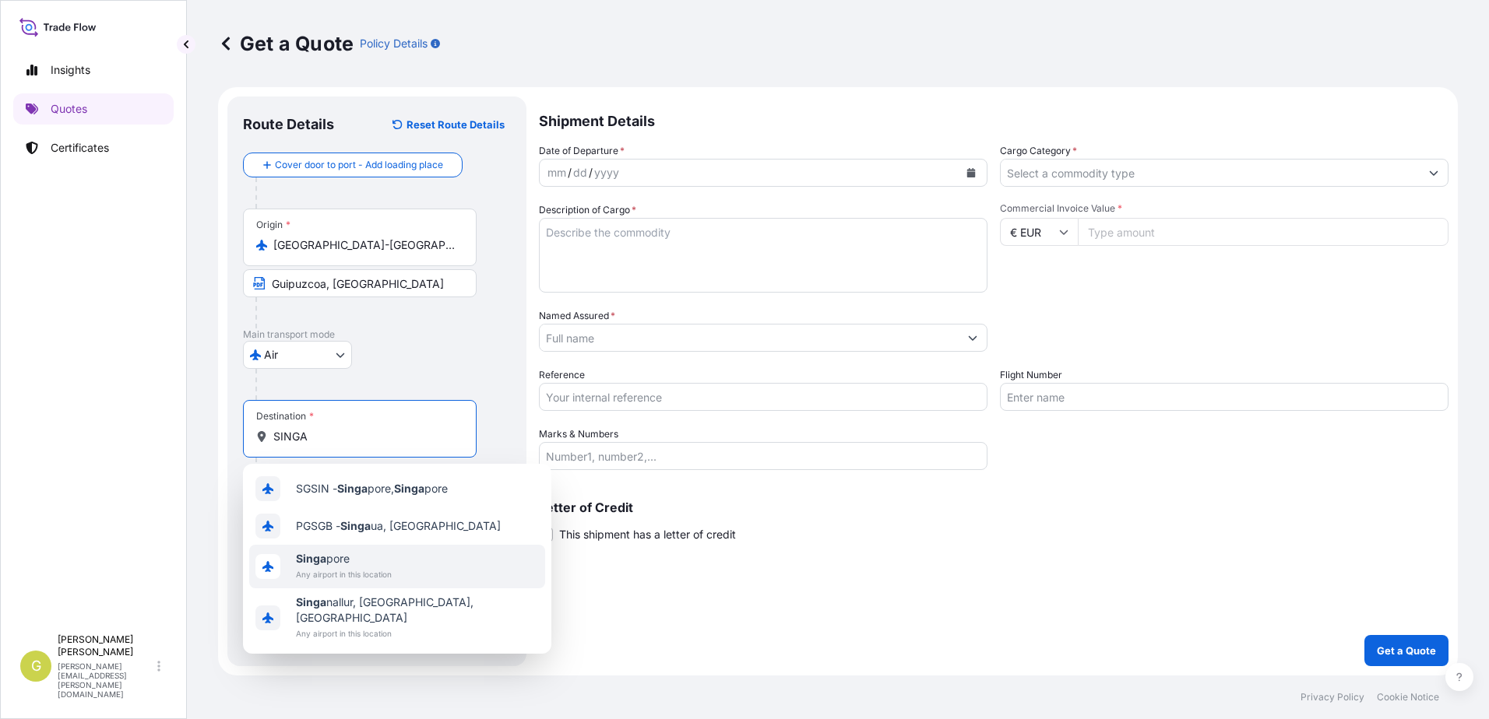
click at [368, 554] on span "Singa pore" at bounding box center [344, 559] width 96 height 16
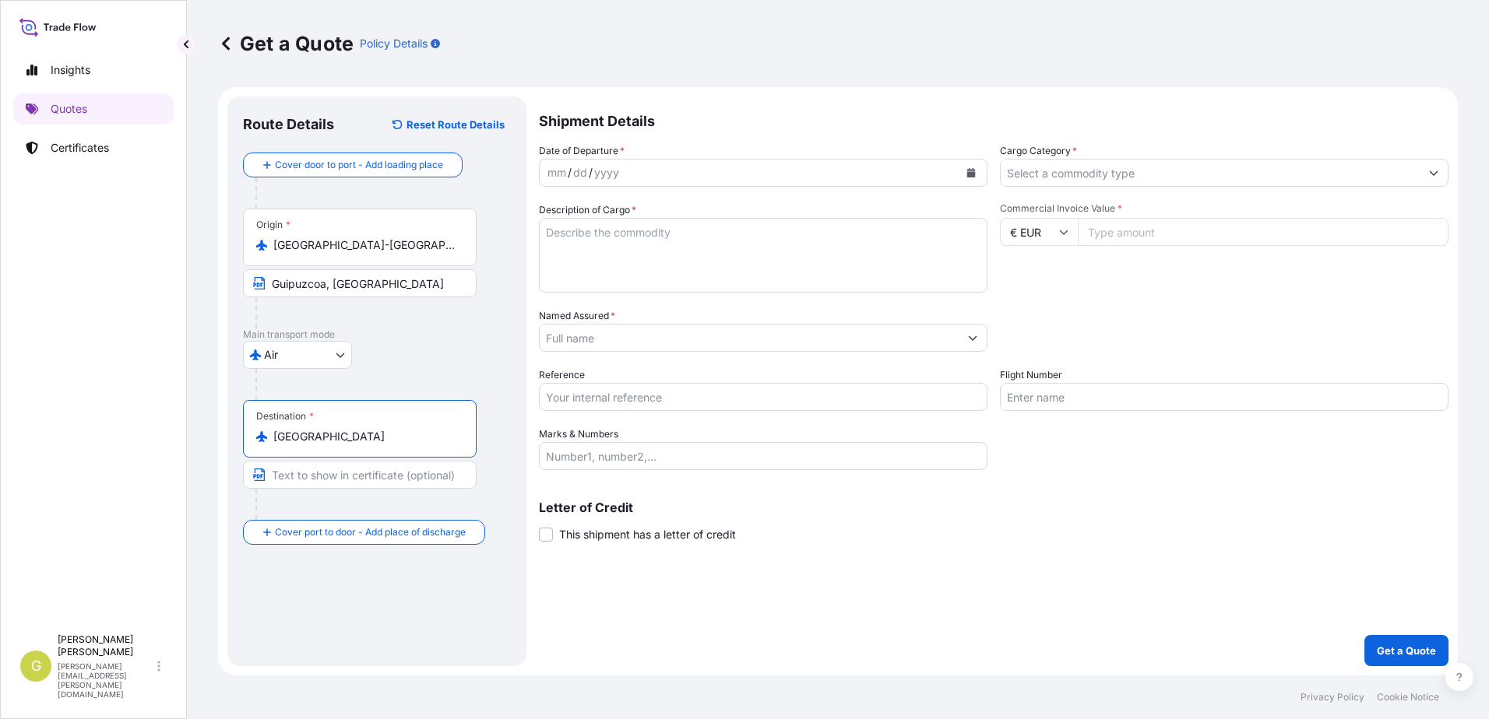
type input "[GEOGRAPHIC_DATA]"
click at [974, 172] on icon "Calendar" at bounding box center [971, 172] width 9 height 9
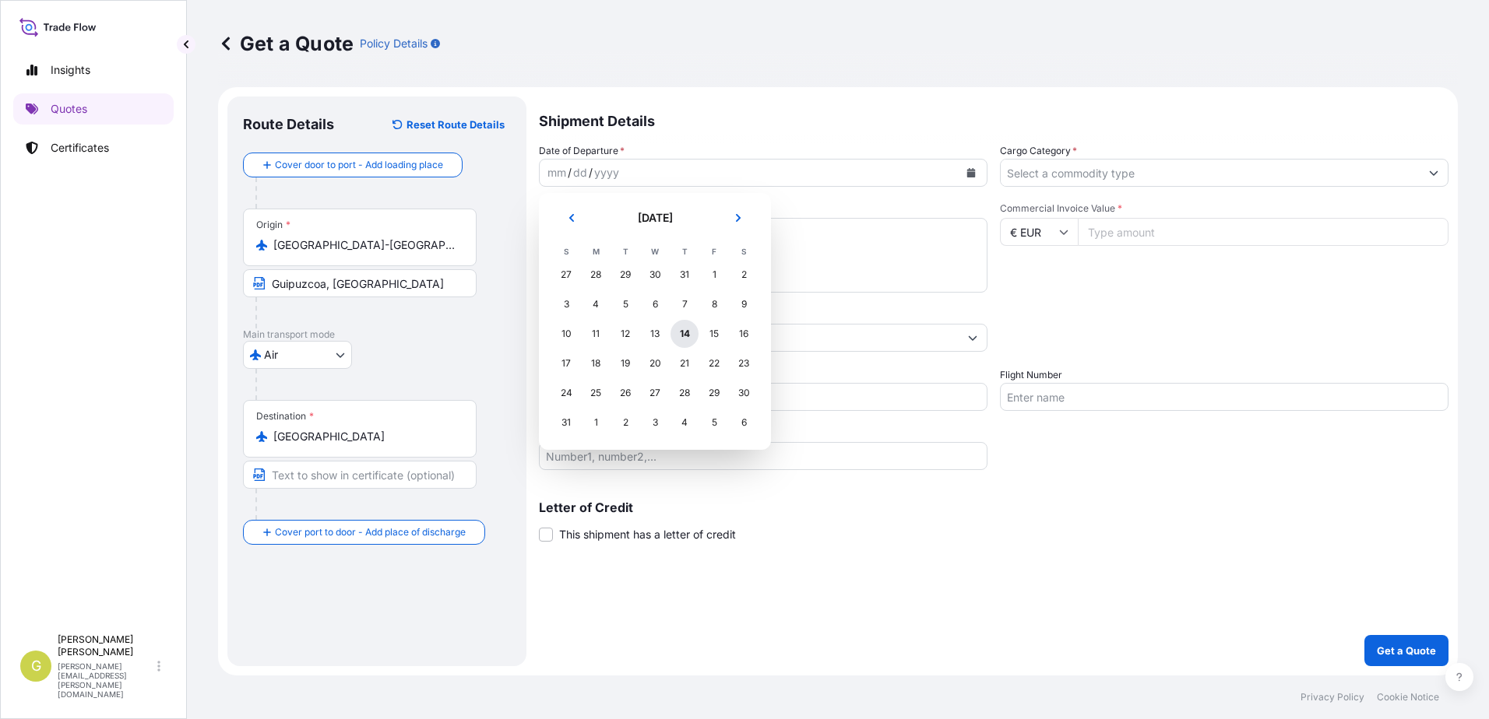
click at [684, 336] on div "14" at bounding box center [684, 334] width 28 height 28
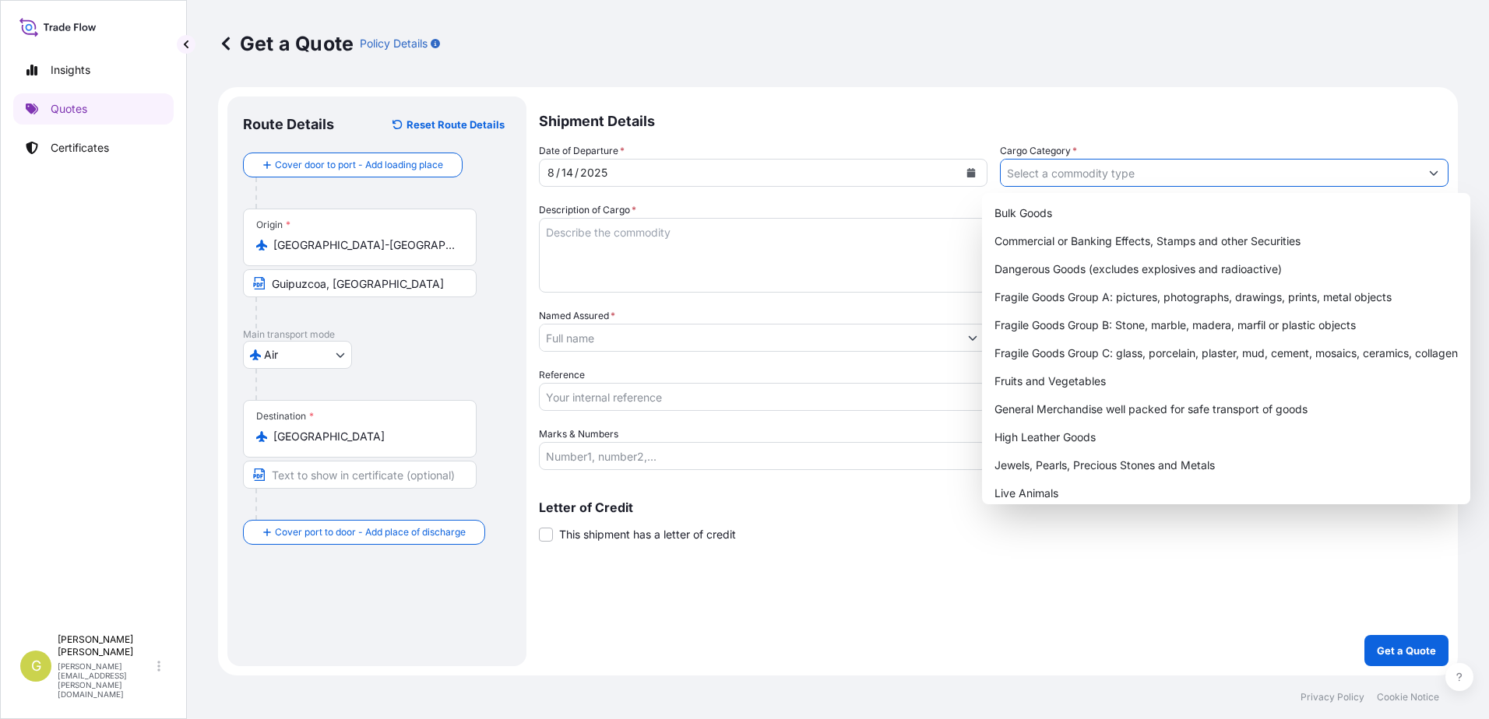
click at [1124, 181] on input "Cargo Category *" at bounding box center [1210, 173] width 419 height 28
click at [1064, 403] on div "General Merchandise well packed for safe transport of goods" at bounding box center [1226, 410] width 476 height 28
type input "General Merchandise well packed for safe transport of goods"
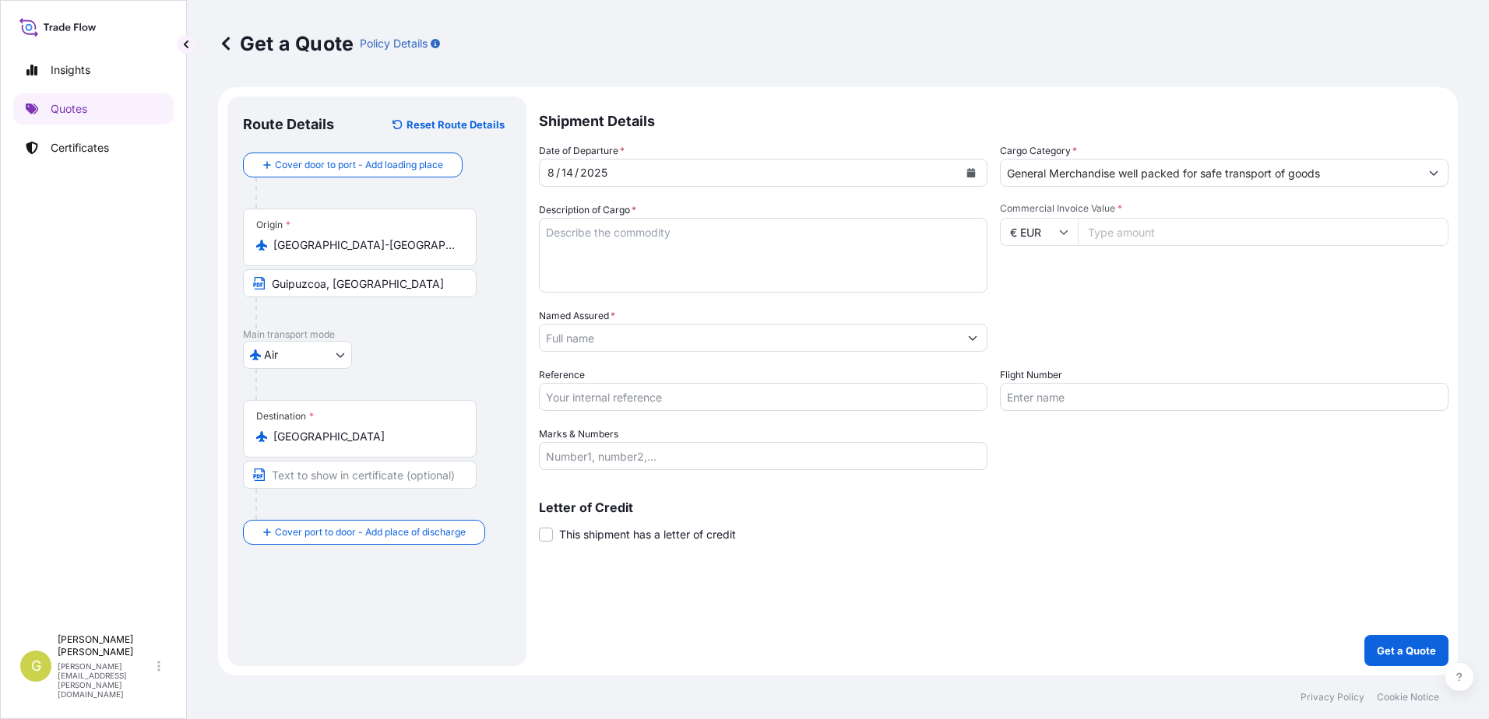
click at [624, 252] on textarea "Description of Cargo *" at bounding box center [763, 255] width 449 height 75
click at [631, 246] on textarea "Description of Cargo *" at bounding box center [763, 255] width 449 height 75
click at [638, 234] on textarea "Description of Cargo *" at bounding box center [763, 255] width 449 height 75
click at [676, 275] on textarea "Description of Cargo *" at bounding box center [763, 255] width 449 height 75
paste textarea "SQS MODEL SQUARE KNIFE GATE VALVE 2769x965mm CS/SS304/FKM ELECTRIC"
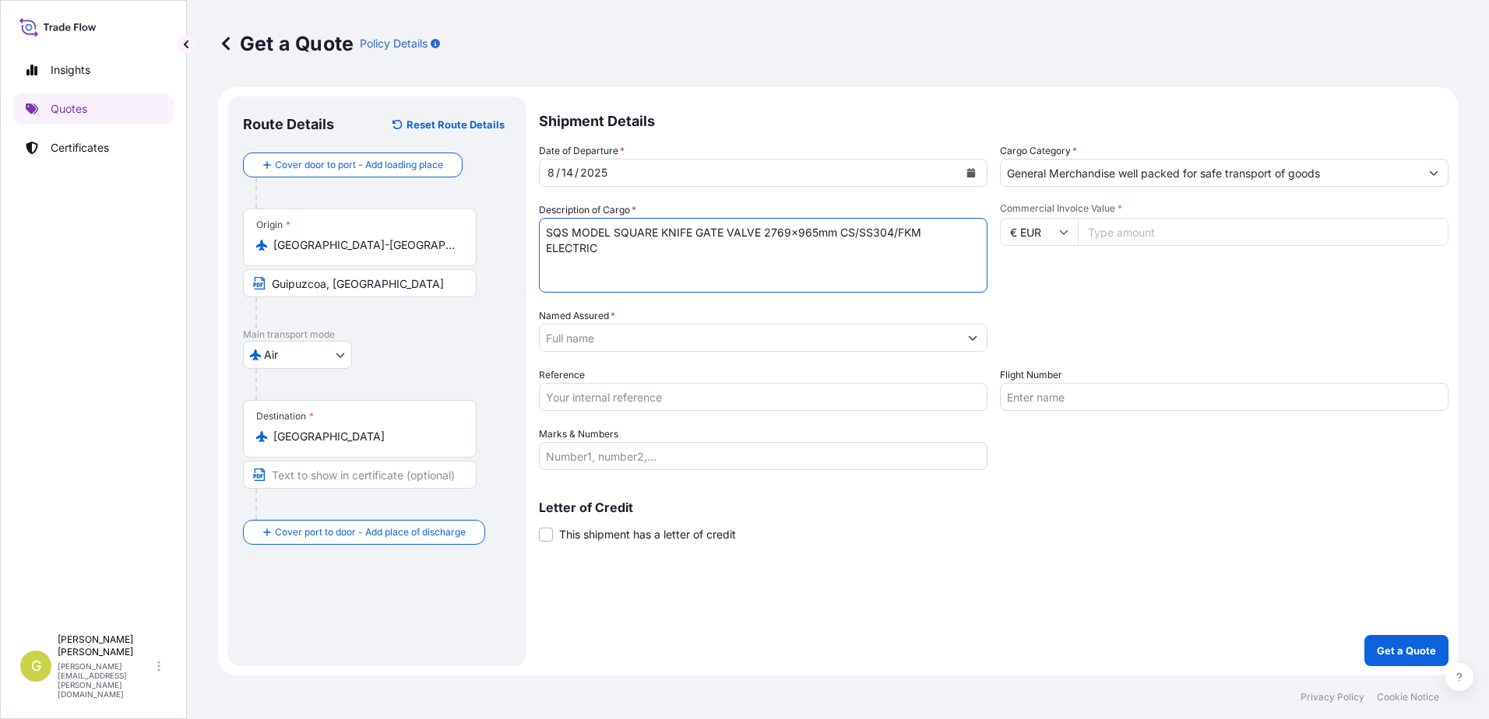
type textarea "SQS MODEL SQUARE KNIFE GATE VALVE 2769x965mm CS/SS304/FKM ELECTRIC"
click at [1124, 235] on input "Commercial Invoice Value *" at bounding box center [1263, 232] width 371 height 28
type input "187964.06"
click at [670, 329] on input "Named Assured *" at bounding box center [749, 338] width 419 height 28
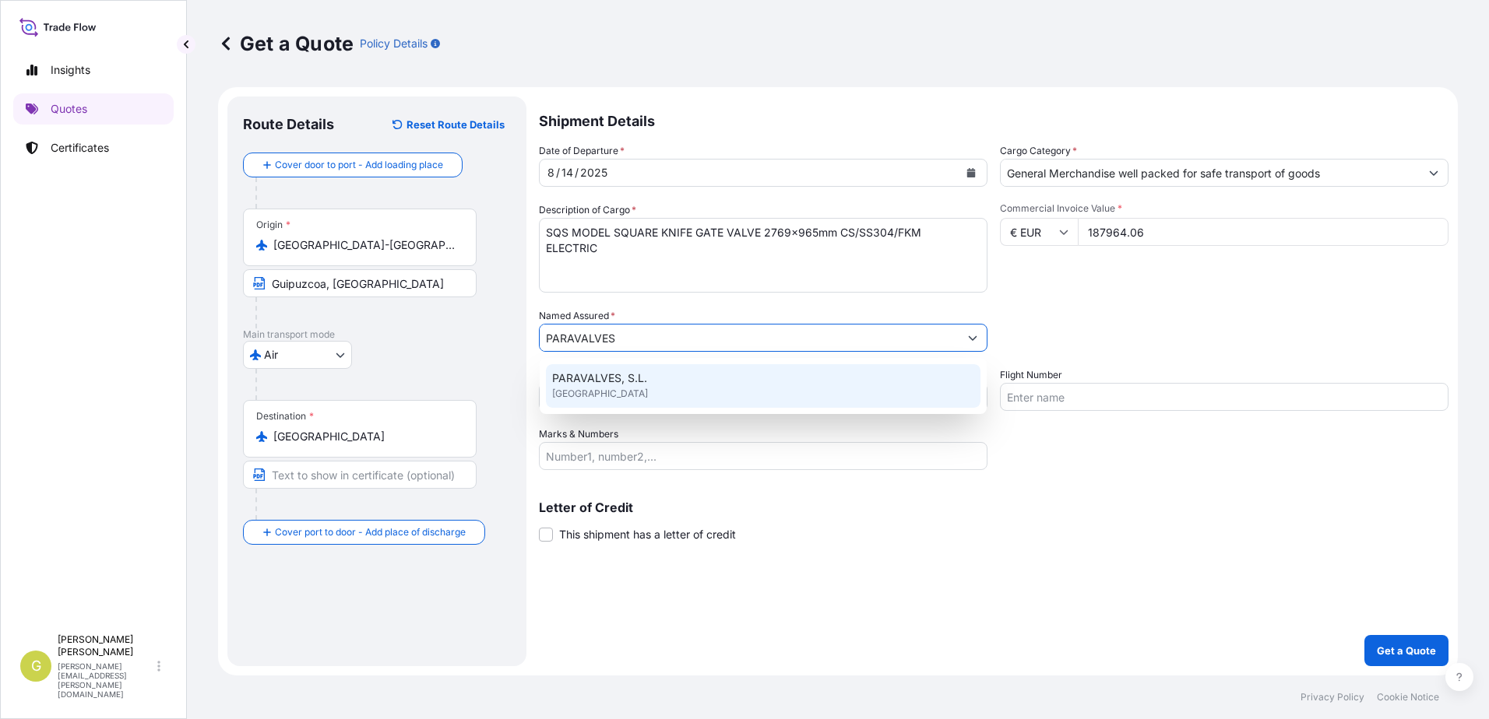
click at [612, 389] on span "[GEOGRAPHIC_DATA]" at bounding box center [600, 394] width 96 height 16
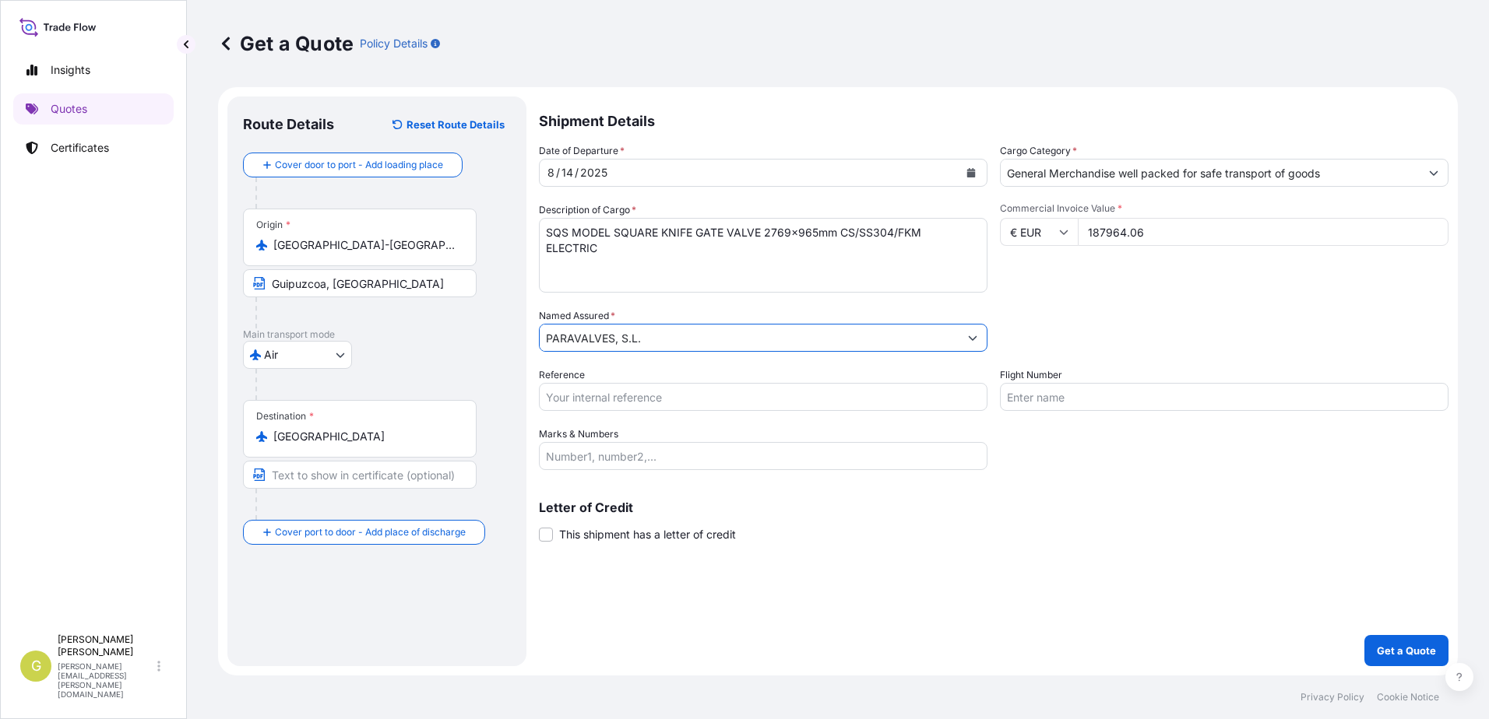
type input "PARAVALVES, S.L."
click at [577, 401] on input "Reference" at bounding box center [763, 397] width 449 height 28
paste input "AWB 618-39675090 1 PCS 2500 KGS"
drag, startPoint x: 754, startPoint y: 390, endPoint x: 319, endPoint y: 388, distance: 434.5
click at [315, 389] on form "Route Details Reset Route Details Cover door to port - Add loading place Place …" at bounding box center [838, 381] width 1240 height 589
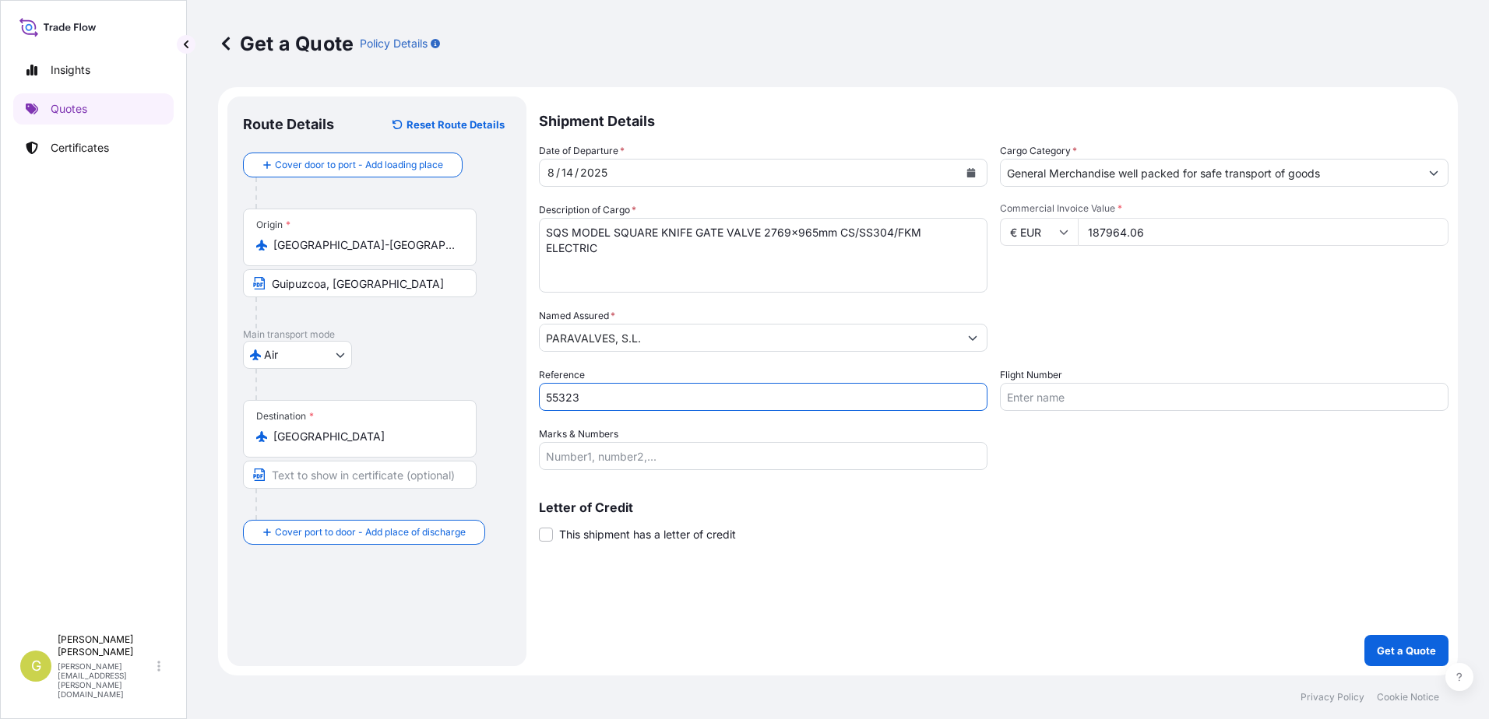
type input "55323"
drag, startPoint x: 1078, startPoint y: 401, endPoint x: 714, endPoint y: 445, distance: 367.0
click at [1078, 401] on input "Flight Number" at bounding box center [1224, 397] width 449 height 28
click at [701, 449] on input "Marks & Numbers" at bounding box center [763, 456] width 449 height 28
paste input "AWB 618-39675090 1 PCS 2500 KGS"
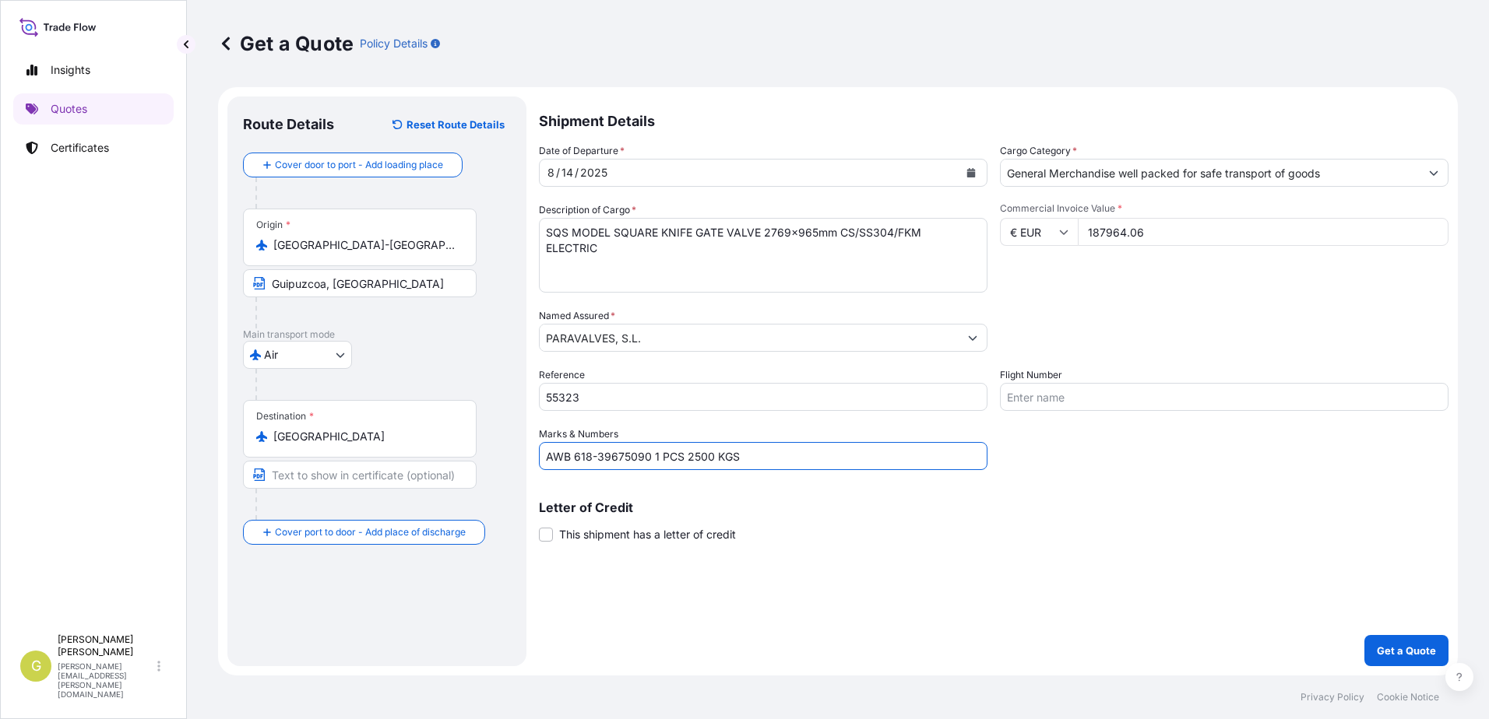
type input "AWB 618-39675090 1 PCS 2500 KGS"
click at [656, 530] on span "This shipment has a letter of credit" at bounding box center [647, 535] width 177 height 16
click at [539, 526] on input "This shipment has a letter of credit" at bounding box center [539, 526] width 0 height 0
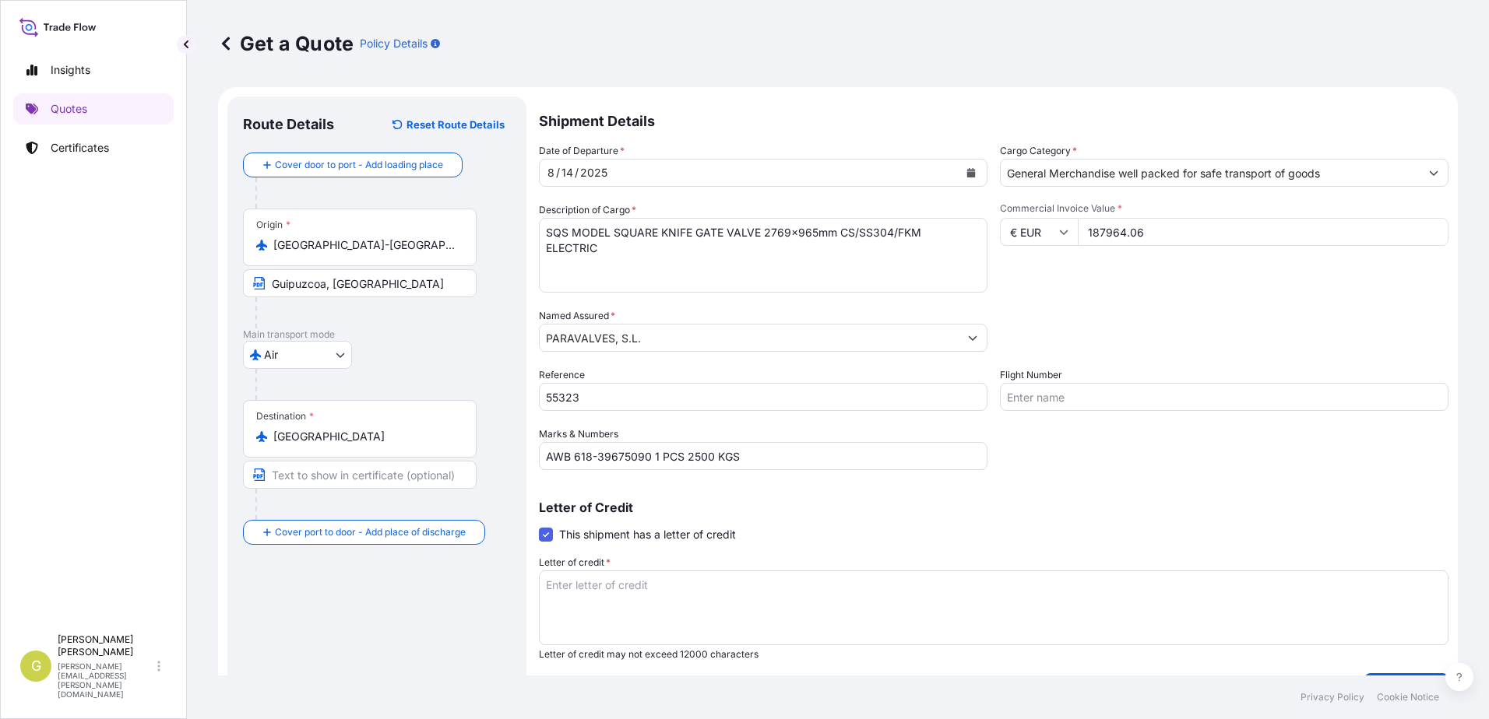
click at [674, 532] on span "This shipment has a letter of credit" at bounding box center [647, 535] width 177 height 16
click at [539, 526] on input "This shipment has a letter of credit" at bounding box center [539, 526] width 0 height 0
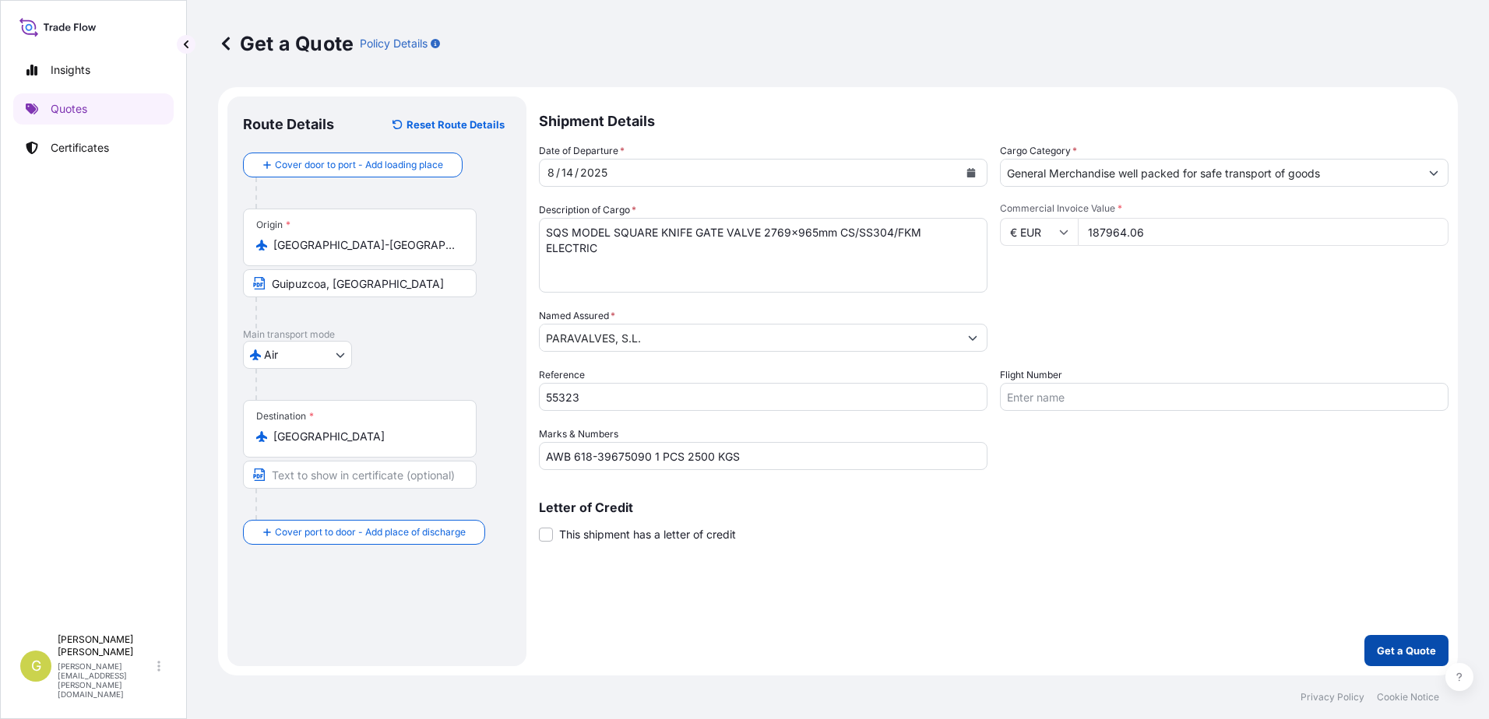
click at [1406, 649] on p "Get a Quote" at bounding box center [1406, 651] width 59 height 16
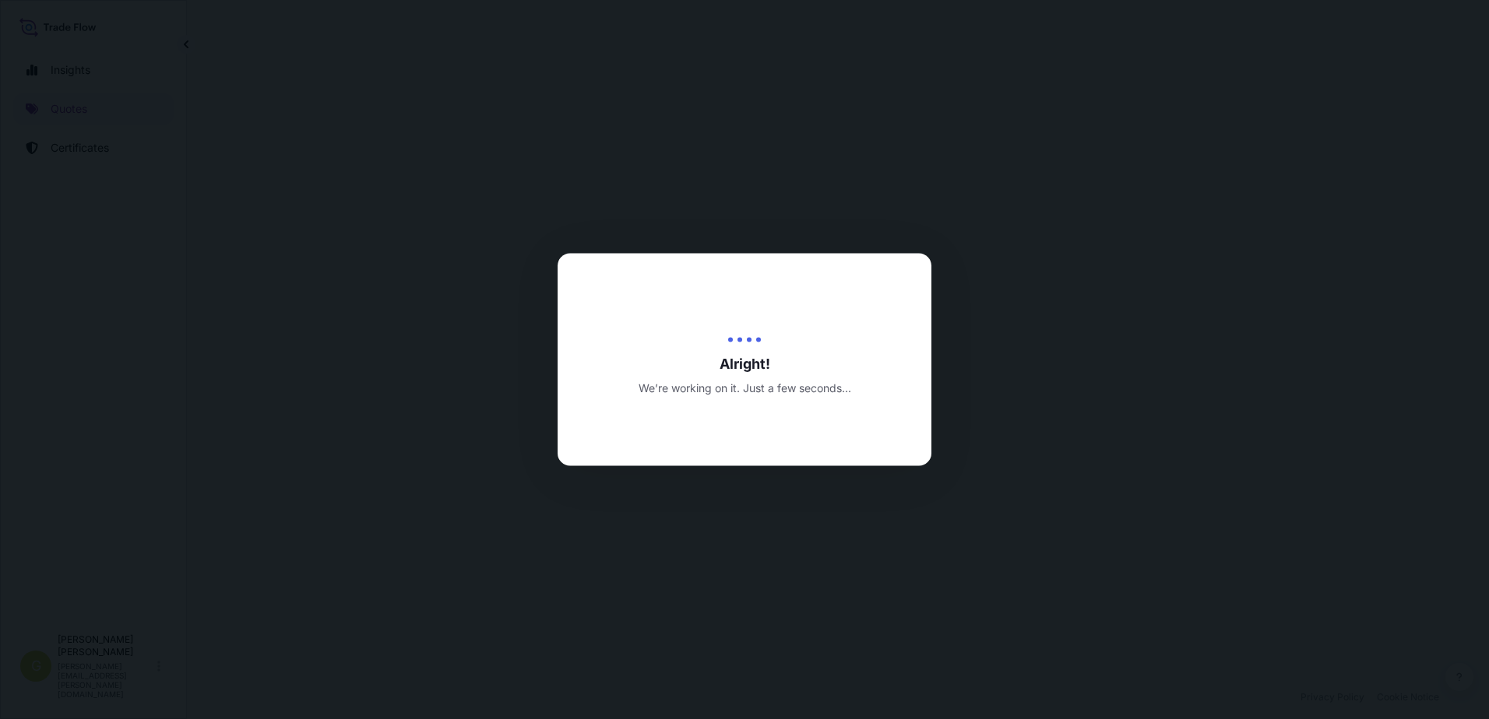
select select "Air"
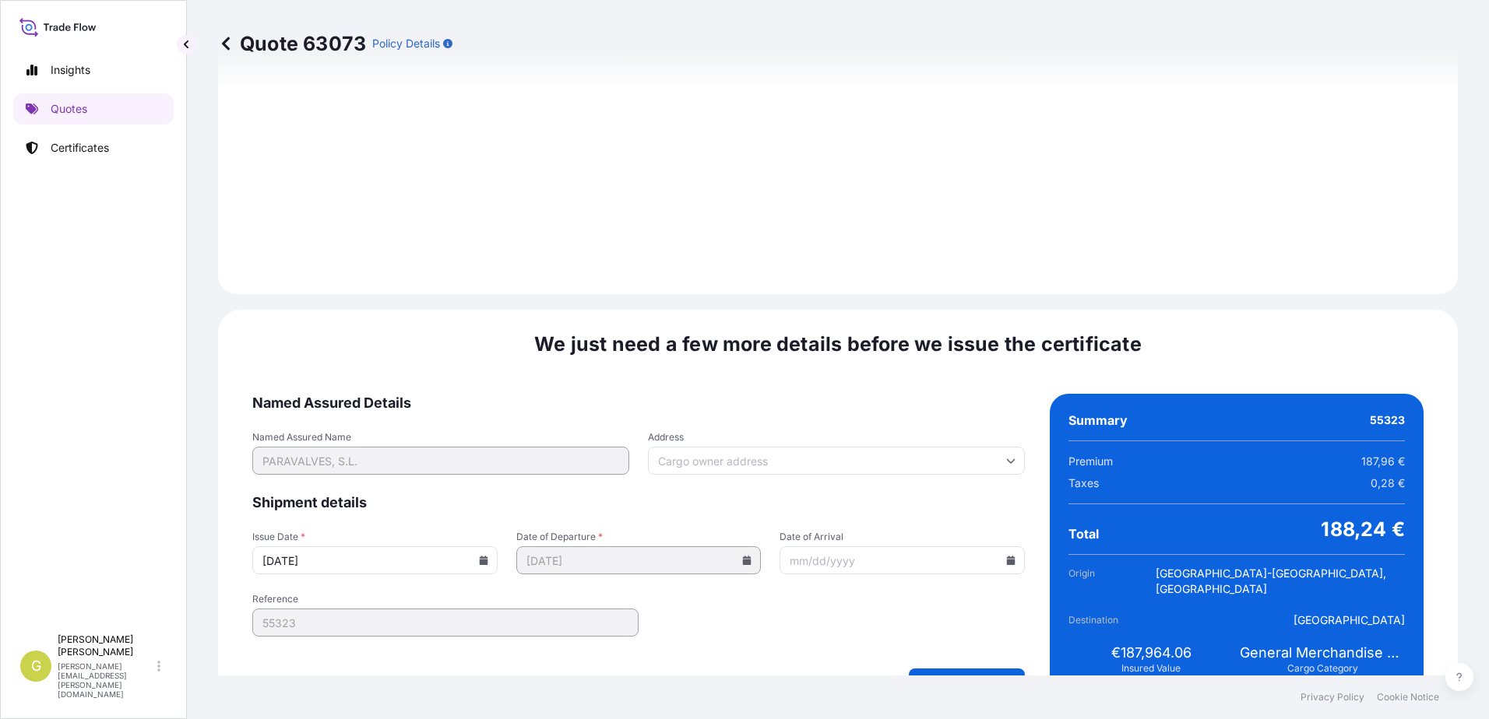
scroll to position [1624, 0]
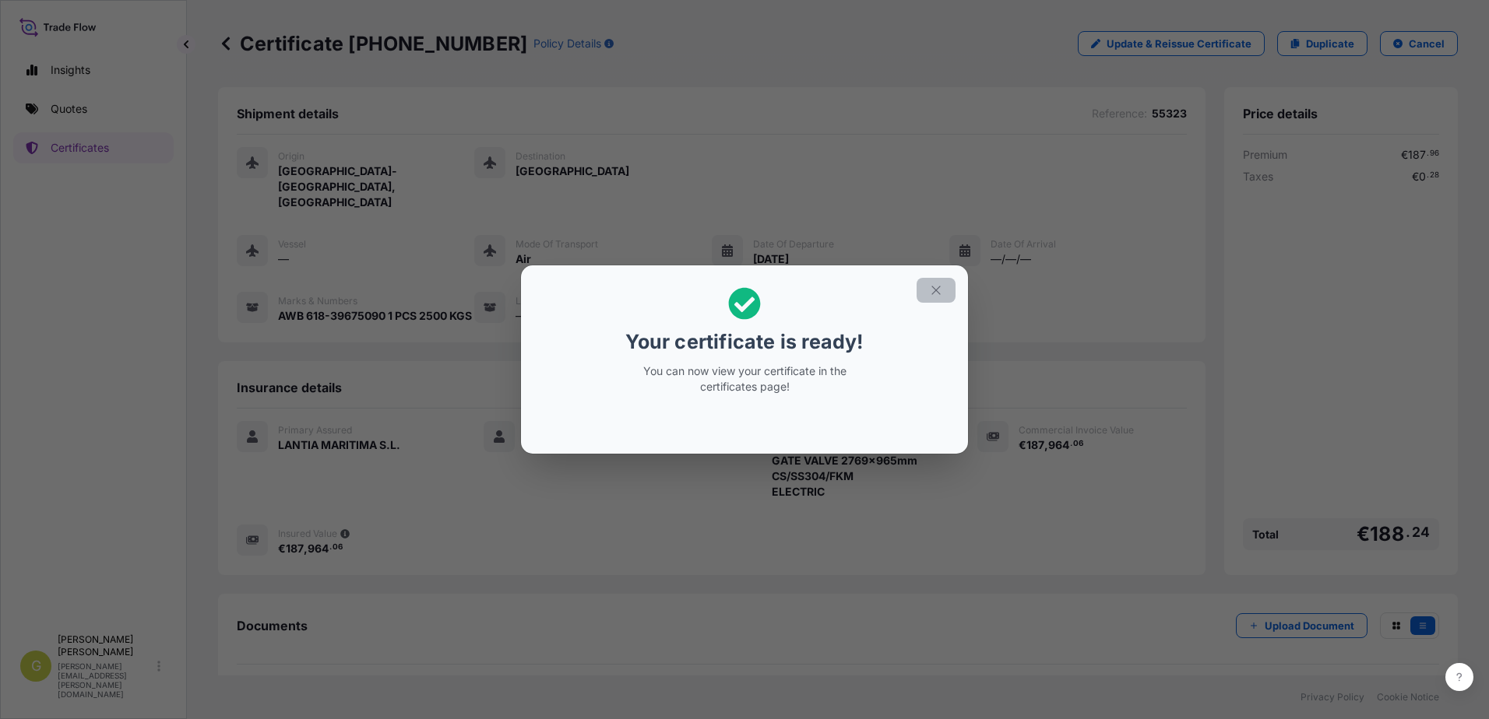
click at [927, 291] on button "button" at bounding box center [935, 290] width 39 height 25
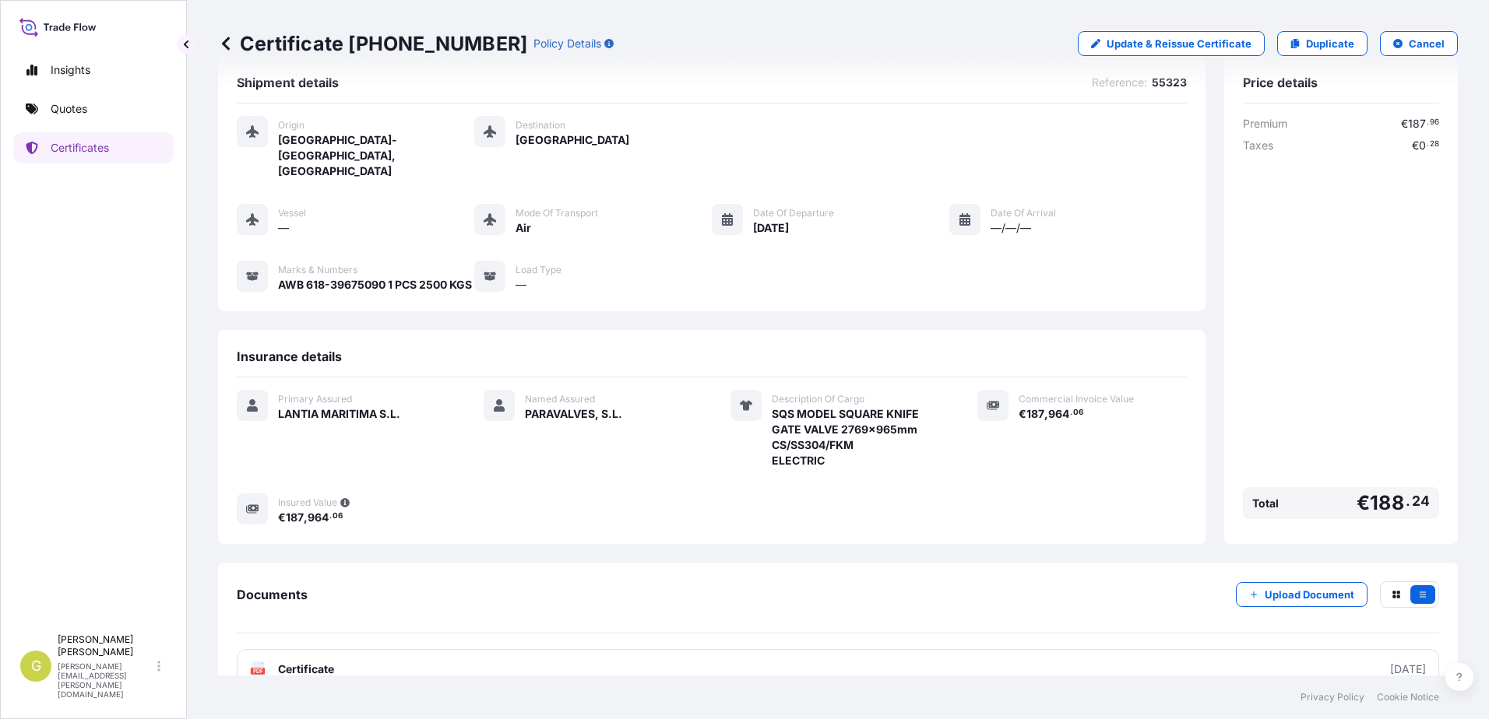
scroll to position [48, 0]
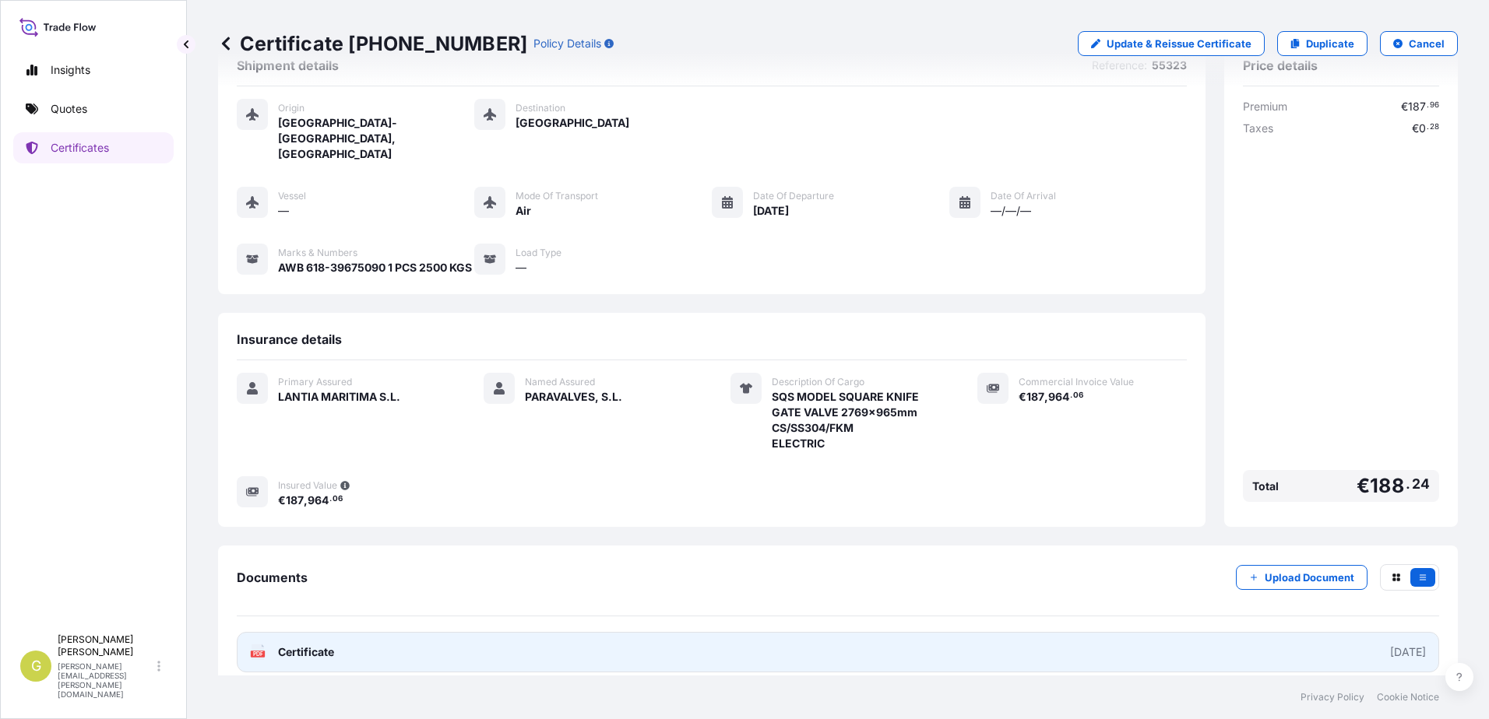
click at [448, 650] on link "PDF Certificate [DATE]" at bounding box center [838, 652] width 1202 height 40
